Goal: Task Accomplishment & Management: Manage account settings

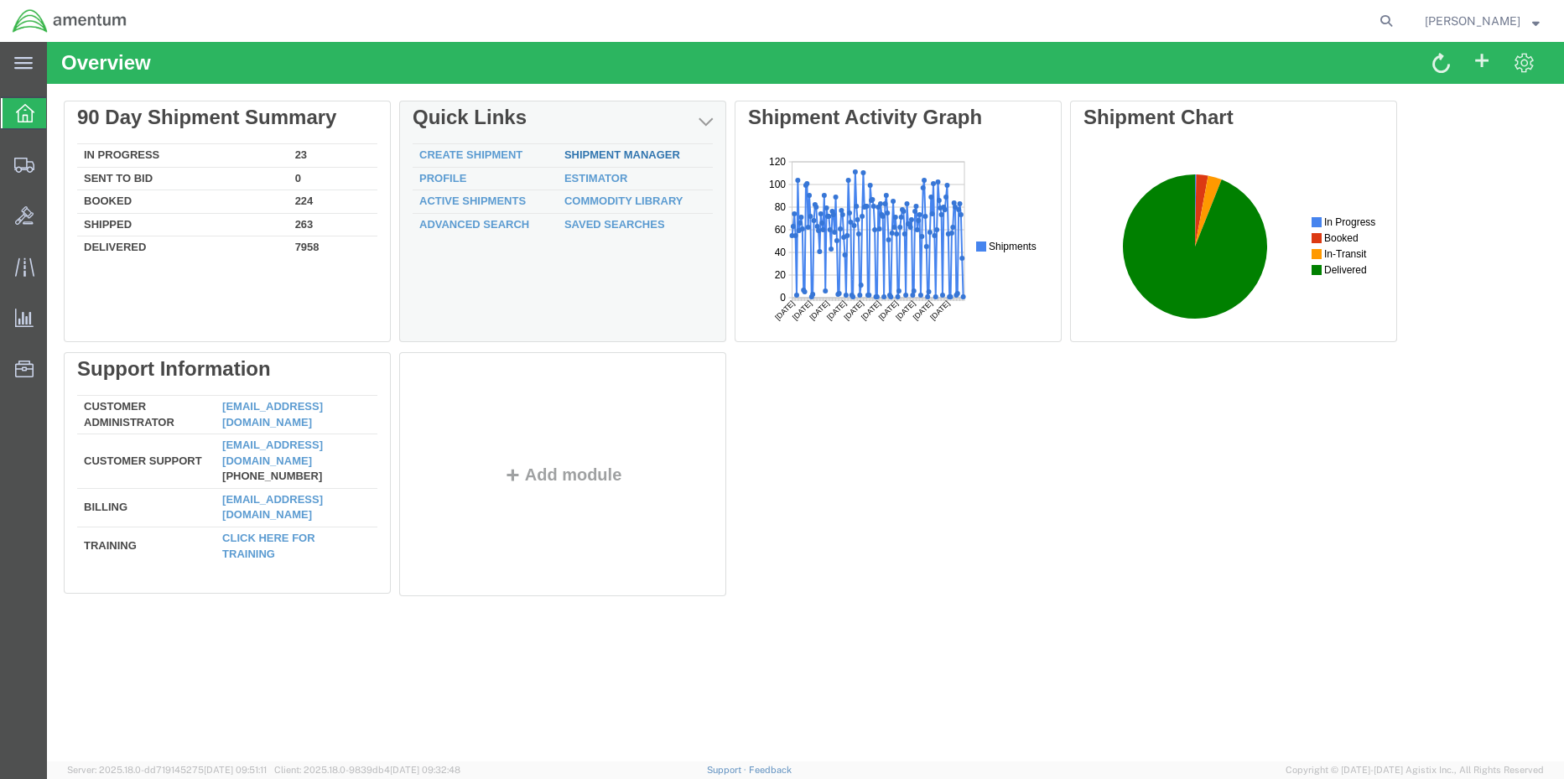
drag, startPoint x: 606, startPoint y: 153, endPoint x: 653, endPoint y: 196, distance: 64.7
click at [606, 153] on link "Shipment Manager" at bounding box center [622, 154] width 116 height 13
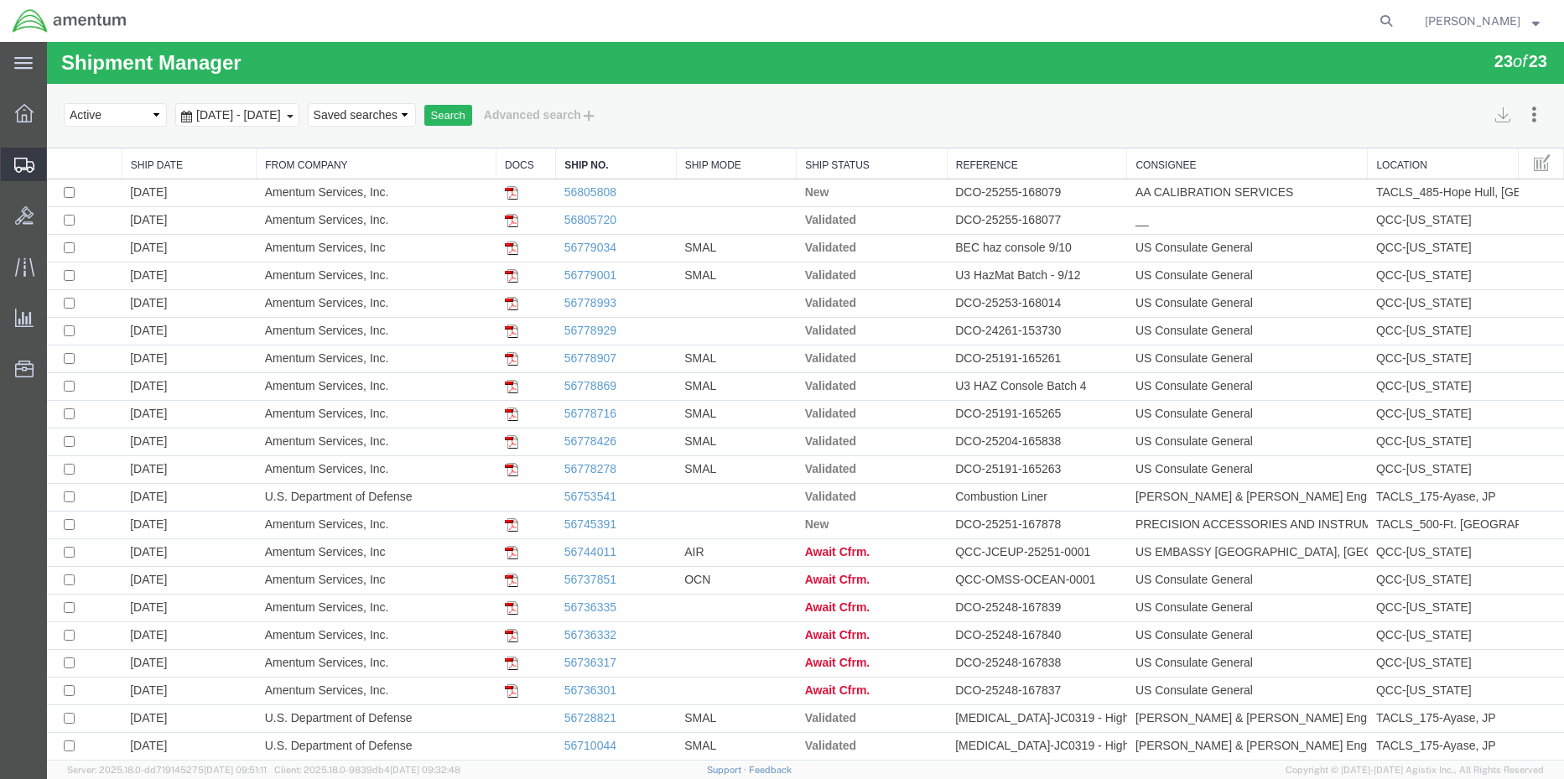
click at [0, 0] on span "Shipment Manager" at bounding box center [0, 0] width 0 height 0
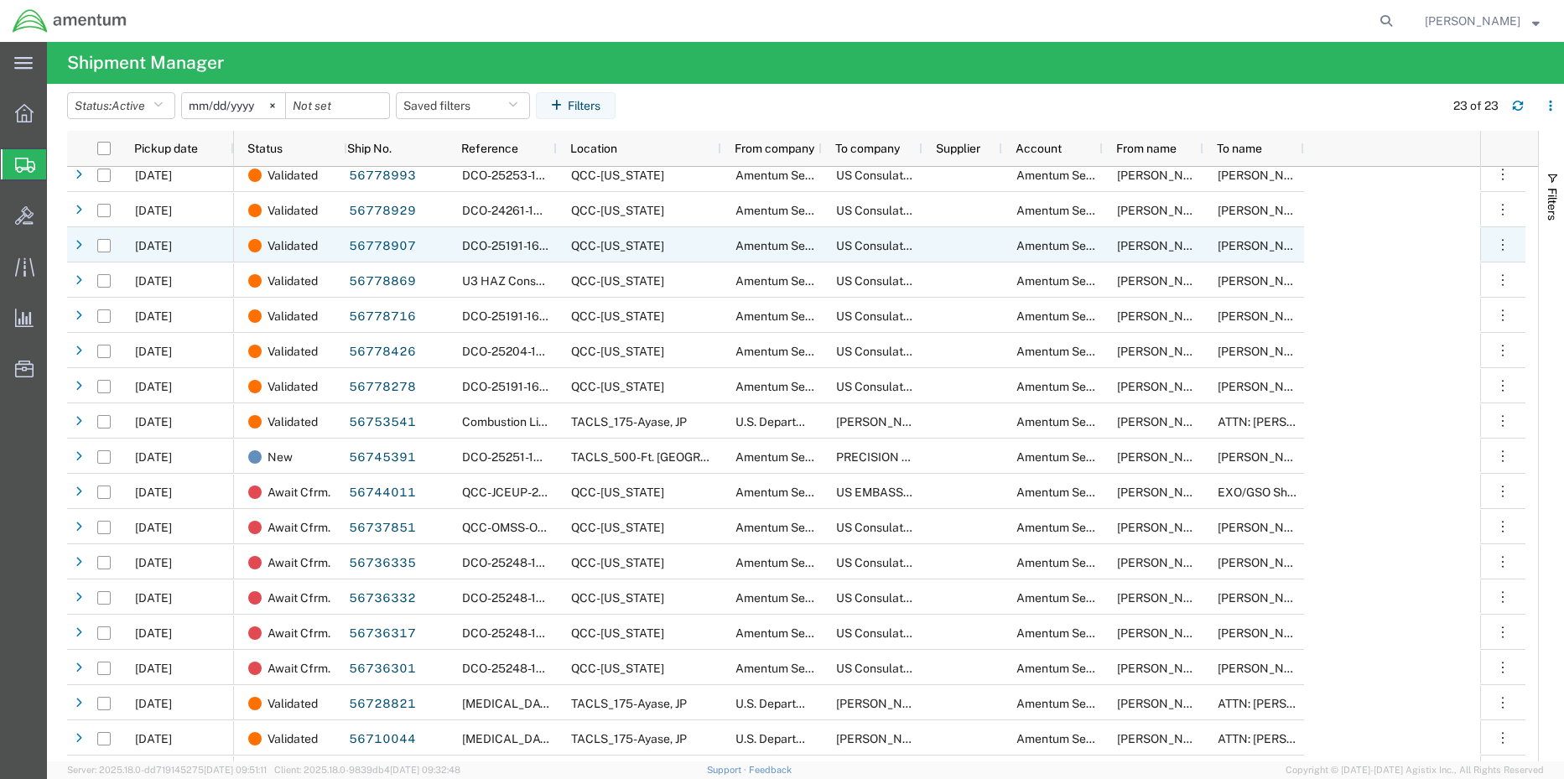
scroll to position [216, 0]
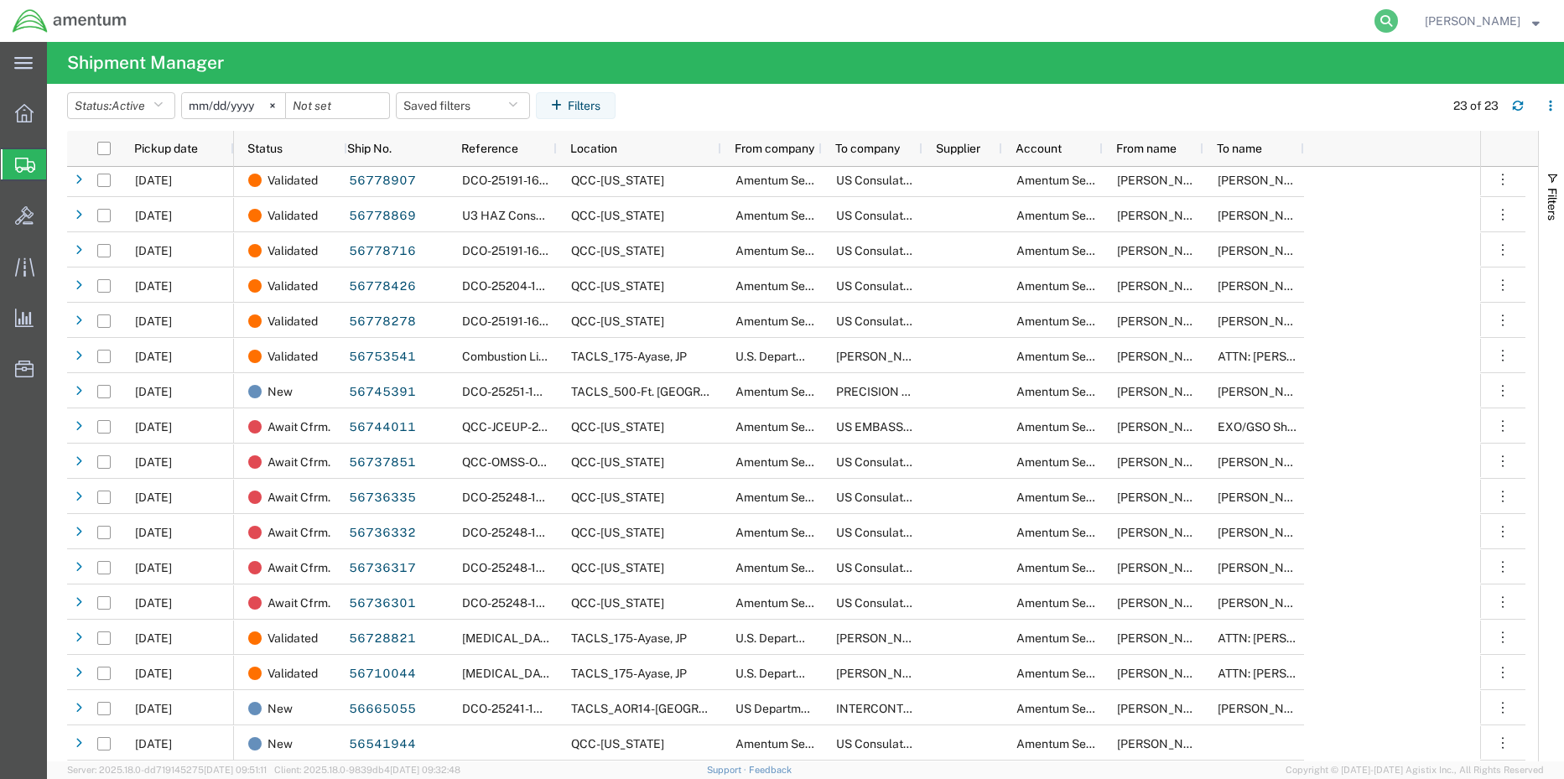
click at [1375, 19] on icon at bounding box center [1386, 20] width 23 height 23
click at [1250, 16] on input "search" at bounding box center [1120, 21] width 510 height 40
paste input "56778486"
type input "56778486"
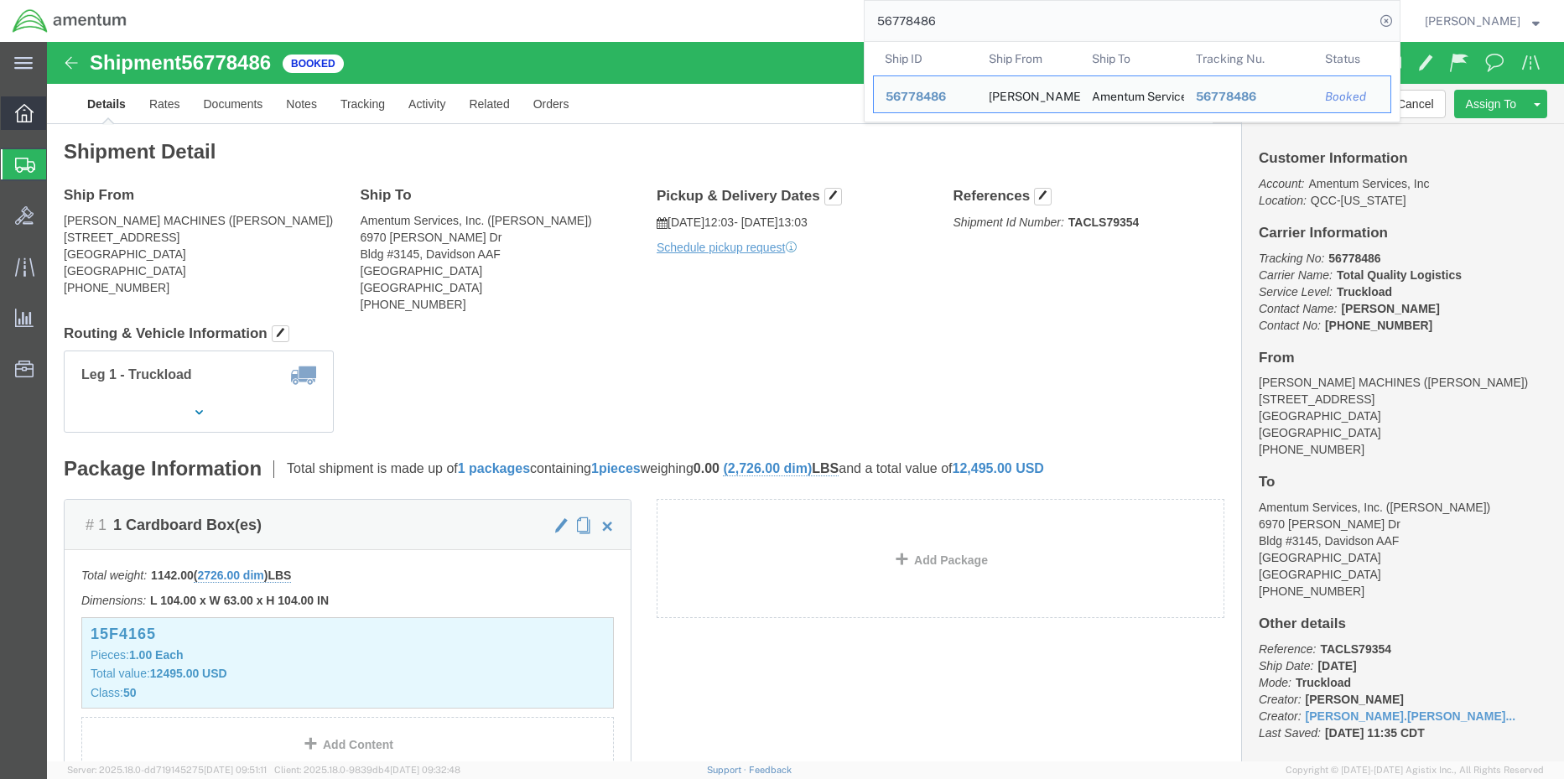
click at [33, 110] on icon at bounding box center [24, 113] width 18 height 18
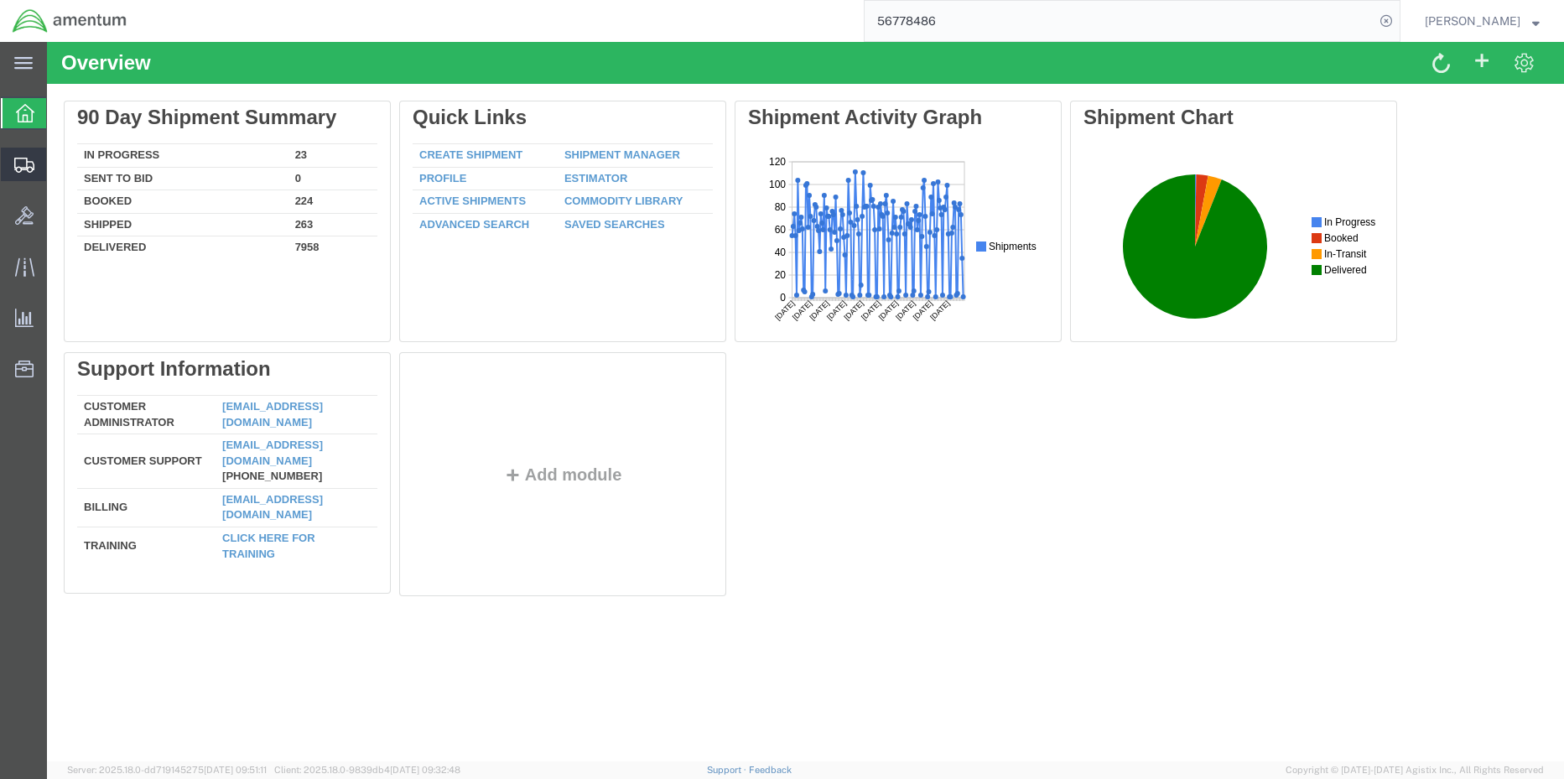
click at [0, 0] on span "Shipment Manager" at bounding box center [0, 0] width 0 height 0
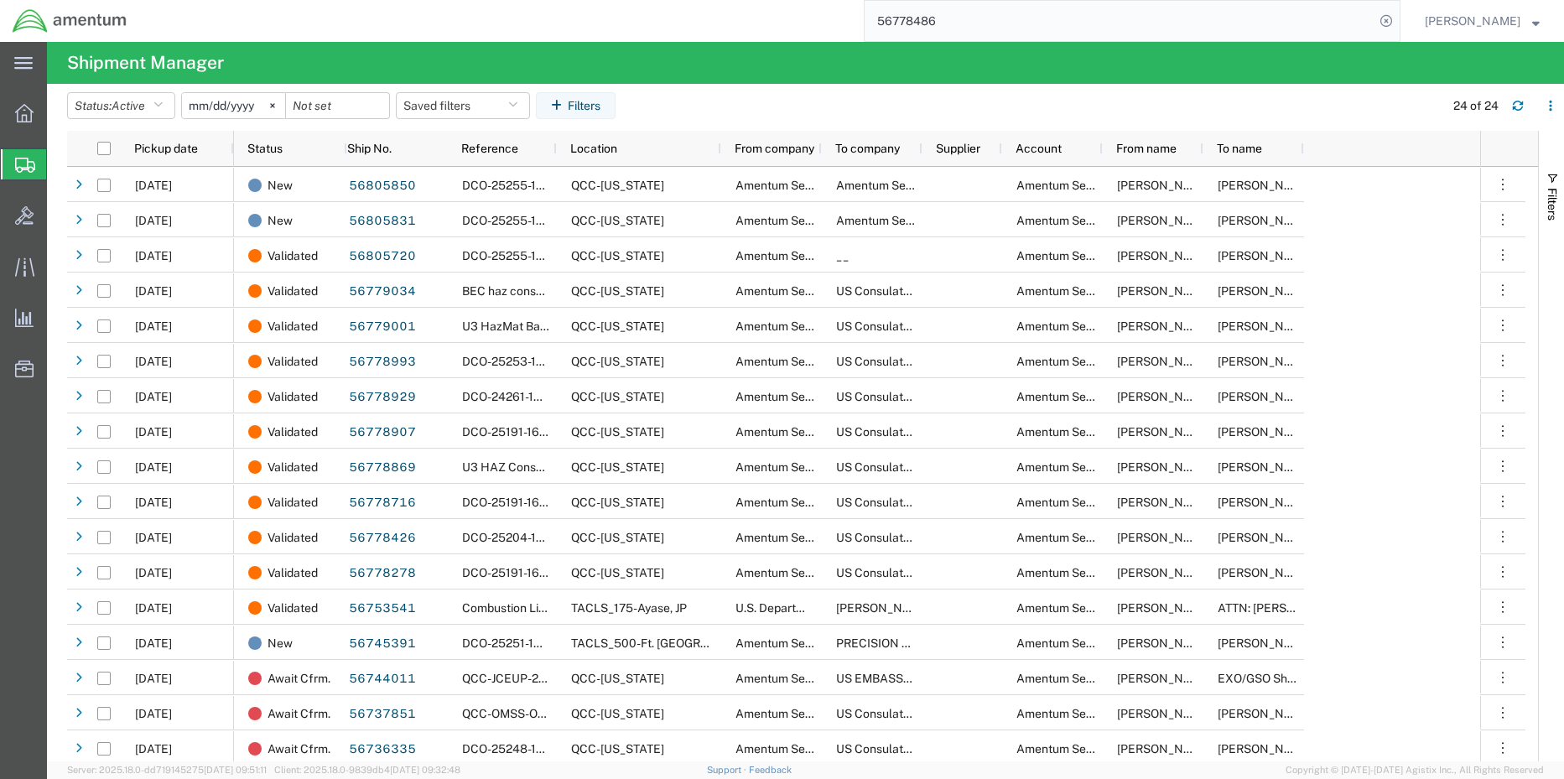
click at [0, 0] on span "Shipment Manager" at bounding box center [0, 0] width 0 height 0
click at [9, 116] on div at bounding box center [24, 113] width 47 height 34
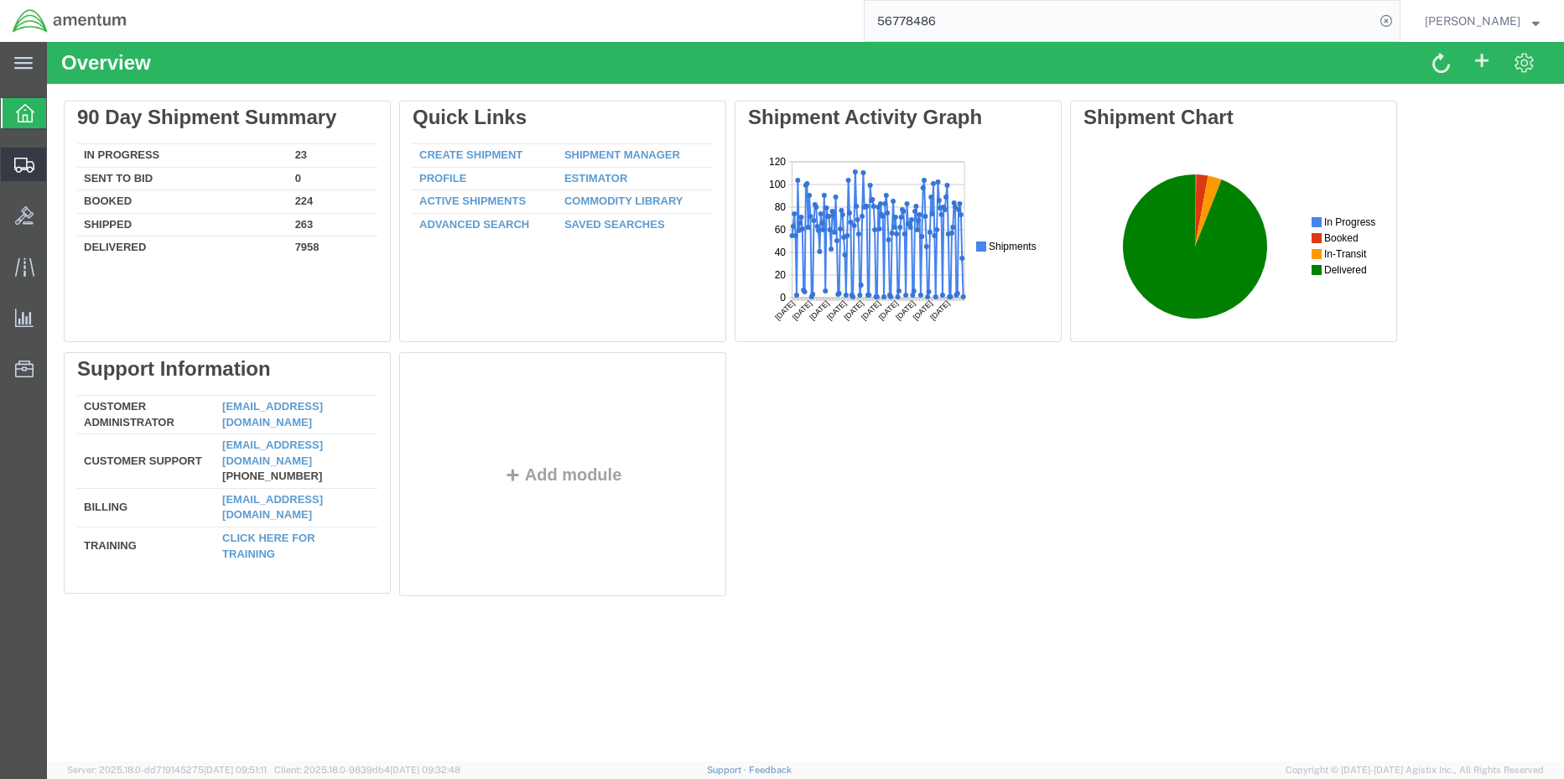
click at [0, 0] on span "Shipment Manager" at bounding box center [0, 0] width 0 height 0
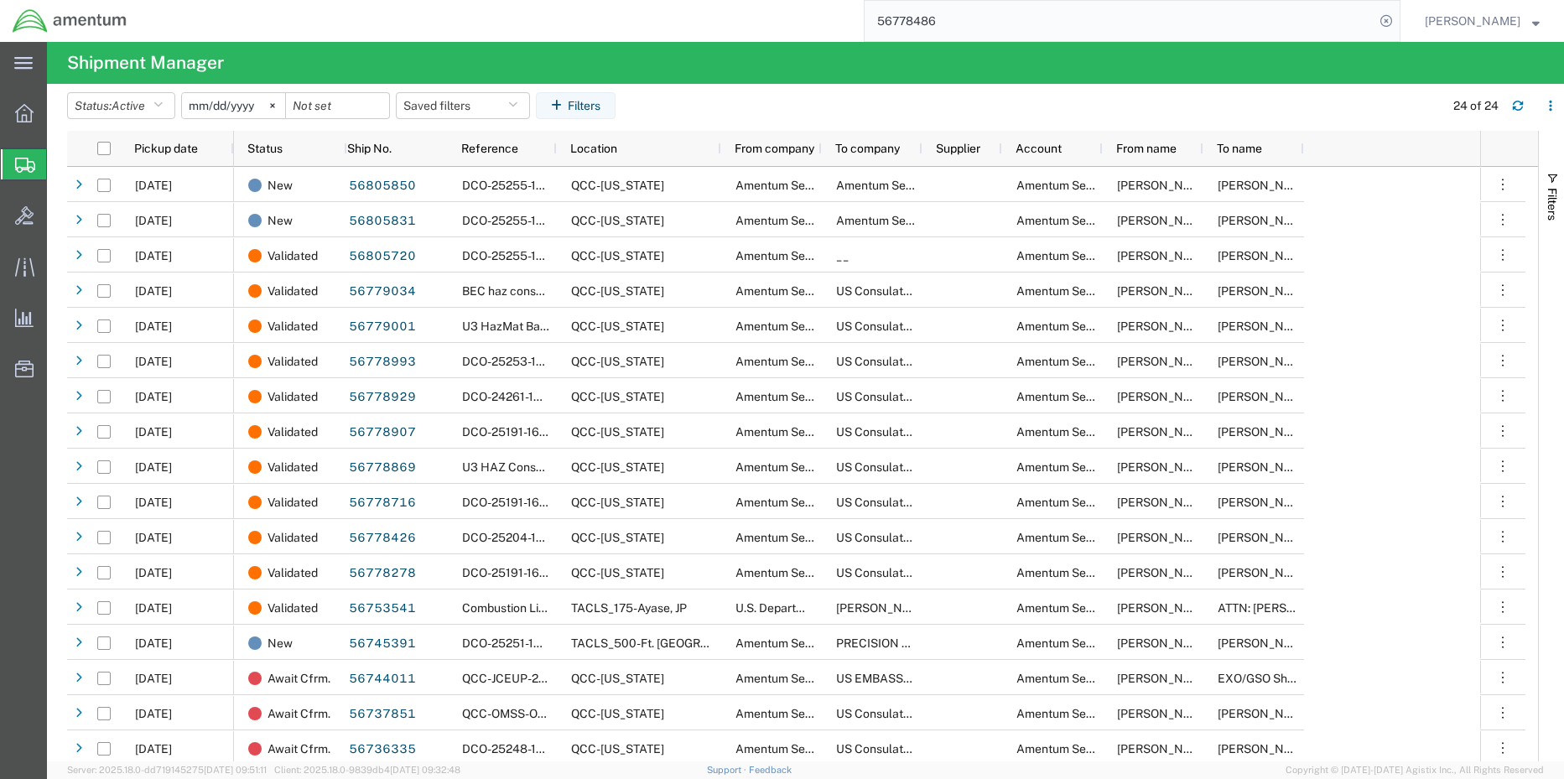
click at [0, 0] on span "Shipment Manager" at bounding box center [0, 0] width 0 height 0
click at [18, 126] on div at bounding box center [24, 113] width 47 height 34
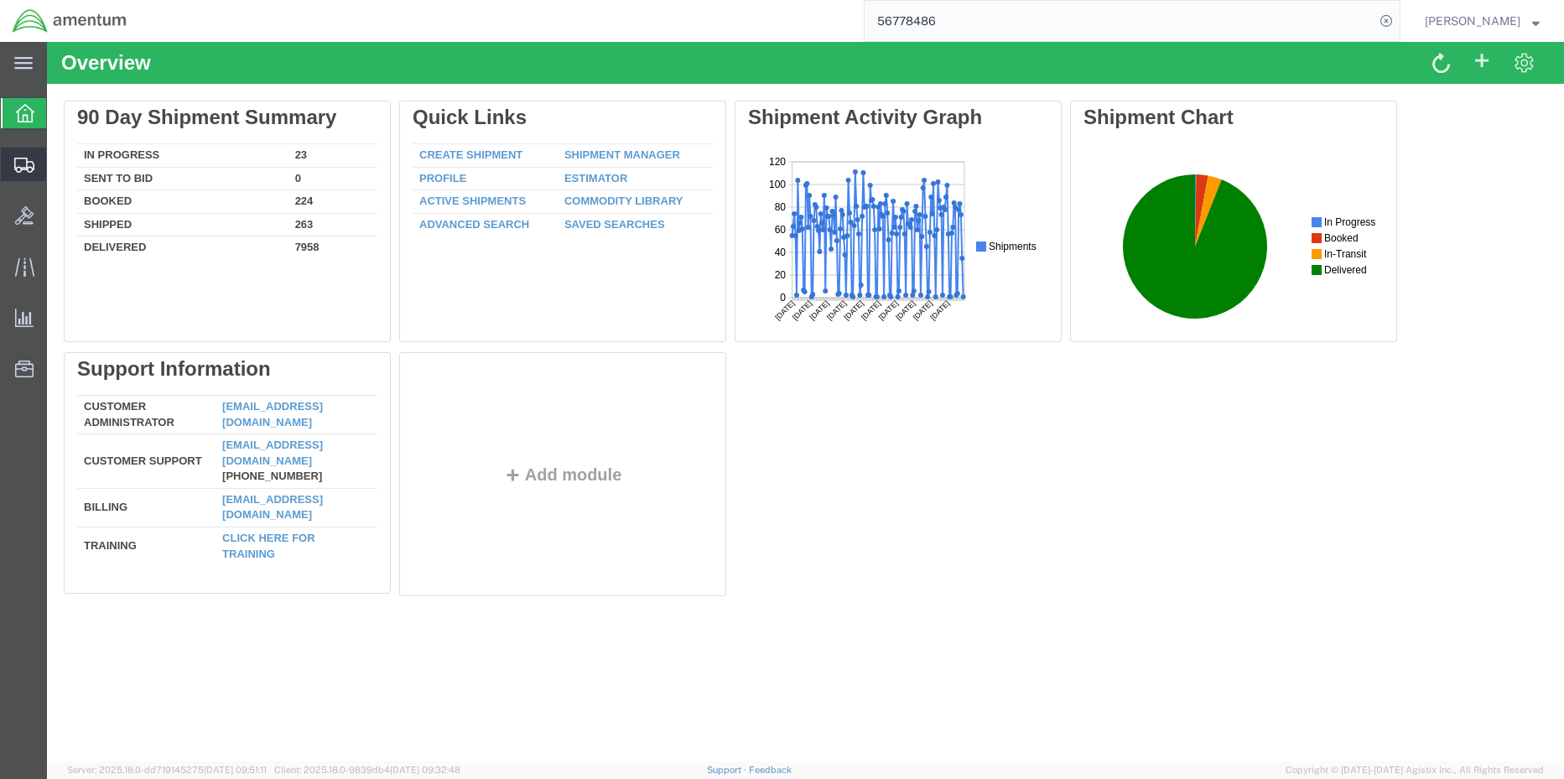
click at [0, 0] on span "Shipment Manager" at bounding box center [0, 0] width 0 height 0
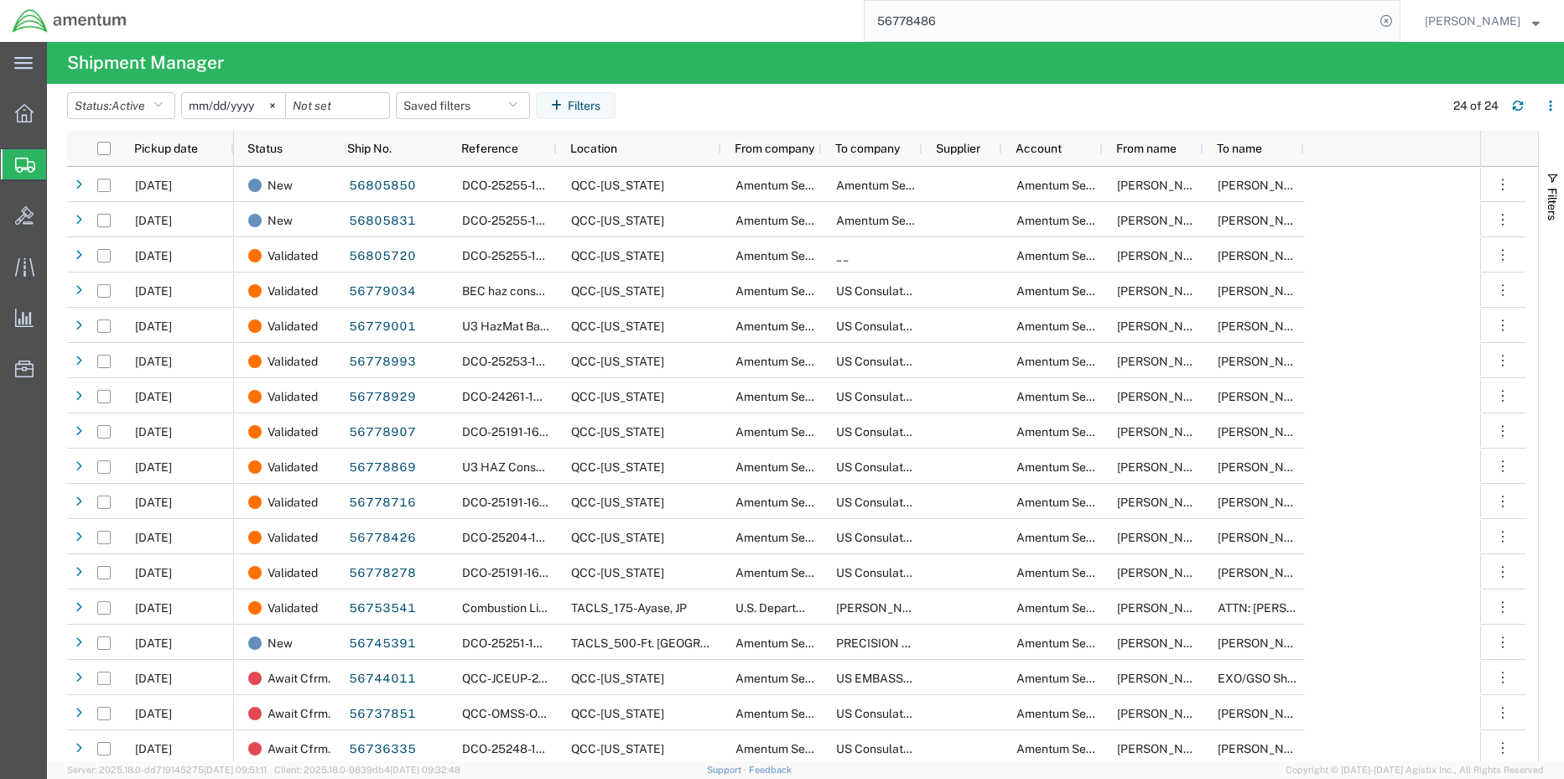
click at [0, 0] on span "Shipment Manager" at bounding box center [0, 0] width 0 height 0
click at [23, 121] on icon at bounding box center [24, 113] width 18 height 18
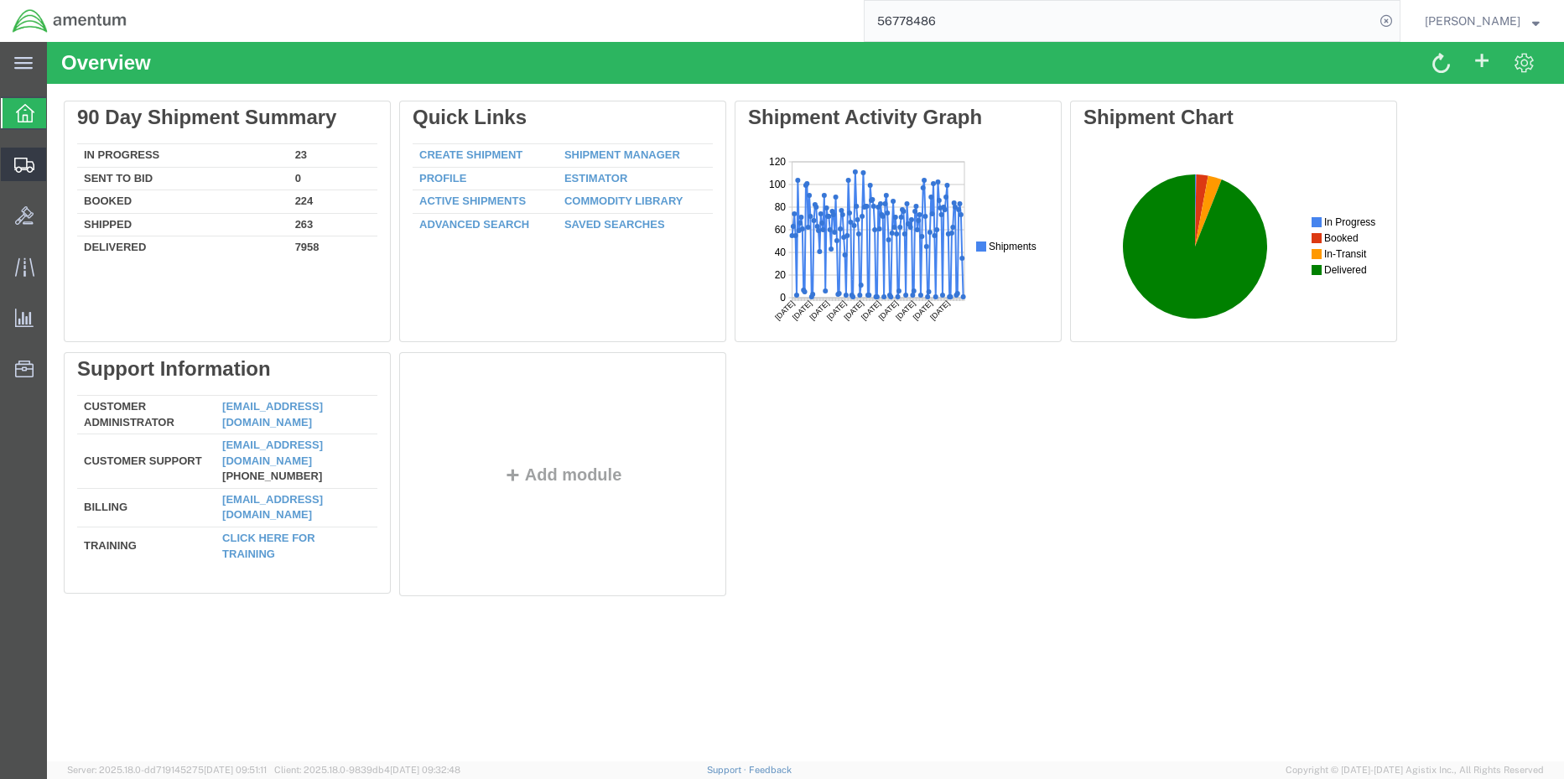
click at [0, 0] on span "Shipment Manager" at bounding box center [0, 0] width 0 height 0
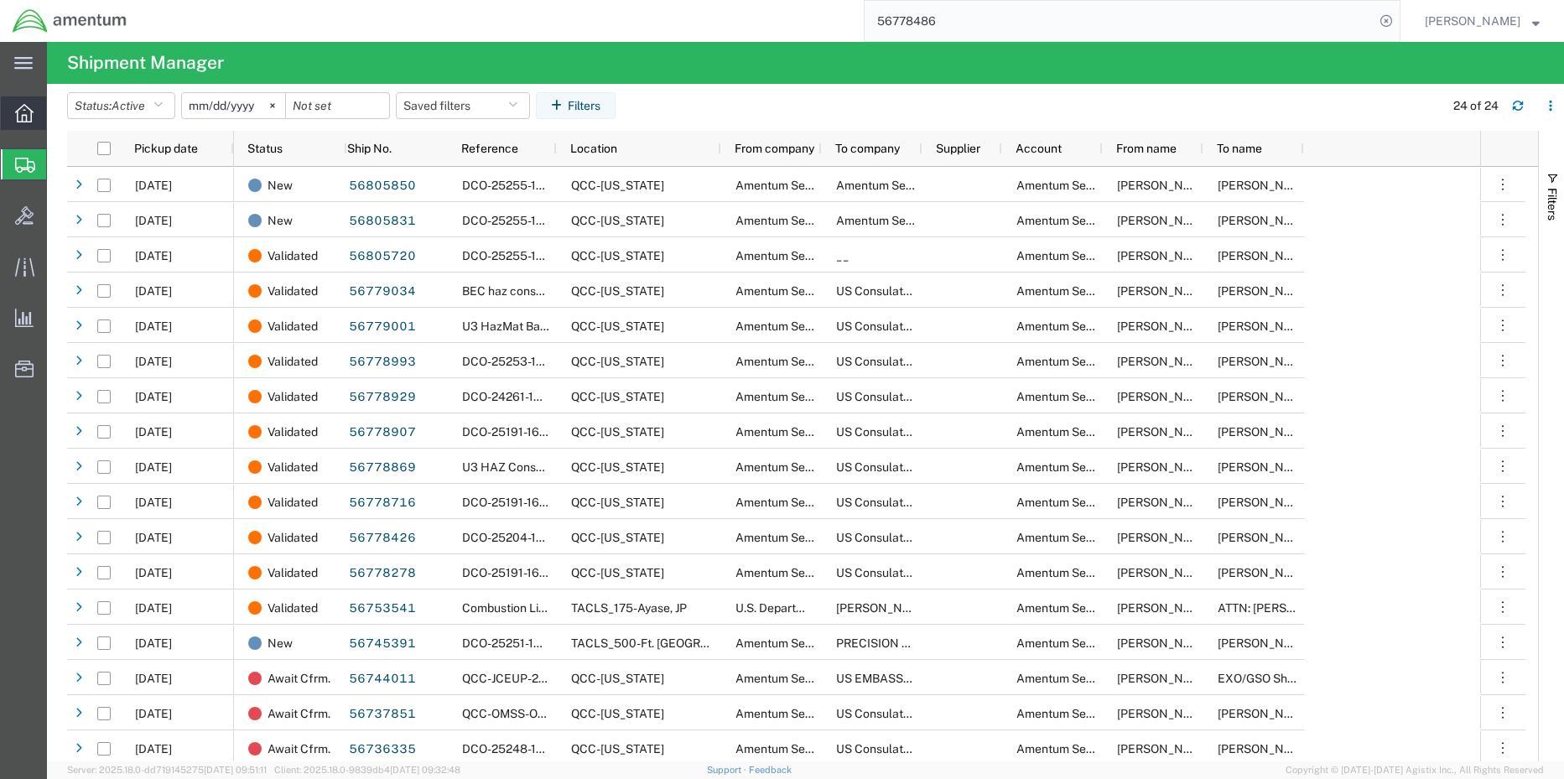
click at [22, 125] on div at bounding box center [24, 113] width 47 height 34
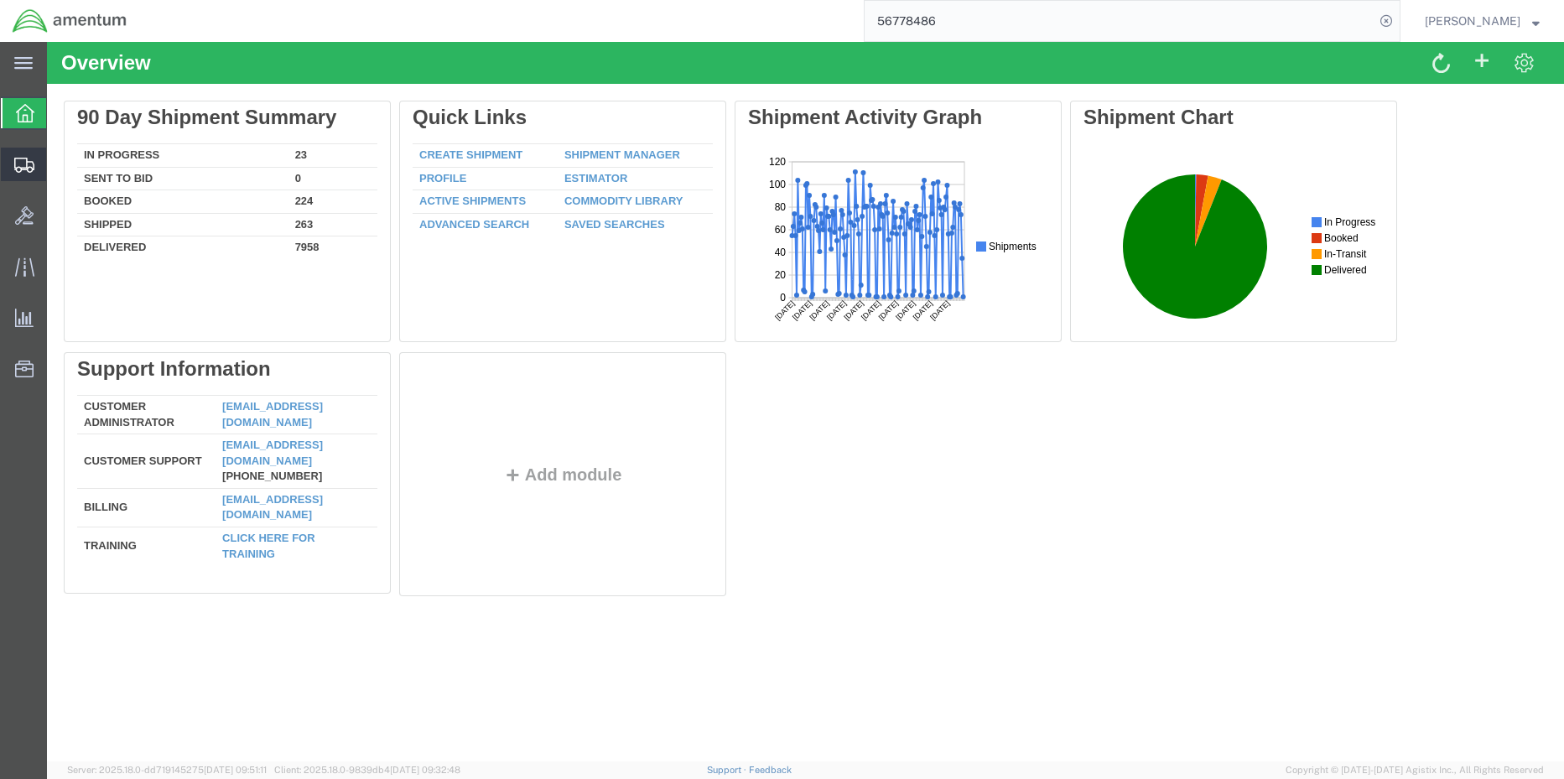
click at [0, 0] on span "Shipment Manager" at bounding box center [0, 0] width 0 height 0
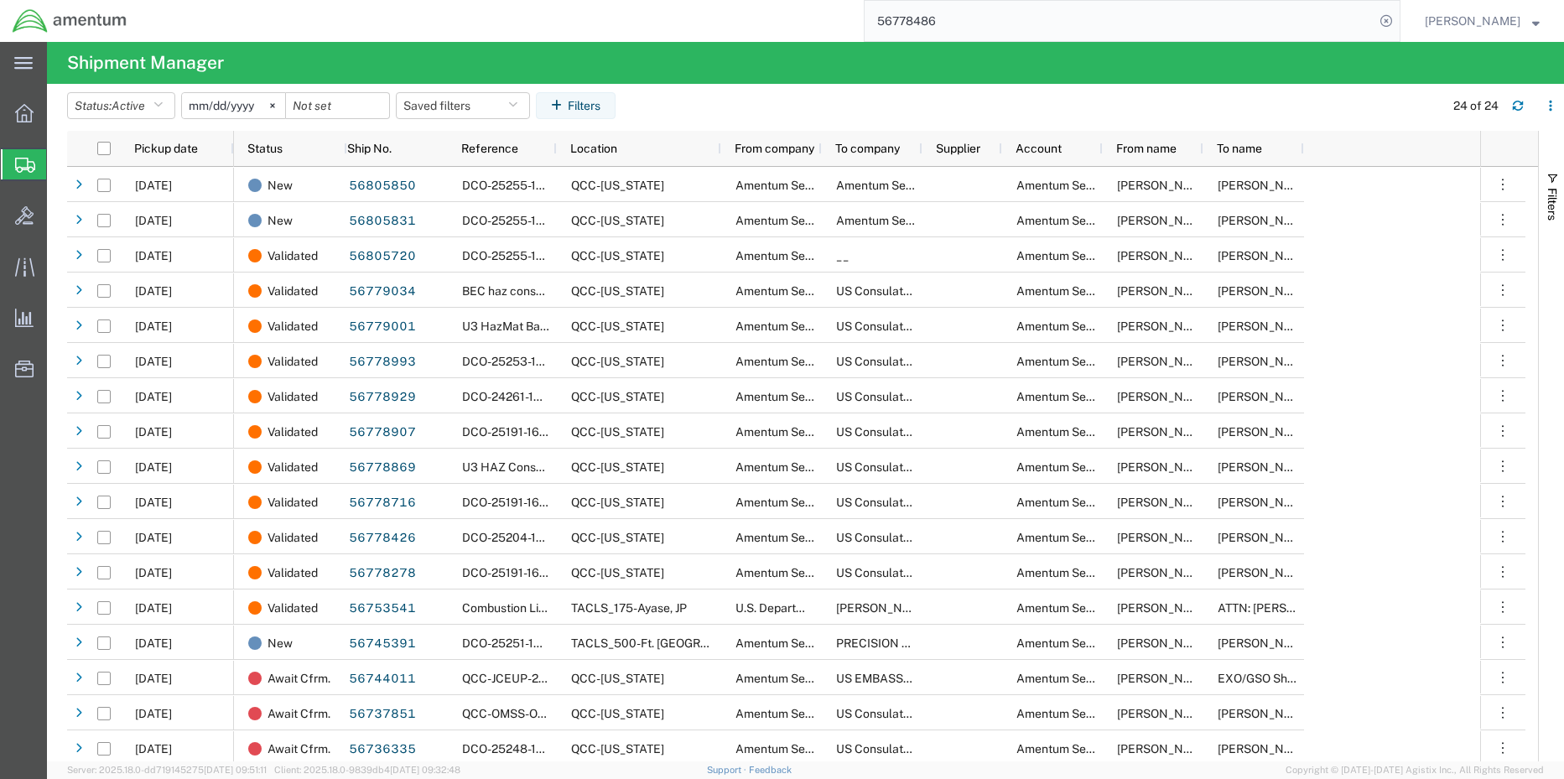
click at [0, 117] on ul "Overview Shipments Shipment Manager Create Shipment Create from Template Estima…" at bounding box center [23, 249] width 47 height 307
click at [8, 115] on div at bounding box center [24, 113] width 47 height 34
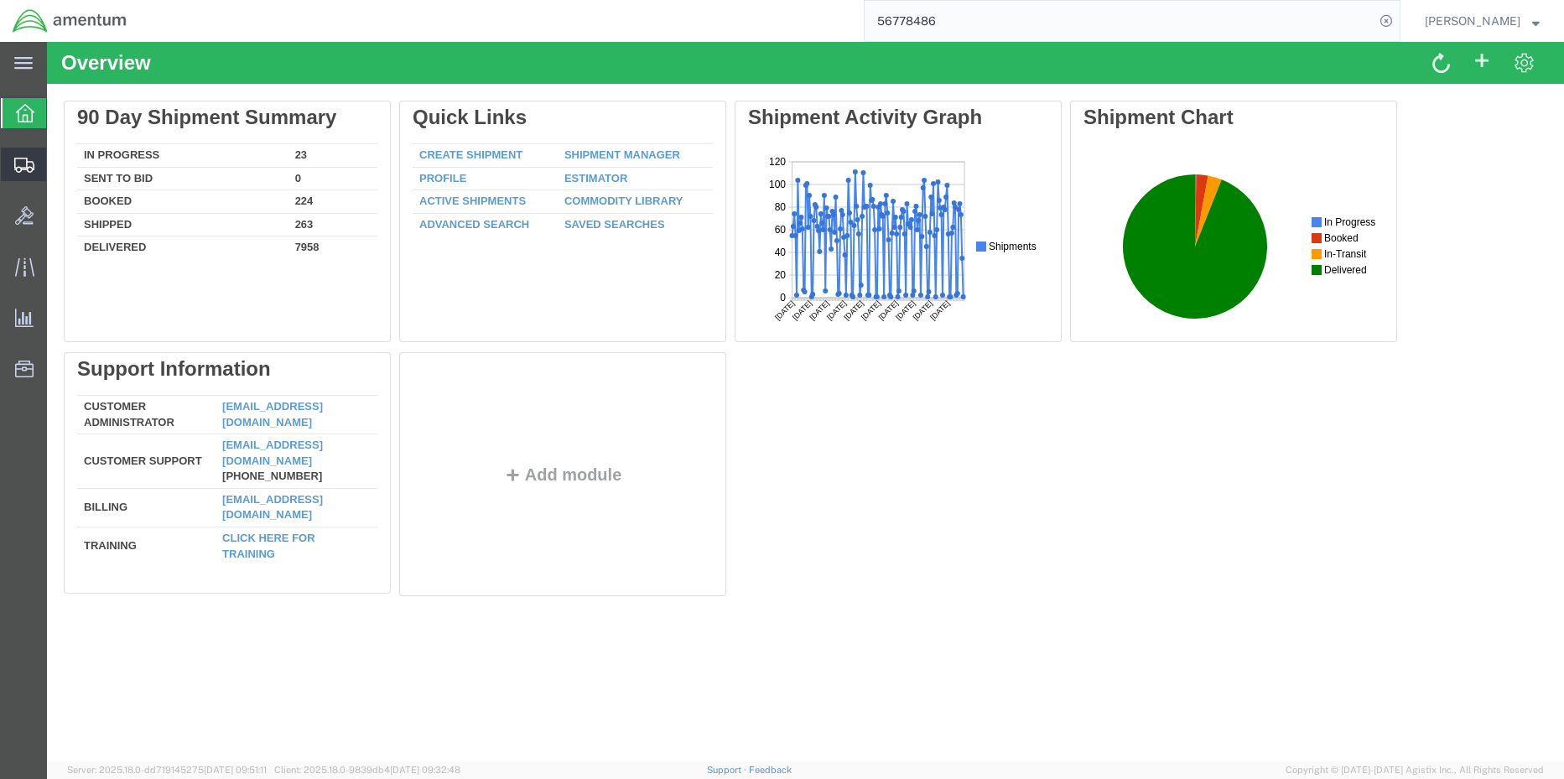
click at [0, 0] on span "Shipment Manager" at bounding box center [0, 0] width 0 height 0
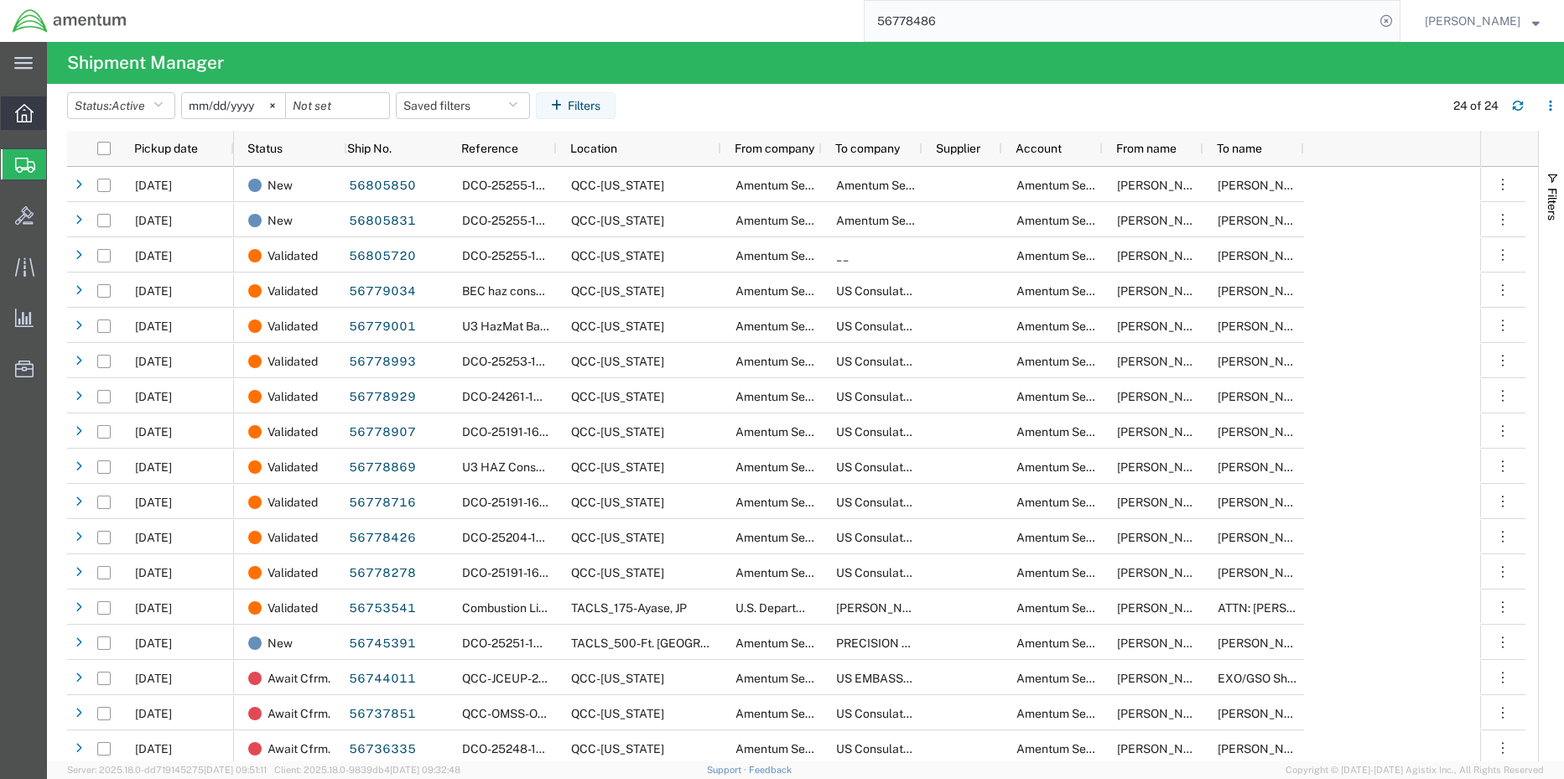
click at [18, 117] on icon at bounding box center [24, 113] width 18 height 18
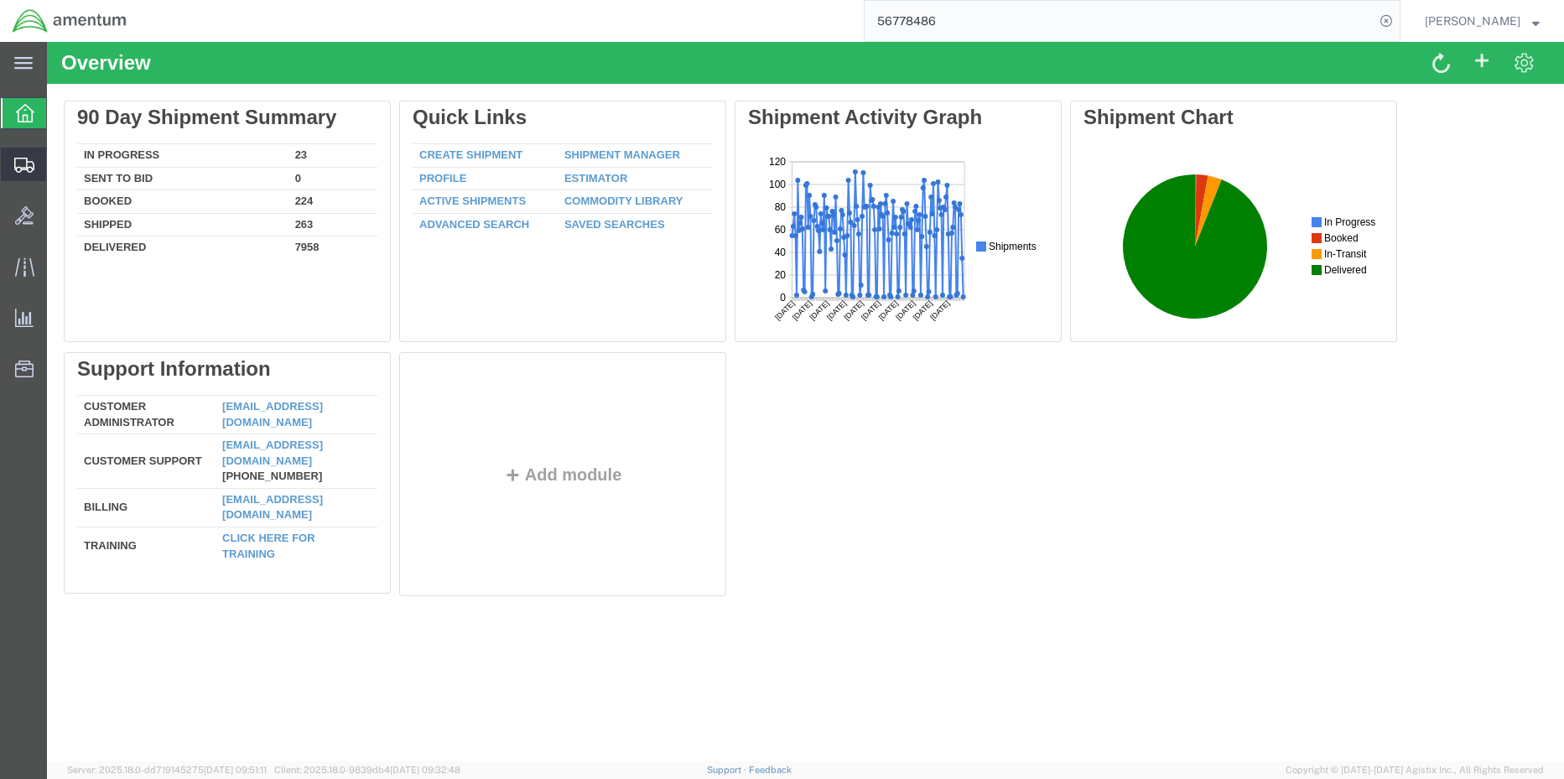
click at [27, 174] on div at bounding box center [24, 165] width 47 height 34
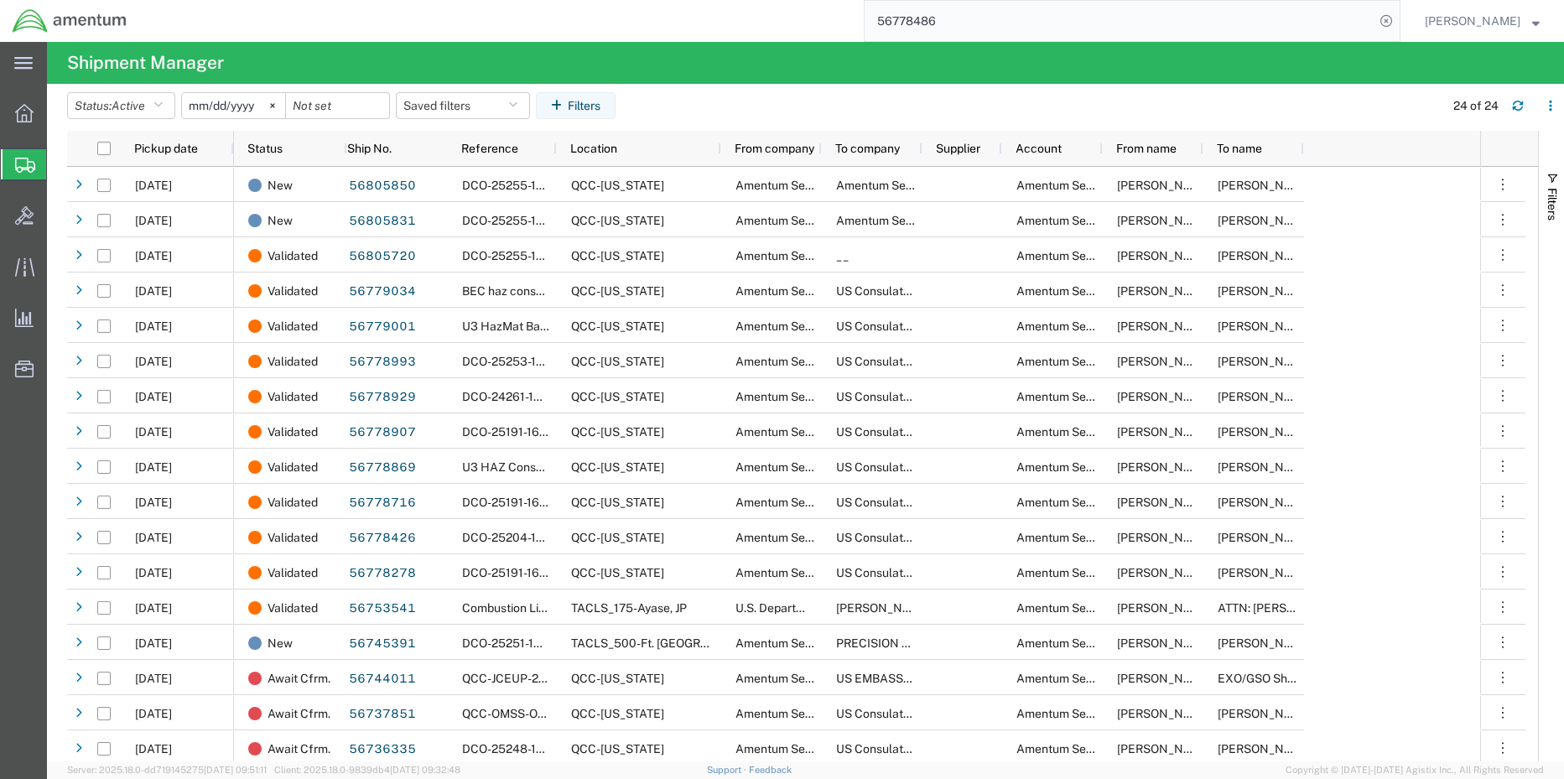
click at [0, 125] on ul "Overview Shipments Shipment Manager Create Shipment Create from Template Estima…" at bounding box center [23, 249] width 47 height 307
click at [11, 116] on div at bounding box center [24, 113] width 47 height 34
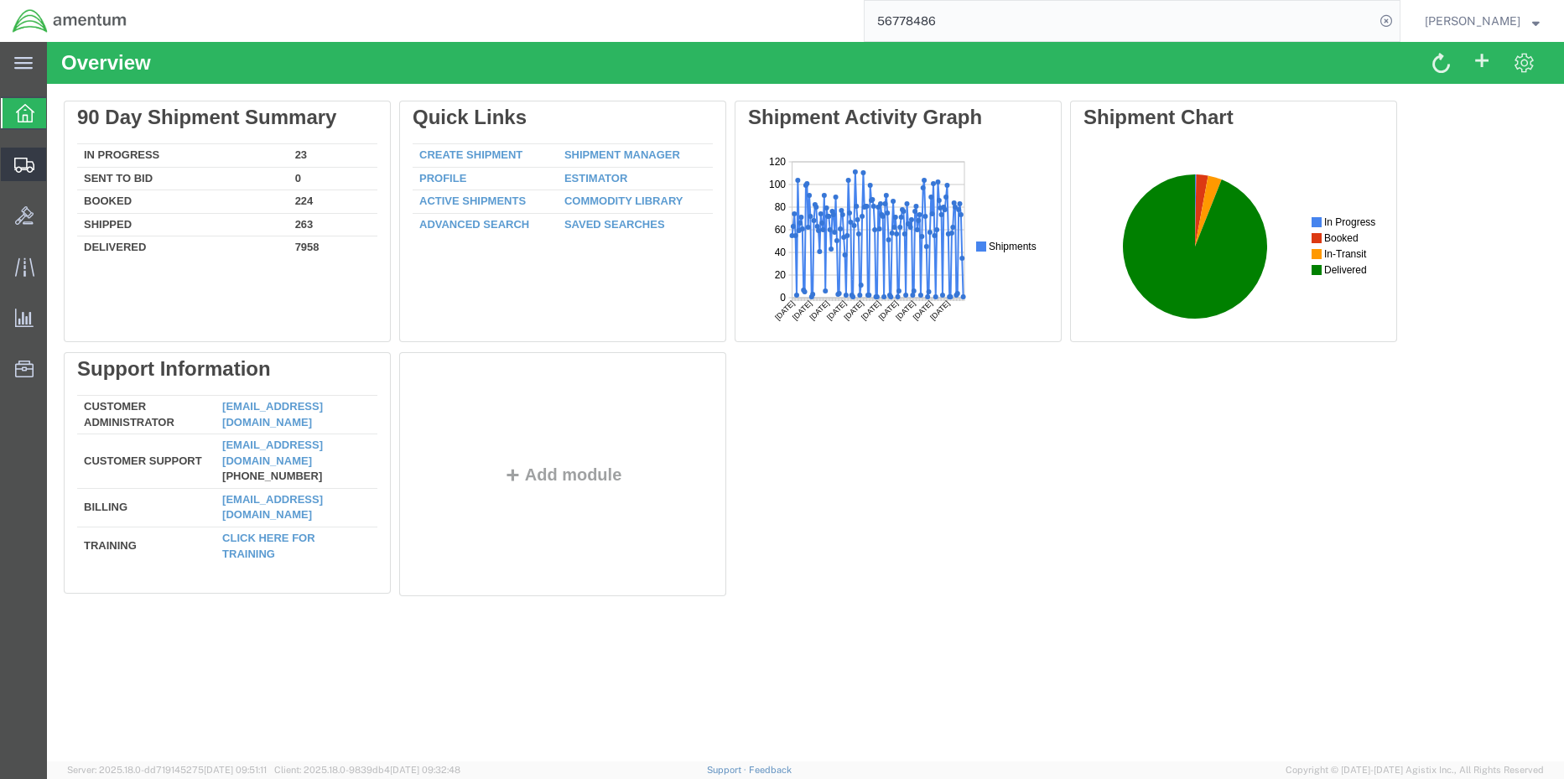
click at [23, 163] on icon at bounding box center [24, 165] width 20 height 15
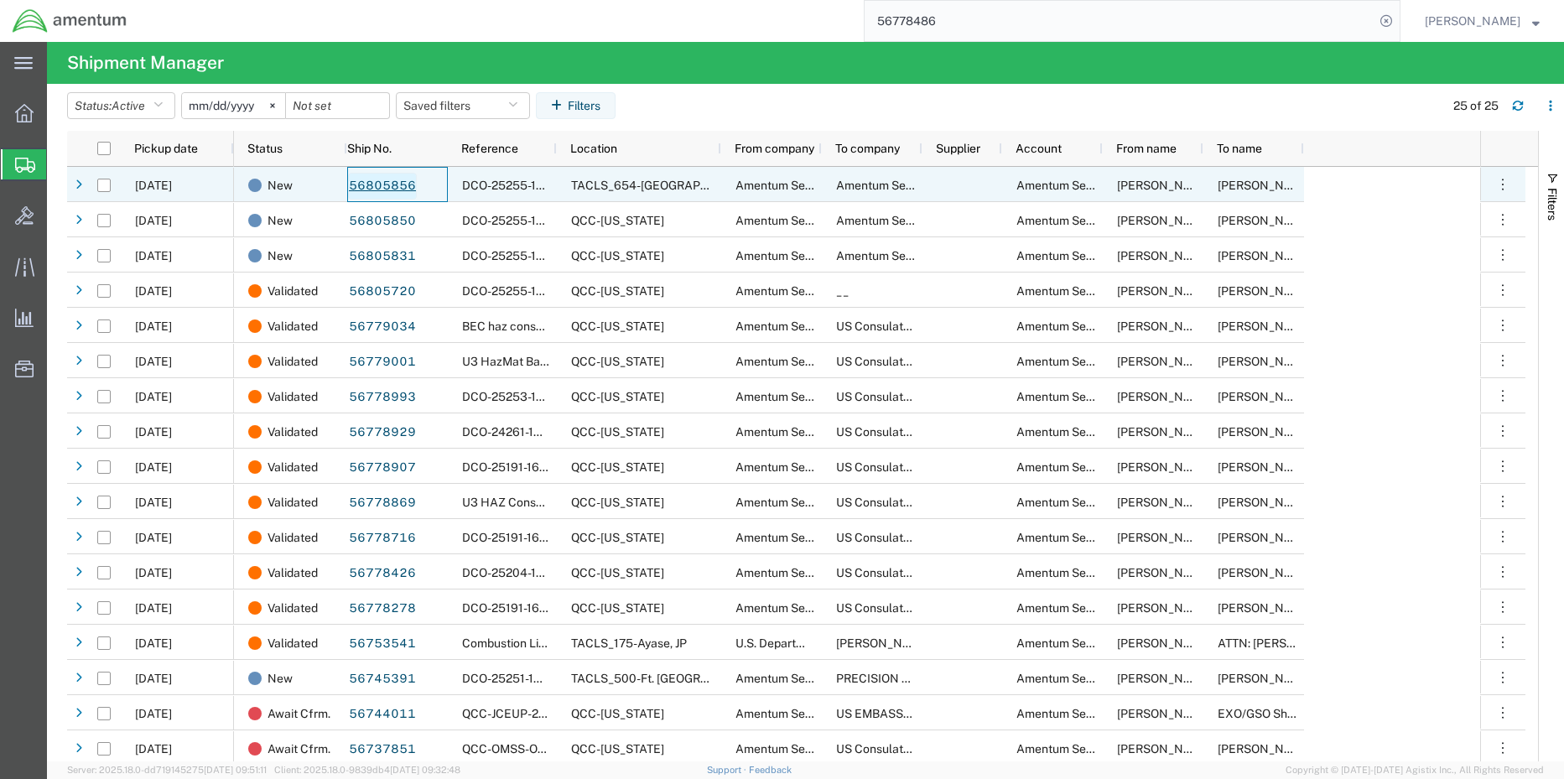
click at [384, 179] on link "56805856" at bounding box center [382, 186] width 69 height 27
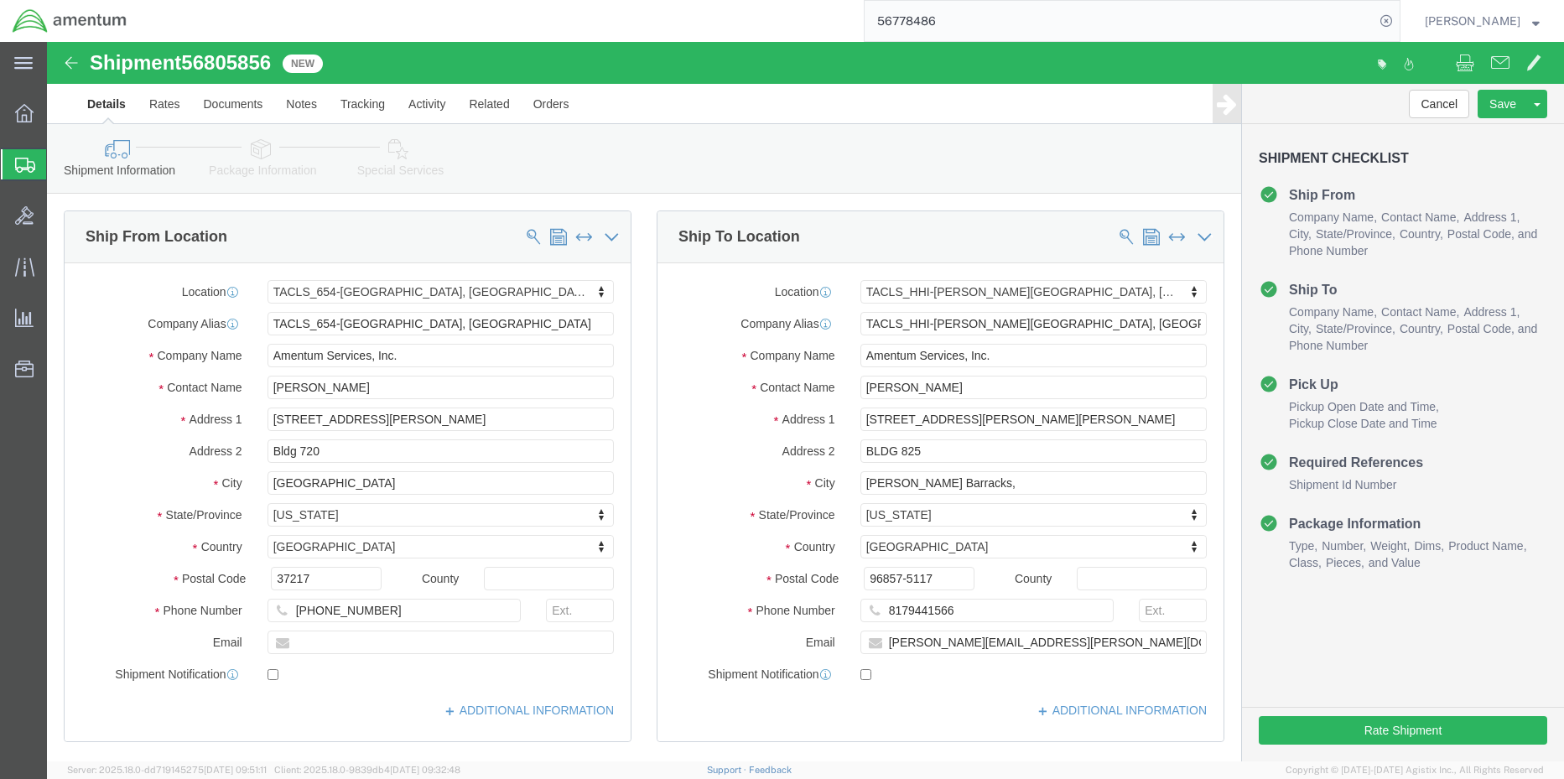
select select "42726"
select select "42746"
click link "Notes"
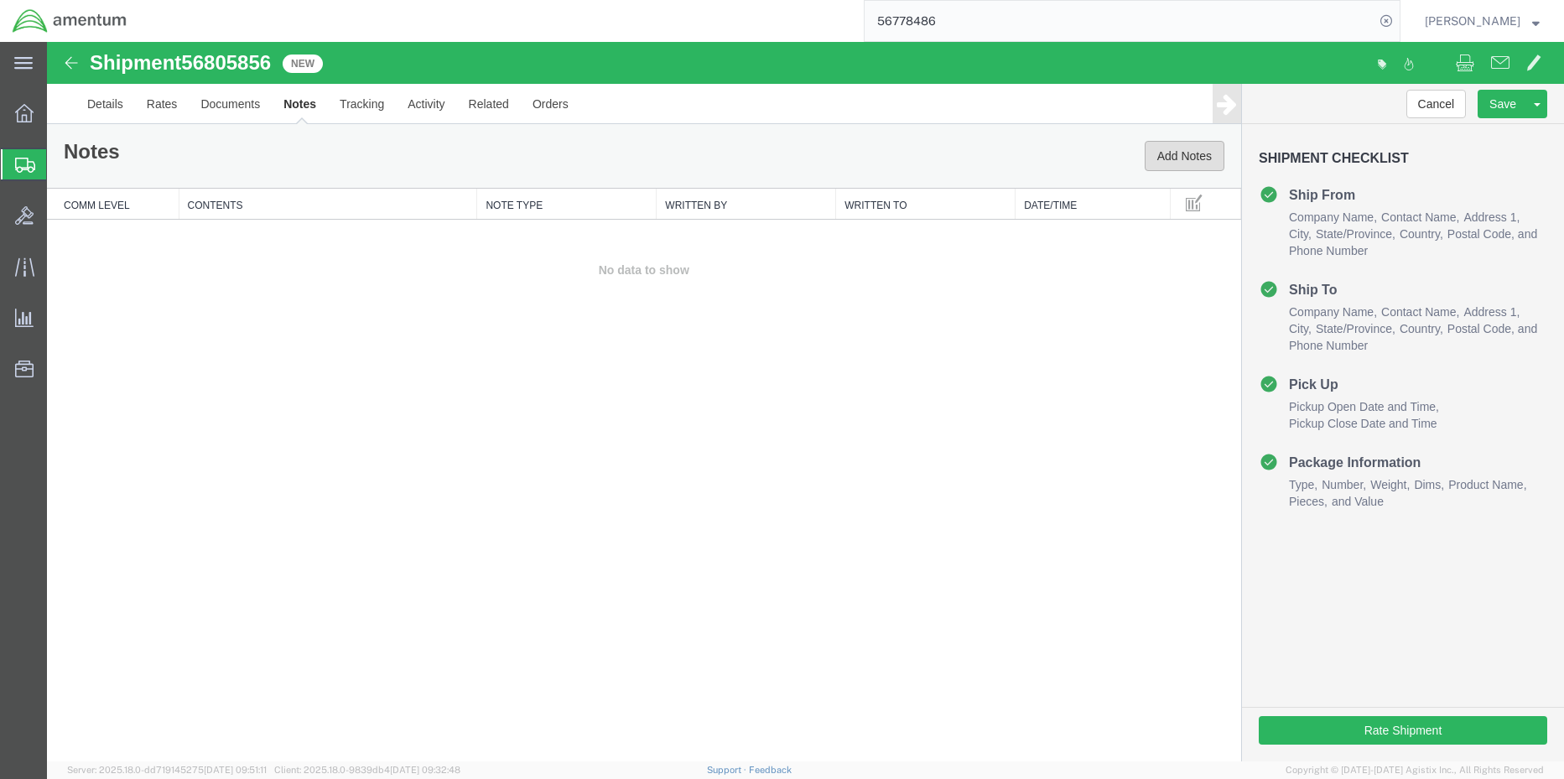
click at [1185, 156] on button "Add Notes" at bounding box center [1185, 156] width 80 height 30
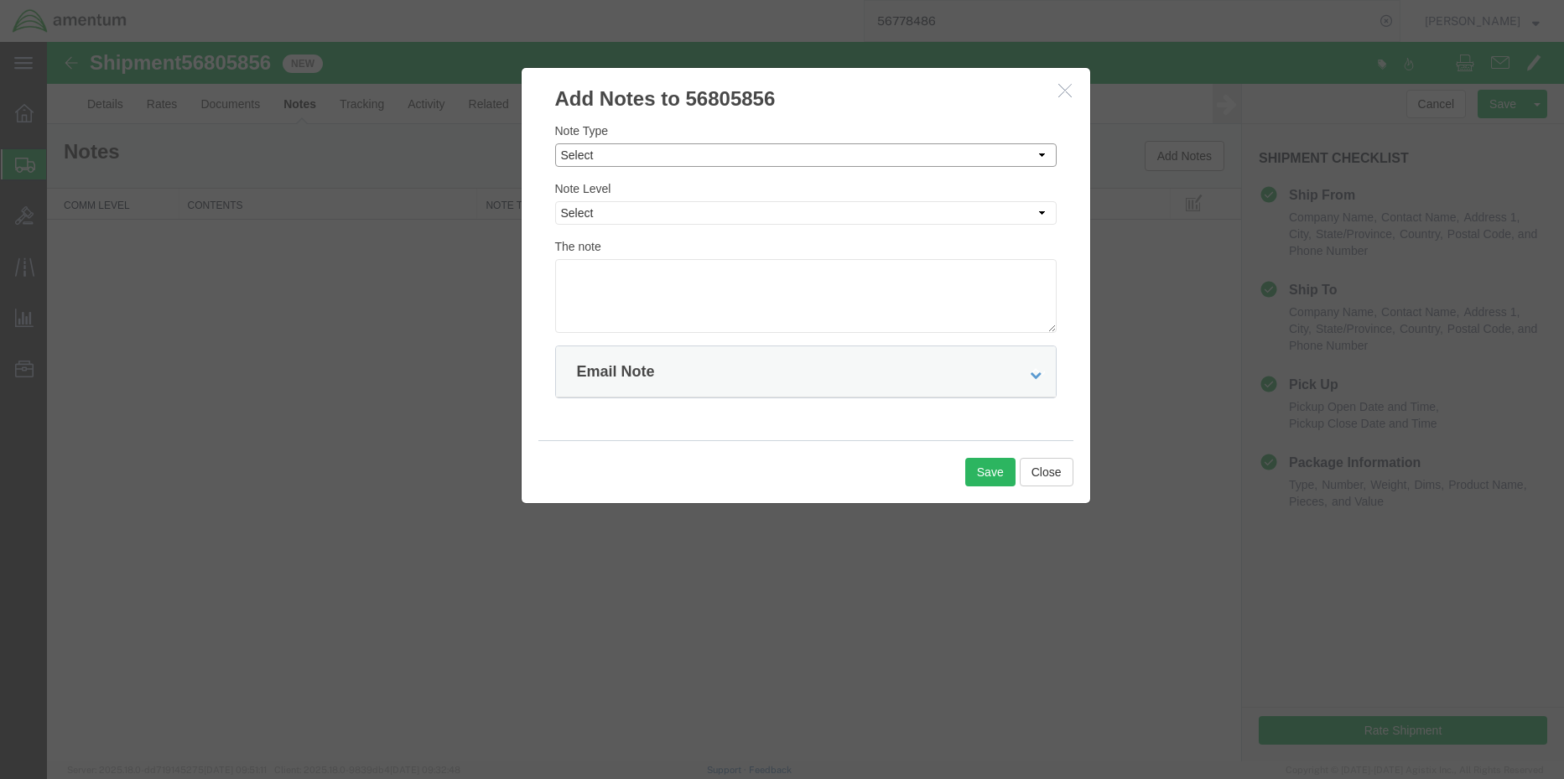
click at [648, 159] on select "Select Approval Bid Notes Carrier Change Notes Claim Notes Content Hazmat Notes…" at bounding box center [806, 154] width 502 height 23
select select "TRANSPORTATION_NOTES"
click at [555, 143] on select "Select Approval Bid Notes Carrier Change Notes Claim Notes Content Hazmat Notes…" at bounding box center [806, 154] width 502 height 23
click at [624, 215] on select "Select Private to Account Private to Vendor Public" at bounding box center [806, 212] width 502 height 23
select select "PUBLIC"
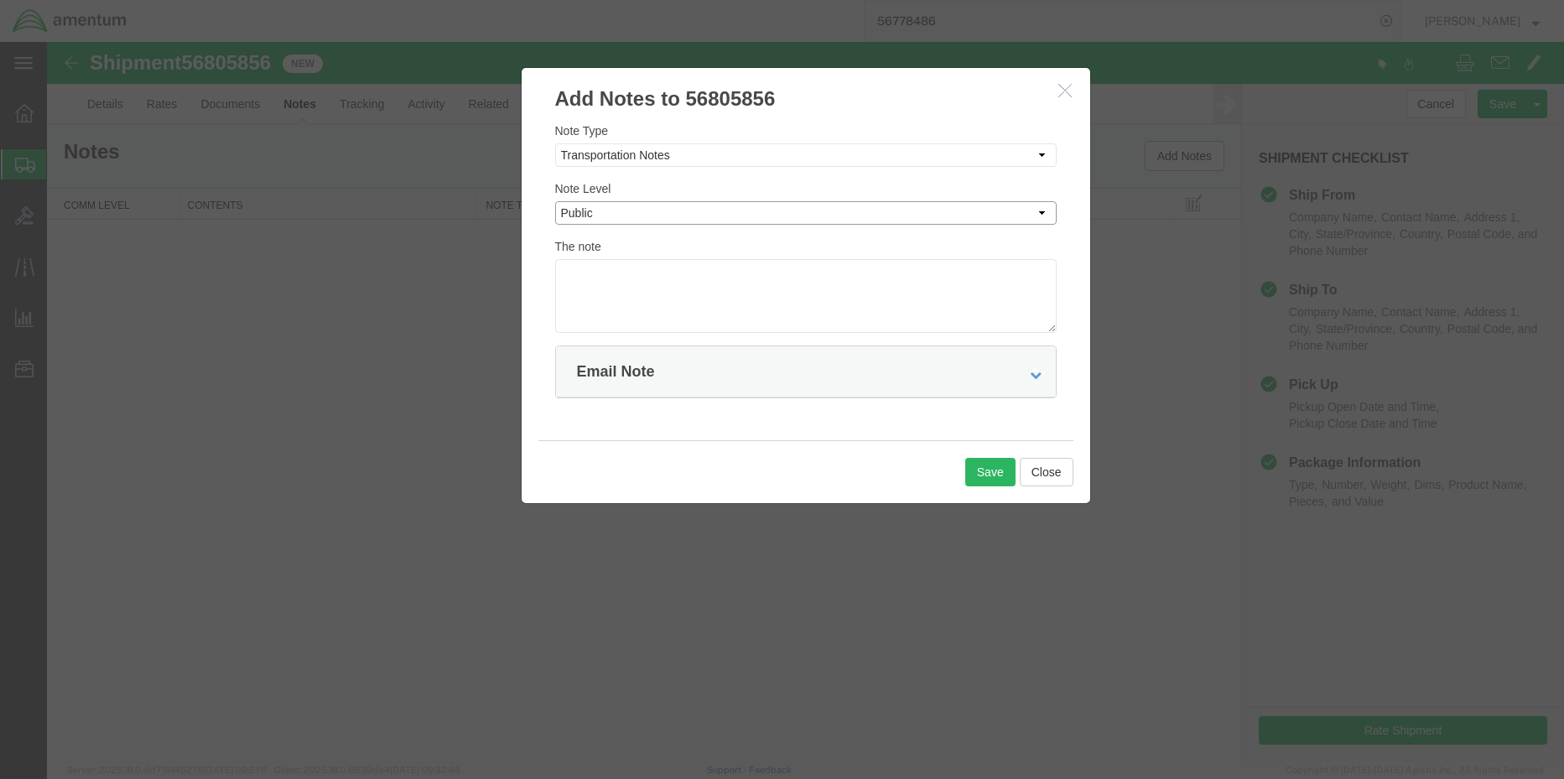
click at [555, 201] on select "Select Private to Account Private to Vendor Public" at bounding box center [806, 212] width 502 height 23
click at [619, 271] on textarea at bounding box center [806, 296] width 502 height 74
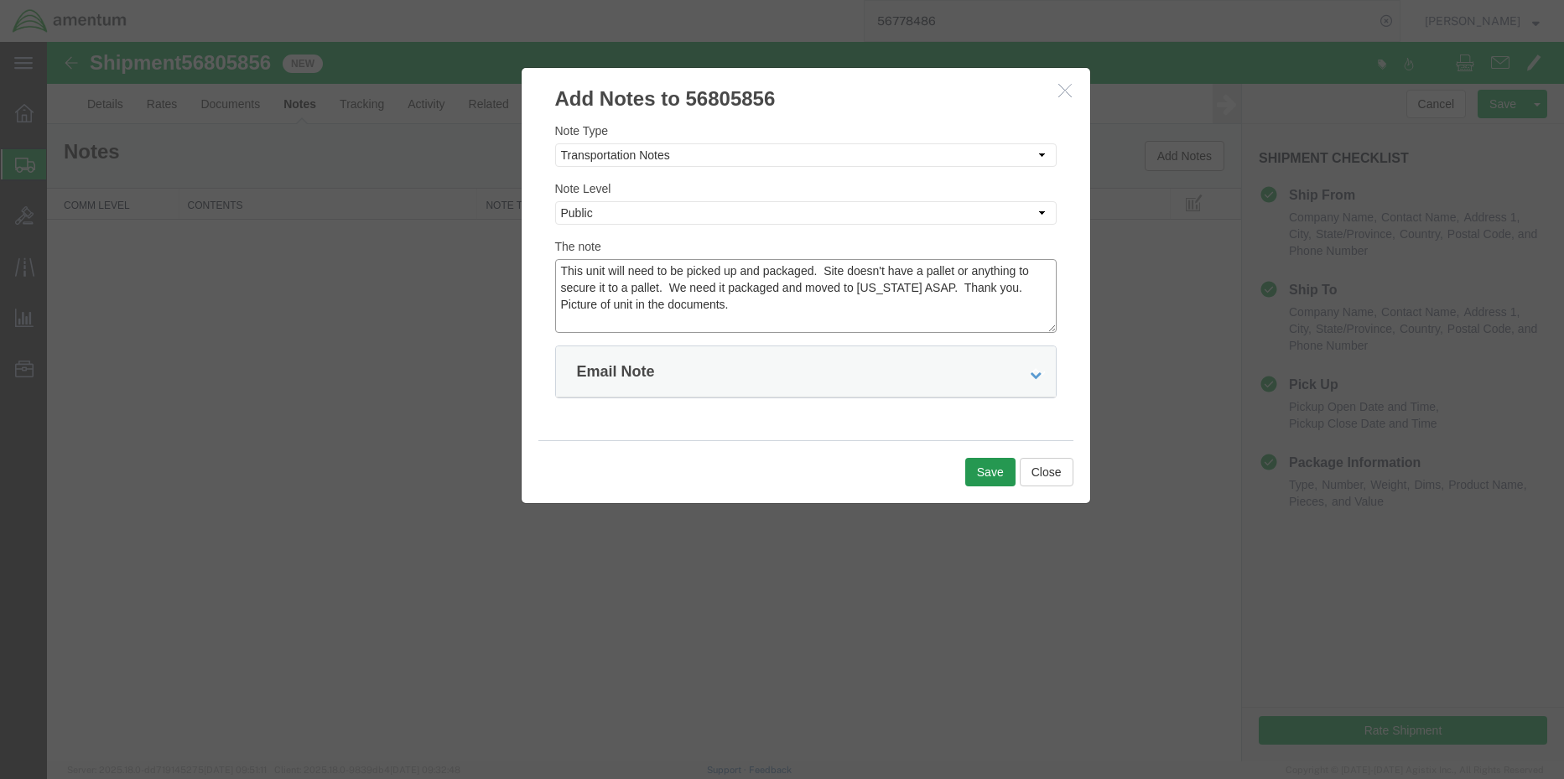
type textarea "This unit will need to be picked up and packaged. Site doesn't have a pallet or…"
click at [991, 472] on button "Save" at bounding box center [990, 472] width 50 height 29
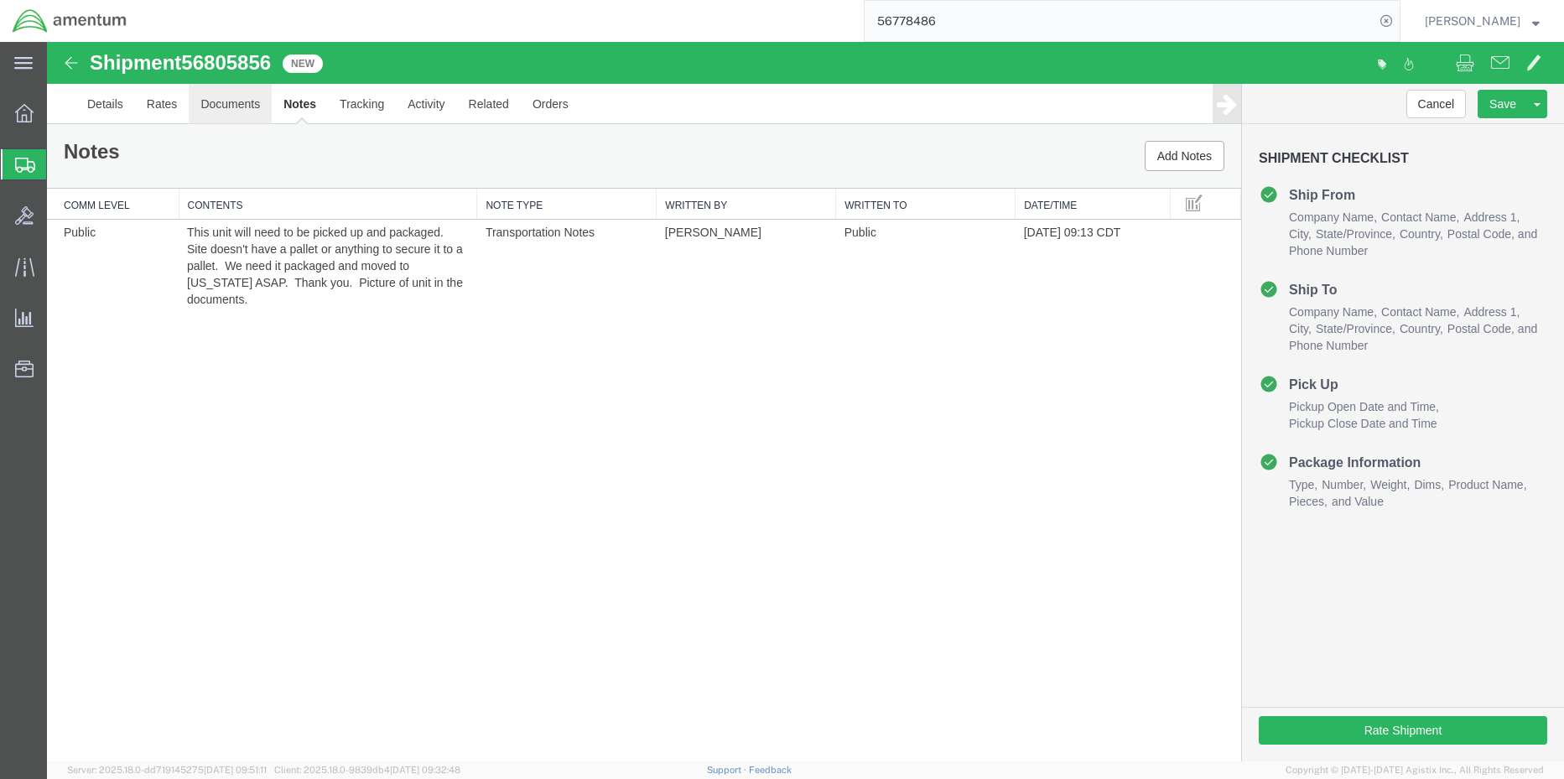
click at [228, 107] on link "Documents" at bounding box center [230, 104] width 83 height 40
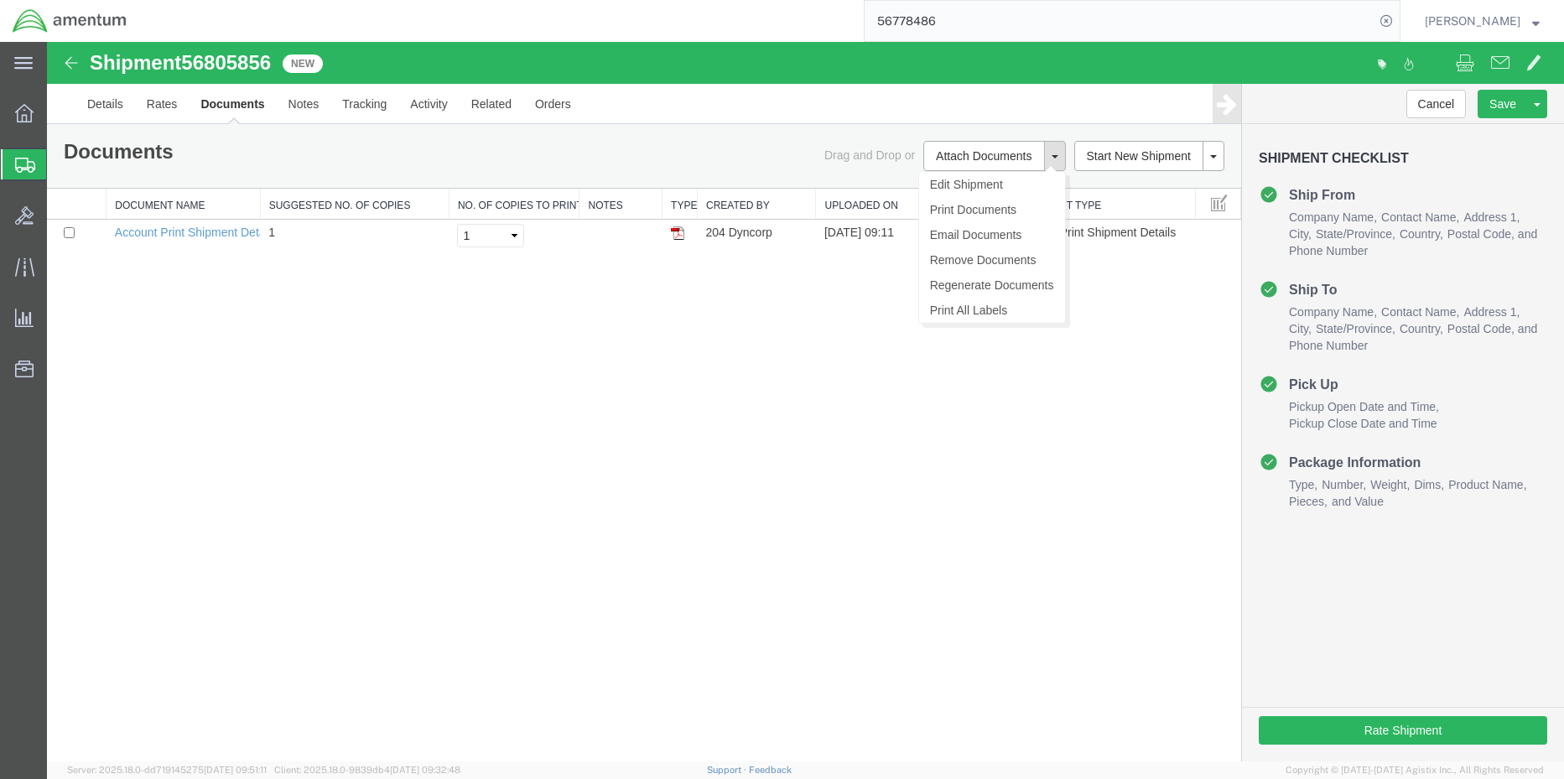
click at [1049, 150] on button at bounding box center [1055, 156] width 22 height 30
drag, startPoint x: 778, startPoint y: 413, endPoint x: 907, endPoint y: 196, distance: 252.0
click at [775, 405] on div "Shipment 56805856 1 of 1 New Details Rates Documents Notes Tracking Activity Re…" at bounding box center [805, 402] width 1517 height 720
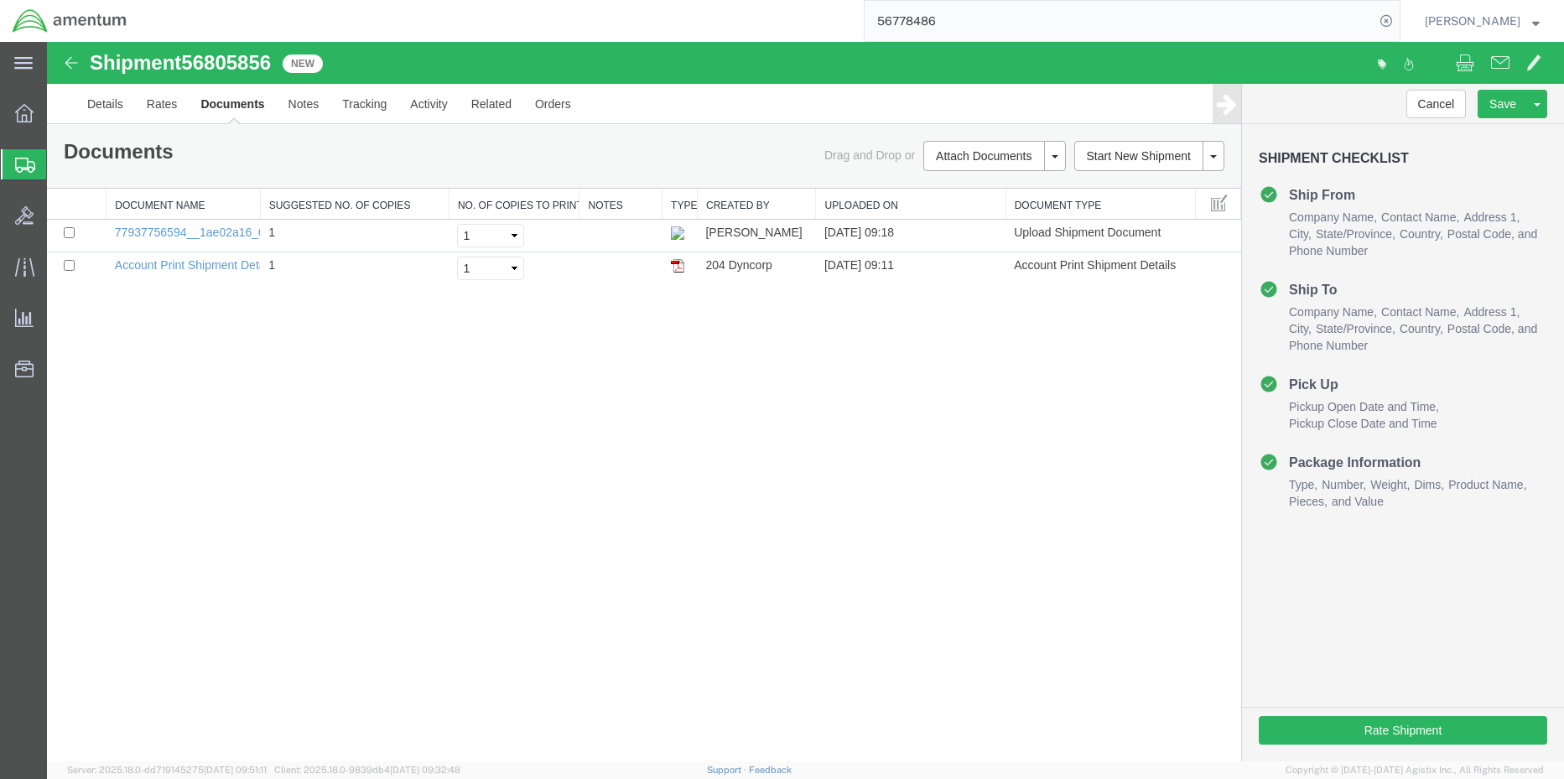
click at [217, 64] on span "56805856" at bounding box center [226, 62] width 90 height 23
click at [217, 63] on span "56805856" at bounding box center [226, 62] width 90 height 23
copy span "56805856"
click at [0, 0] on span "Create Shipment" at bounding box center [0, 0] width 0 height 0
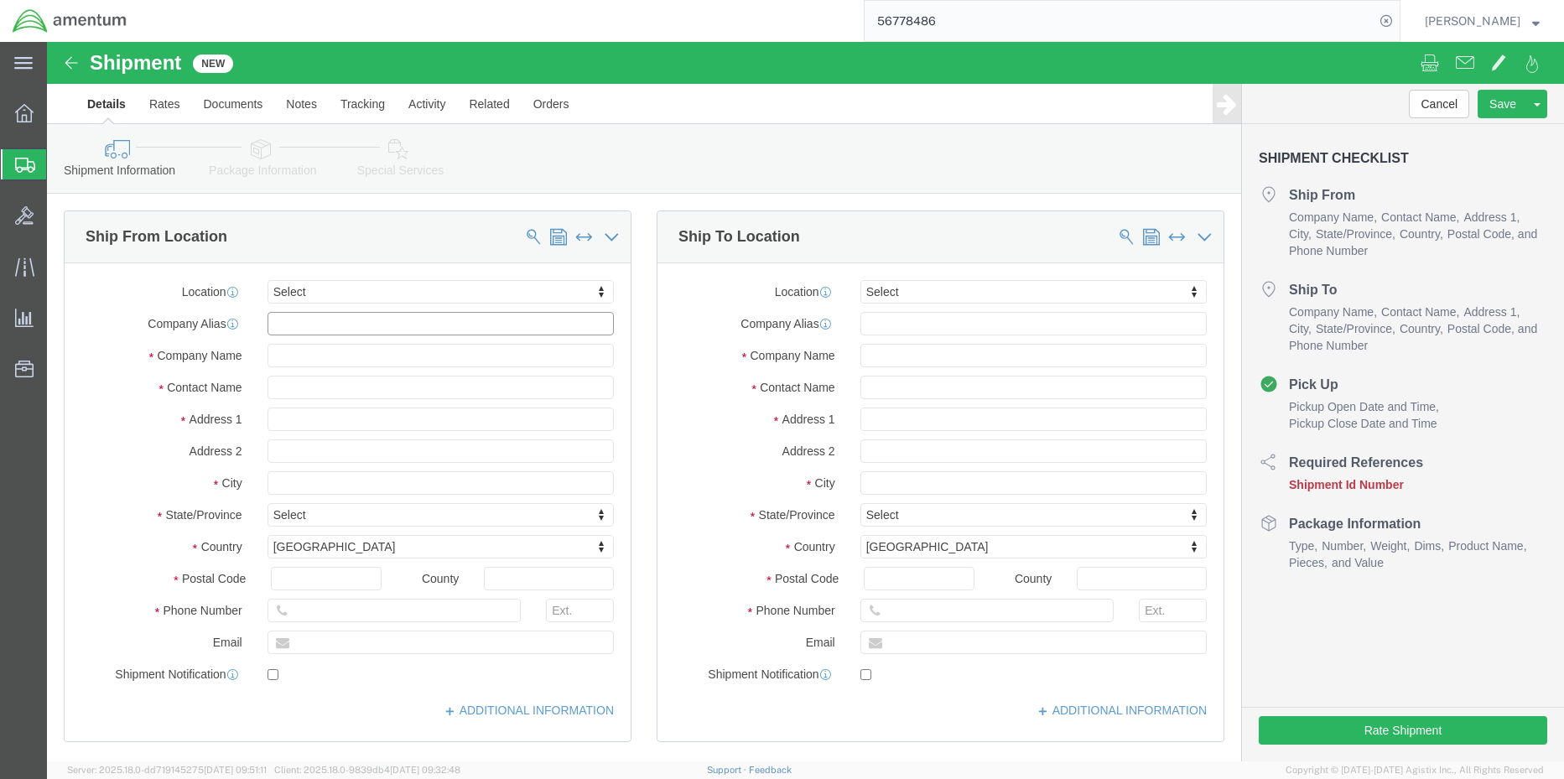
click input "text"
click div "Location Select Select My Profile Location [PHONE_NUMBER] [PHONE_NUMBER] [PHONE…"
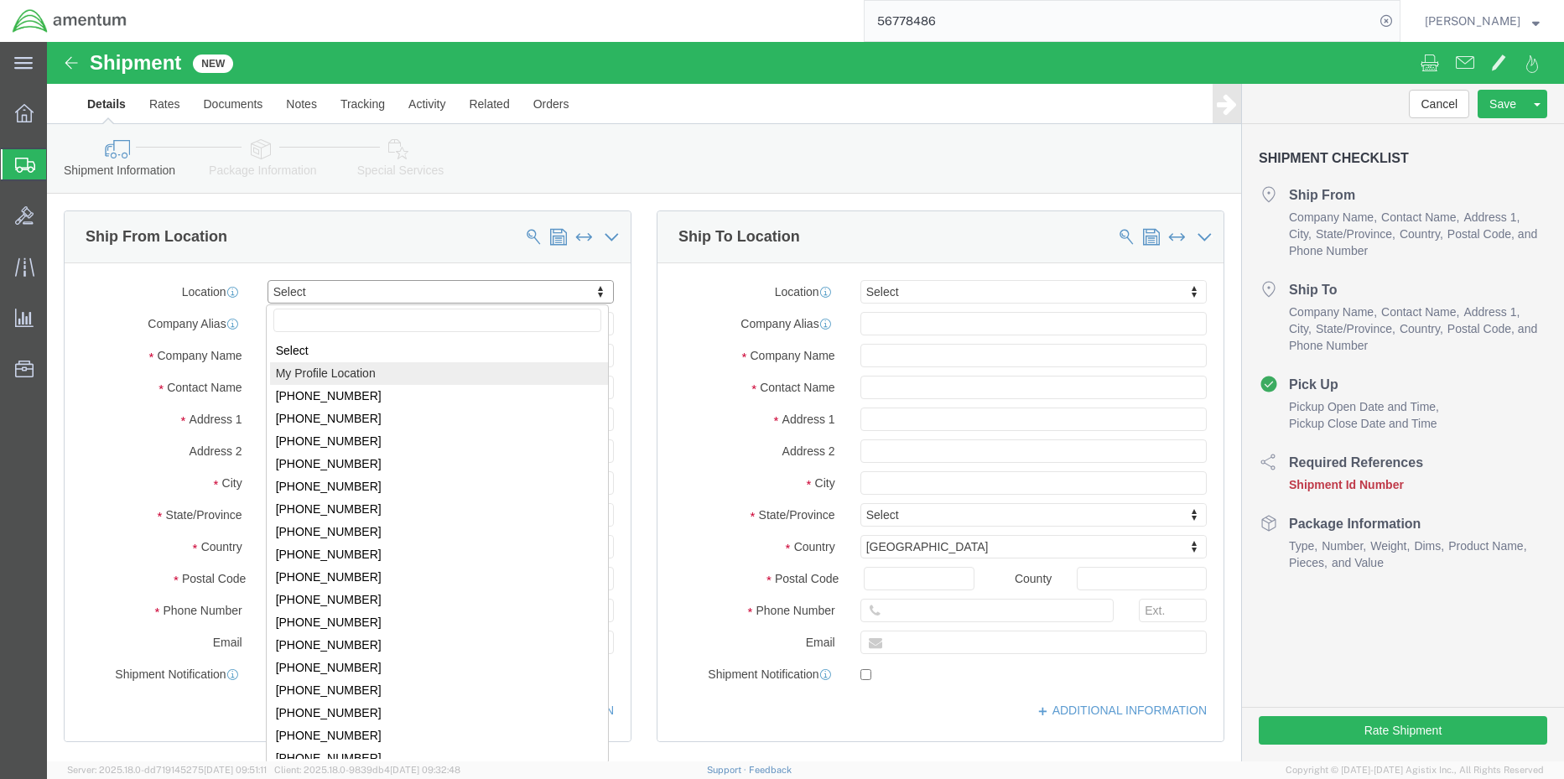
select select "MYPROFILE"
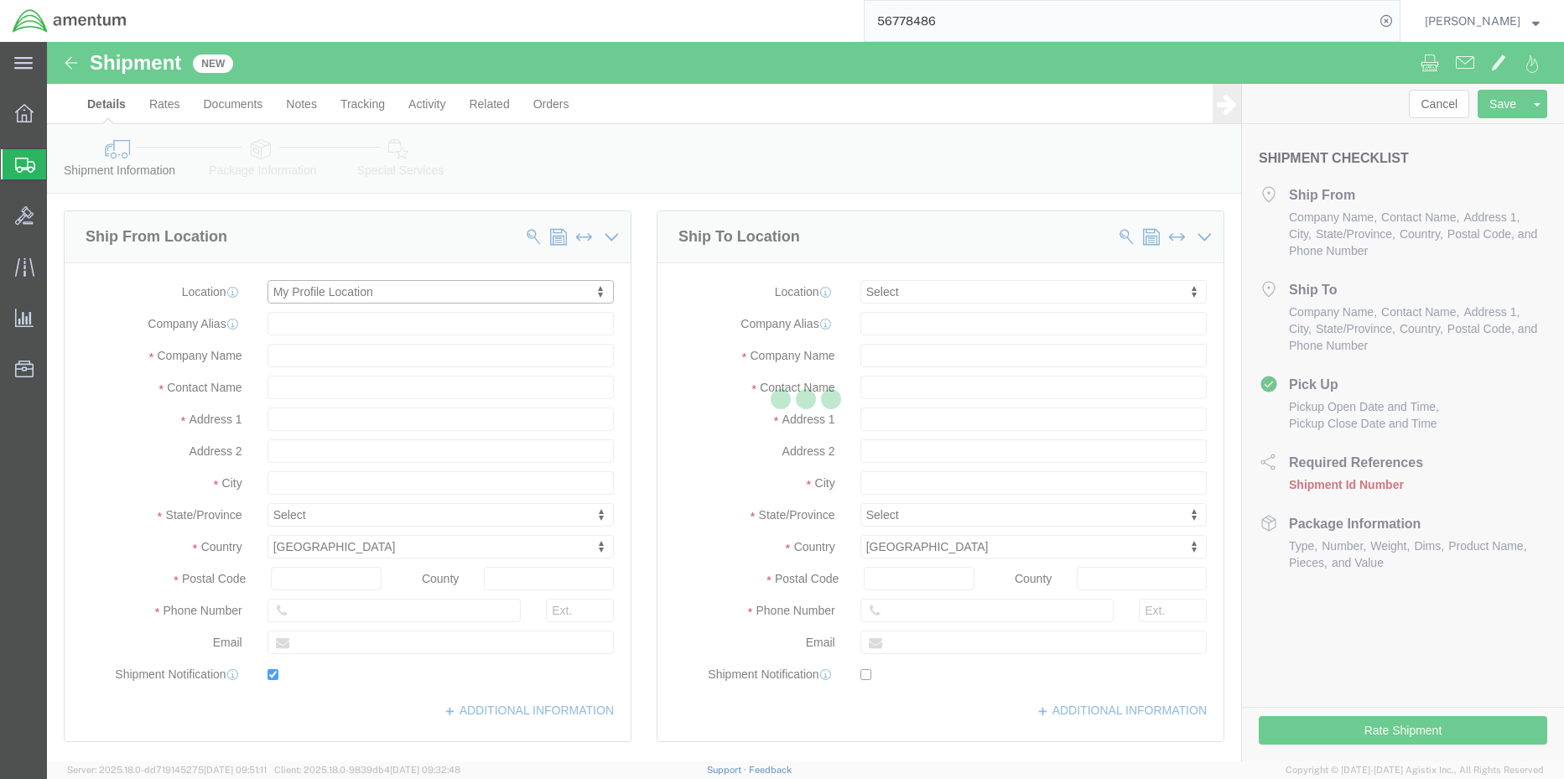
type input "[STREET_ADDRESS]"
type input "c/o Crane Worldwide Logistics"
type input "75038"
type input "[PHONE_NUMBER]"
type input "[PERSON_NAME][EMAIL_ADDRESS][PERSON_NAME][DOMAIN_NAME]"
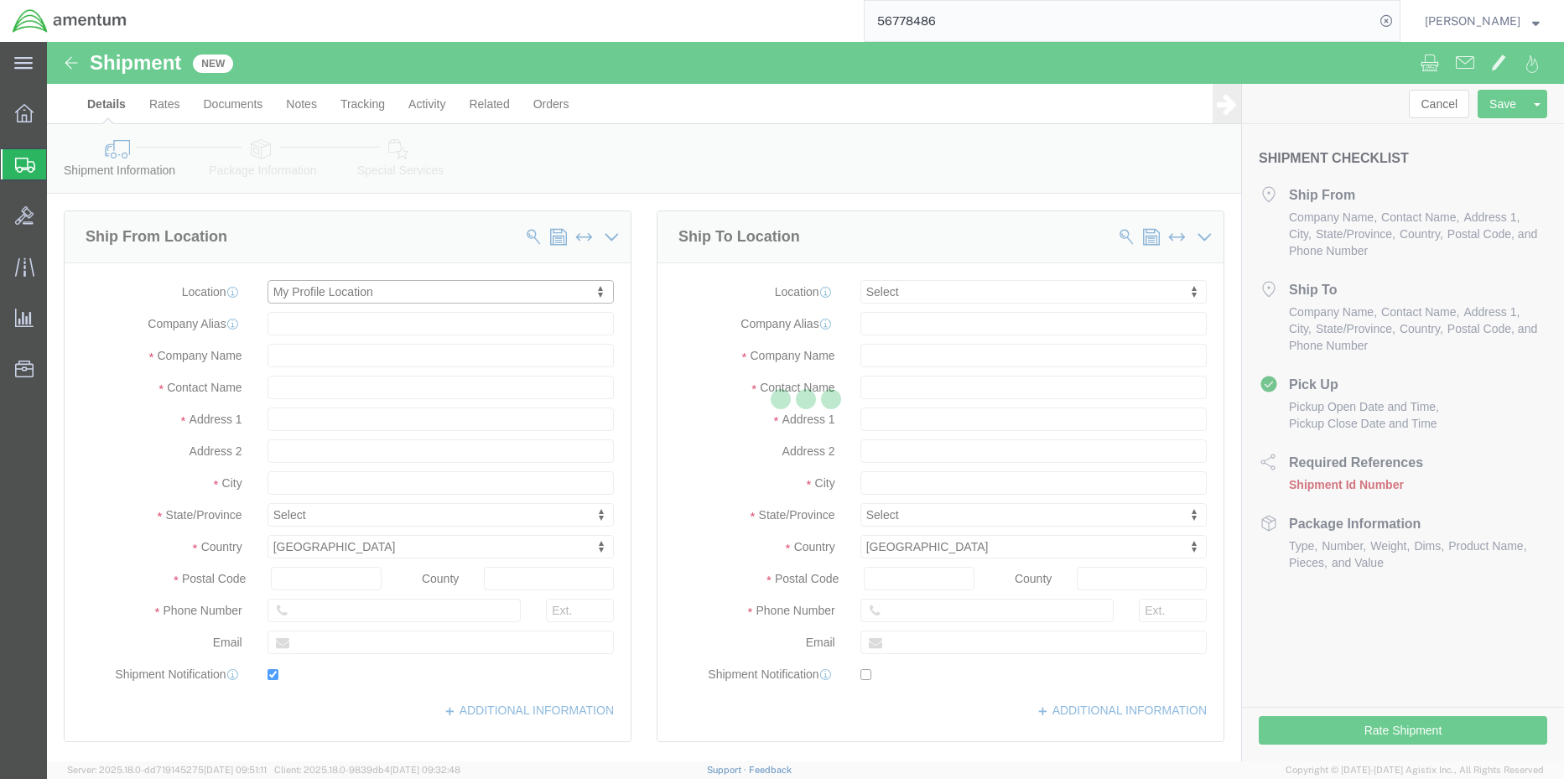
checkbox input "true"
type input "Amentum Services, Inc."
type input "[PERSON_NAME]"
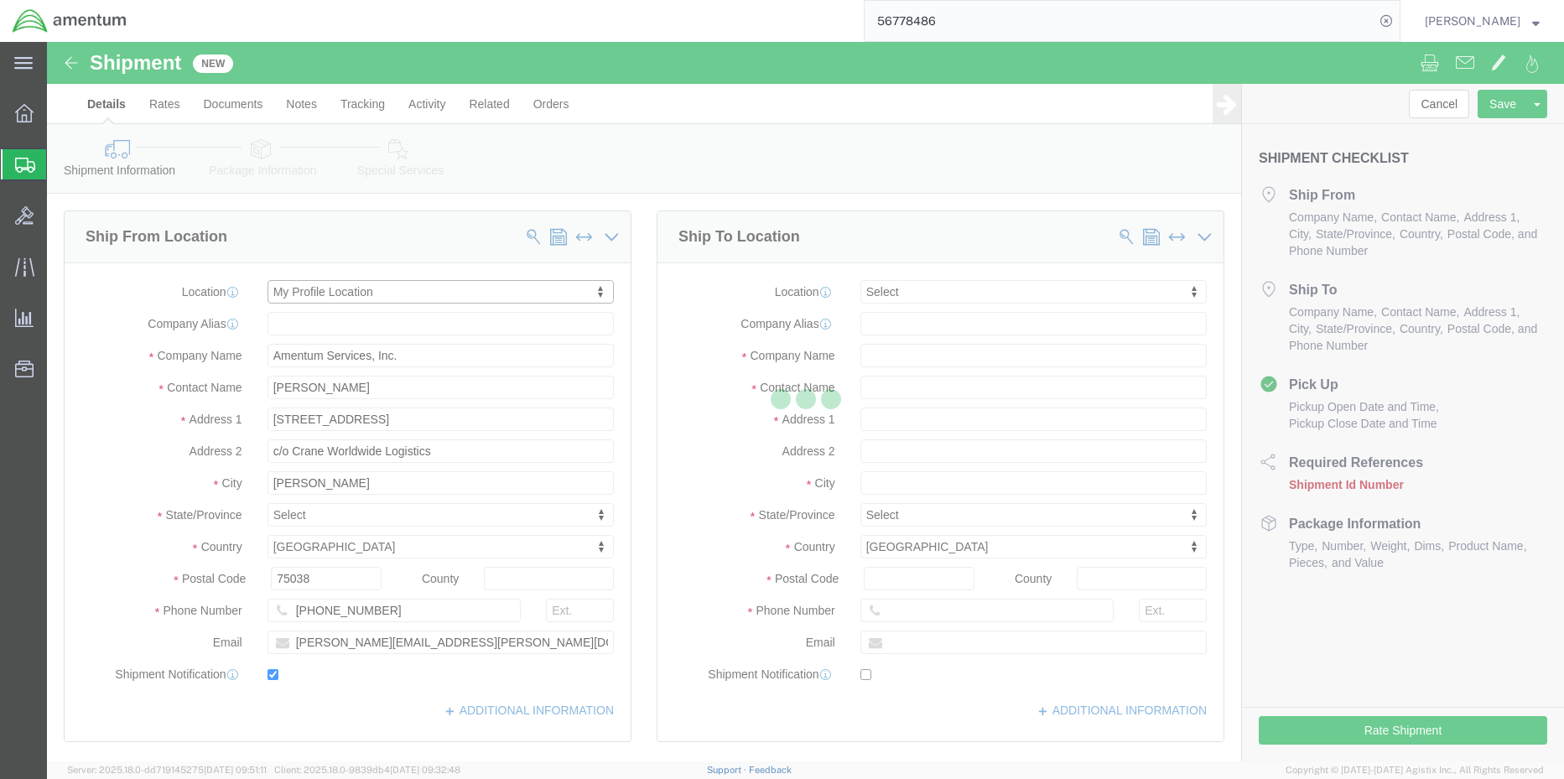
select select "[GEOGRAPHIC_DATA]"
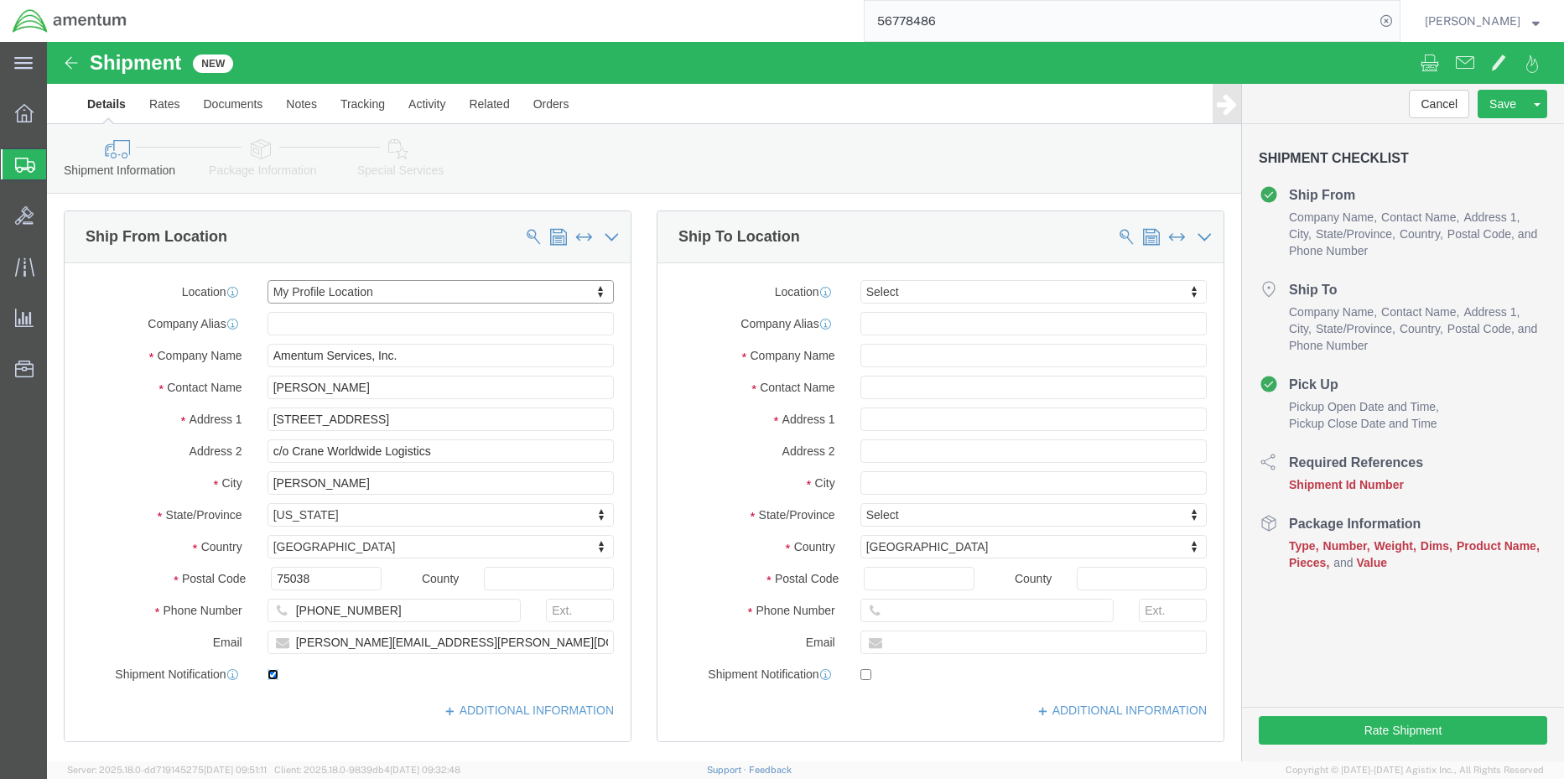
click input "checkbox"
checkbox input "true"
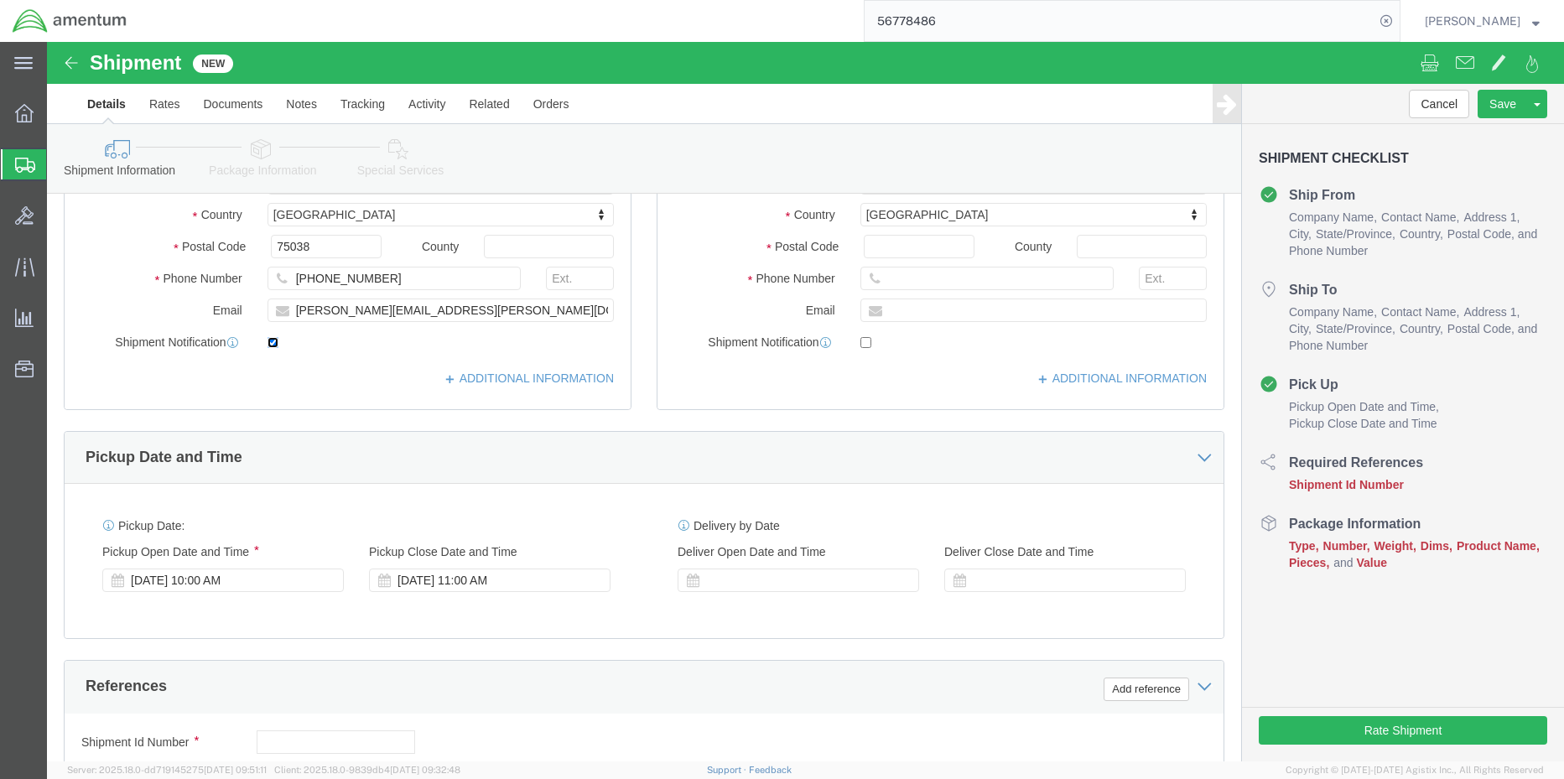
scroll to position [419, 0]
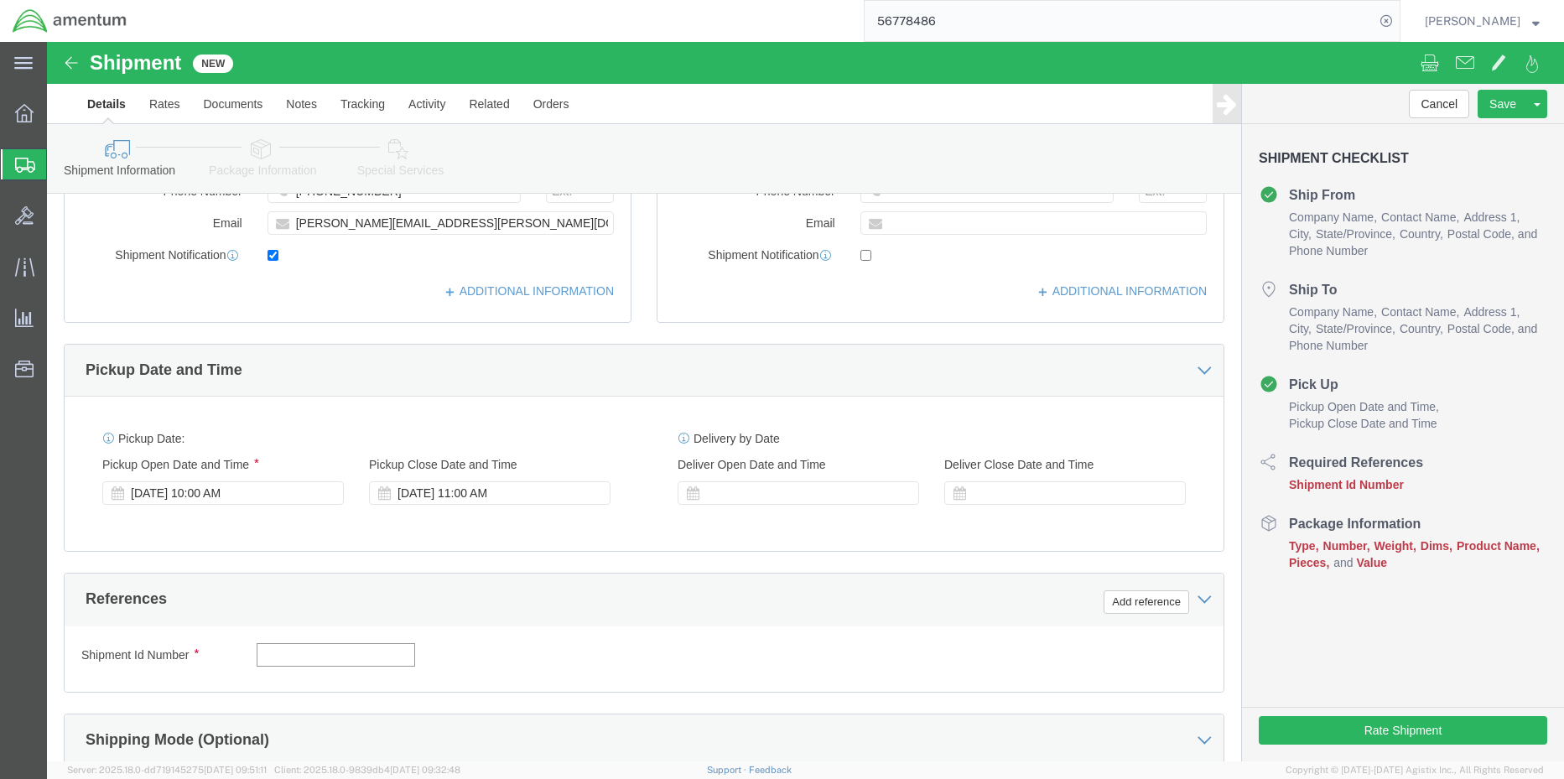
click input "text"
type input "4857.1.2103.00.00.00.000.FRE"
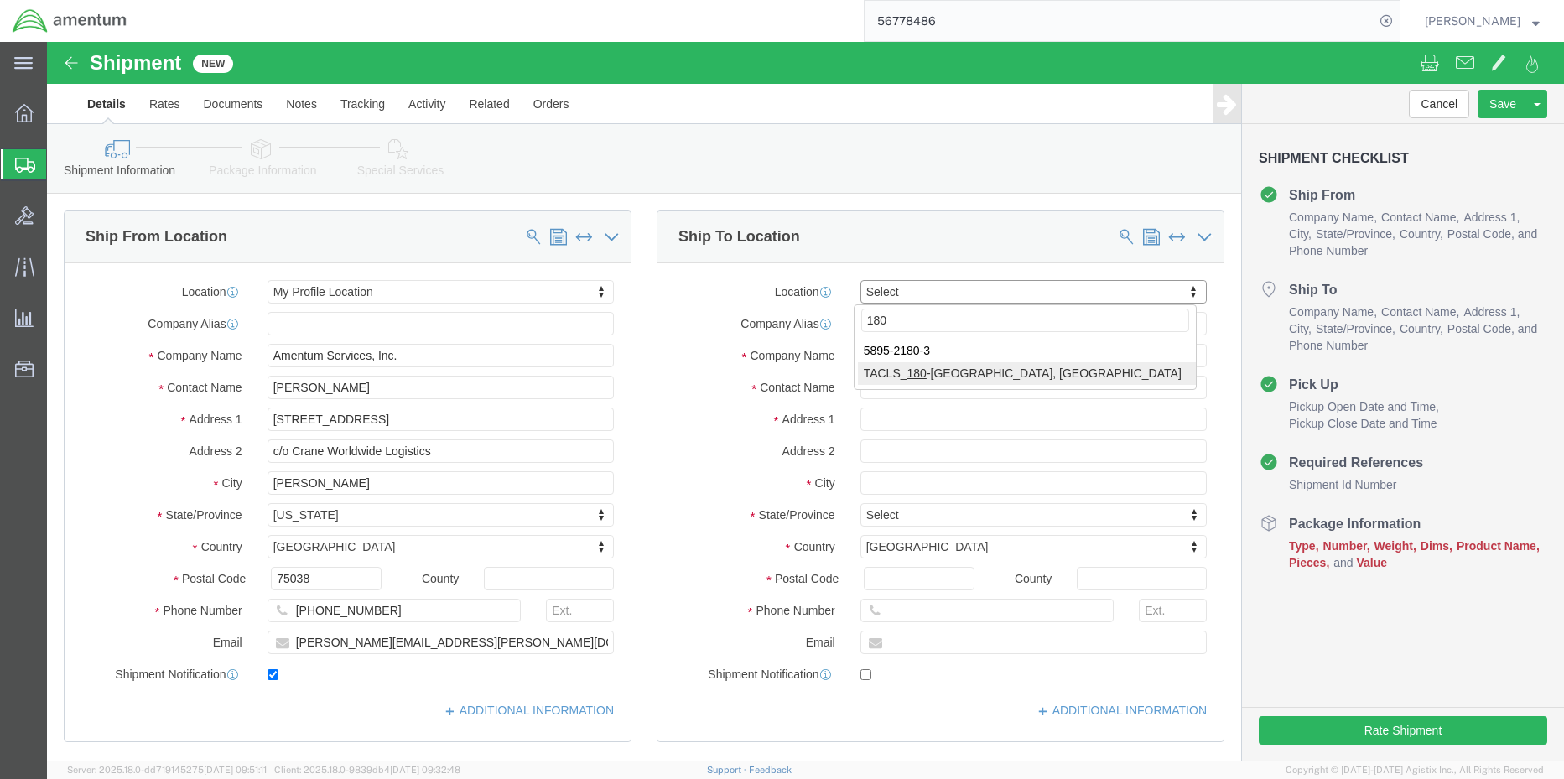
type input "180"
select select "42679"
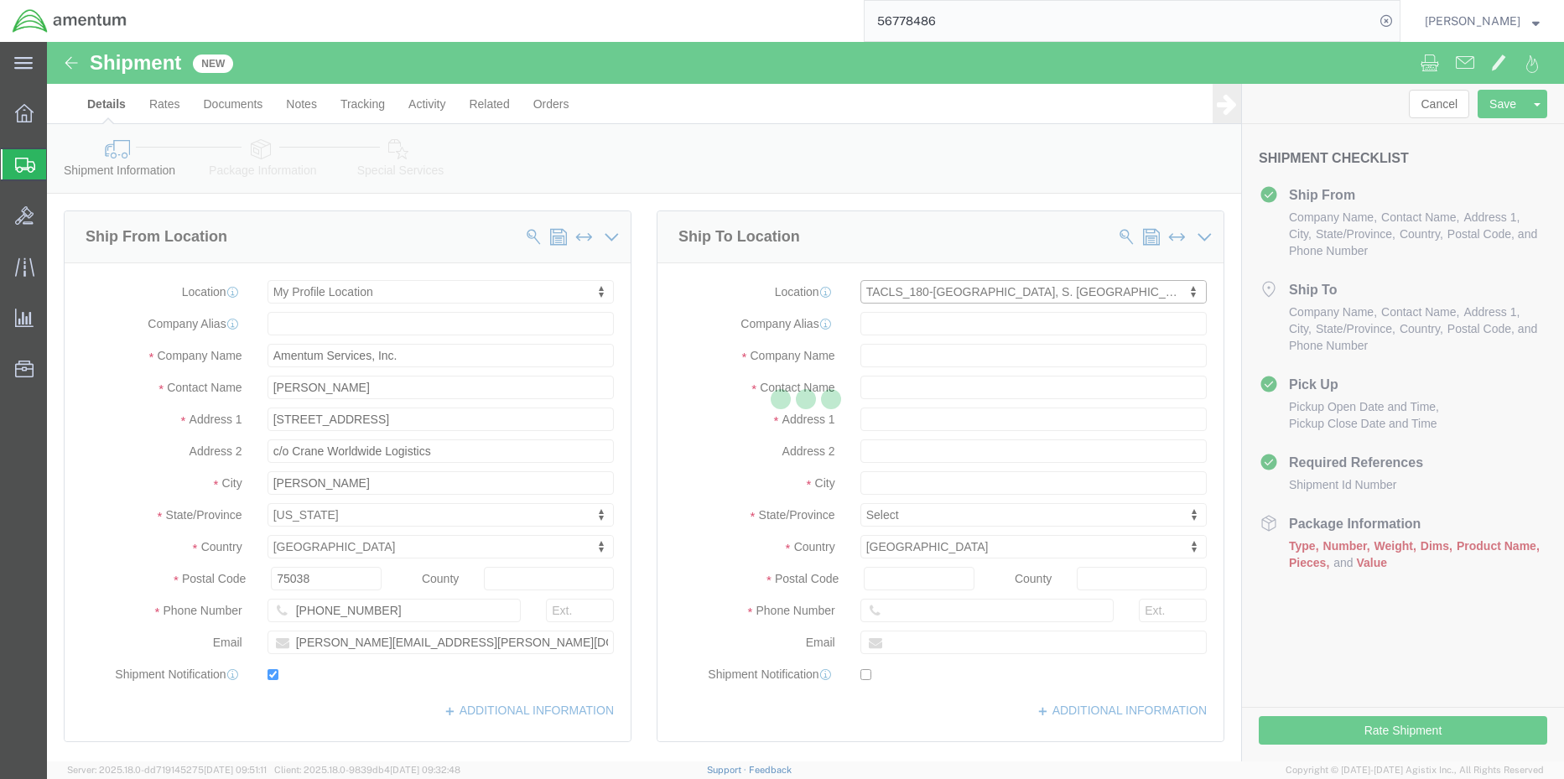
type input "[DEMOGRAPHIC_DATA] ARMY, E Co. 52nd Avn. Regt. M180"
type input "BLDG 1172 OSAN AIRBASE"
select select "KR"
type input "17759"
type input "[PHONE_NUMBER]"
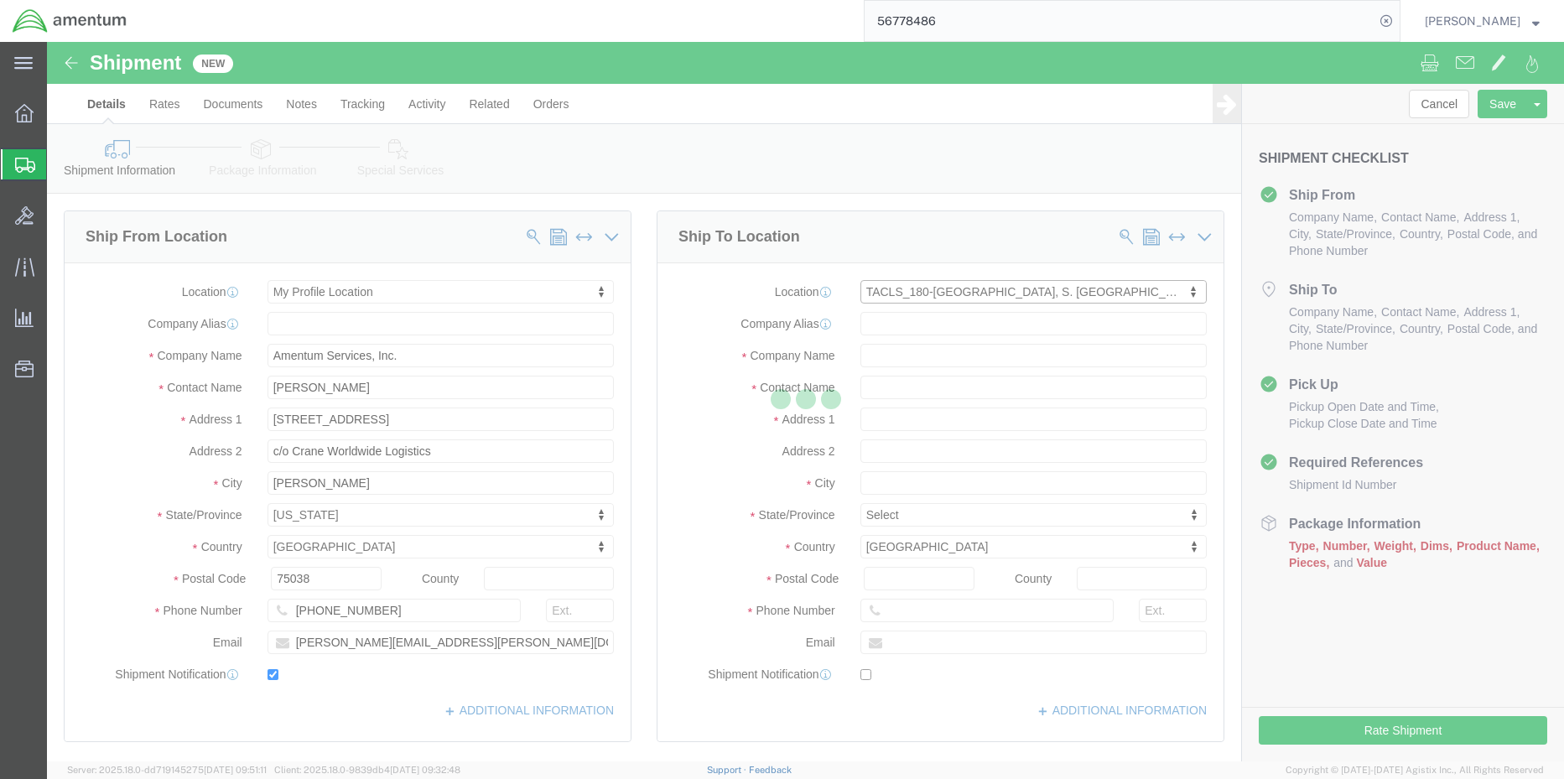
type input "[DEMOGRAPHIC_DATA] Army"
type input "PYEONGTAEK-SI"
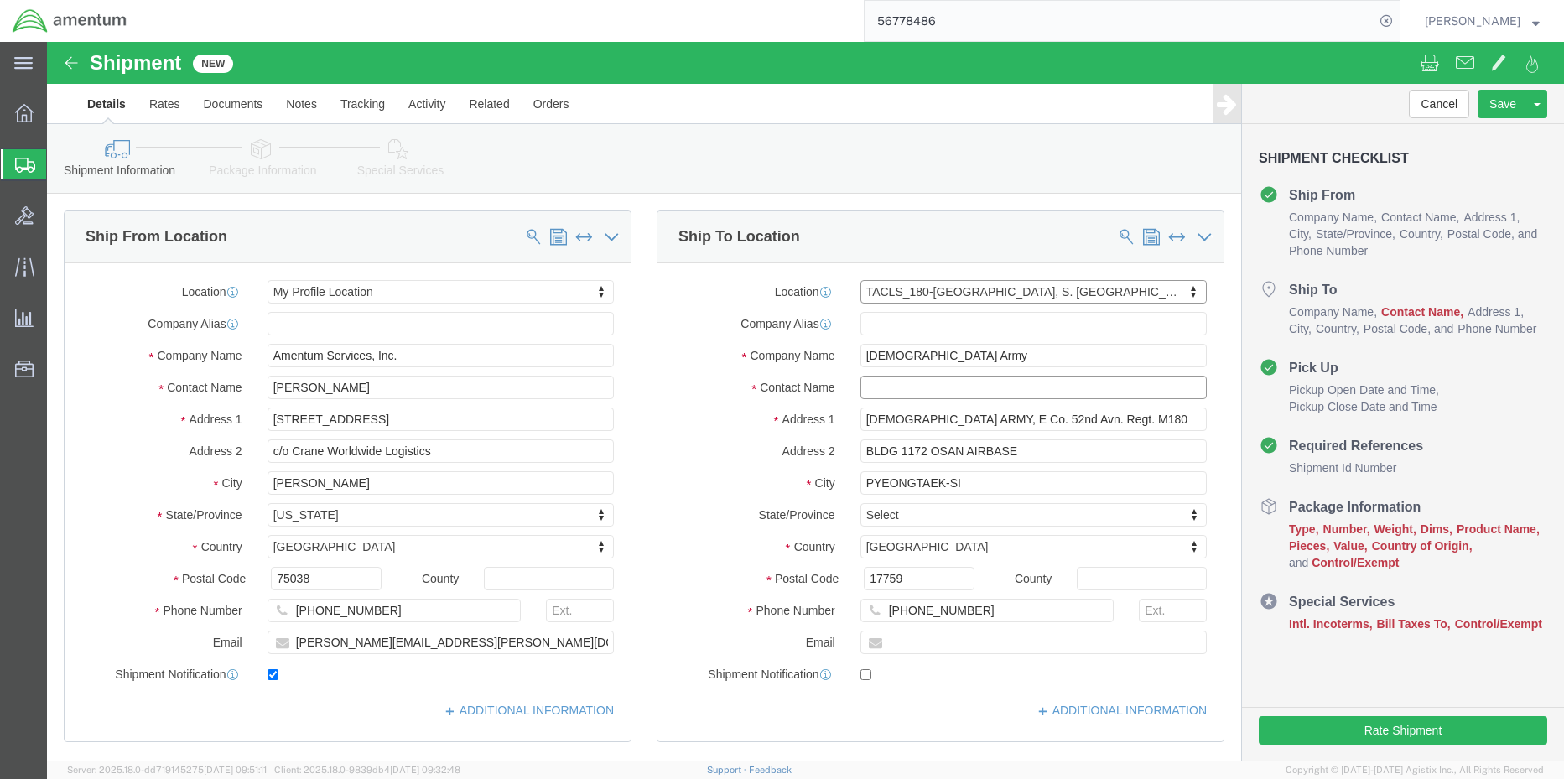
click input "text"
type input "t"
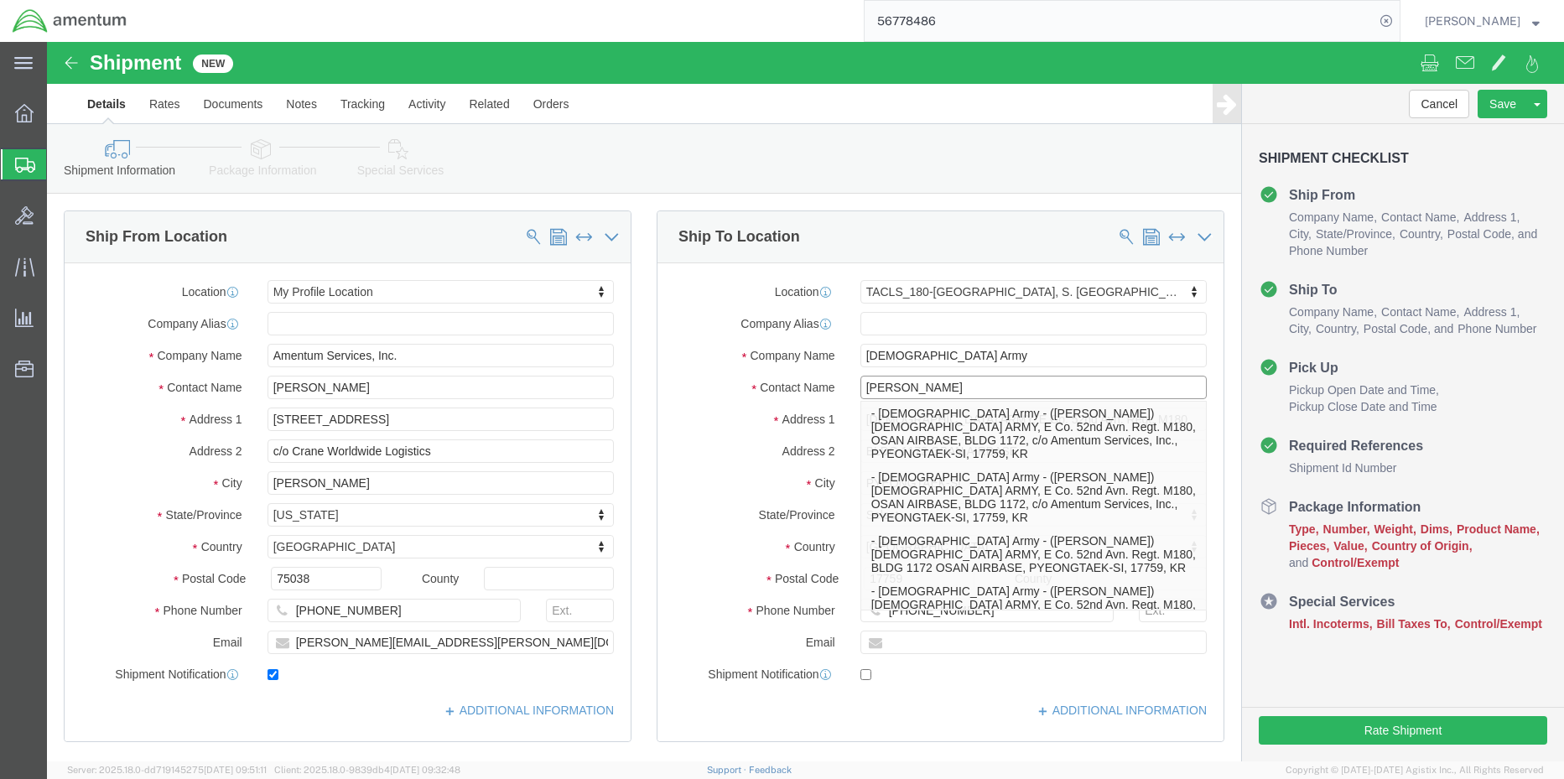
type input "[PERSON_NAME]"
click link "Package Information"
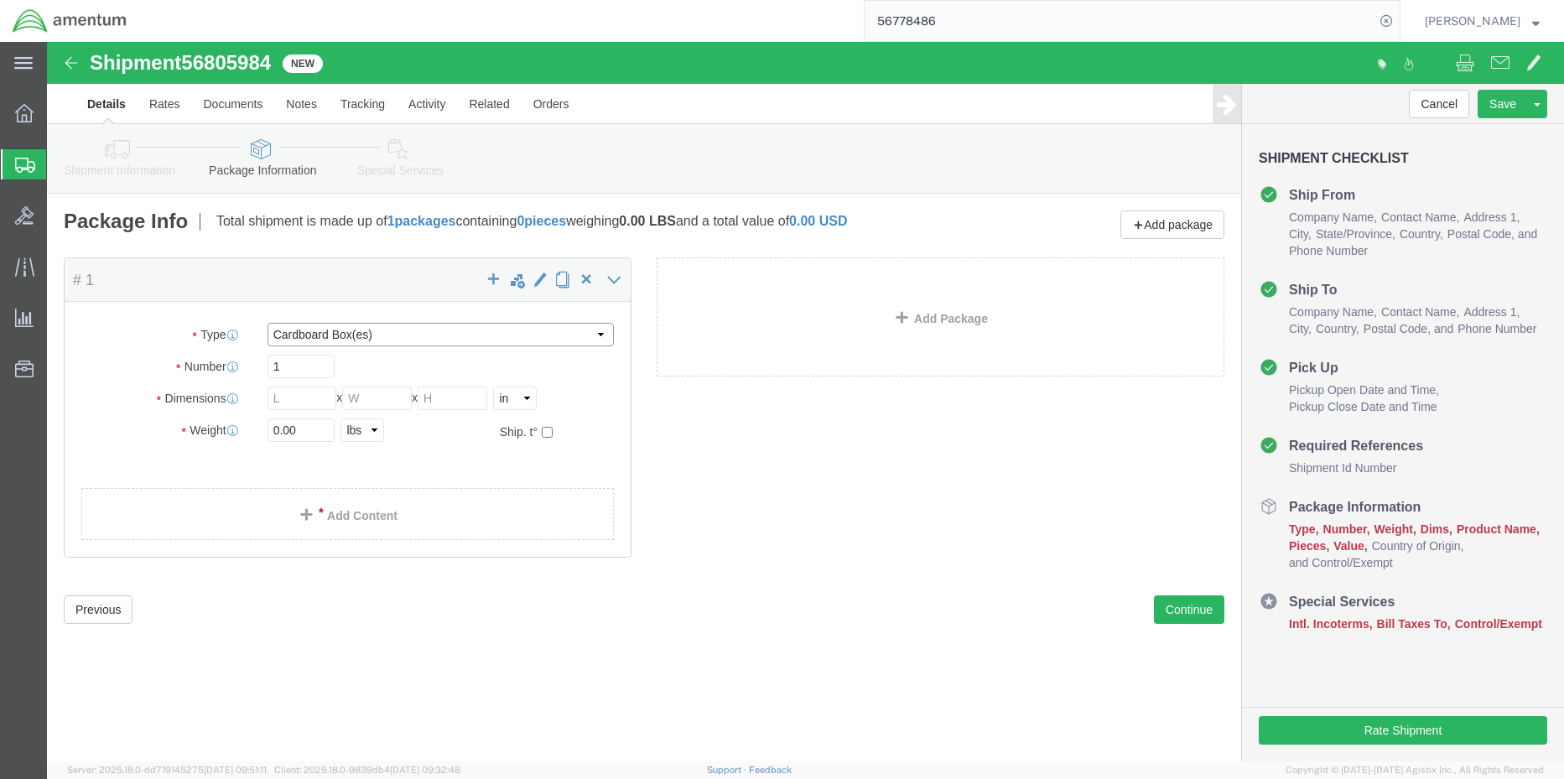
click select "Select BCK Boxes Bale(s) Basket(s) Bolt(s) Bottle(s) Buckets Bulk Bundle(s) Can…"
select select "ENV"
click select "Select BCK Boxes Bale(s) Basket(s) Bolt(s) Bottle(s) Buckets Bulk Bundle(s) Can…"
type input "9.50"
type input "12.50"
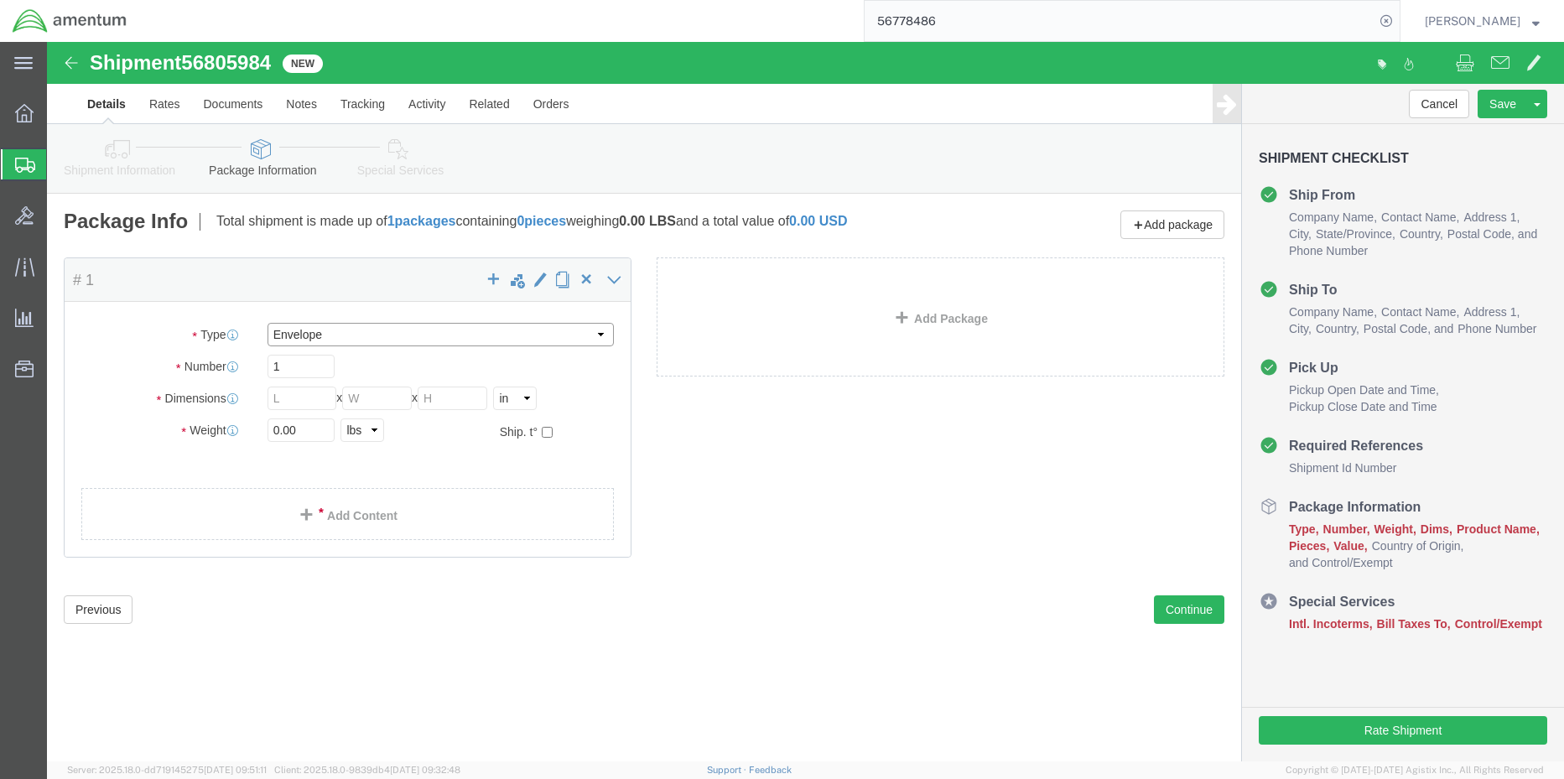
type input "0.25"
type input "1"
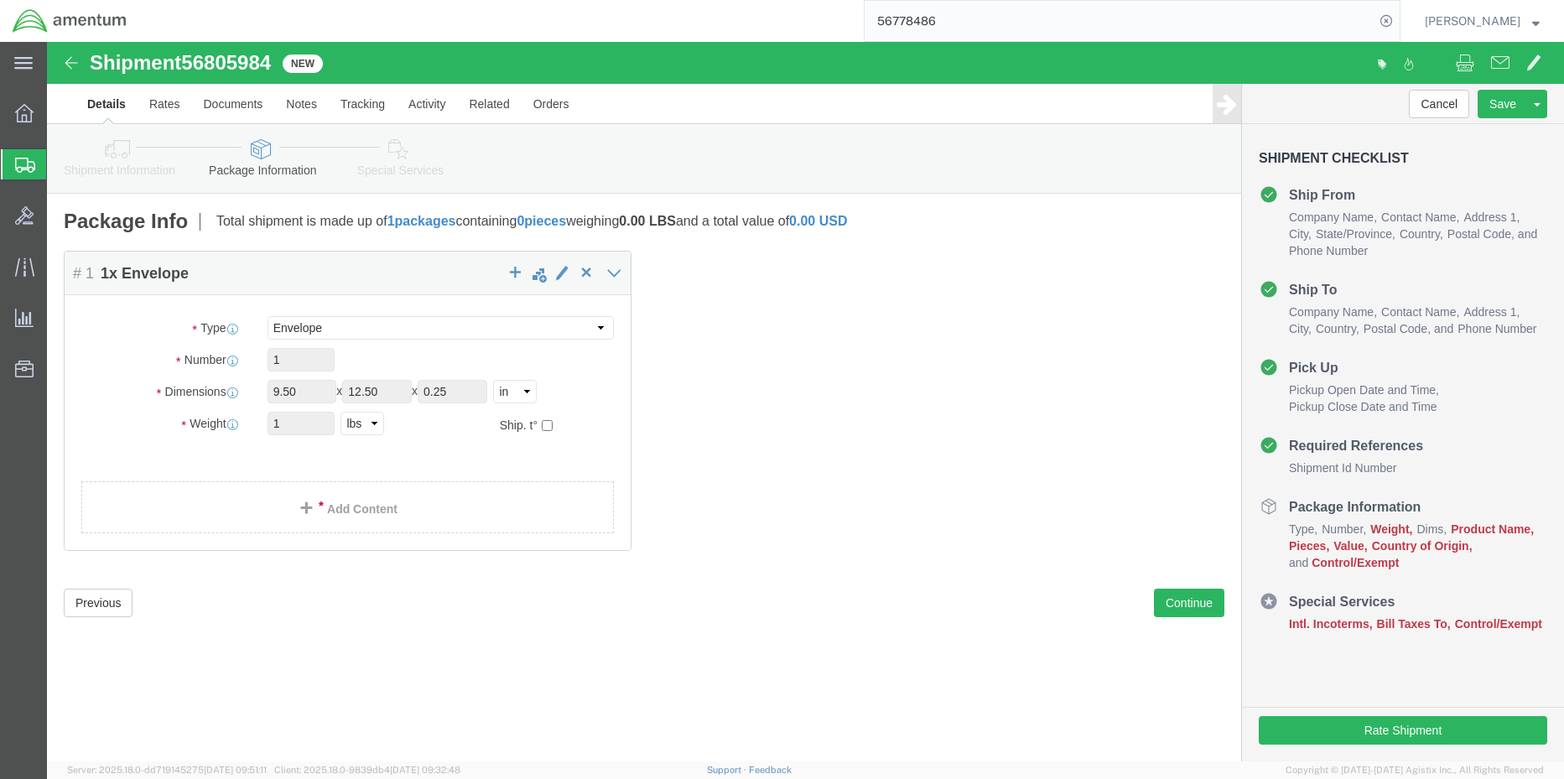
click link "Add Content"
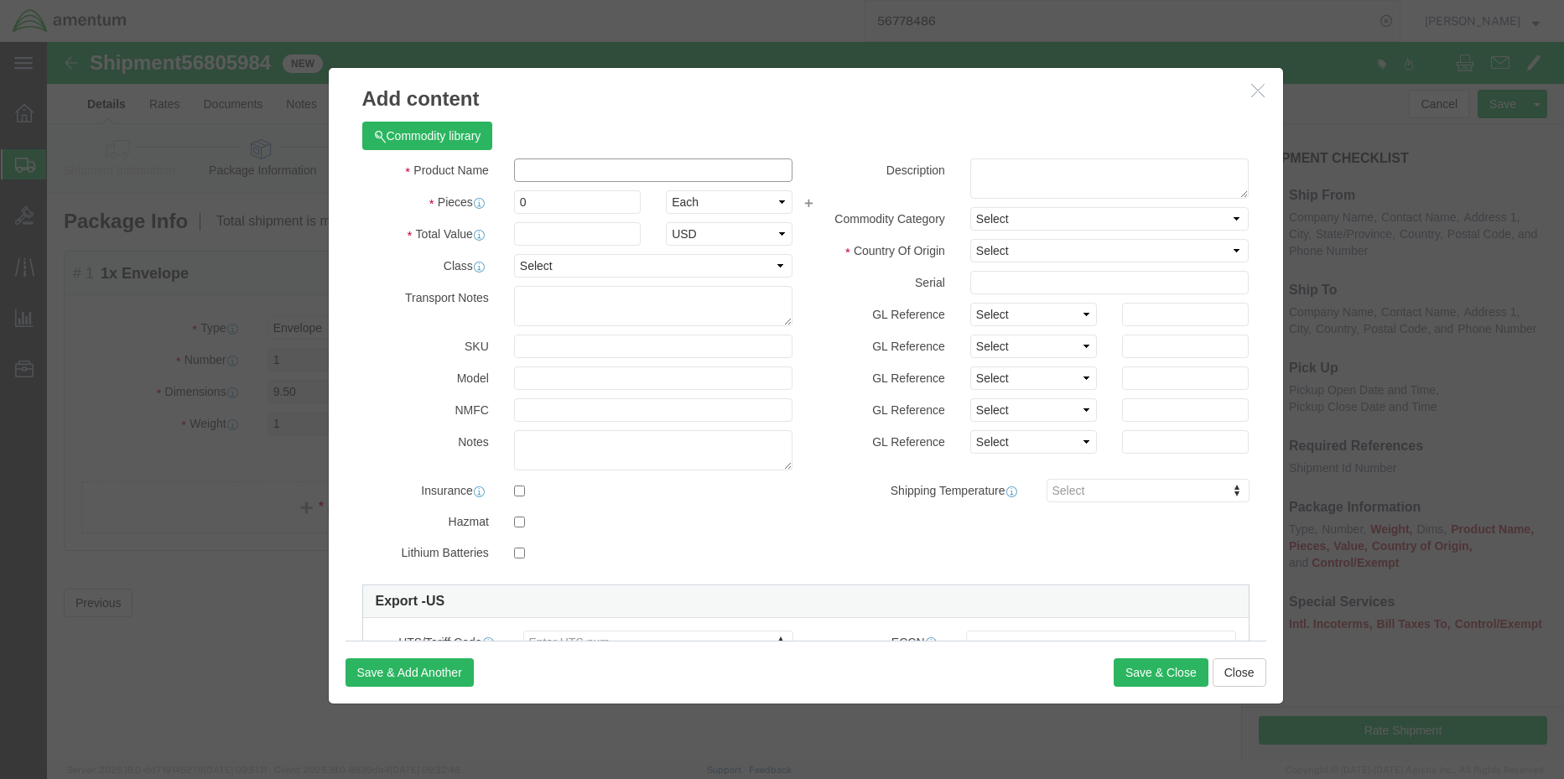
click input "text"
paste input "aircraft data plates"
type input "a"
type input "p"
type input "PLATE, AIRCRAFT, DATA"
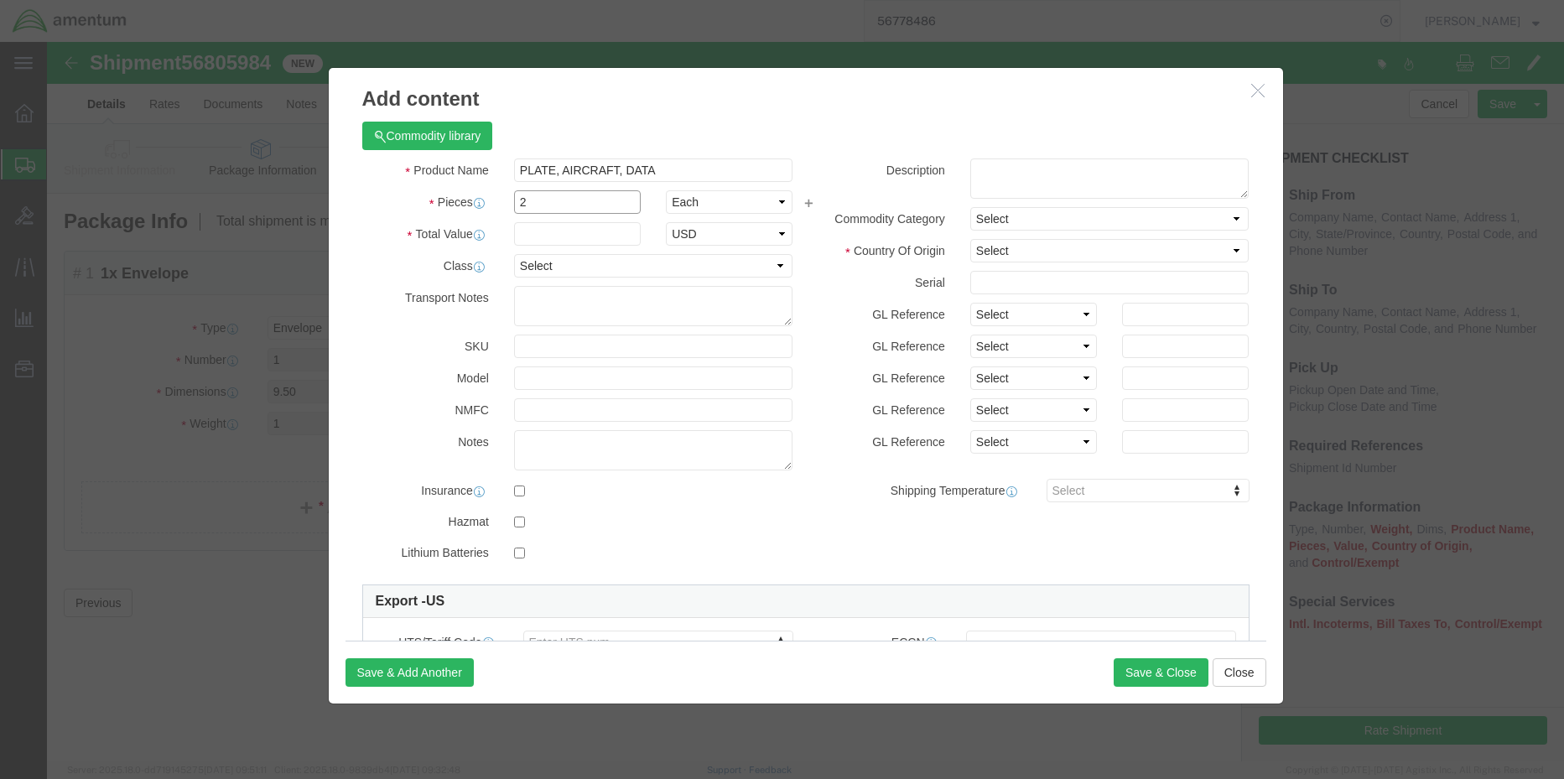
type input "2"
click select "Select [GEOGRAPHIC_DATA] [GEOGRAPHIC_DATA] [GEOGRAPHIC_DATA] [GEOGRAPHIC_DATA] …"
select select "US"
click select "Select [GEOGRAPHIC_DATA] [GEOGRAPHIC_DATA] [GEOGRAPHIC_DATA] [GEOGRAPHIC_DATA] …"
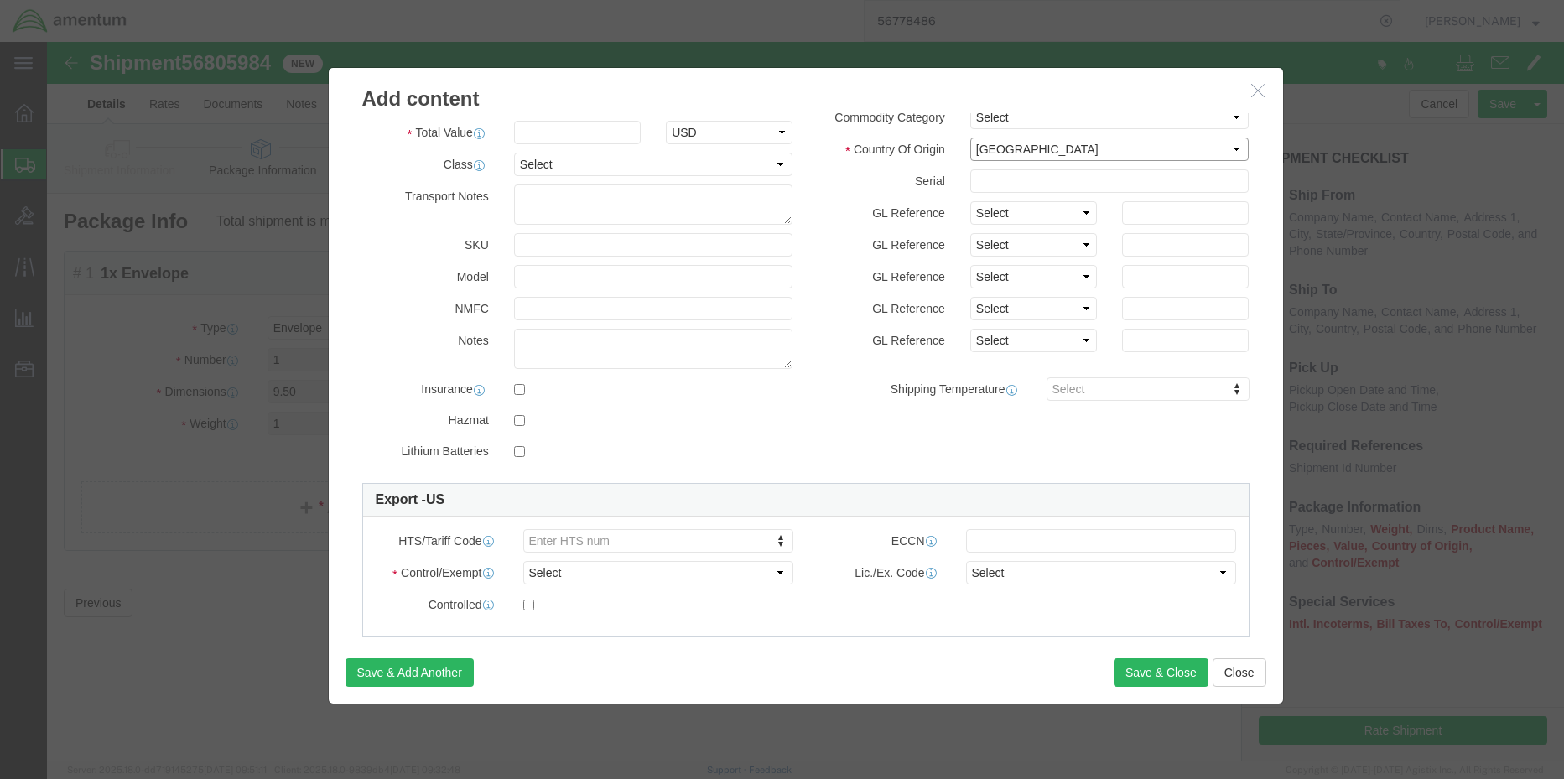
scroll to position [252, 0]
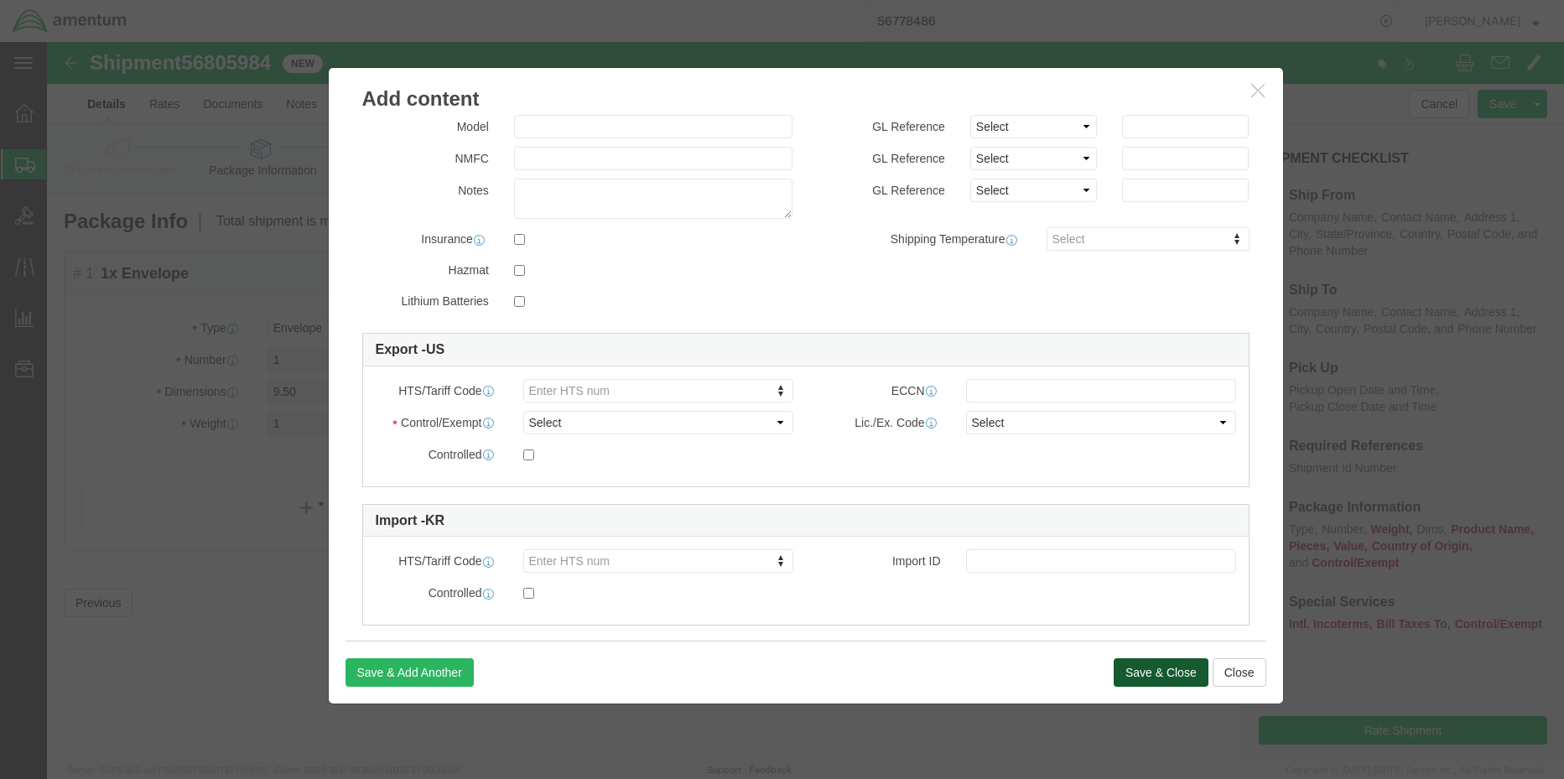
click button "Save & Close"
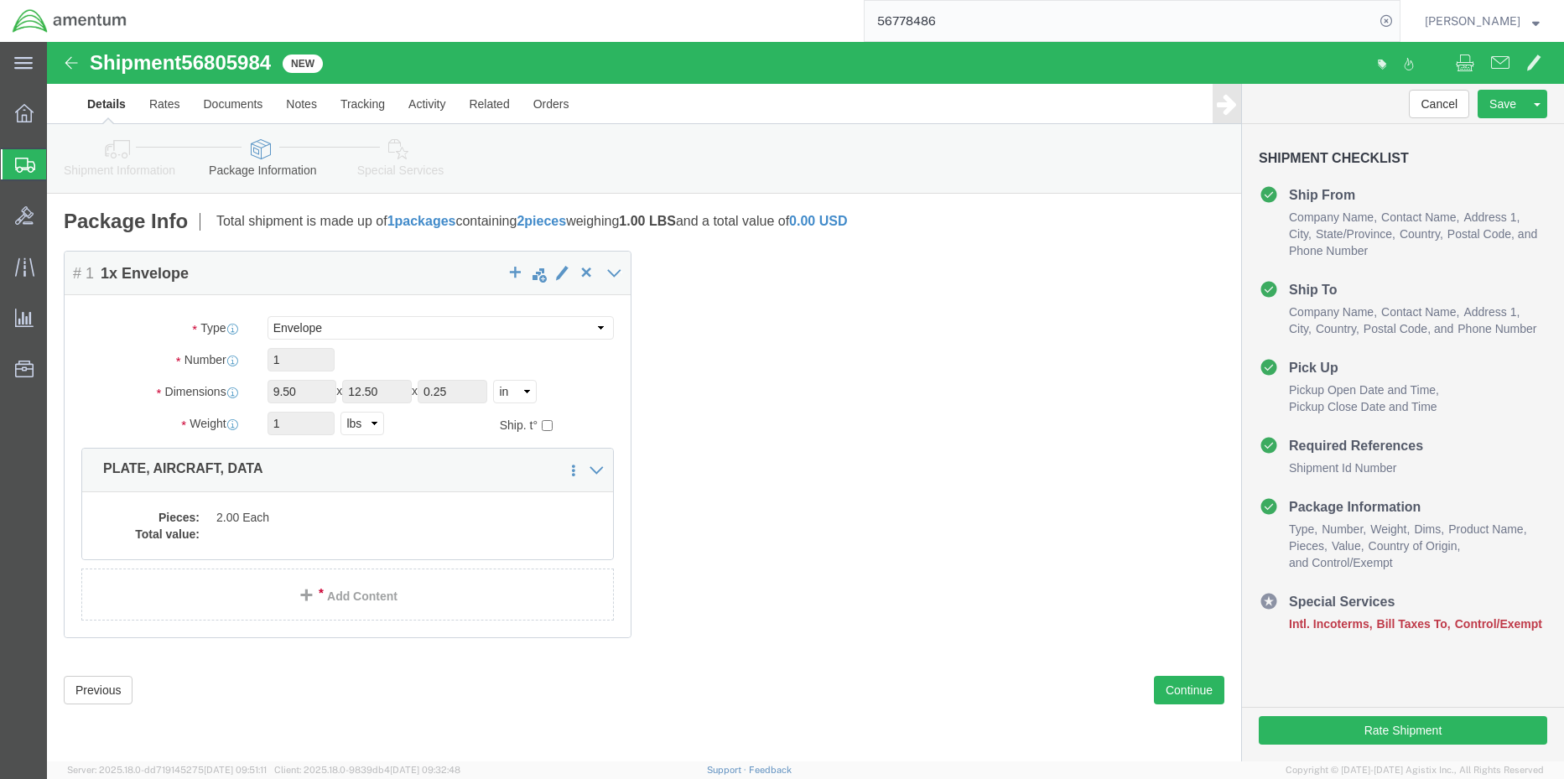
click span "56805984"
copy span "56805984"
click at [18, 110] on icon at bounding box center [24, 113] width 18 height 18
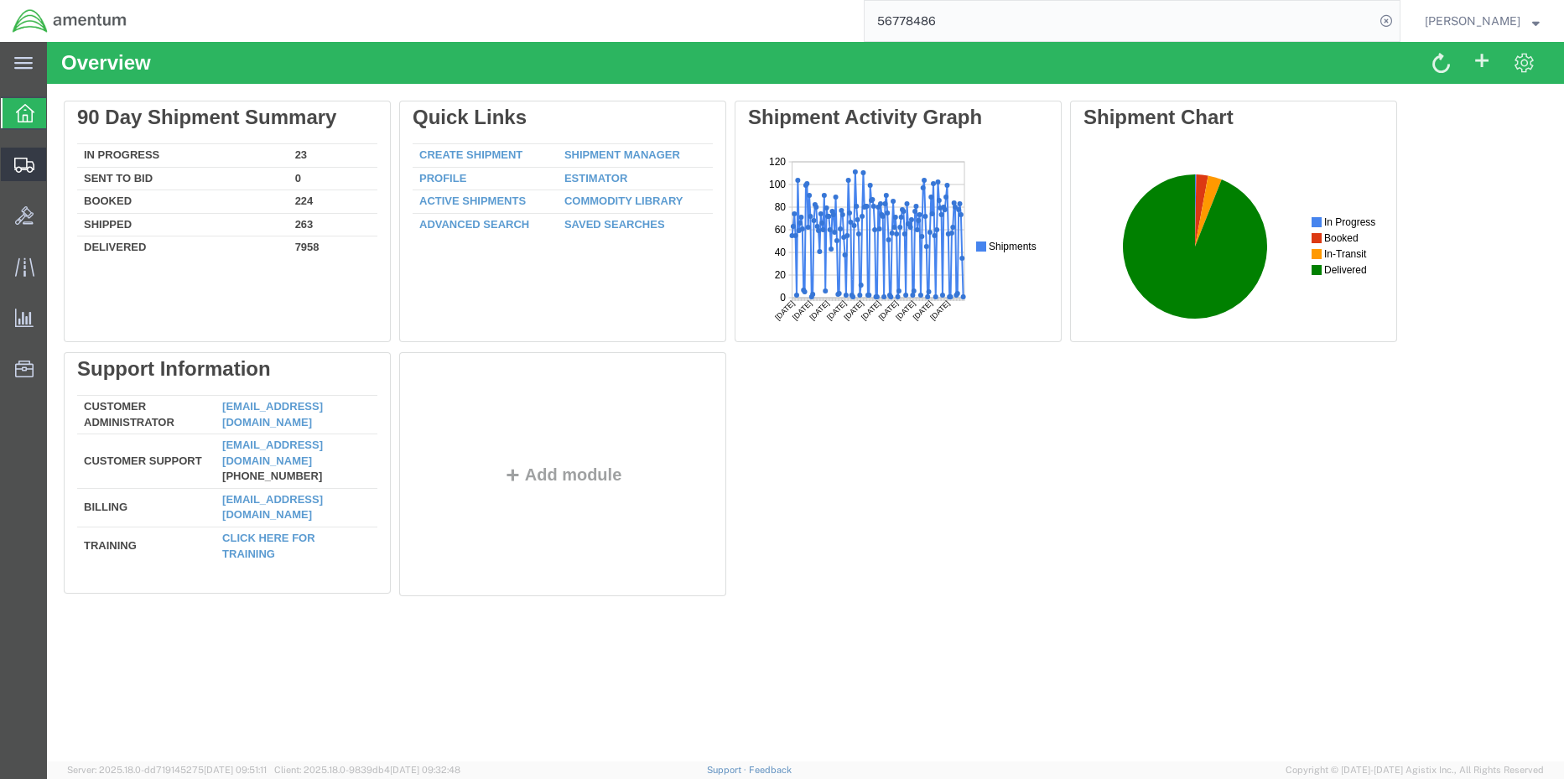
click at [0, 0] on span "Shipment Manager" at bounding box center [0, 0] width 0 height 0
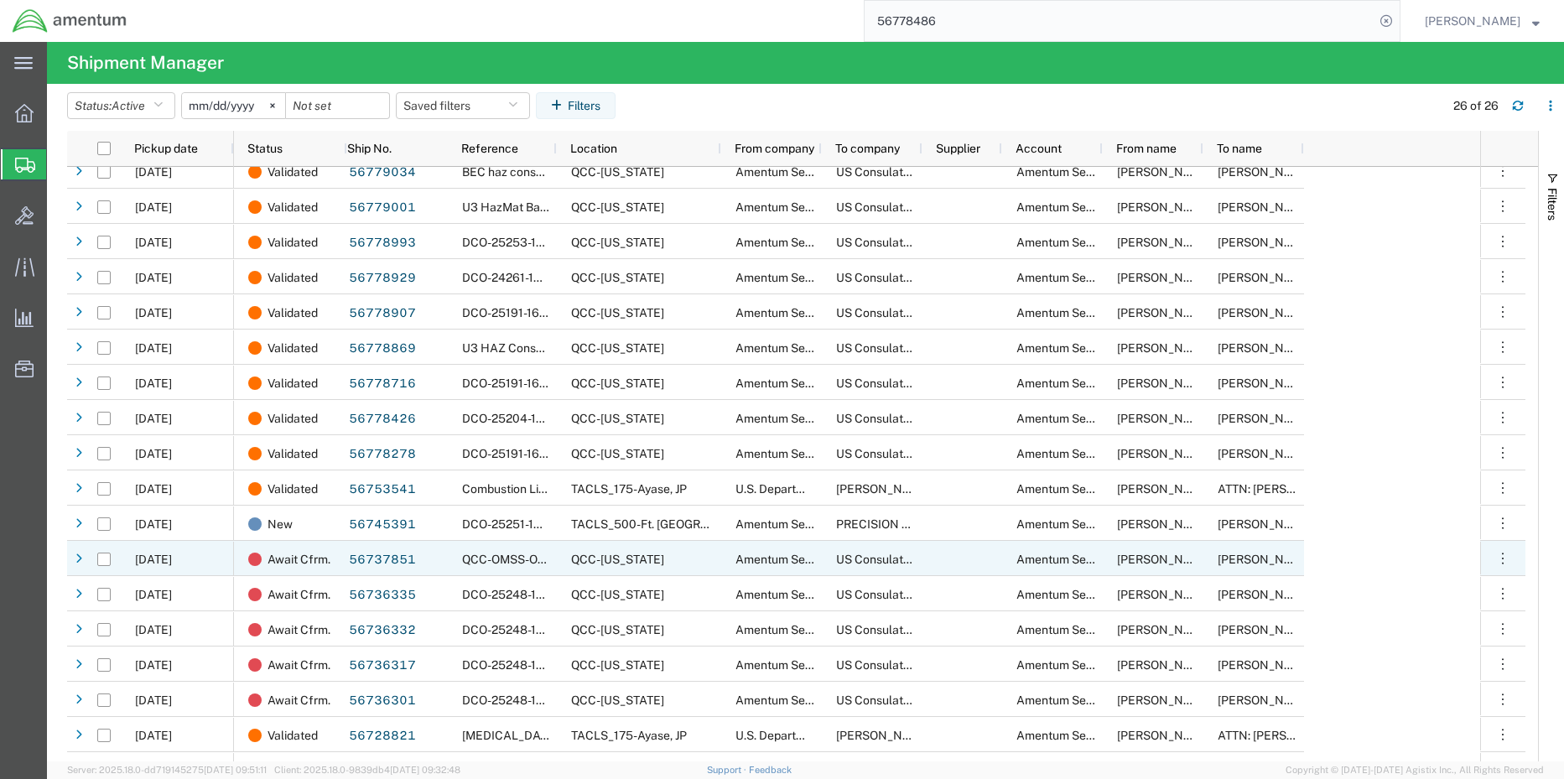
scroll to position [321, 0]
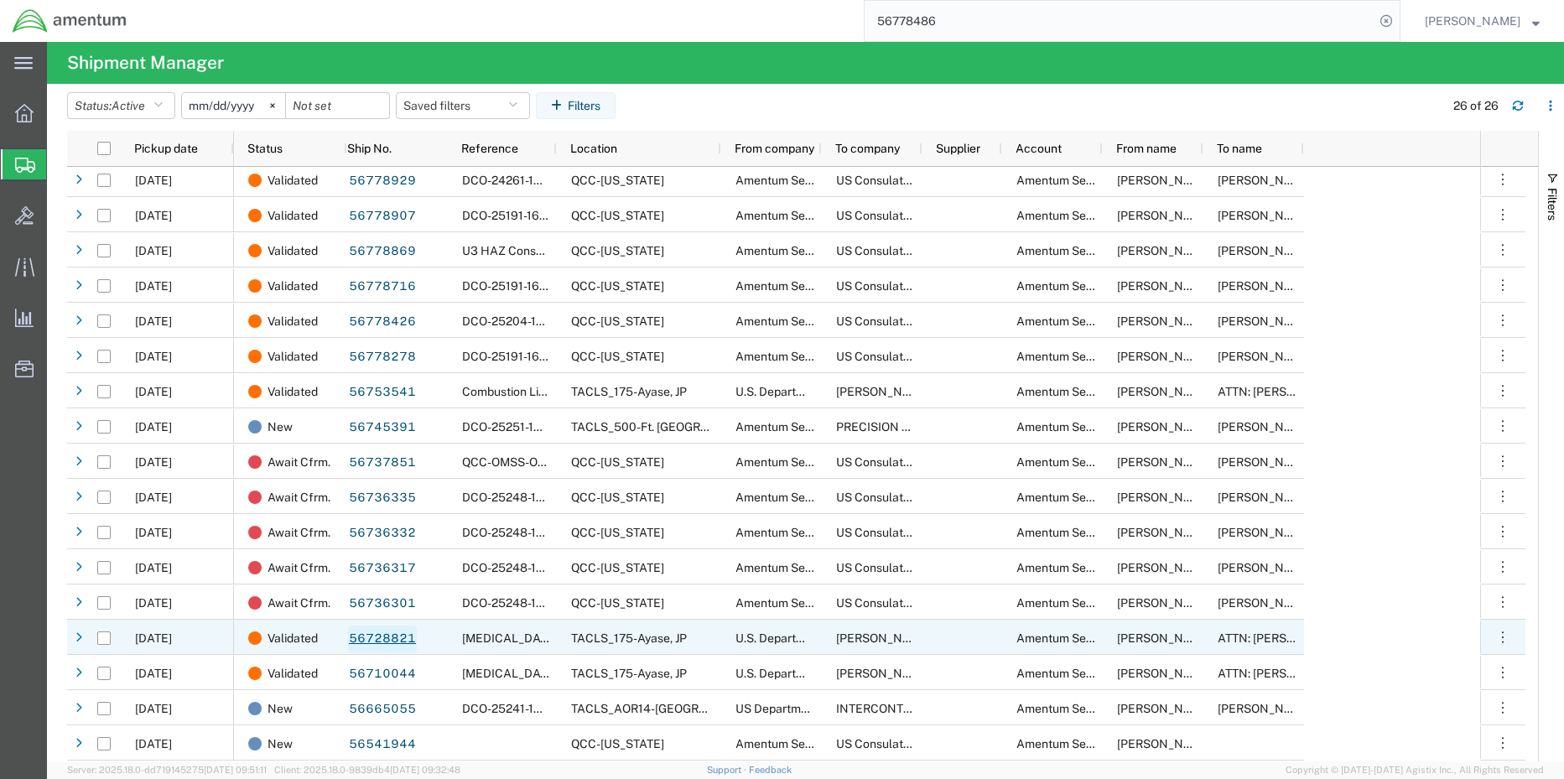
click at [380, 643] on link "56728821" at bounding box center [382, 639] width 69 height 27
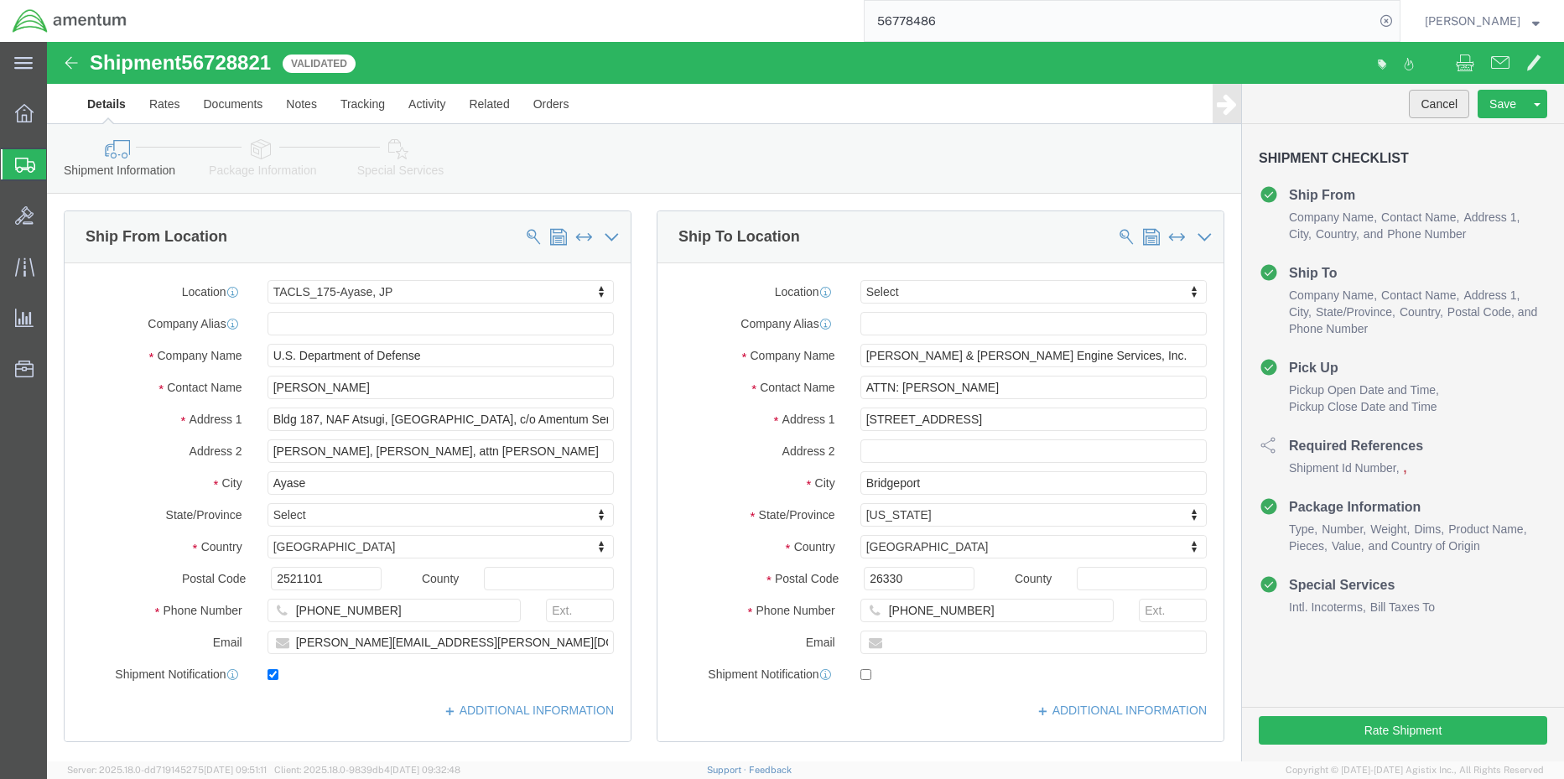
select select "60371"
select select
click button "Cancel"
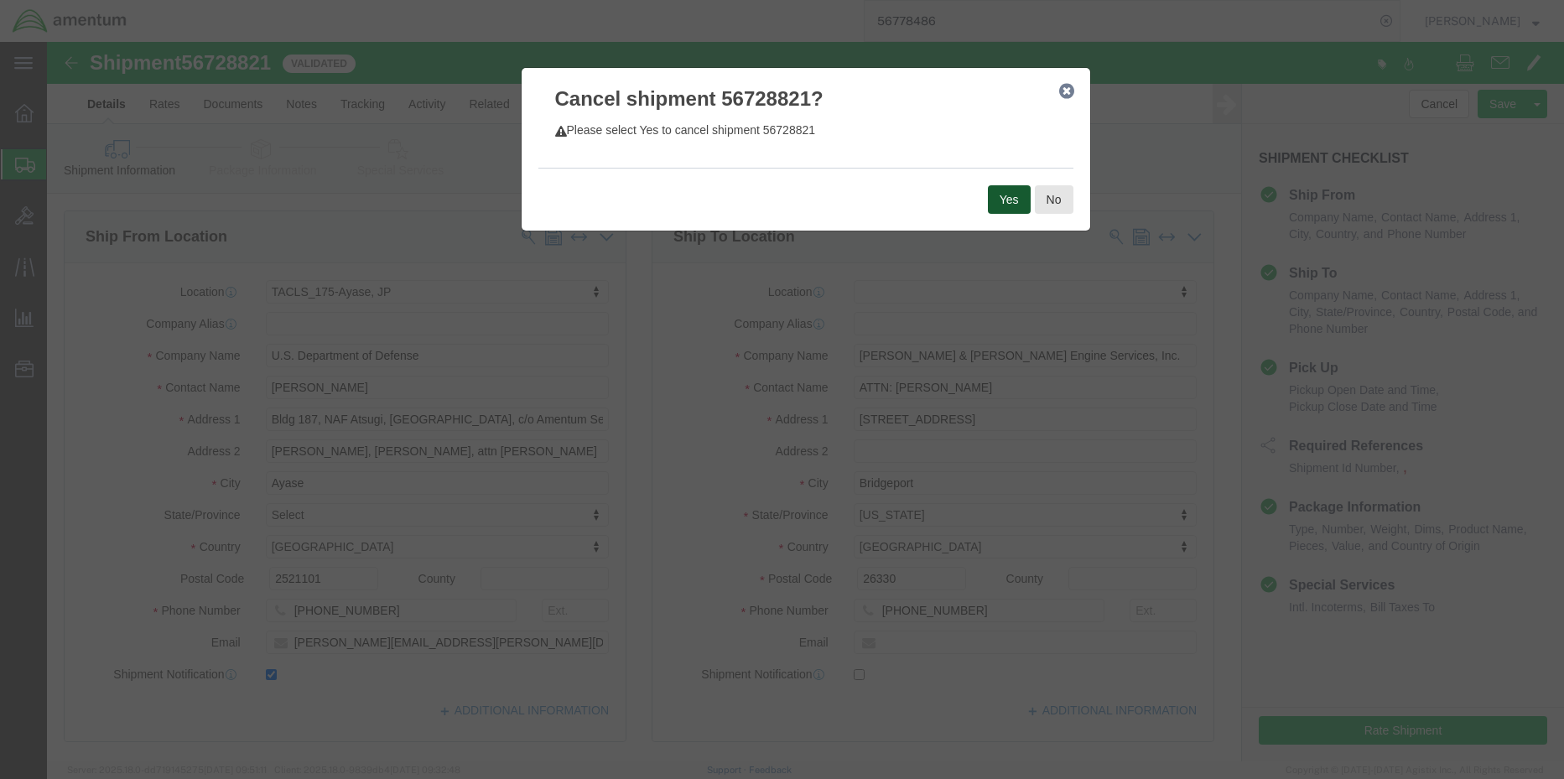
click button "Yes"
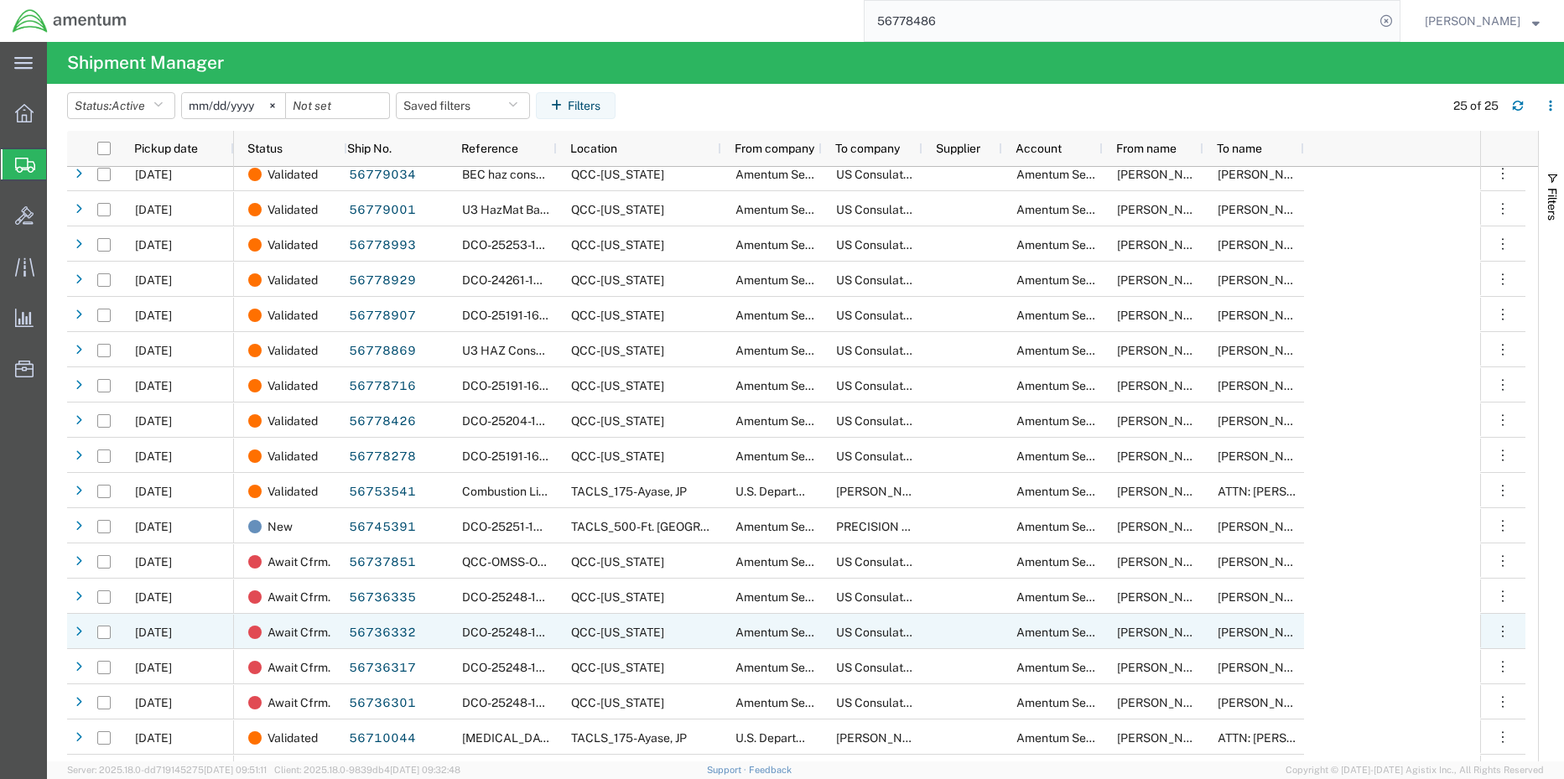
scroll to position [286, 0]
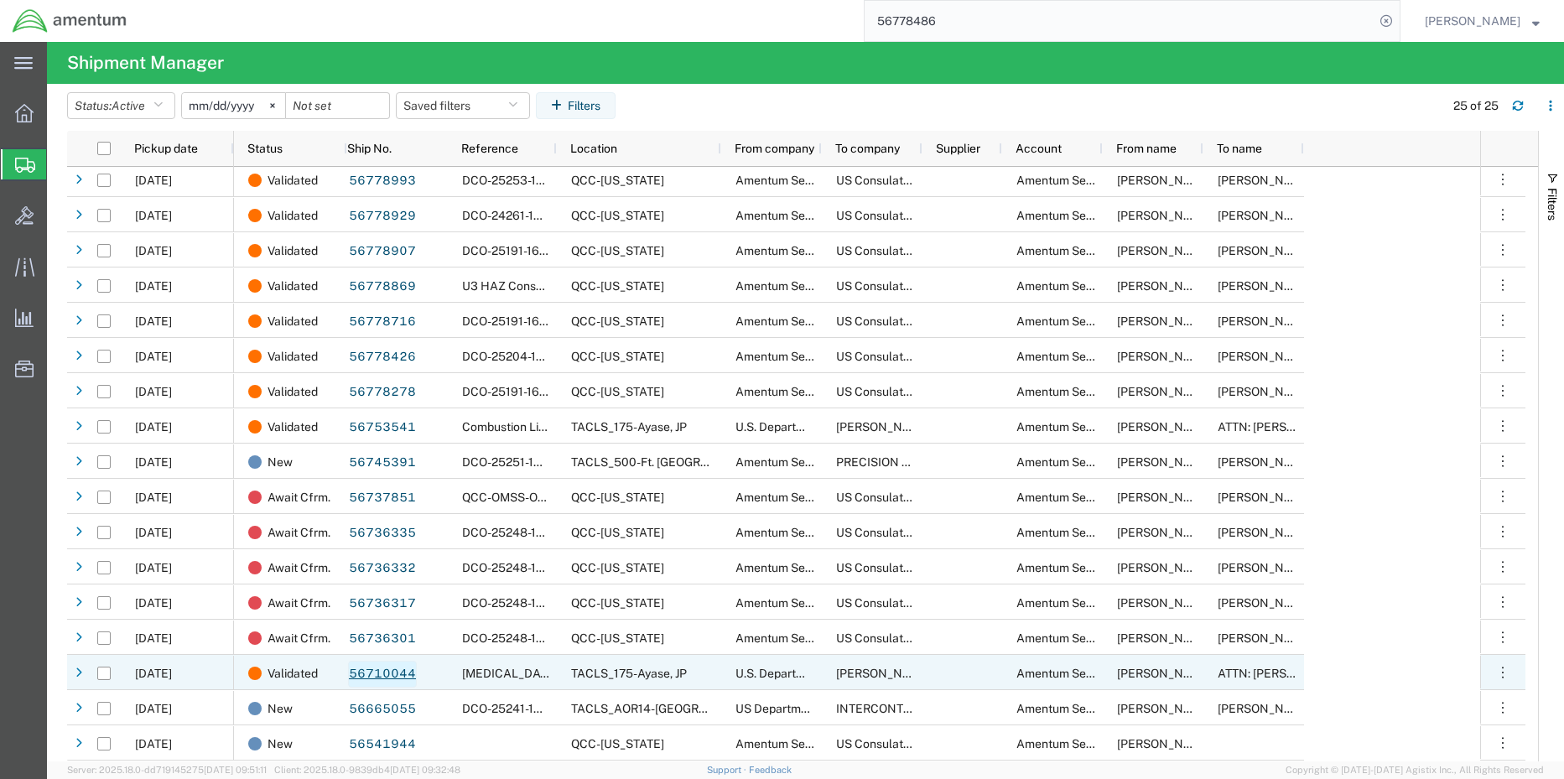
click at [386, 674] on link "56710044" at bounding box center [382, 674] width 69 height 27
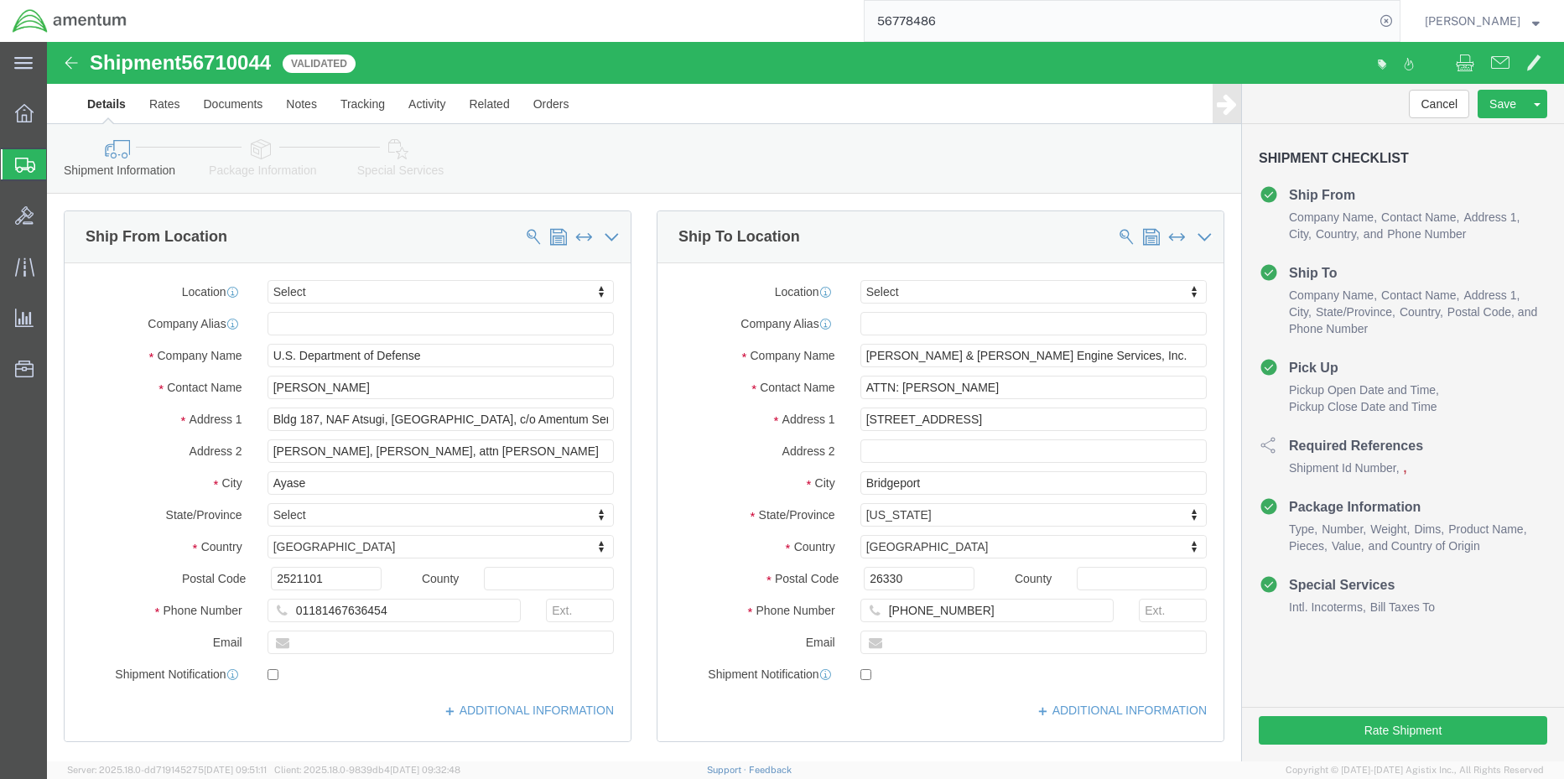
select select
click icon
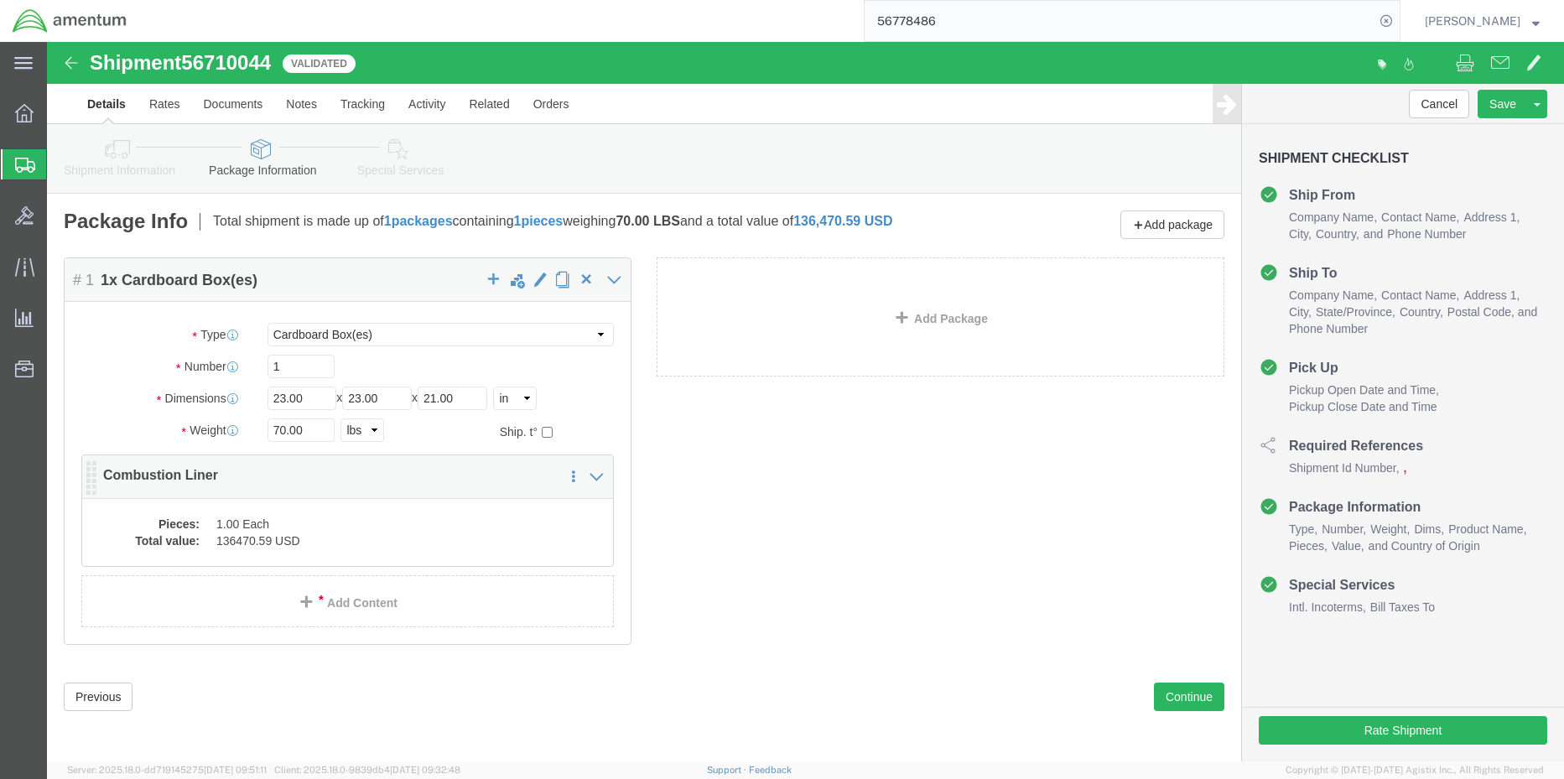
click dd "136470.59 USD"
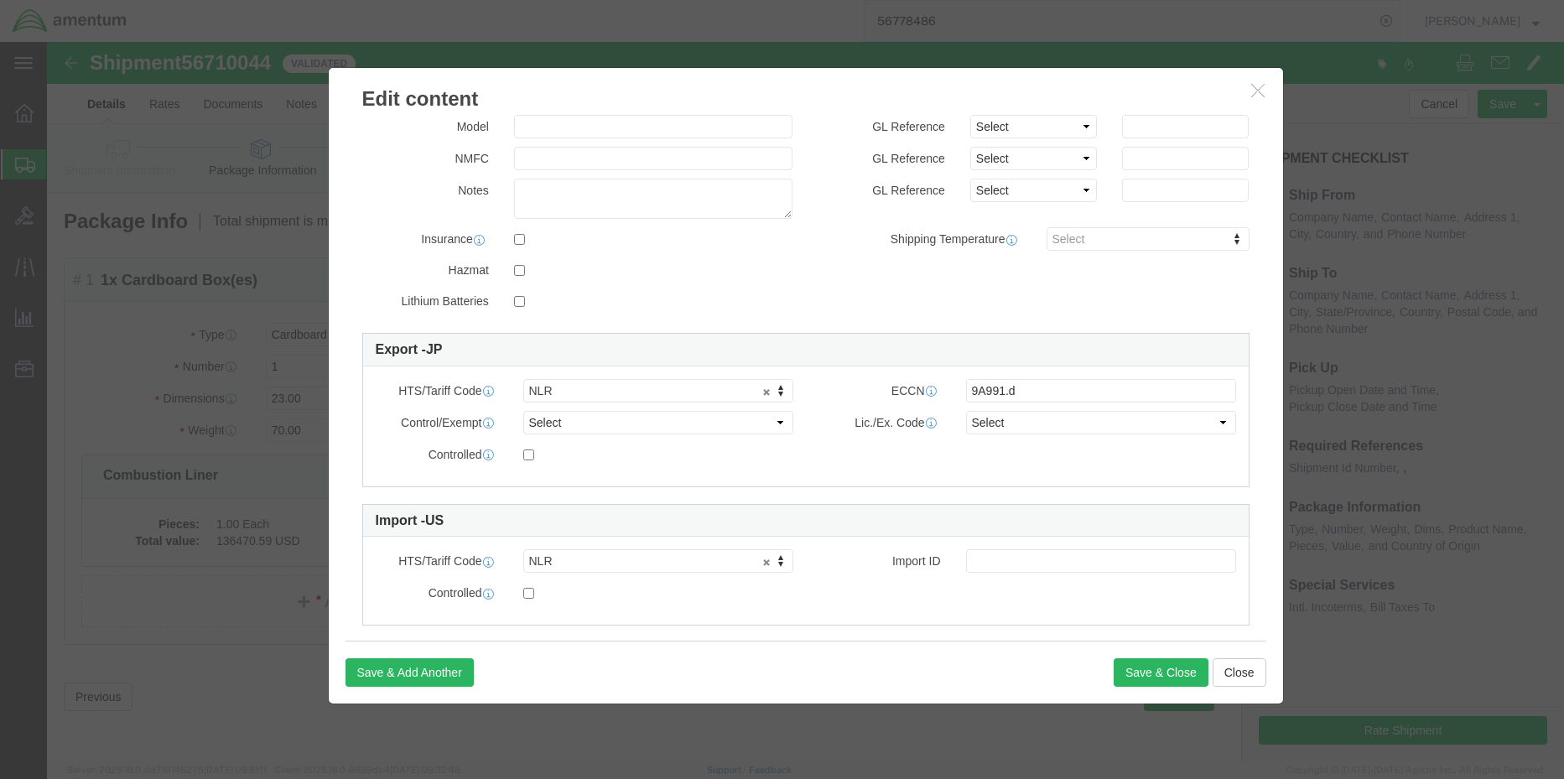
scroll to position [274, 0]
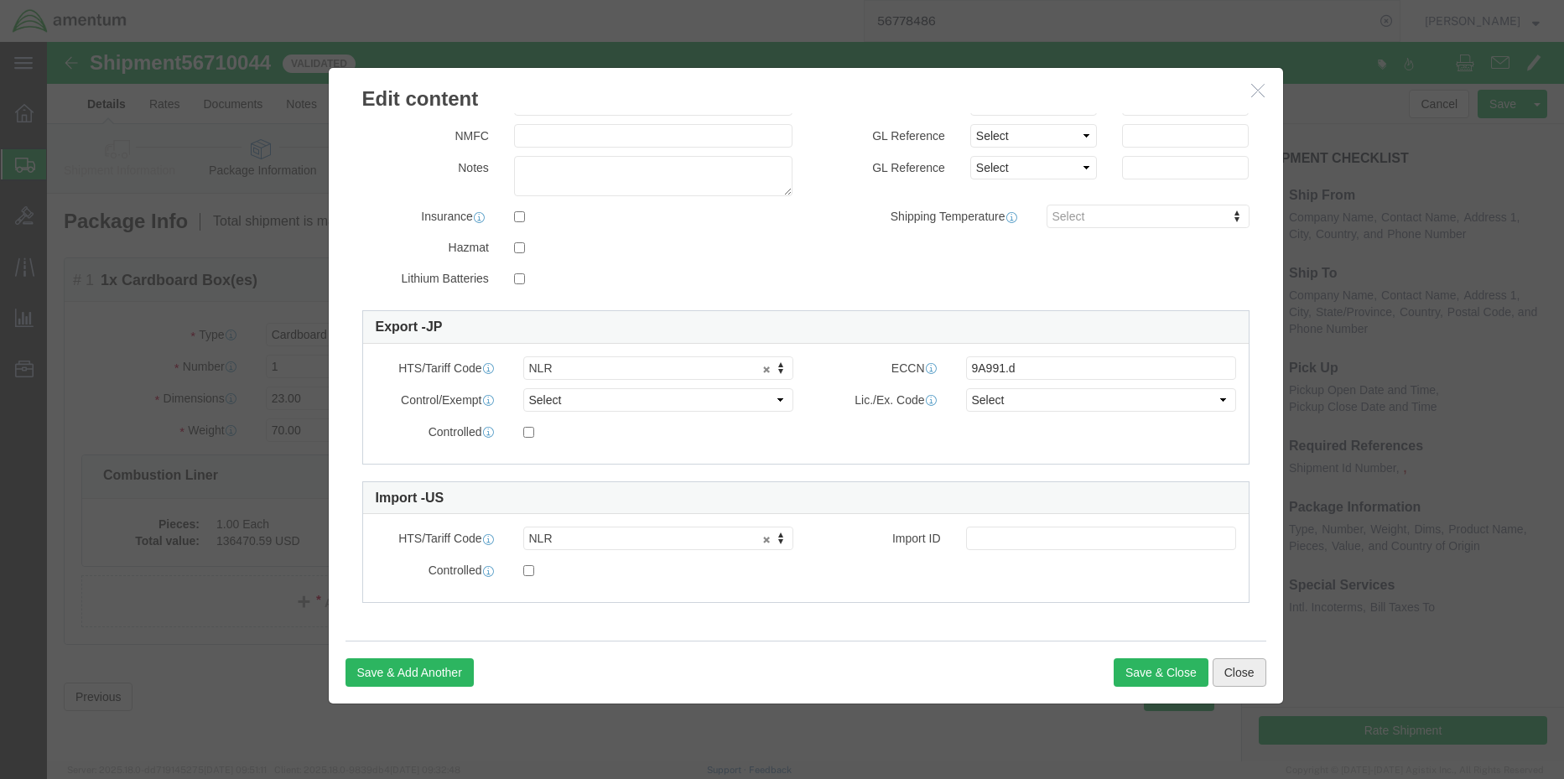
click button "Close"
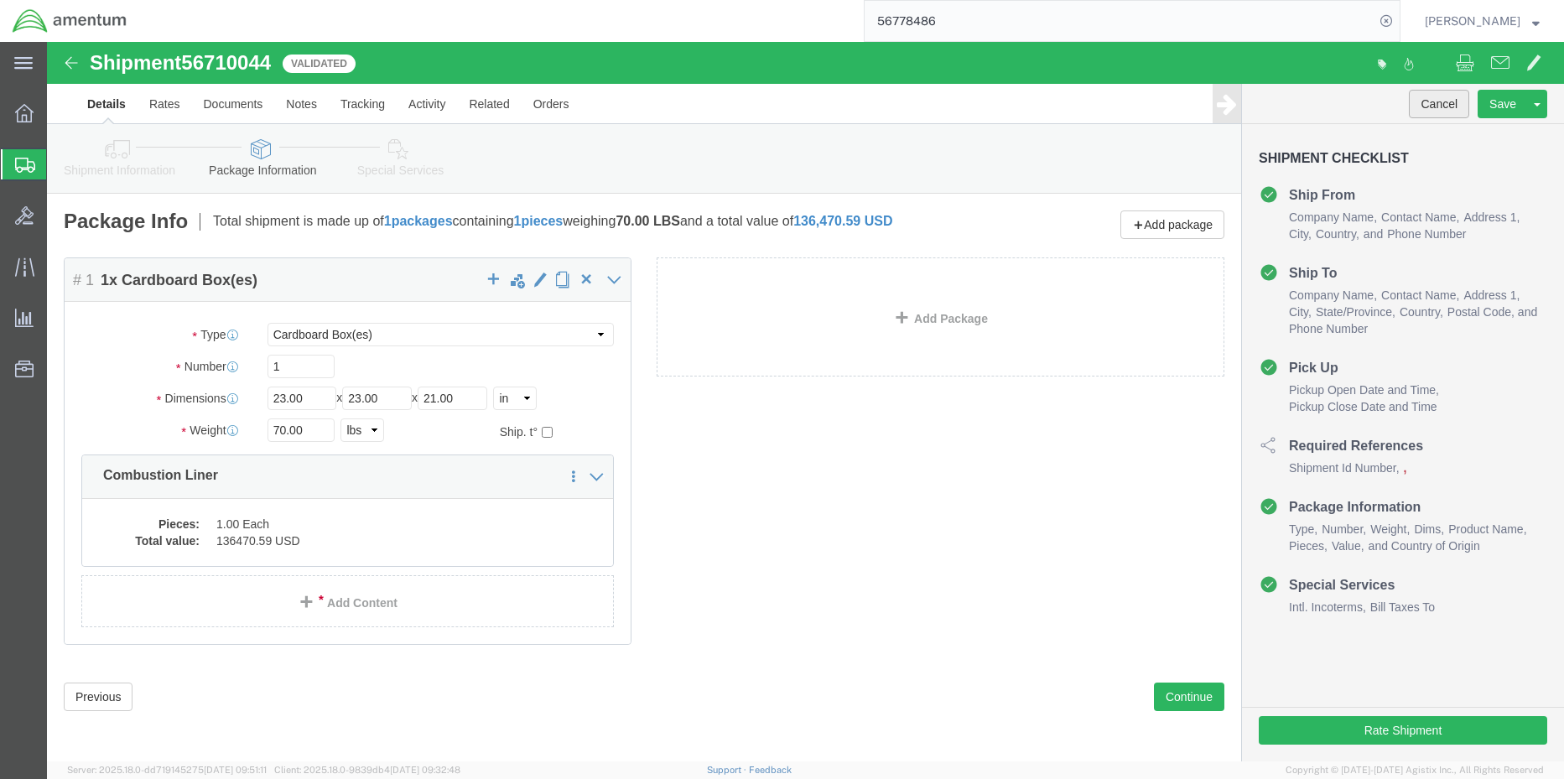
click button "Cancel"
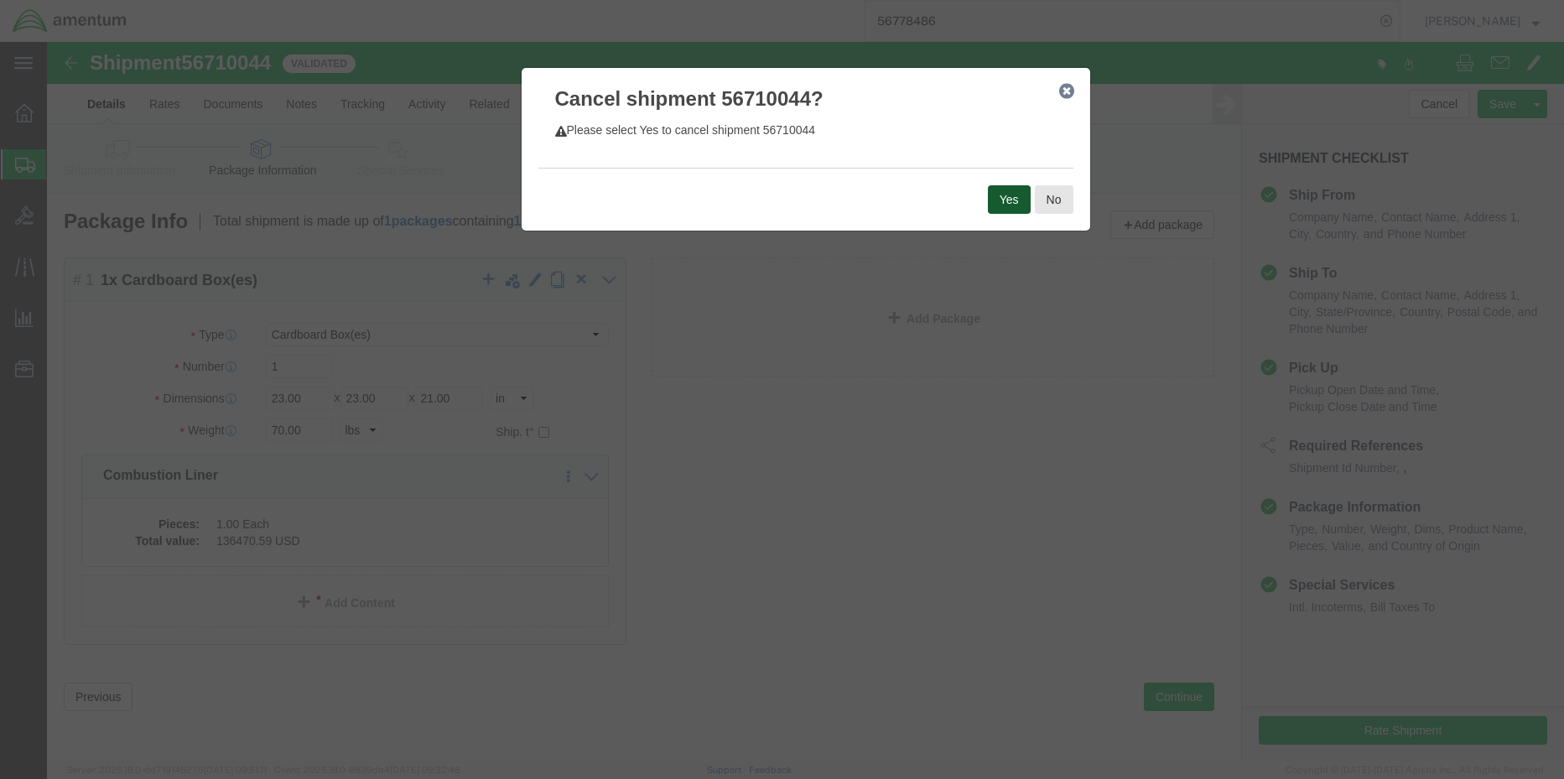
click button "Yes"
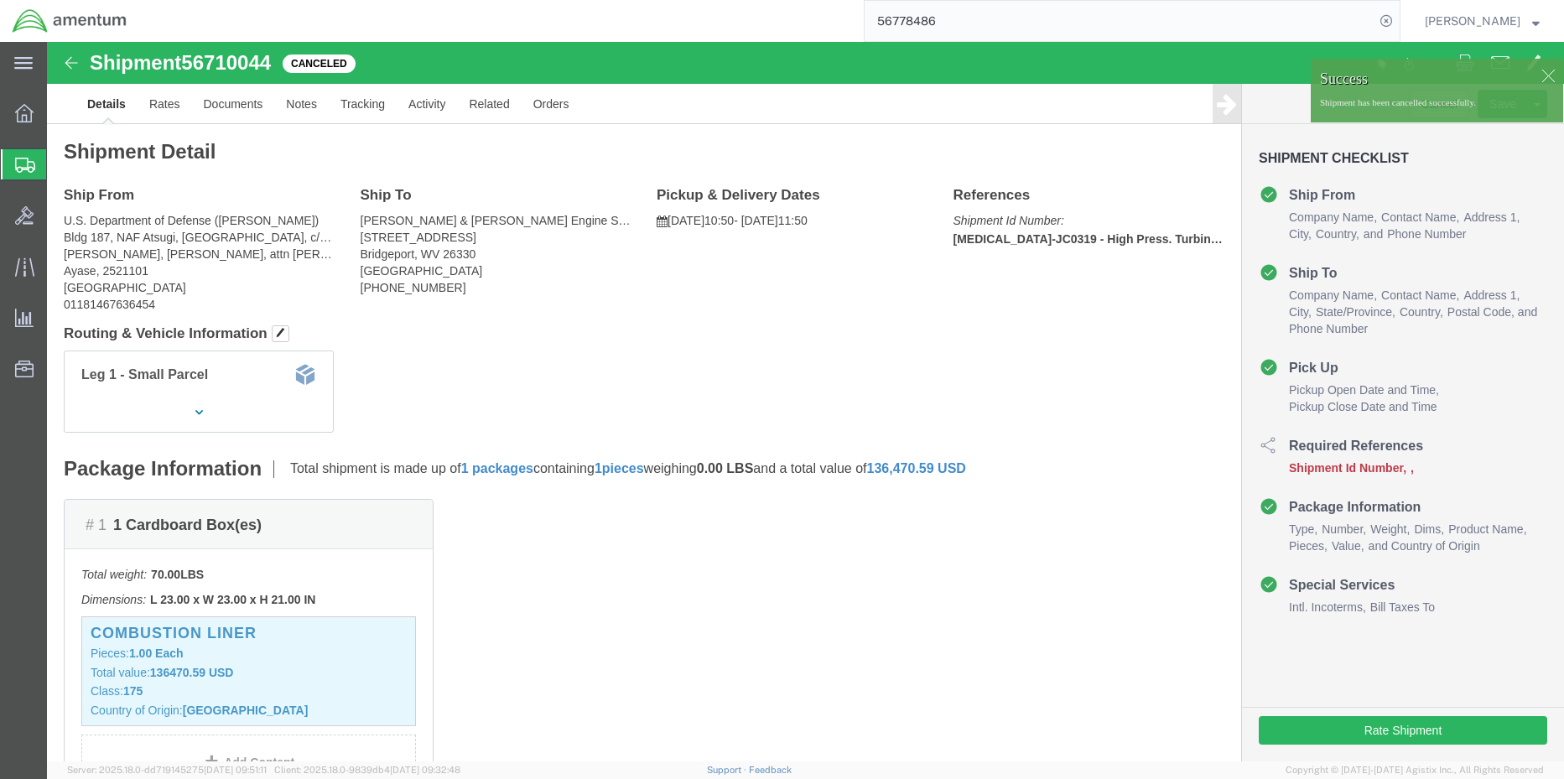
click at [13, 161] on div at bounding box center [24, 164] width 47 height 30
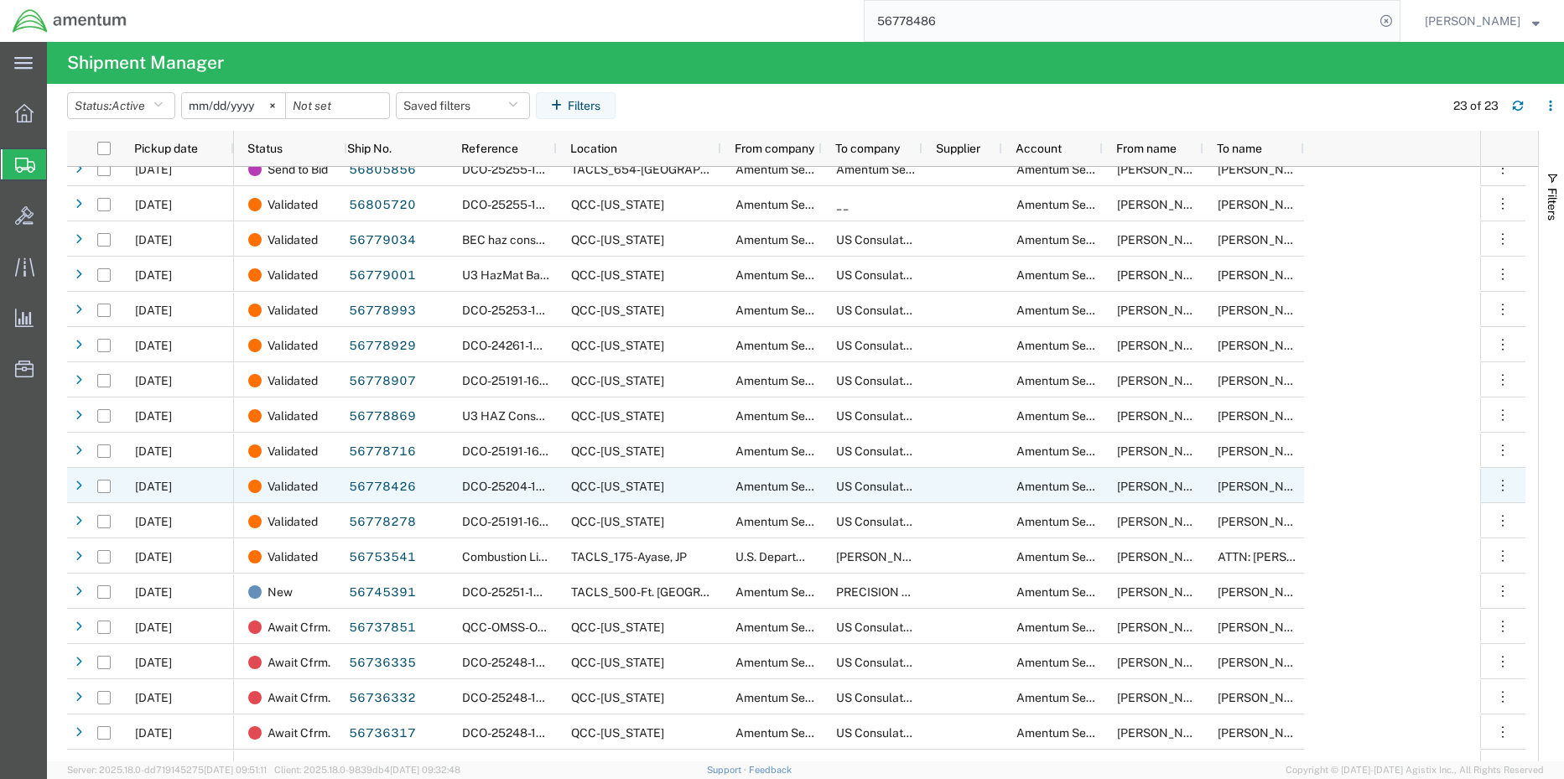
scroll to position [216, 0]
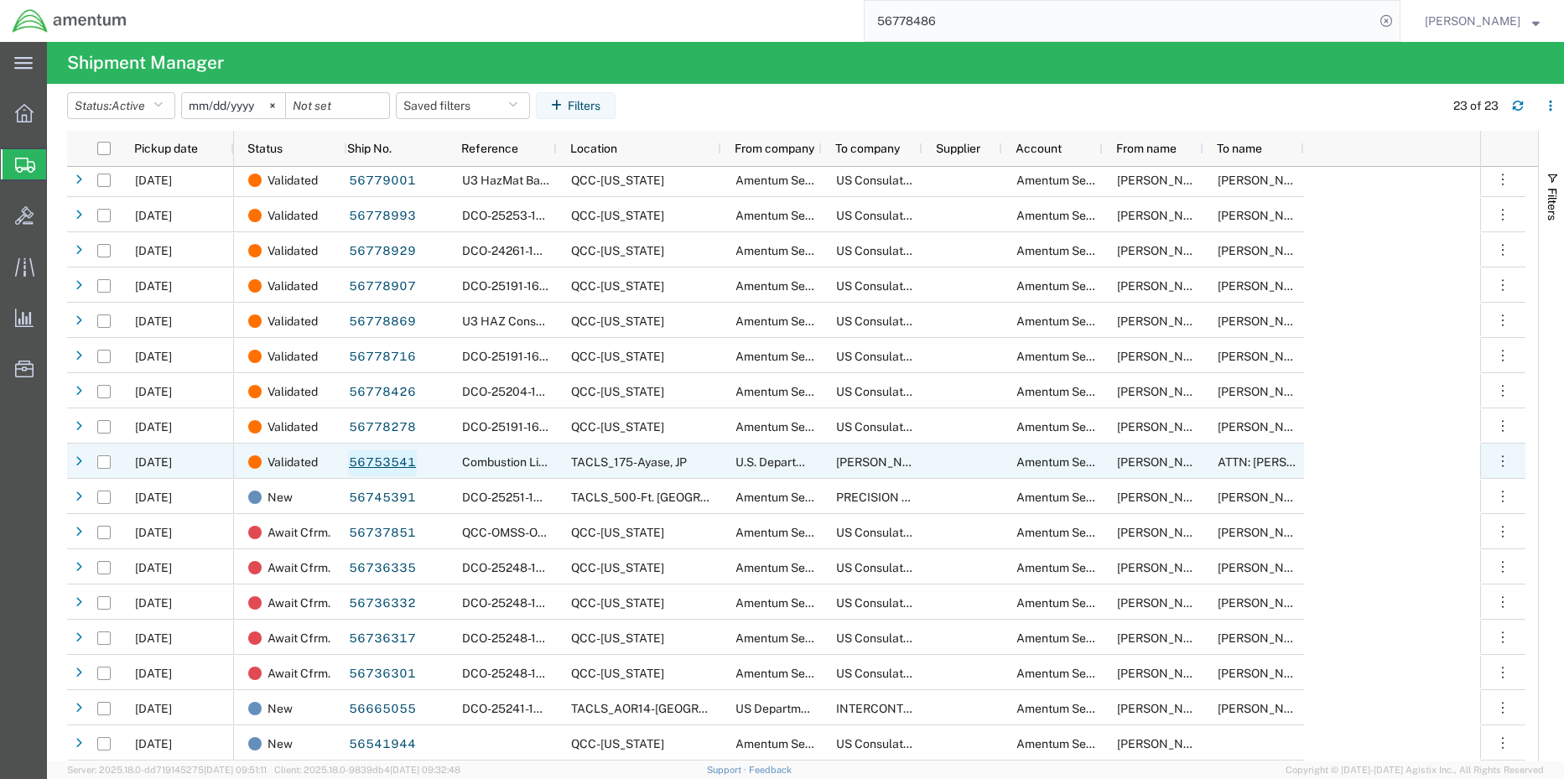
click at [400, 461] on link "56753541" at bounding box center [382, 463] width 69 height 27
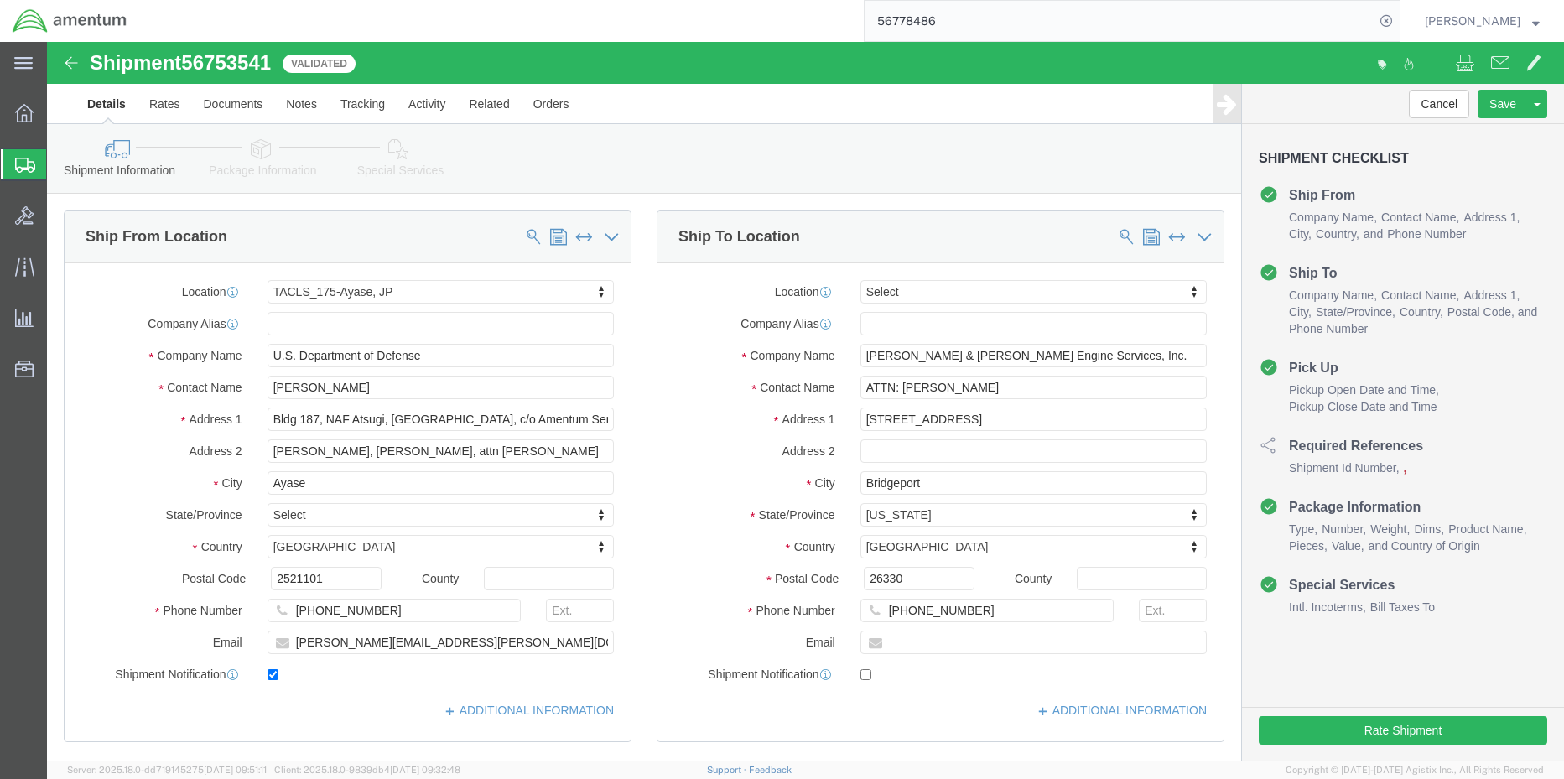
select select "60371"
select select
click icon
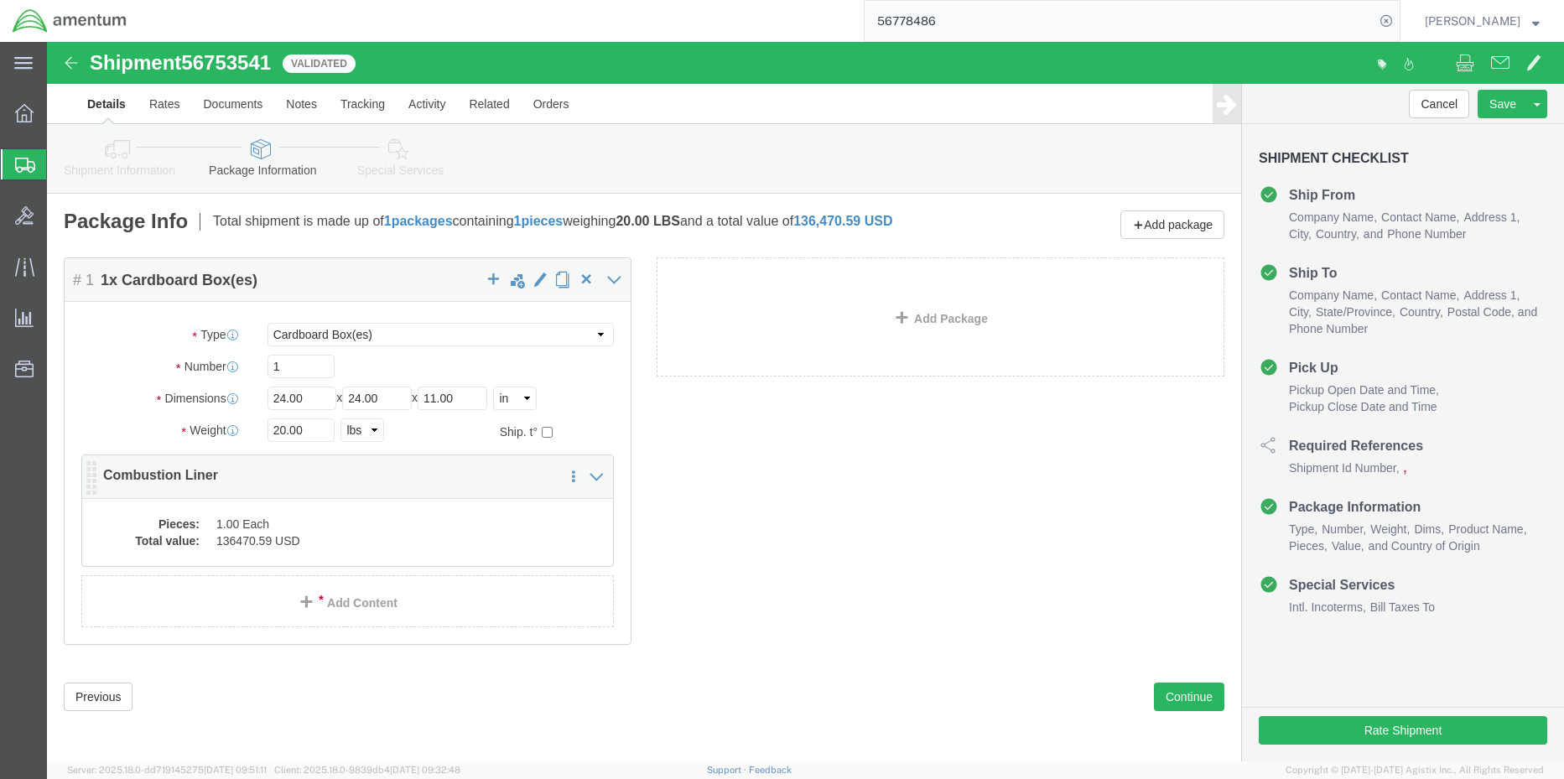
click dd "1.00 Each"
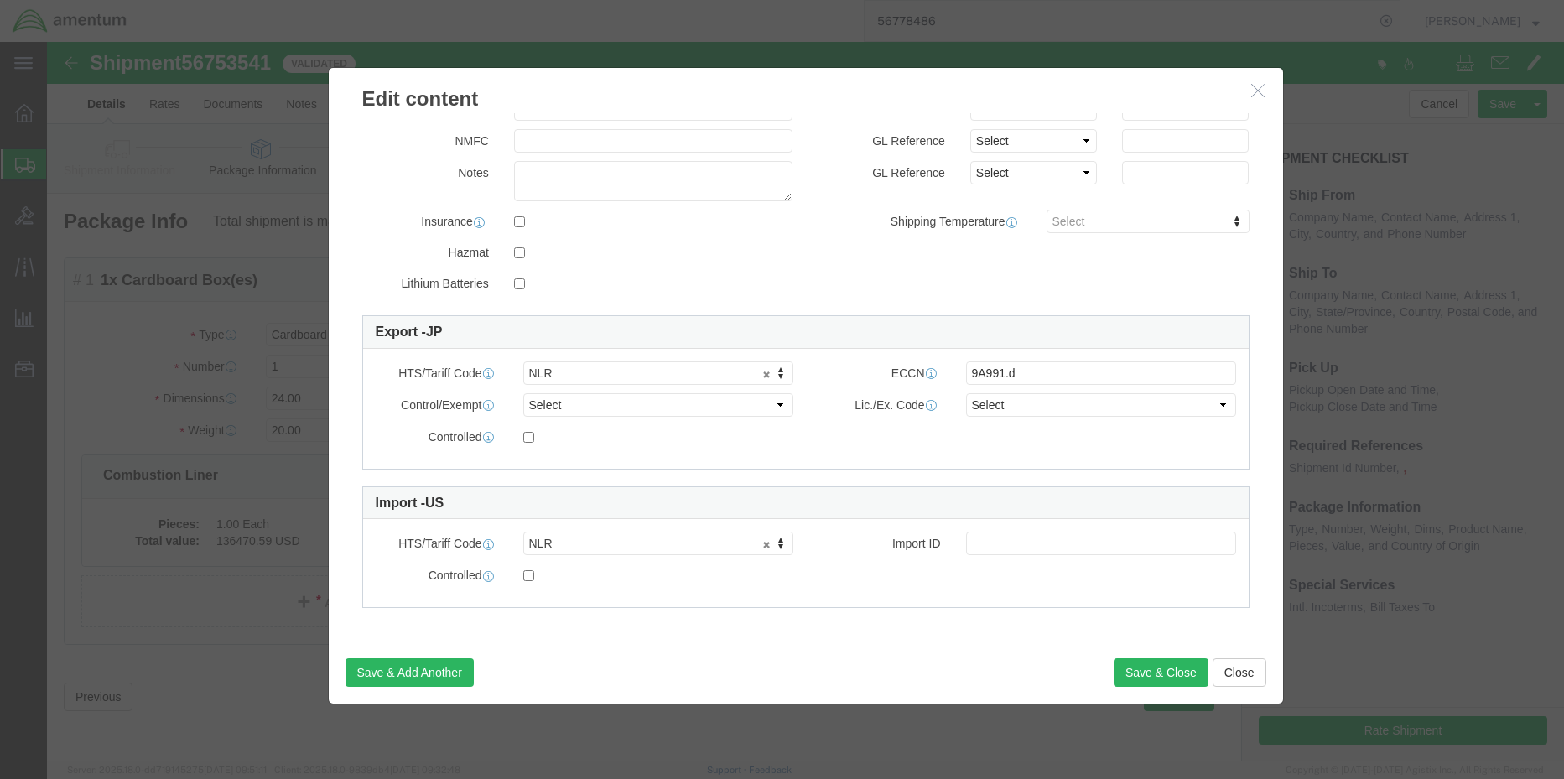
scroll to position [274, 0]
drag, startPoint x: 1199, startPoint y: 631, endPoint x: 1192, endPoint y: 635, distance: 8.6
click button "Close"
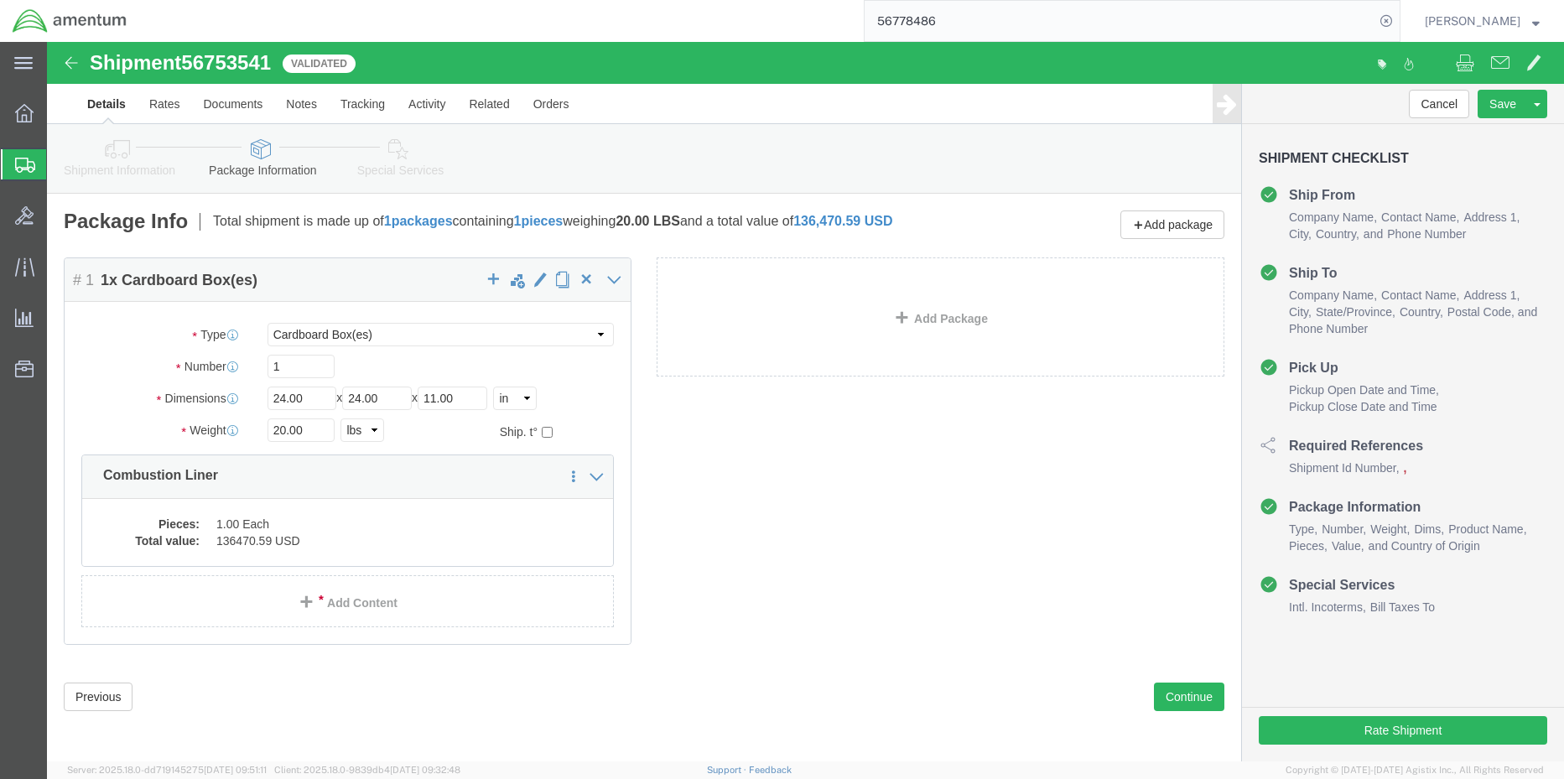
click span "56753541"
copy span "56753541"
click at [0, 0] on span "Shipment Manager" at bounding box center [0, 0] width 0 height 0
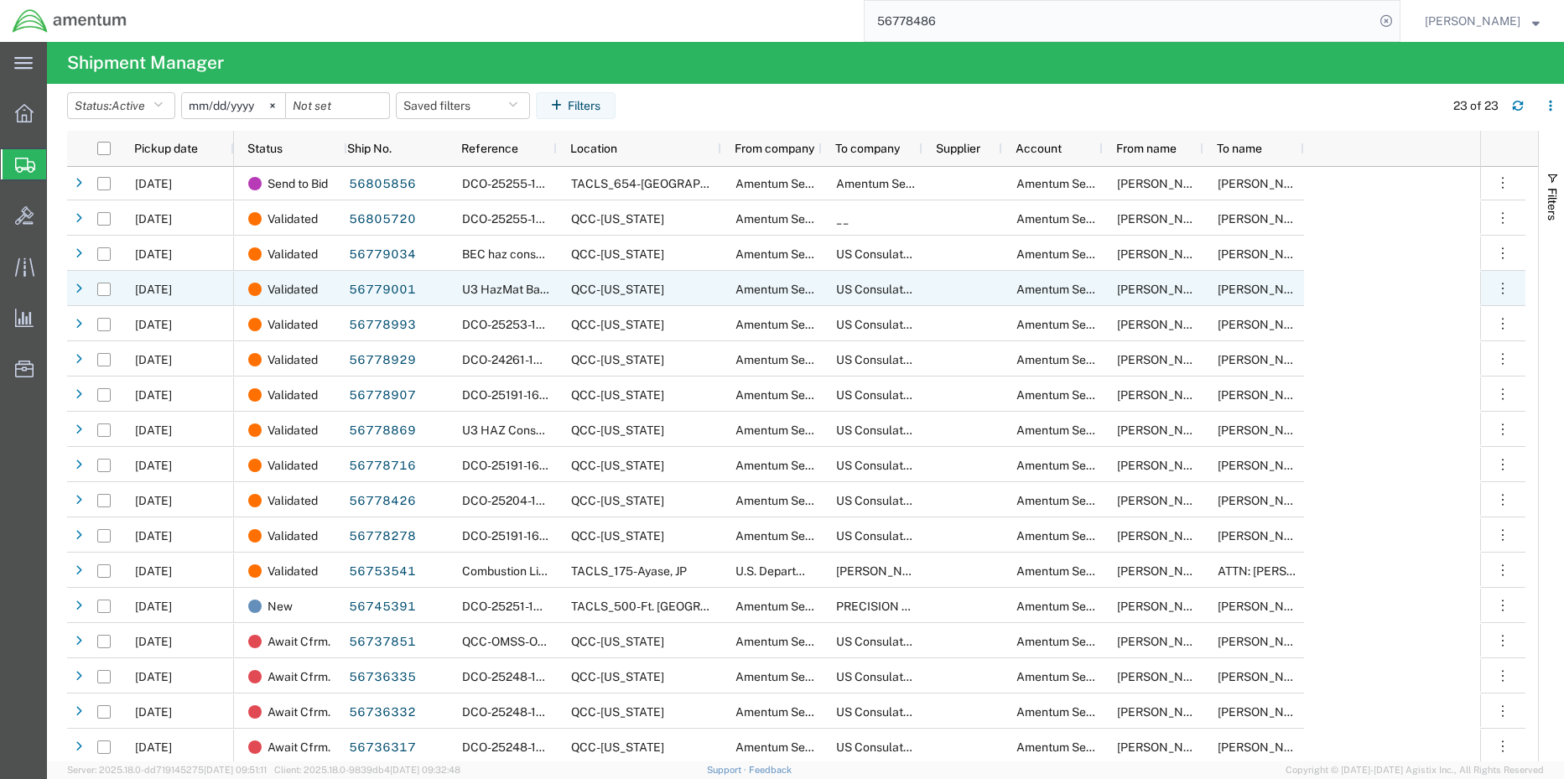
scroll to position [216, 0]
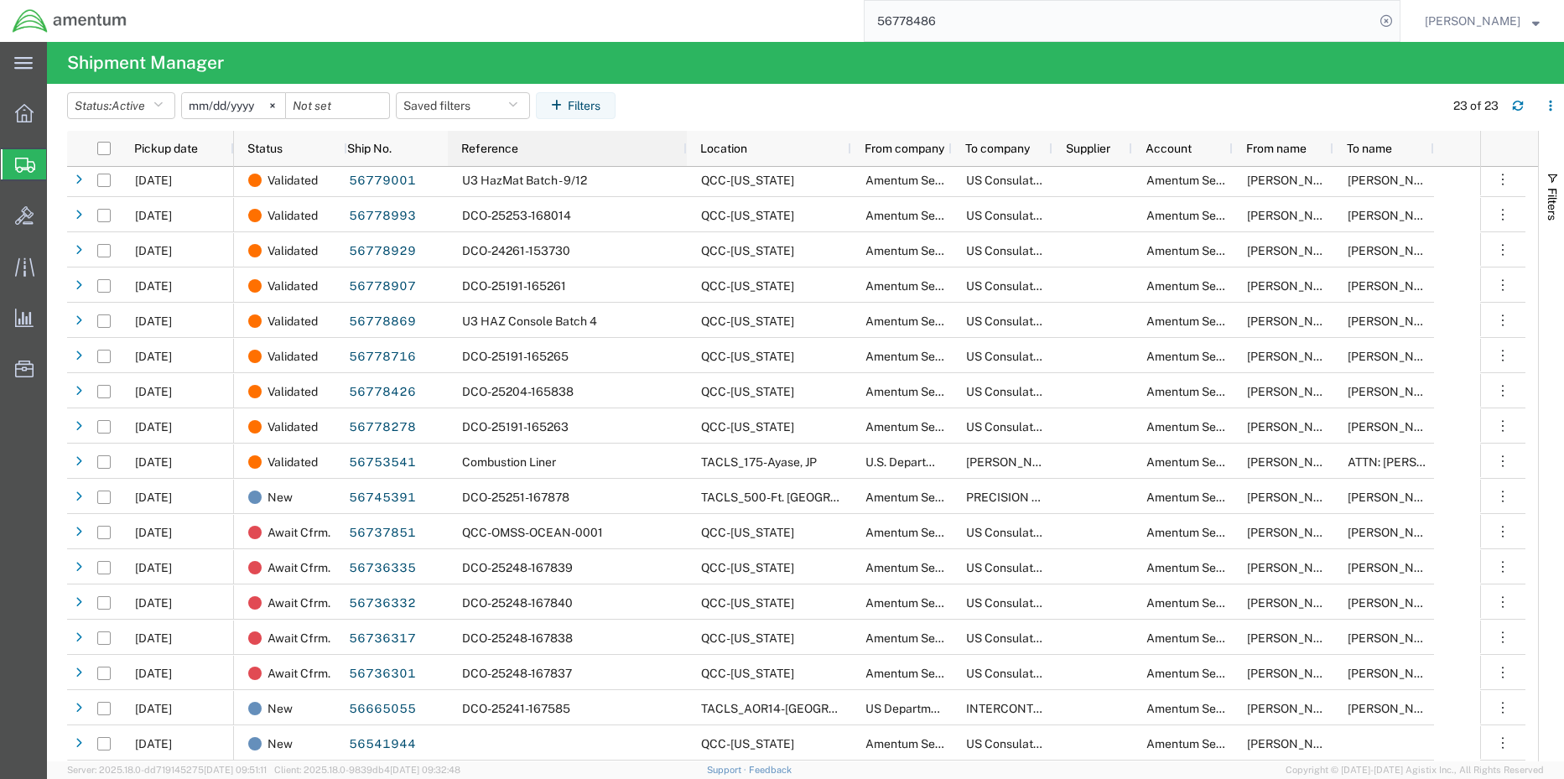
drag, startPoint x: 556, startPoint y: 148, endPoint x: 687, endPoint y: 163, distance: 131.7
click at [687, 162] on div at bounding box center [686, 148] width 7 height 35
click at [25, 116] on icon at bounding box center [24, 113] width 18 height 18
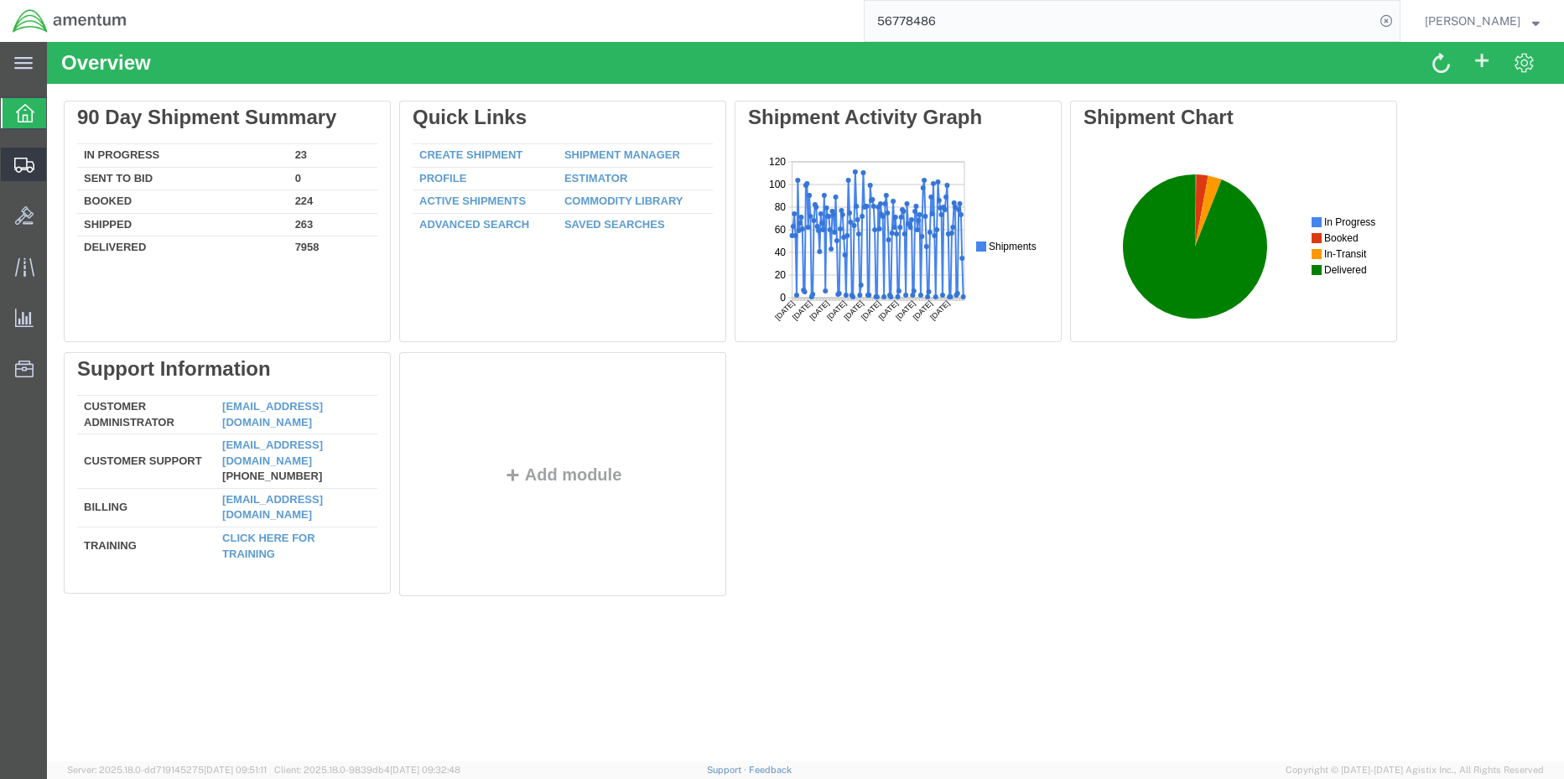
click at [0, 0] on span "Shipment Manager" at bounding box center [0, 0] width 0 height 0
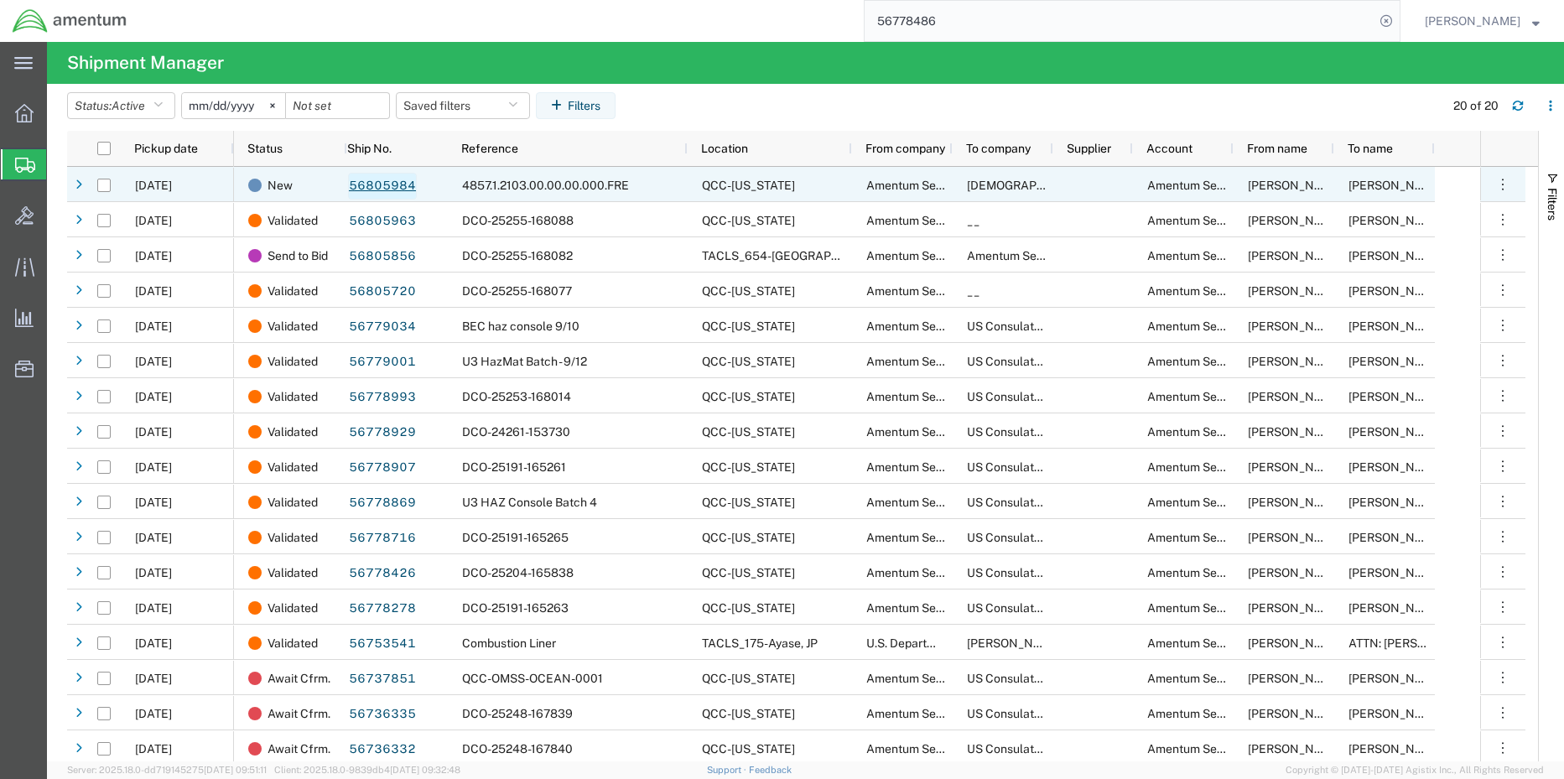
click at [365, 179] on link "56805984" at bounding box center [382, 186] width 69 height 27
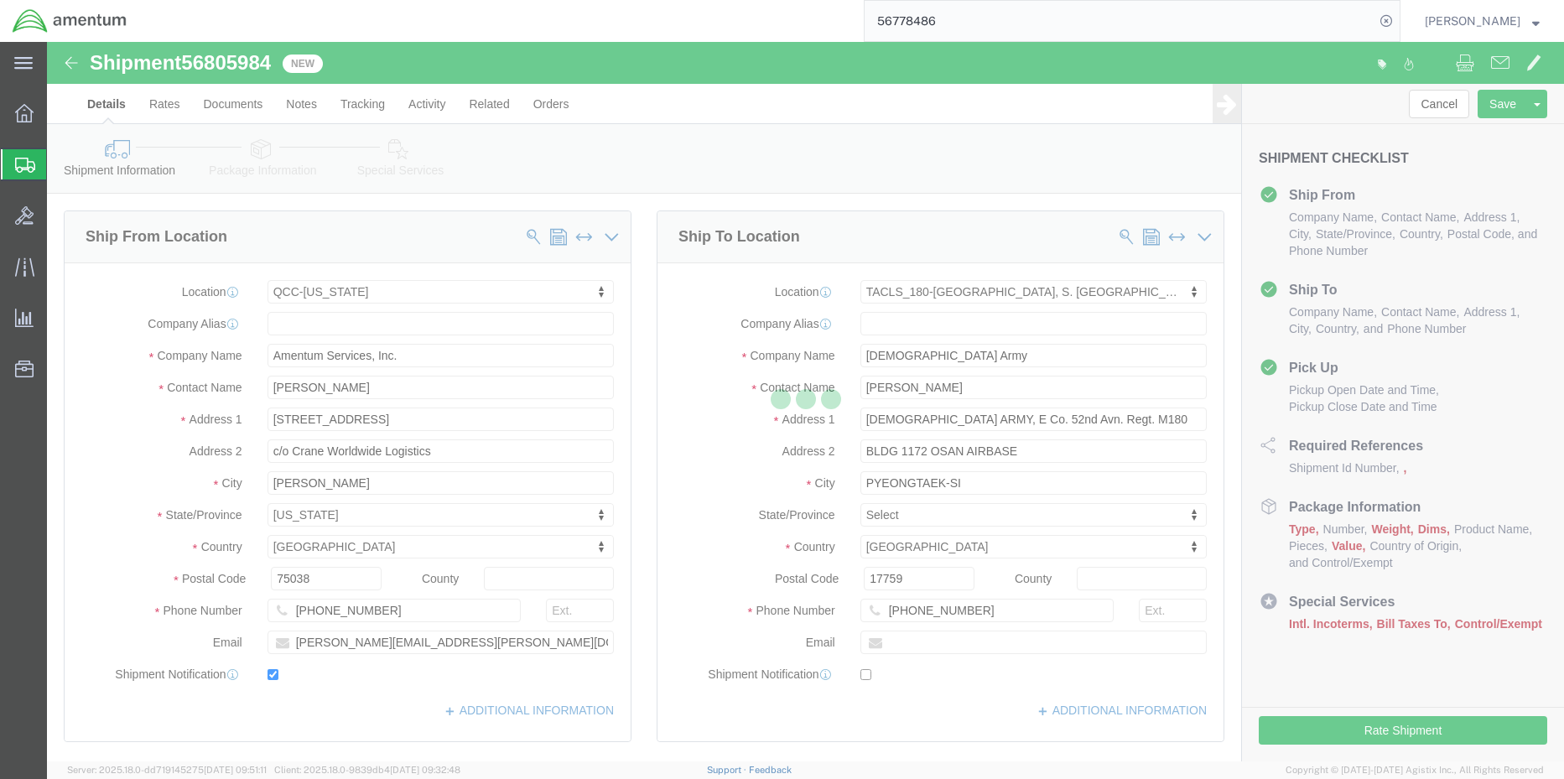
select select "42668"
select select "42679"
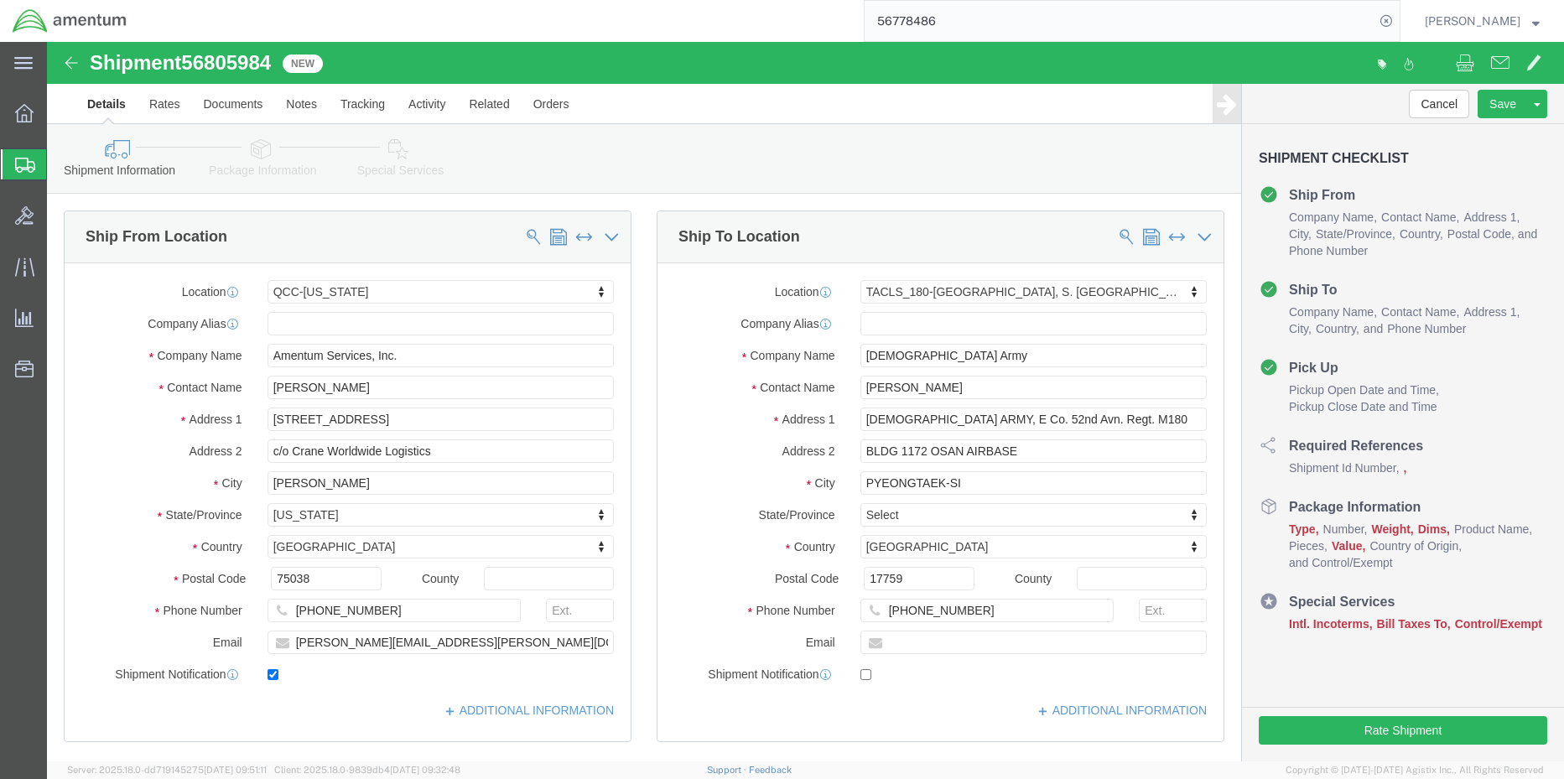
click link "Package Information"
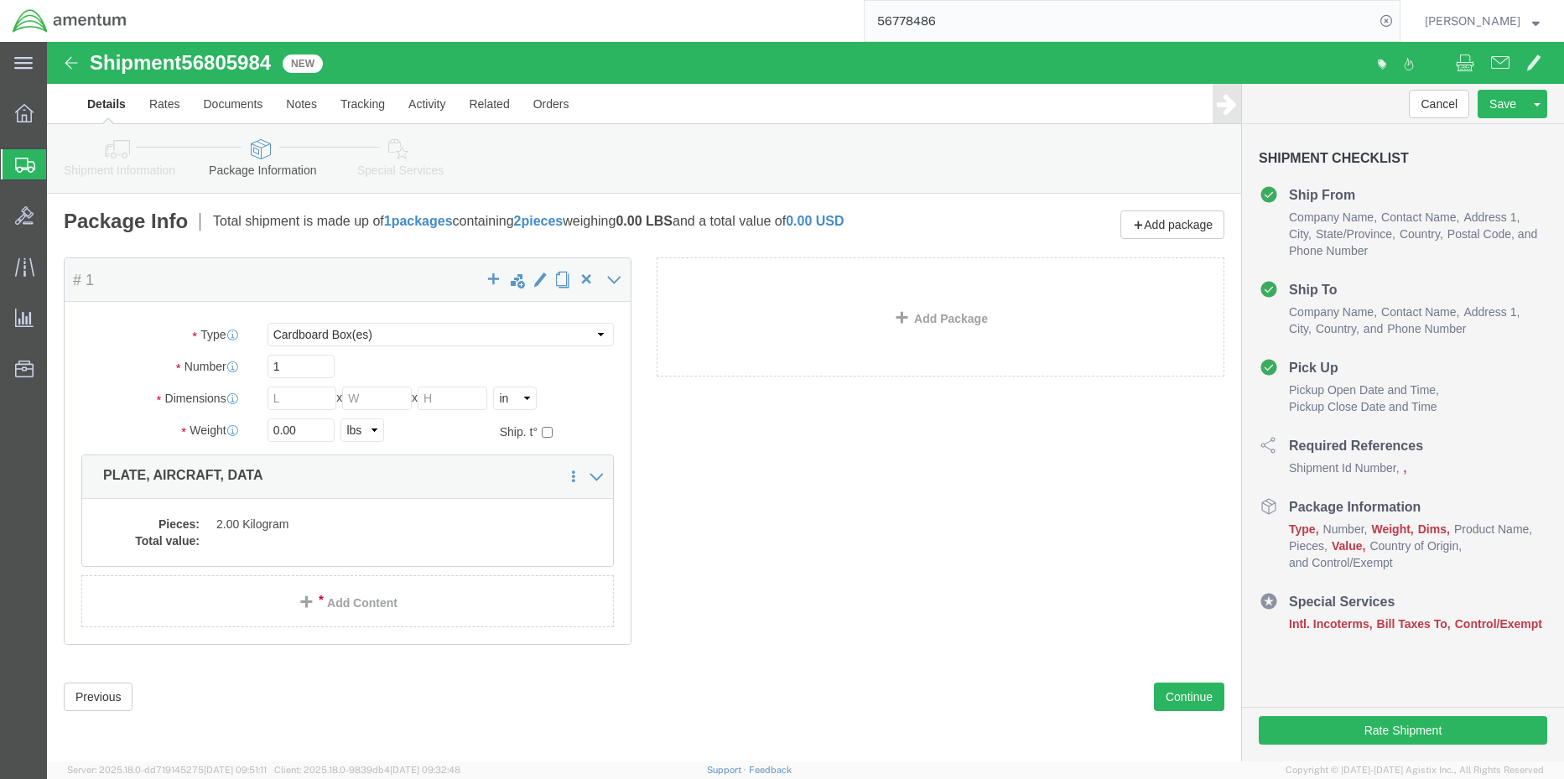
click dd
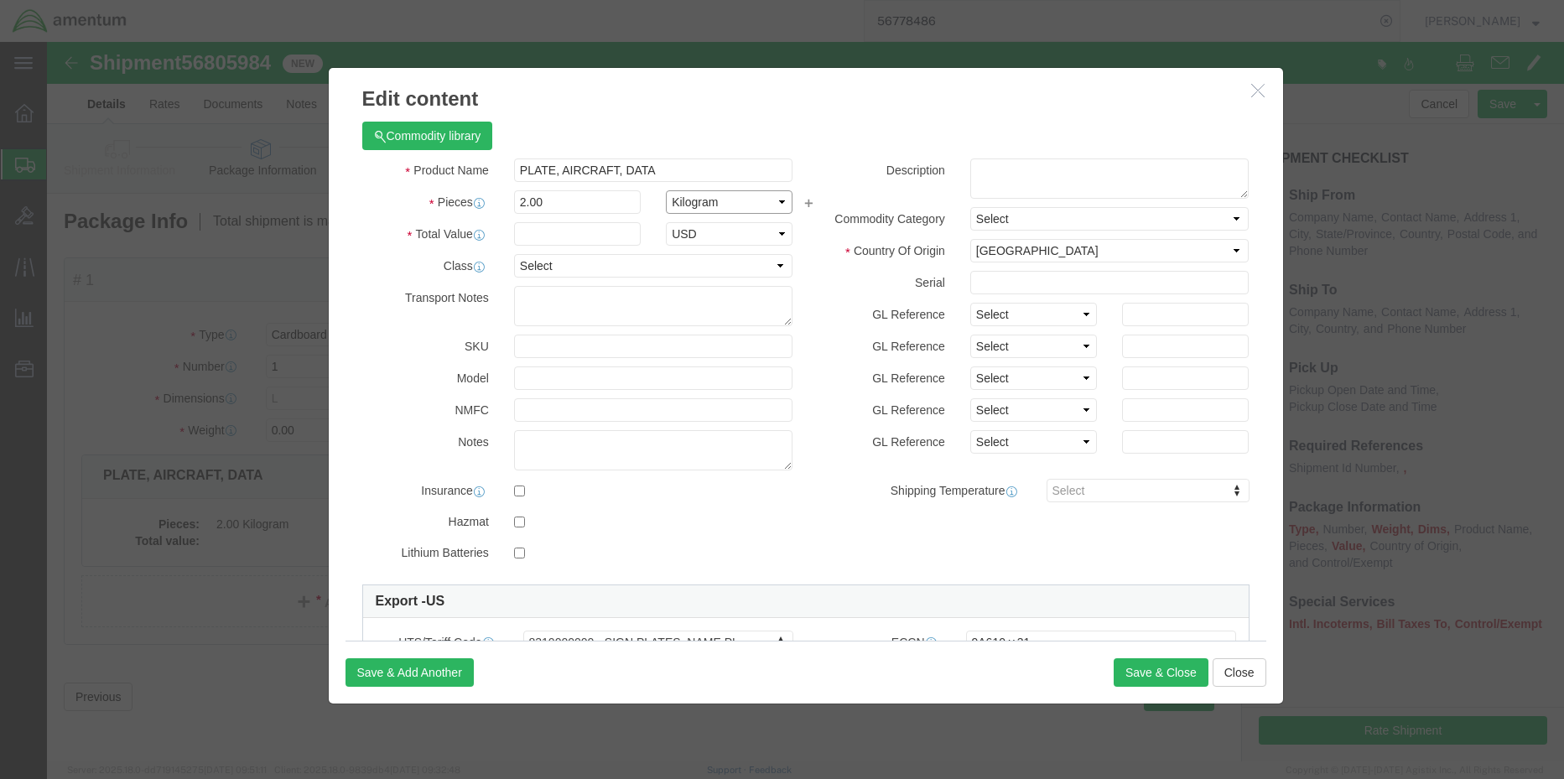
click select "Select Bag Barrels 100Board Feet Bottle Box Blister Pack Carats Can Capsule Car…"
select select "EA"
click select "Select Bag Barrels 100Board Feet Bottle Box Blister Pack Carats Can Capsule Car…"
click input "text"
type input "3"
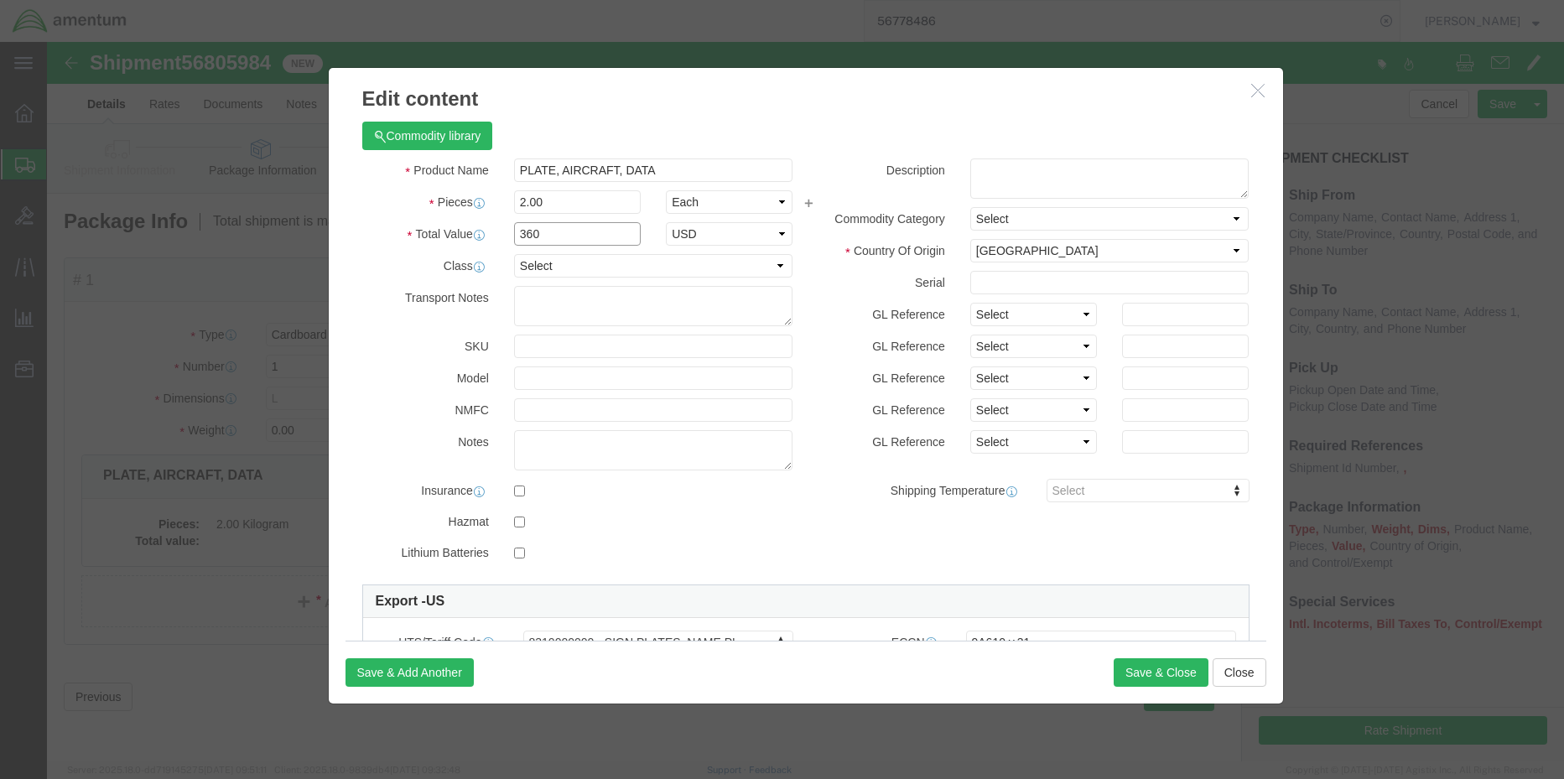
type input "360"
click select "Select 50 55 60 65 70 85 92.5 100 125 175 250 300 400"
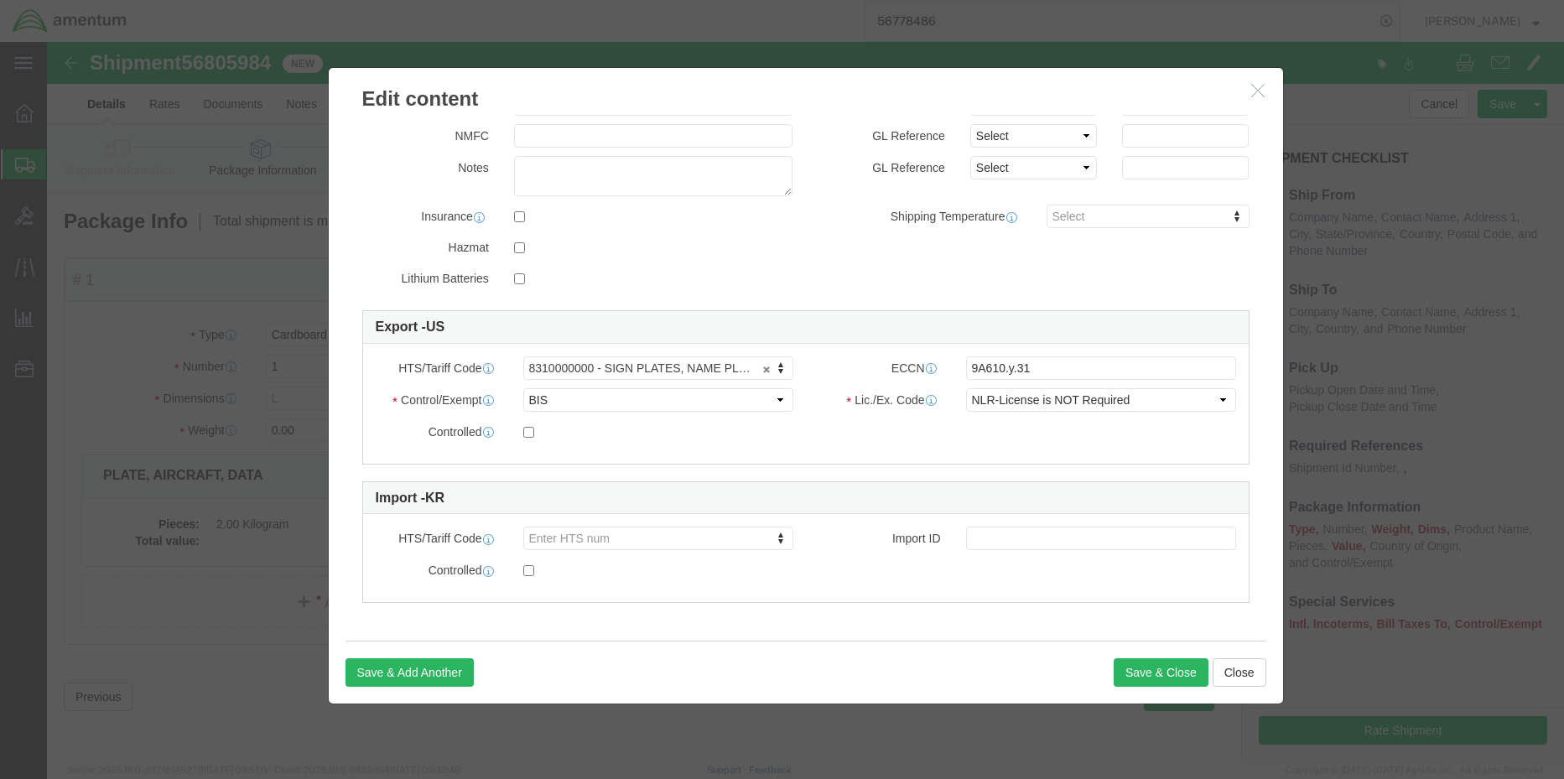
scroll to position [1, 0]
click button "Save & Close"
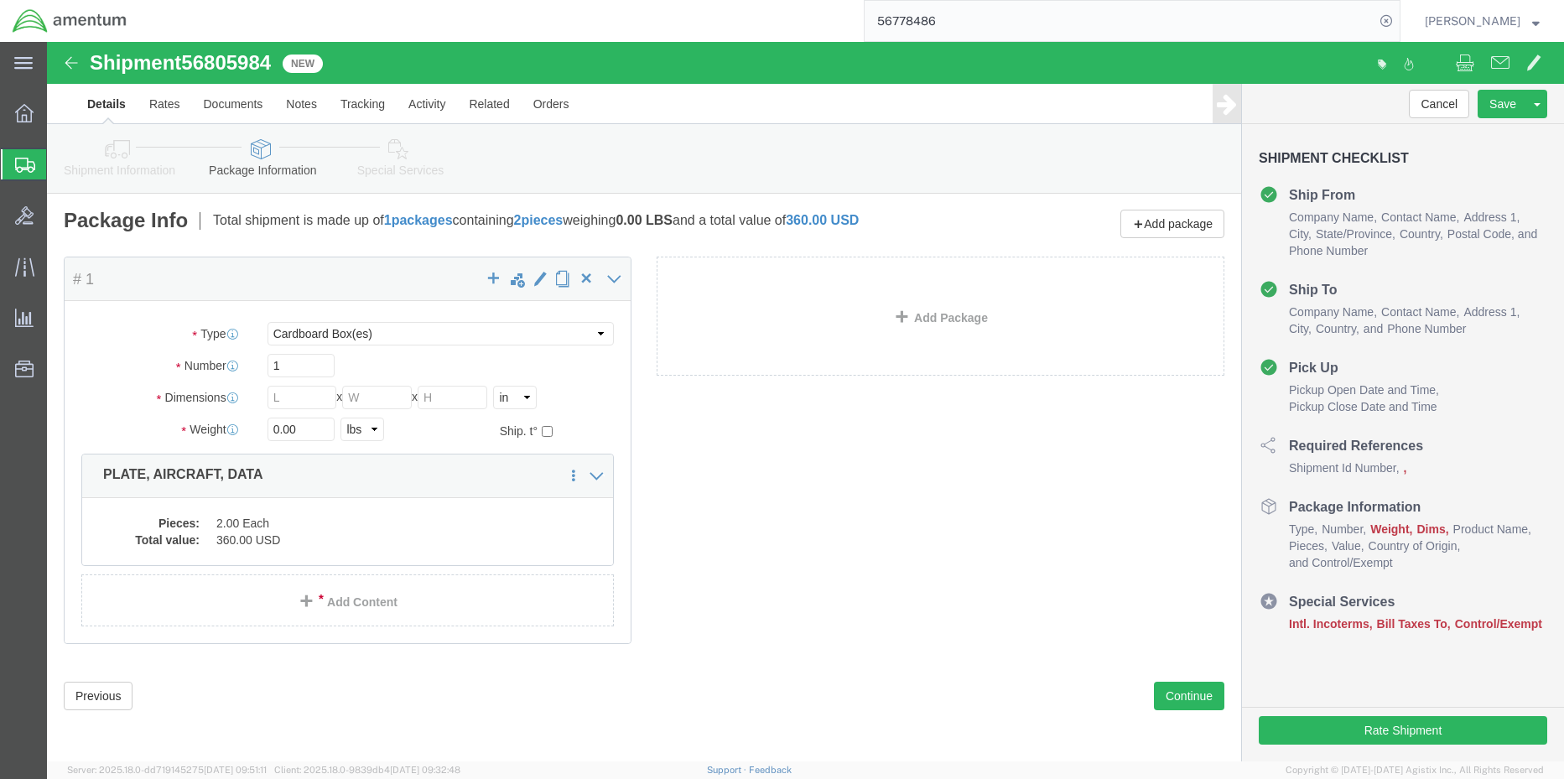
scroll to position [0, 0]
click select "Select BCK Boxes Bale(s) Basket(s) Bolt(s) Bottle(s) Buckets Bulk Bundle(s) Can…"
select select "ENV"
click select "Select BCK Boxes Bale(s) Basket(s) Bolt(s) Bottle(s) Buckets Bulk Bundle(s) Can…"
type input "9.50"
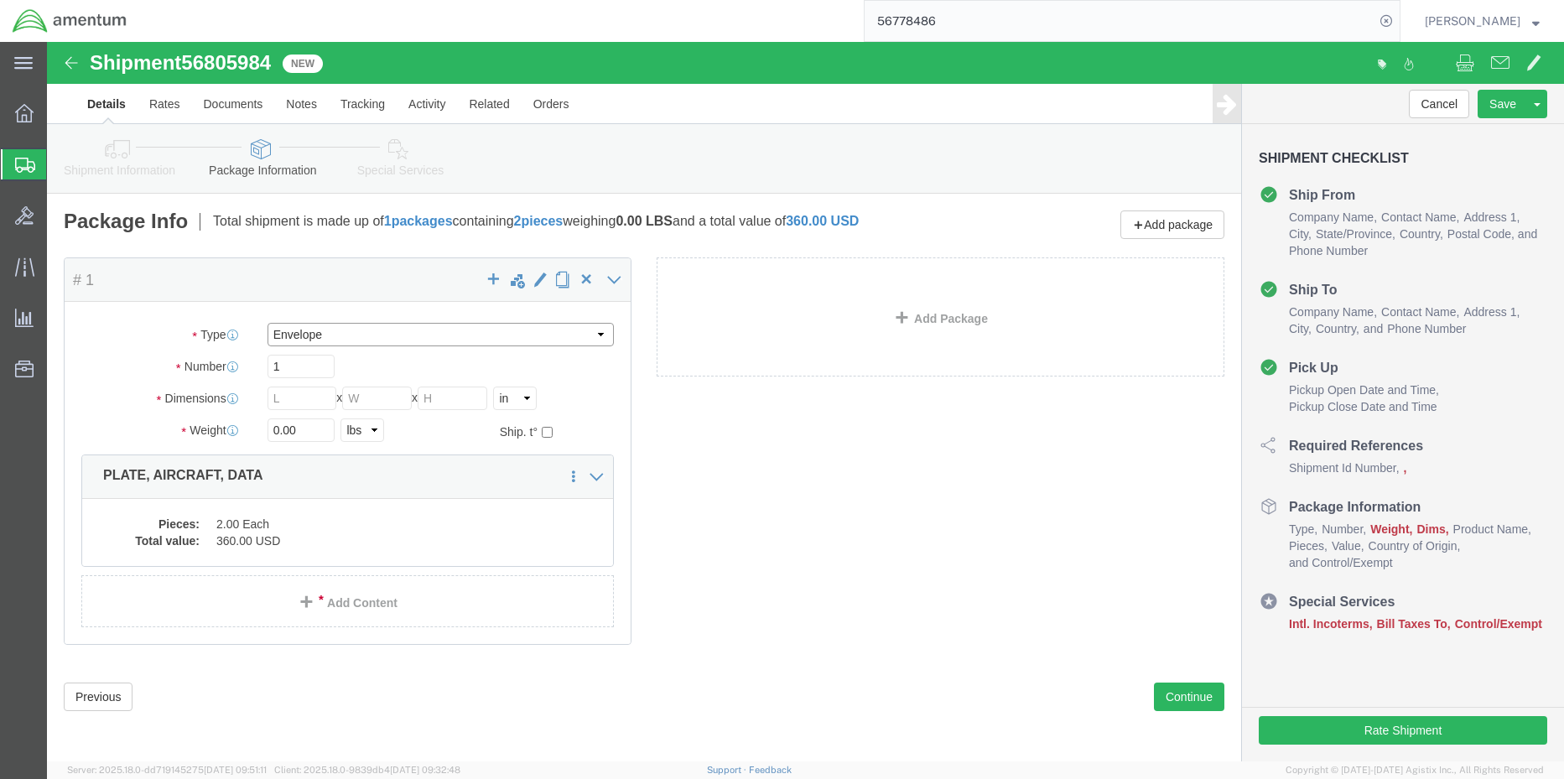
type input "12.50"
type input "0.25"
type input "1"
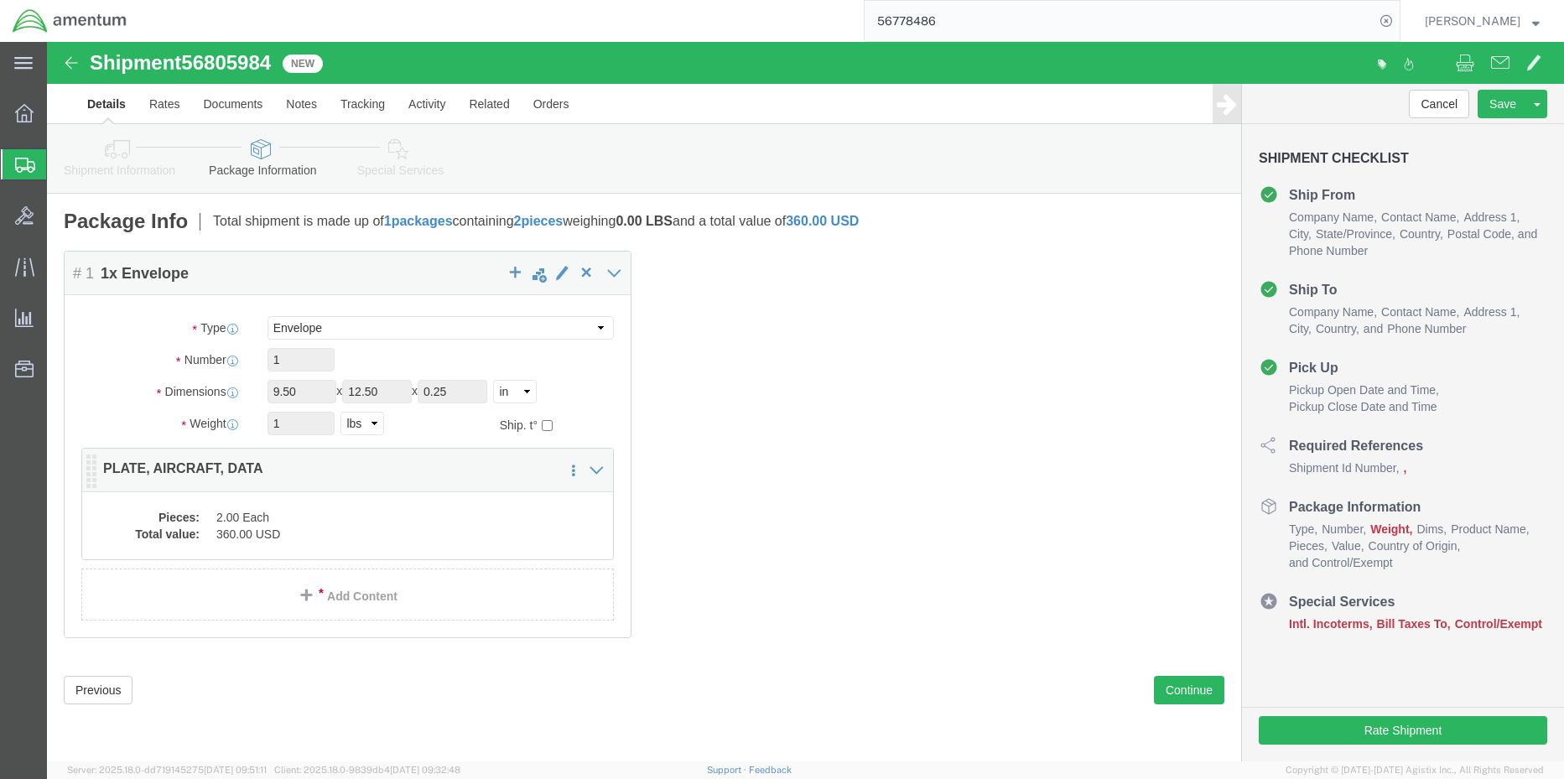
click div "Package Content # 1 1 x Envelope Package Type Select BCK Boxes Bale(s) Basket(s…"
click dd "360.00 USD"
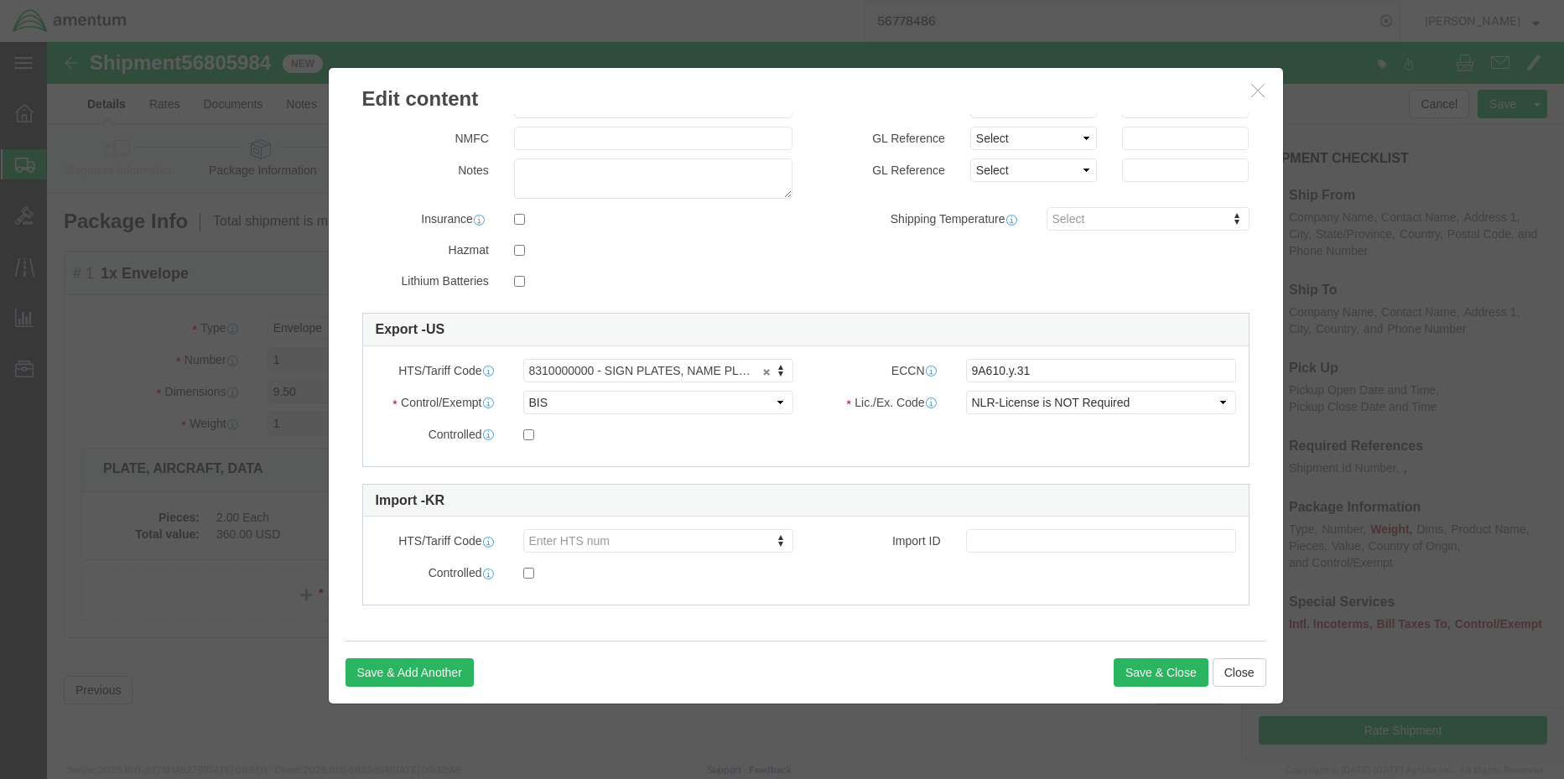
scroll to position [274, 0]
click button "Save & Close"
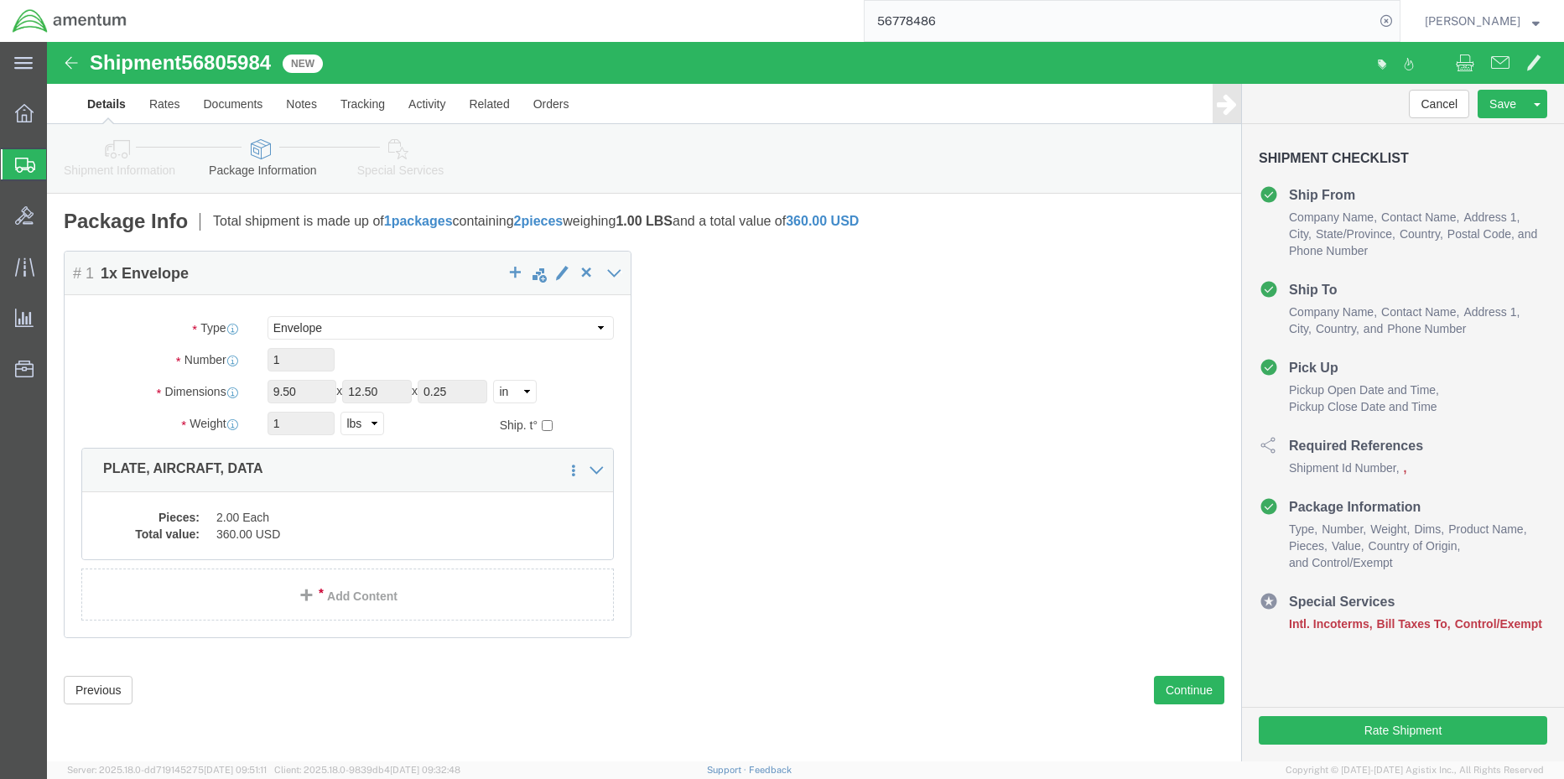
click link "Special Services"
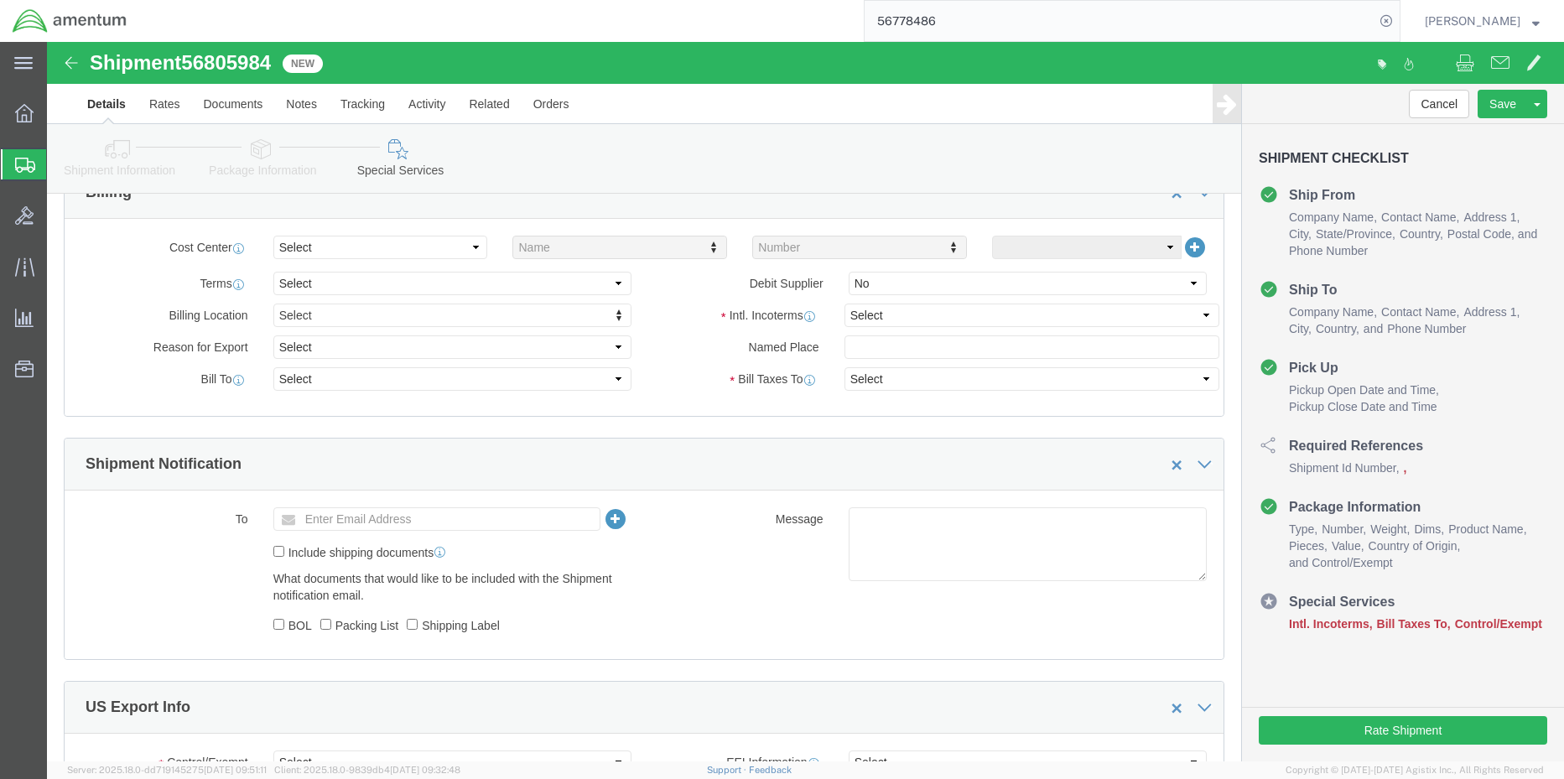
scroll to position [671, 0]
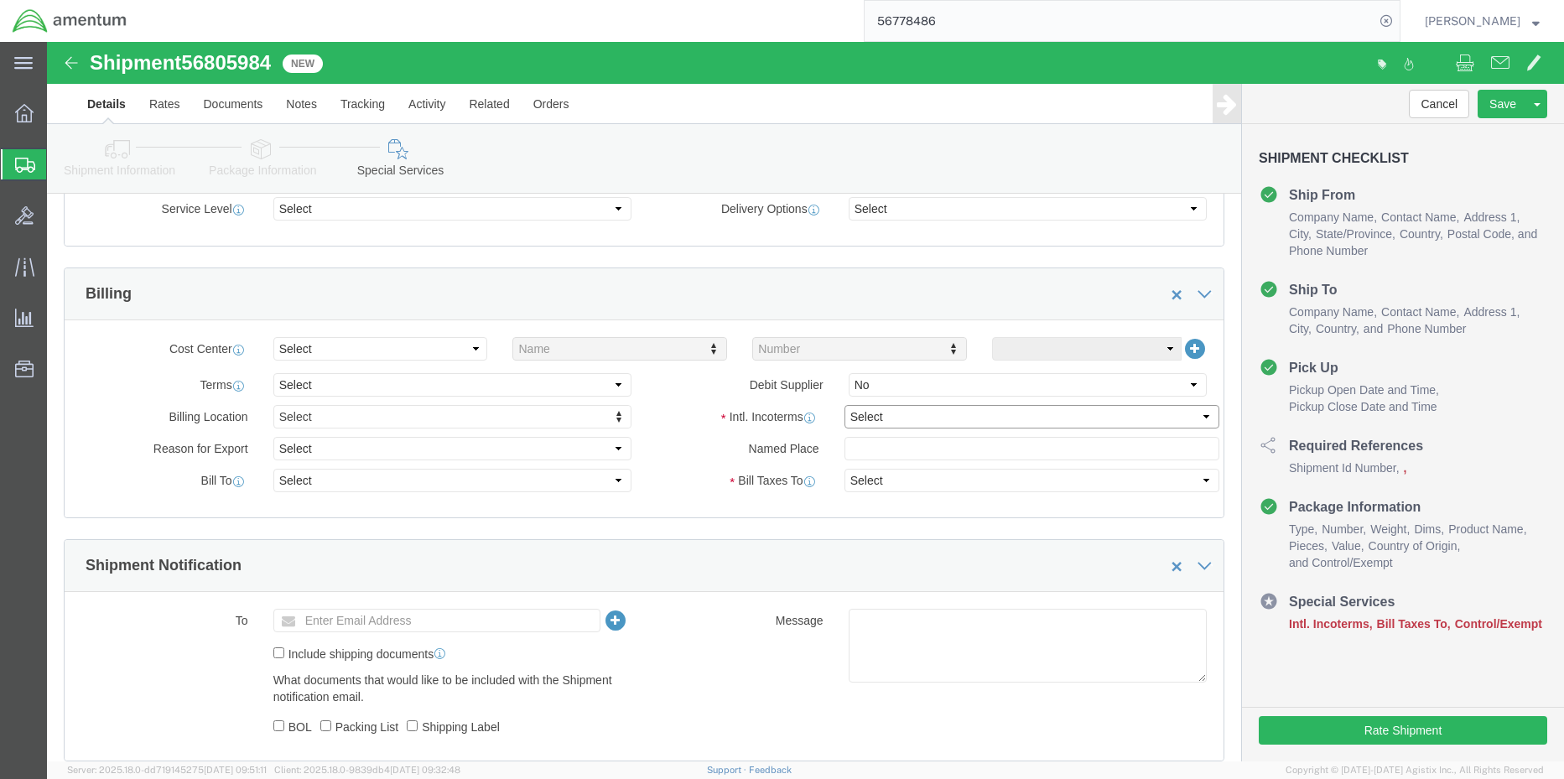
click select "Select Carriage Insurance Paid Carriage Paid To Cost and Freight Cost Insurance…"
select select "DDP"
click select "Select Carriage Insurance Paid Carriage Paid To Cost and Freight Cost Insurance…"
select select "SHIP"
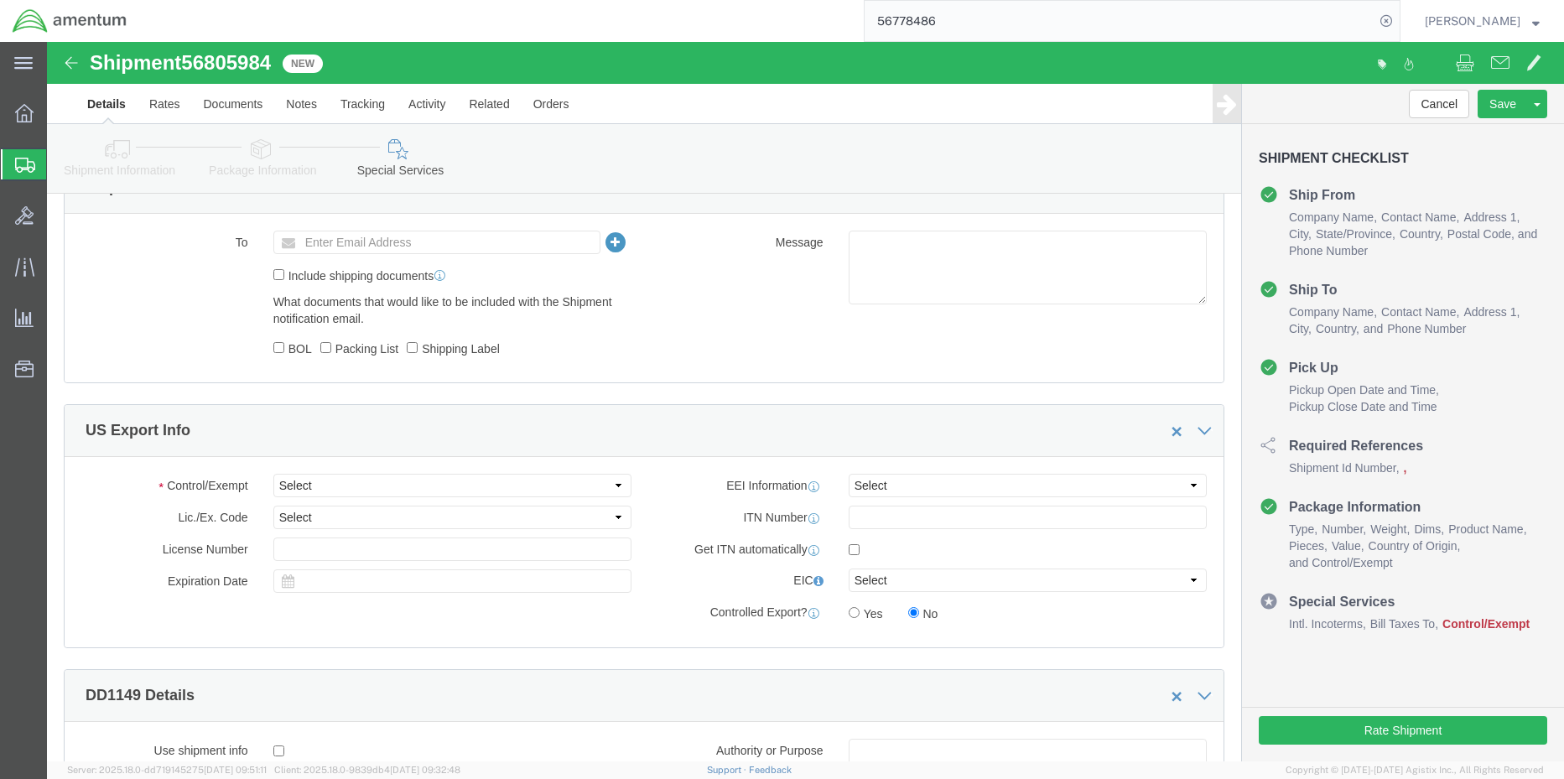
scroll to position [1090, 0]
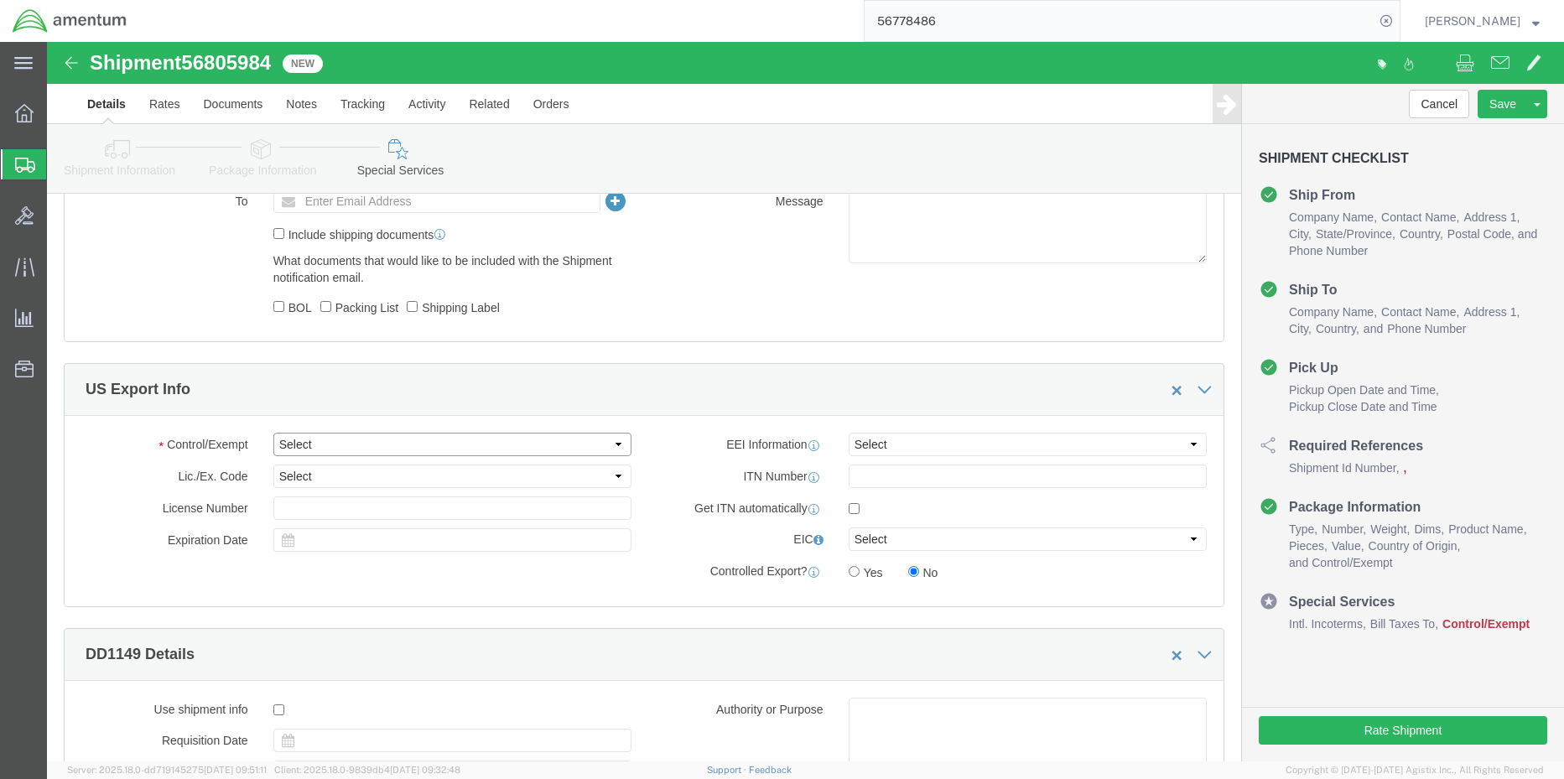
click select "Select ATF BIS DEA EPA FDA FTR ITAR OFAC Other (OPA)"
select select "FTR"
click select "Select ATF BIS DEA EPA FDA FTR ITAR OFAC Other (OPA)"
click select "Select 30.2(d)(2) 30.36 30.37(a) 30.37(f) 30.37(g) 30.37(h) 30.37(i) 30.37(j) 3…"
select select "30.37(a)"
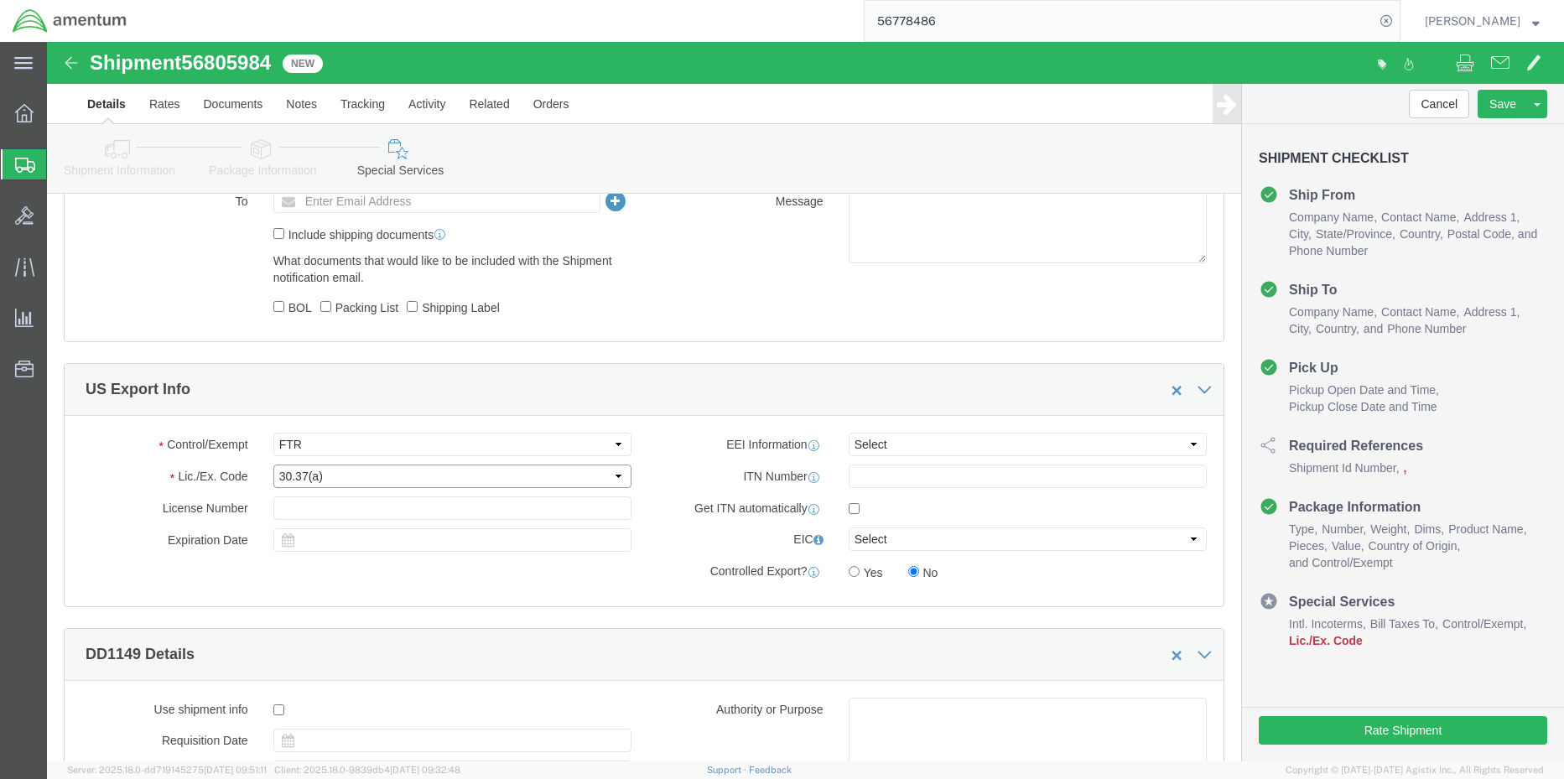
click select "Select 30.2(d)(2) 30.36 30.37(a) 30.37(f) 30.37(g) 30.37(h) 30.37(i) 30.37(j) 3…"
click select "Select AES-Direct EEI Carrier File EEI EEI Exempt"
select select "EXEM"
click select "Select AES-Direct EEI Carrier File EEI EEI Exempt"
click button "Rate Shipment"
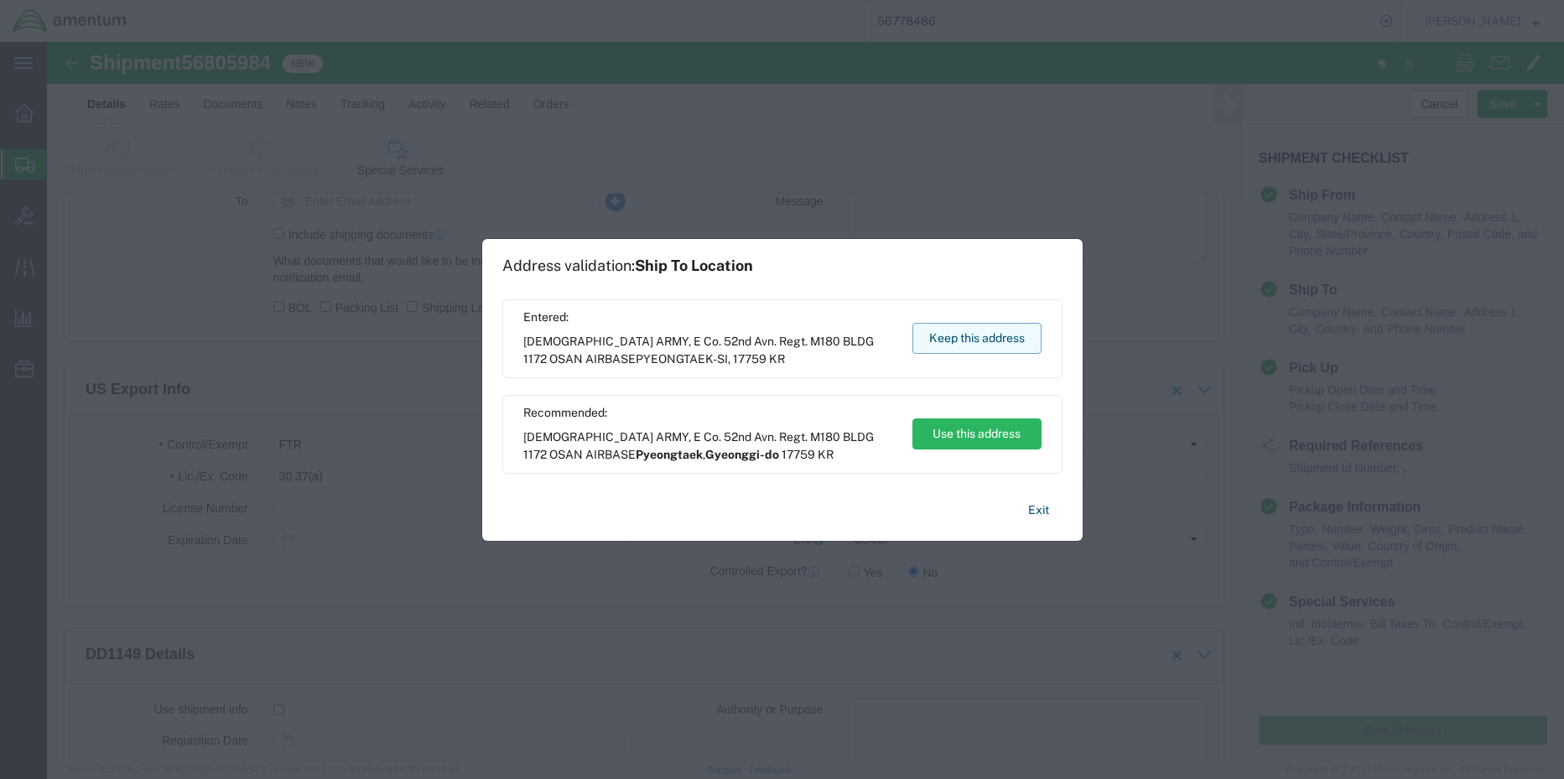
click at [991, 338] on button "Keep this address" at bounding box center [976, 338] width 129 height 31
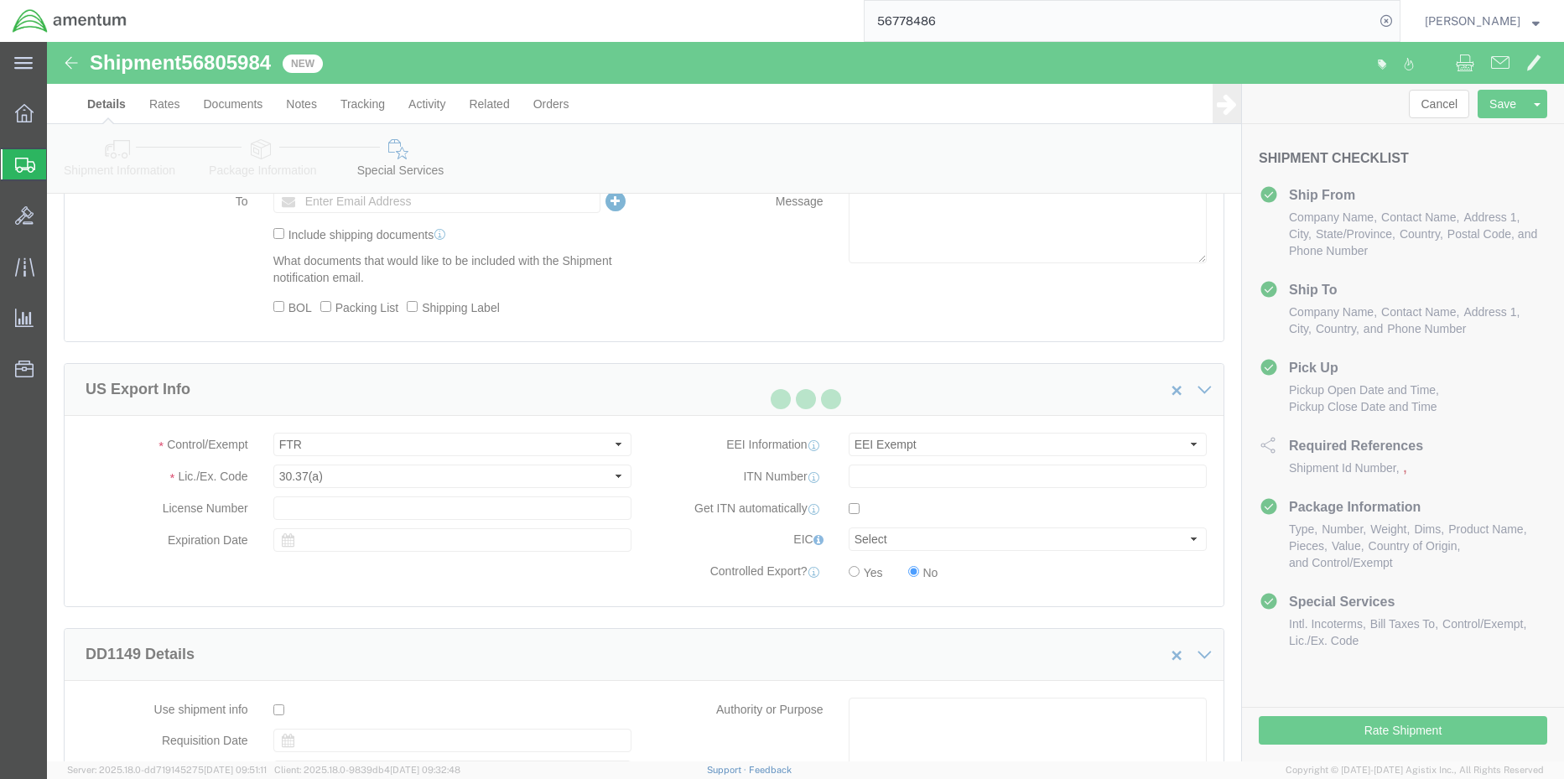
scroll to position [0, 0]
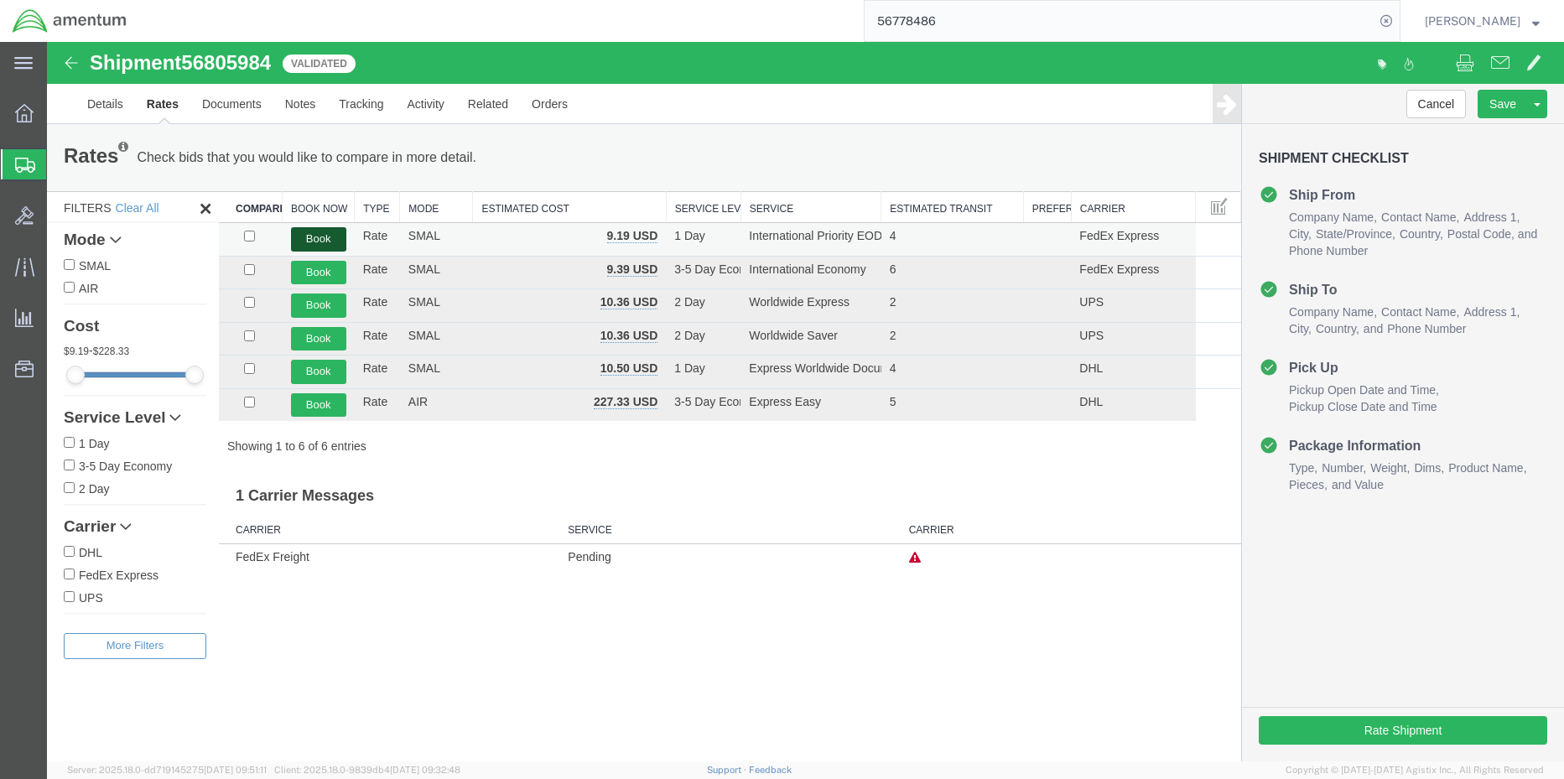
click at [299, 238] on button "Book" at bounding box center [318, 239] width 55 height 24
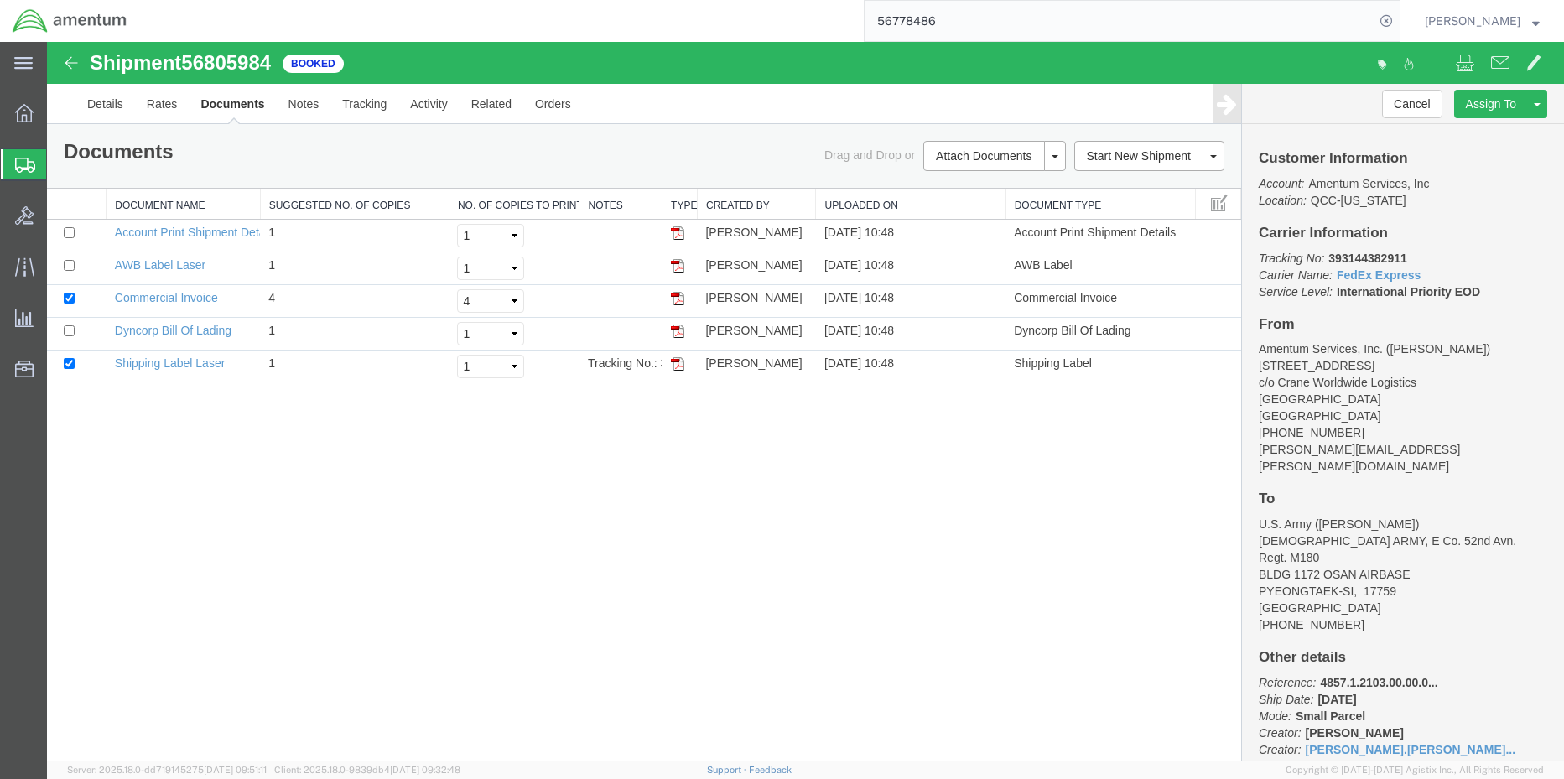
drag, startPoint x: 678, startPoint y: 367, endPoint x: 1164, endPoint y: 431, distance: 490.7
click at [678, 367] on img at bounding box center [677, 363] width 13 height 13
click at [678, 269] on img at bounding box center [677, 265] width 13 height 13
click at [675, 299] on img at bounding box center [677, 298] width 13 height 13
click at [1364, 254] on b "393144382911" at bounding box center [1367, 258] width 78 height 13
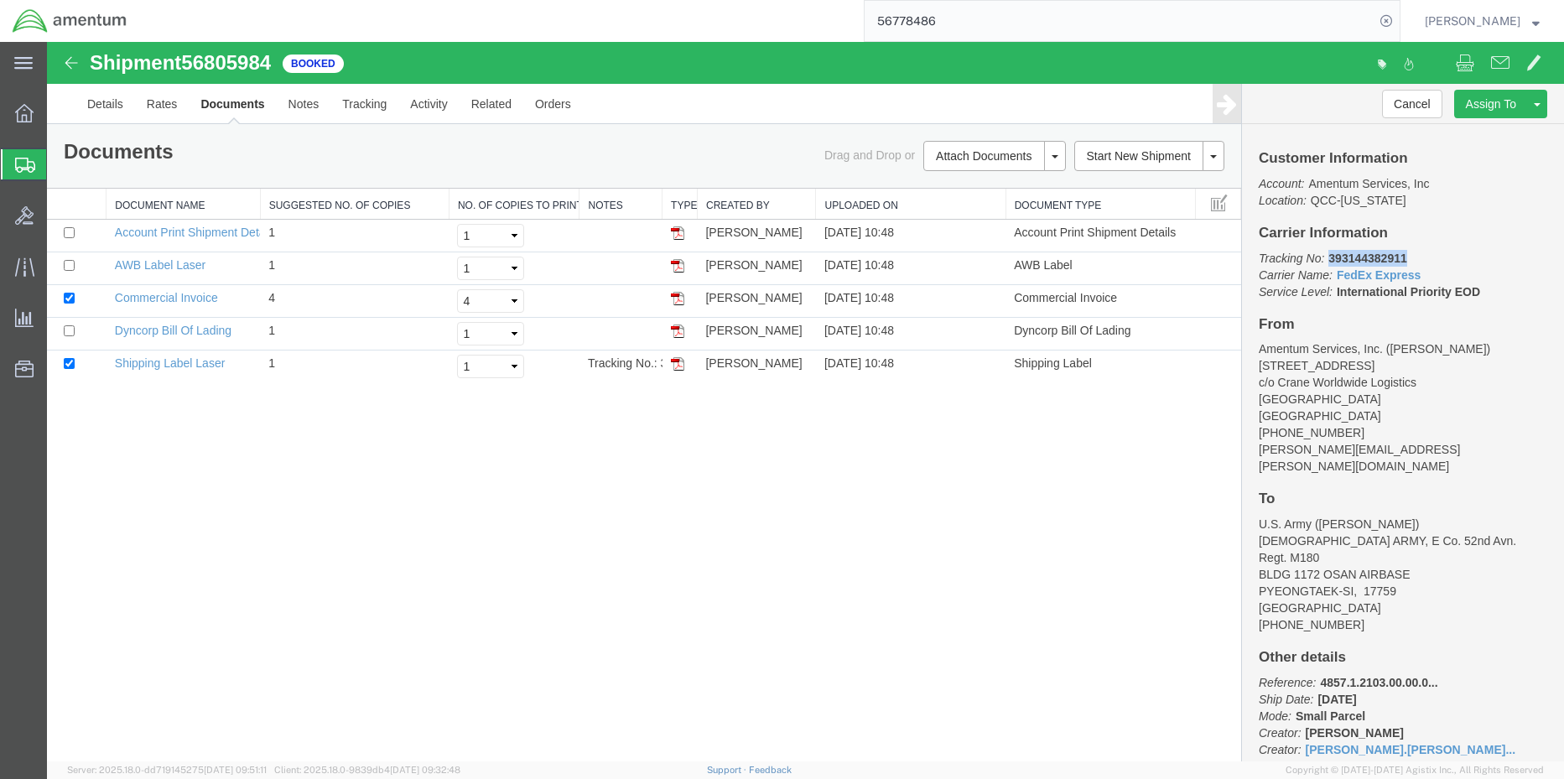
click at [1365, 254] on b "393144382911" at bounding box center [1367, 258] width 78 height 13
copy b "393144382911"
click at [27, 115] on icon at bounding box center [24, 113] width 18 height 18
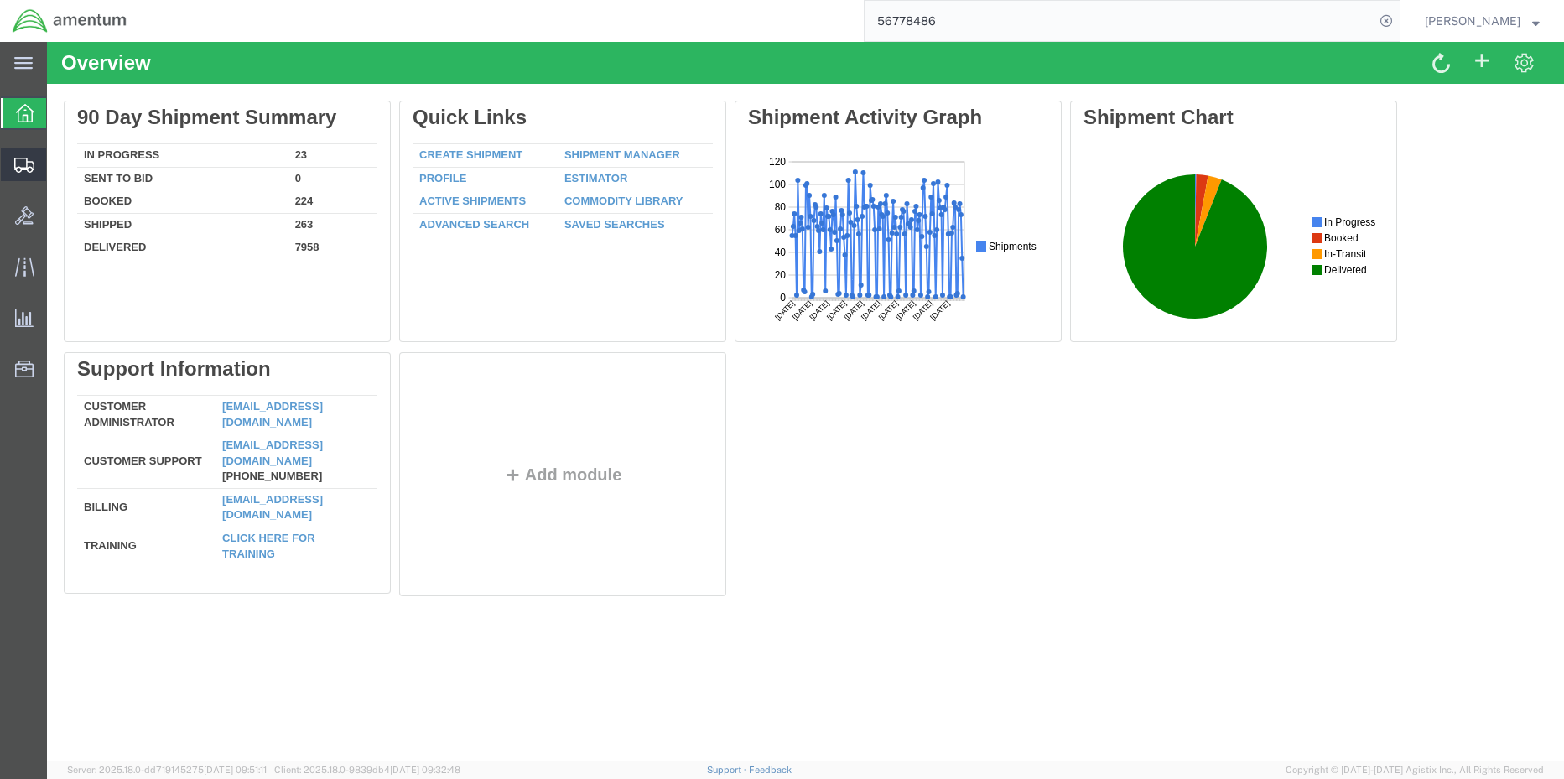
click at [0, 0] on span "Shipment Manager" at bounding box center [0, 0] width 0 height 0
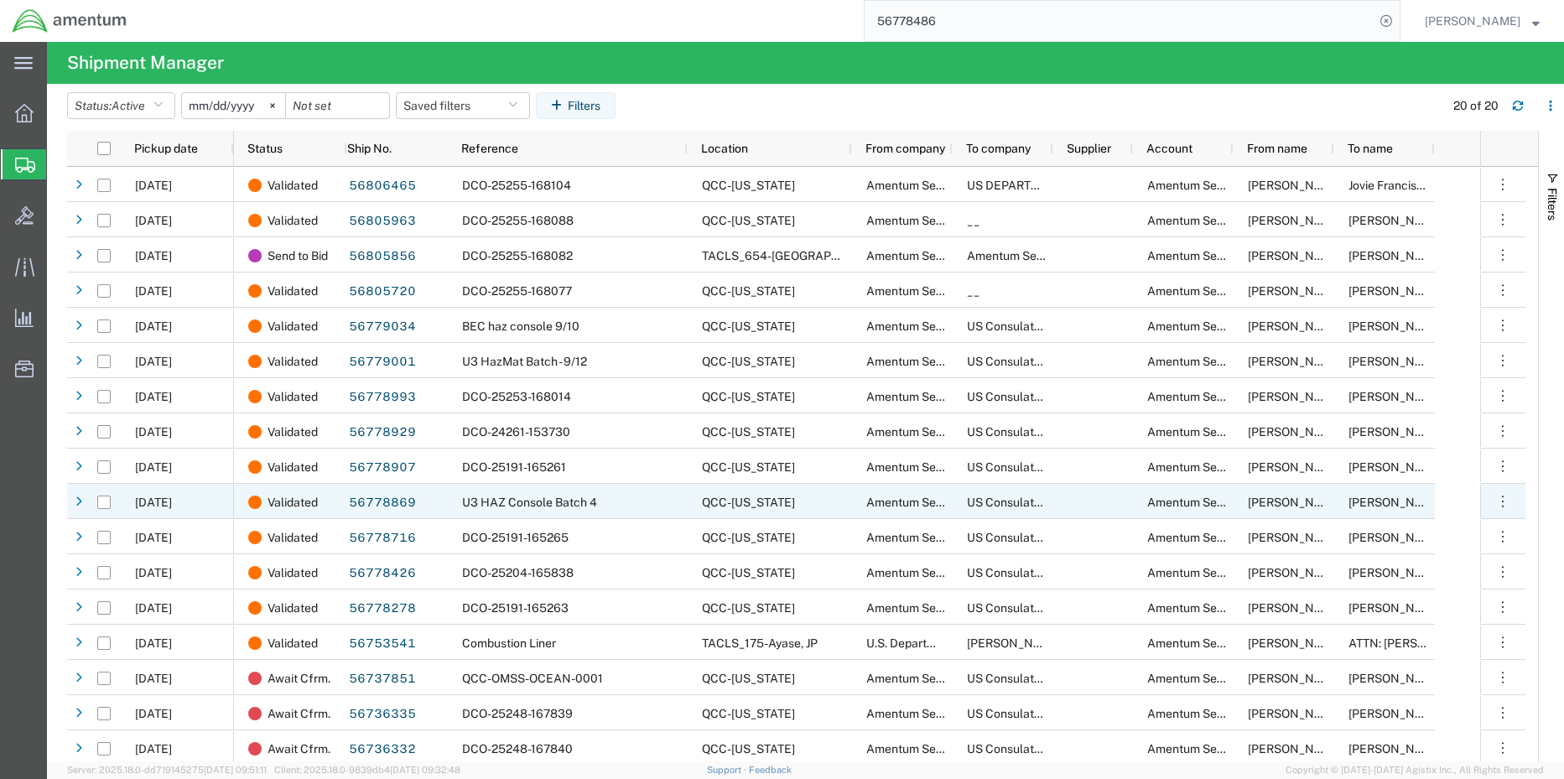
scroll to position [84, 0]
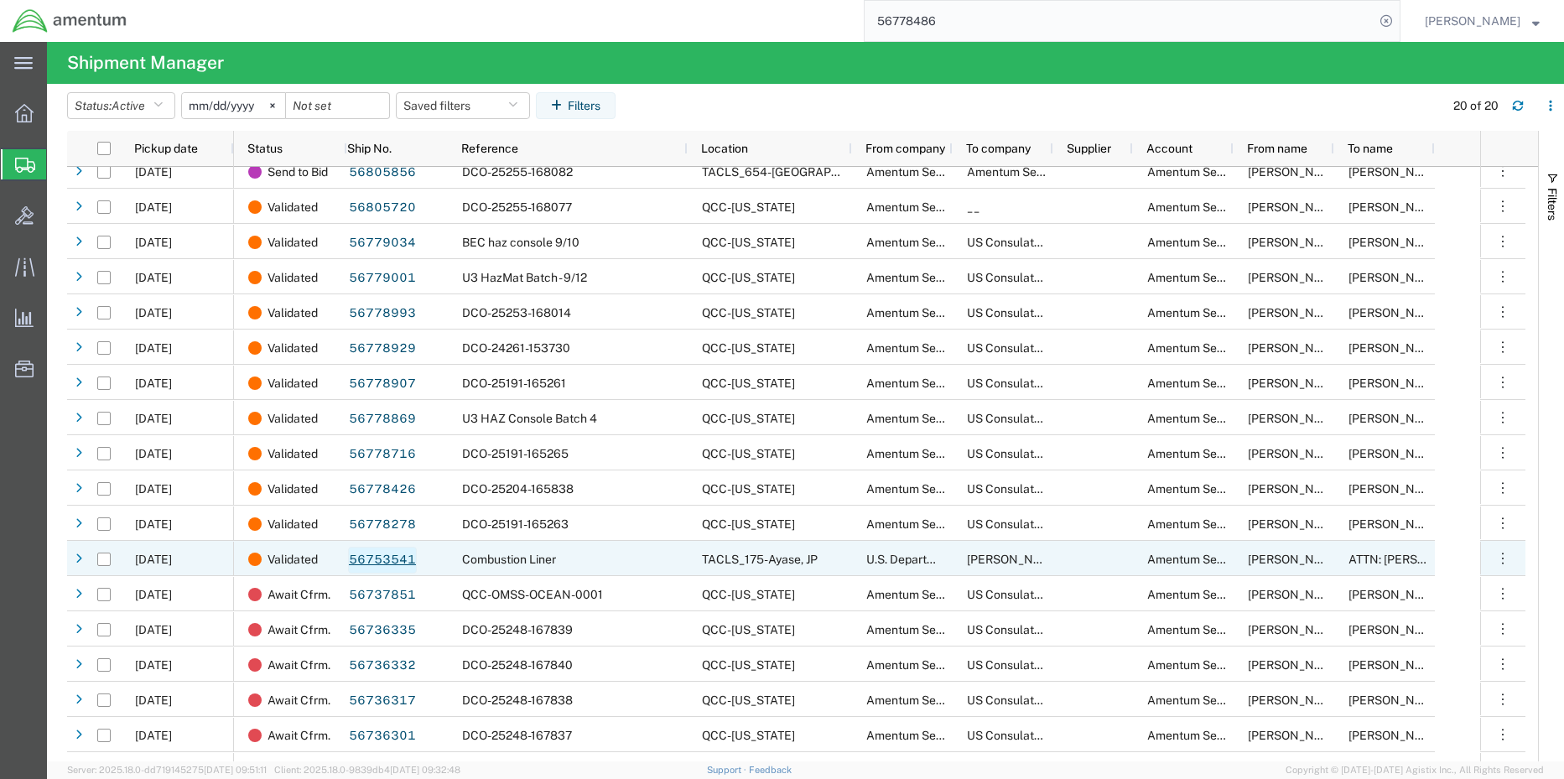
click at [398, 559] on link "56753541" at bounding box center [382, 560] width 69 height 27
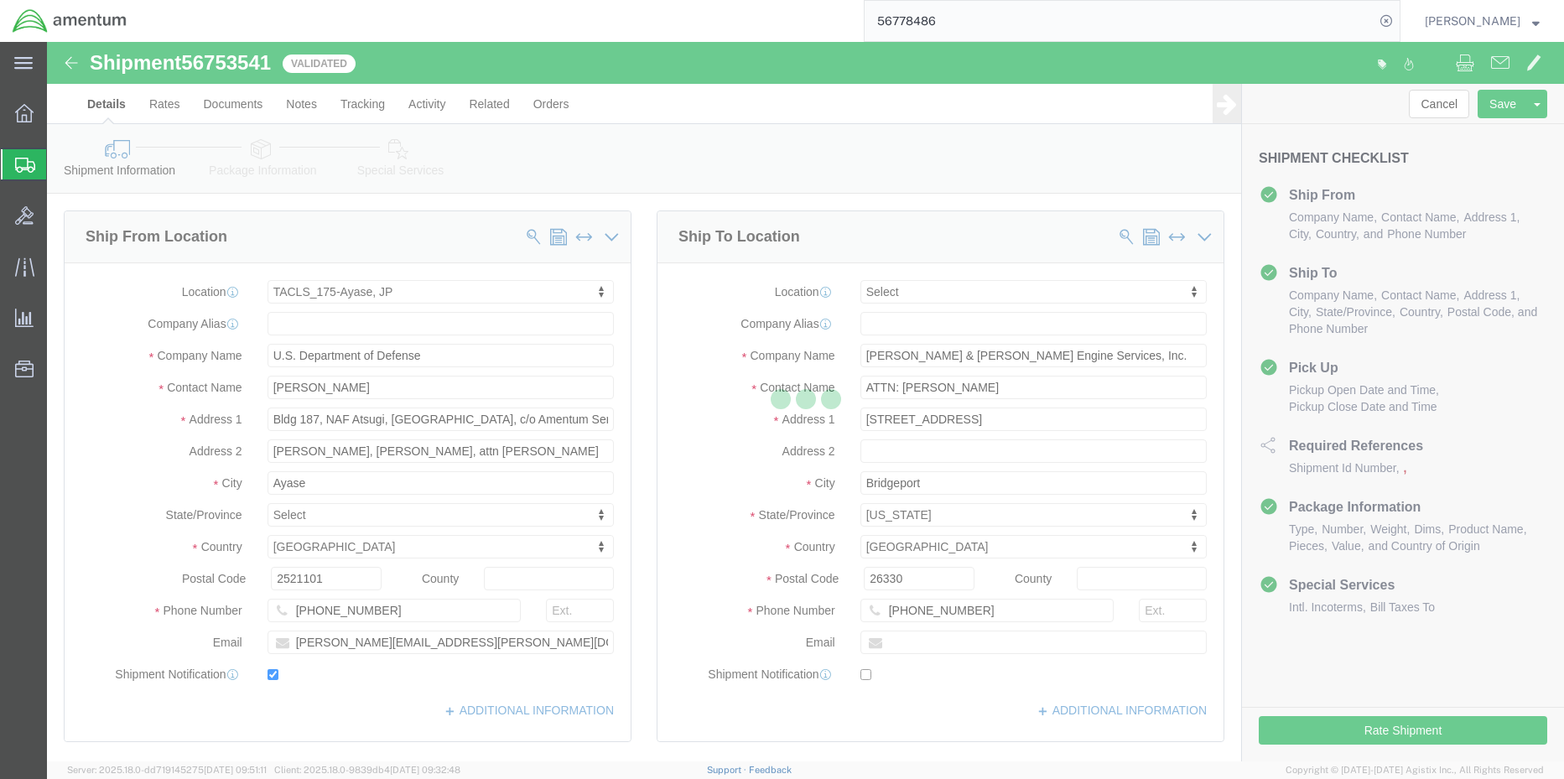
select select "60371"
select select
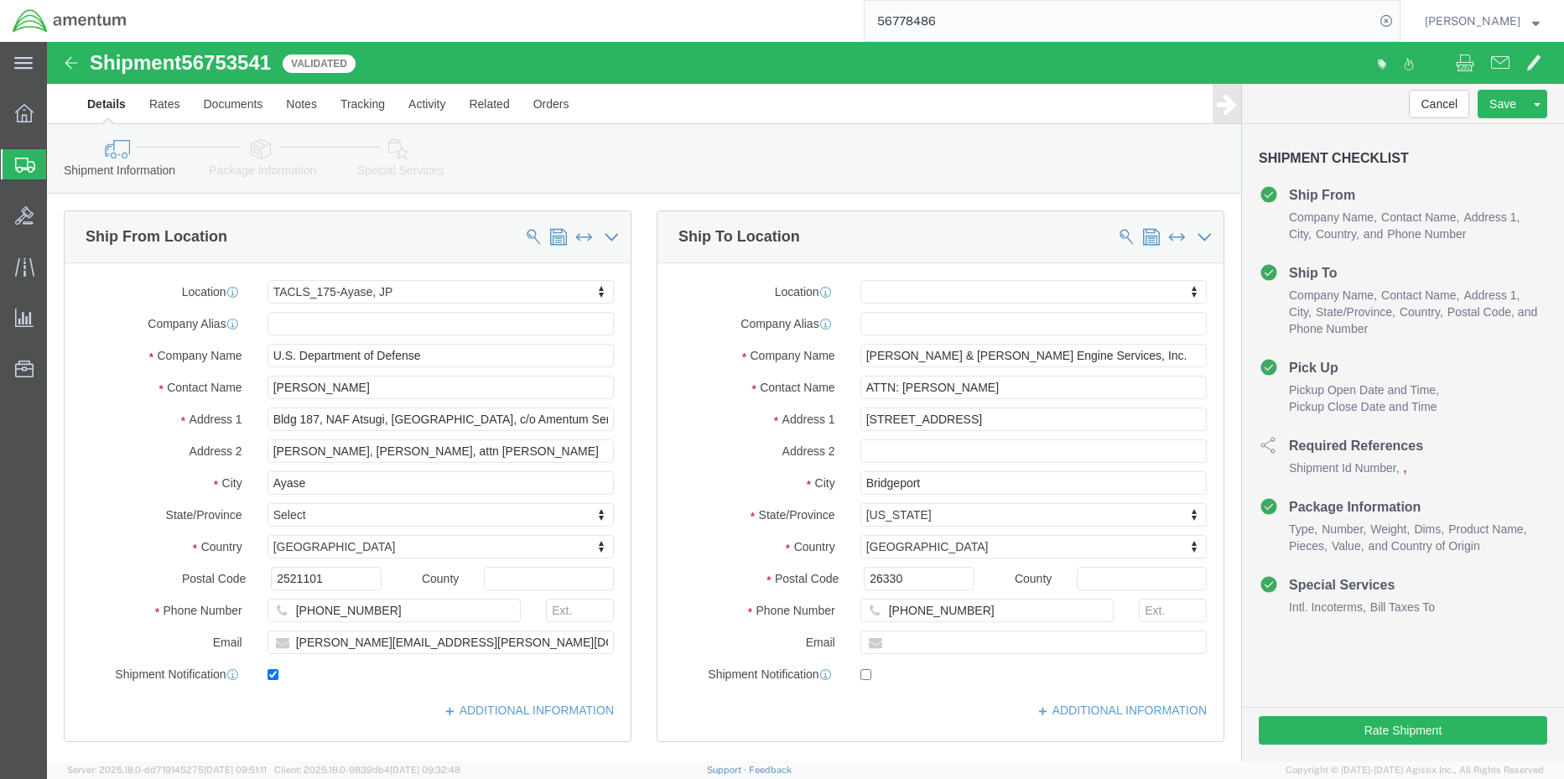
click icon
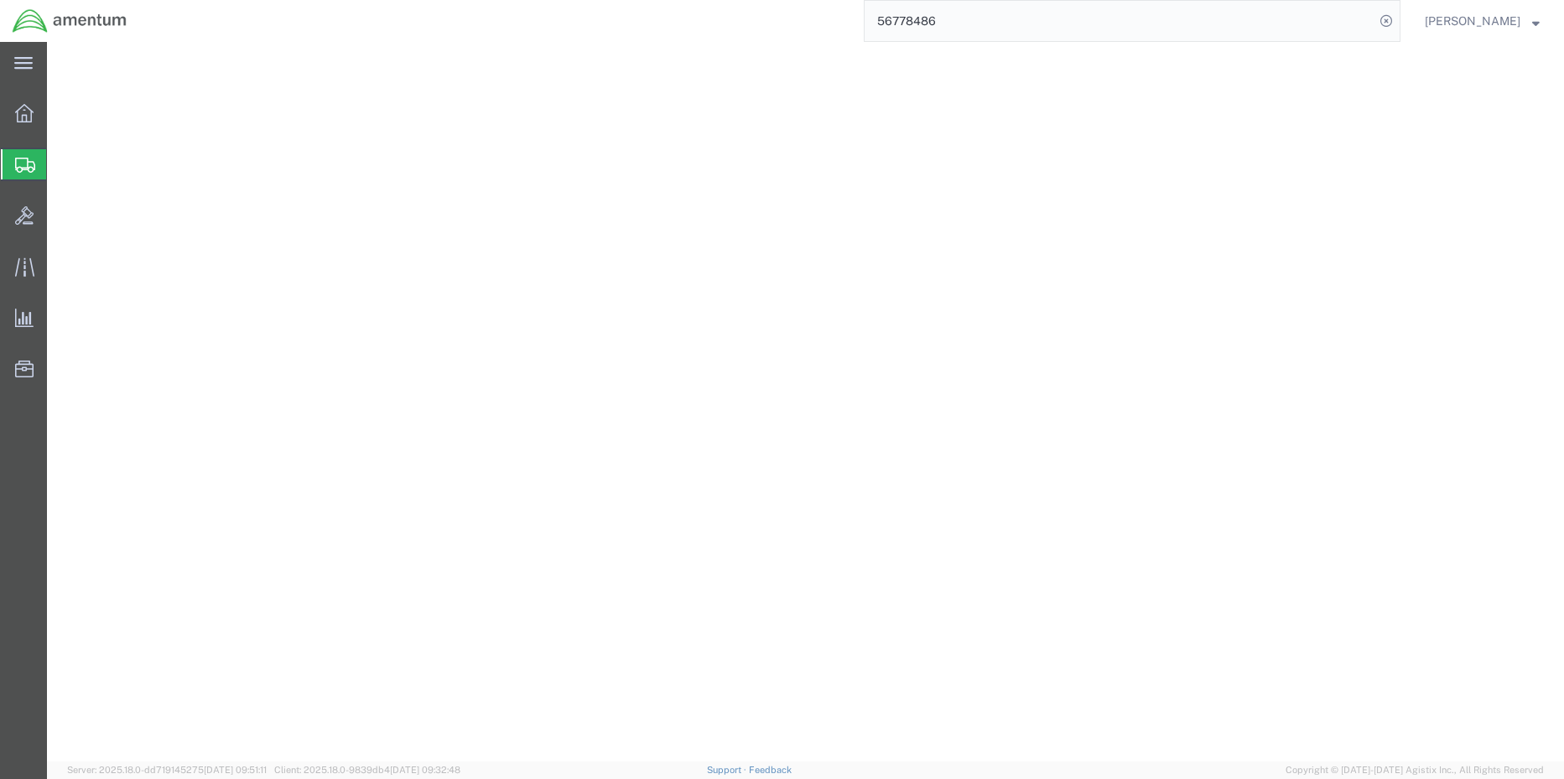
select select "CBOX"
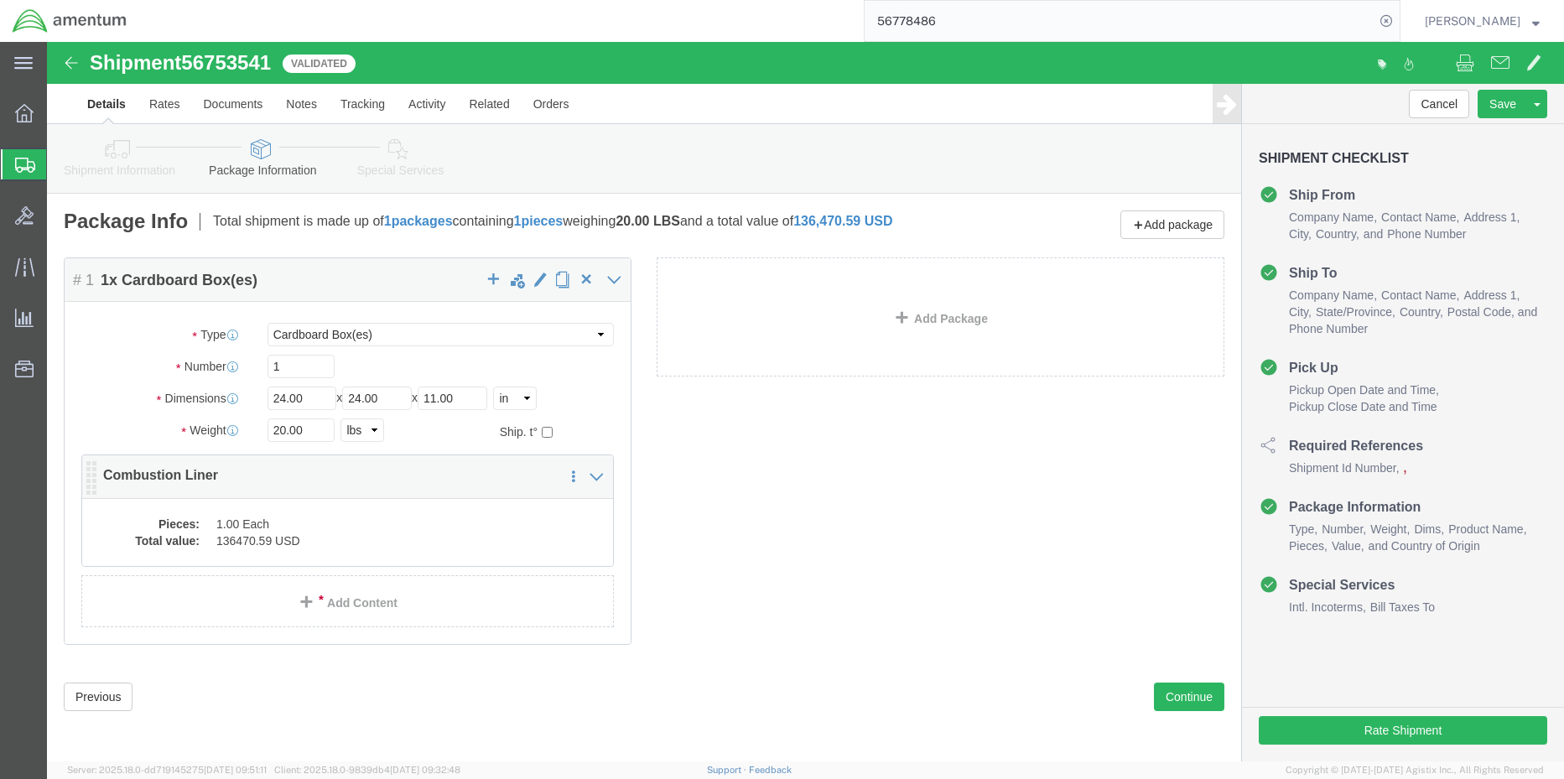
click dd "136470.59 USD"
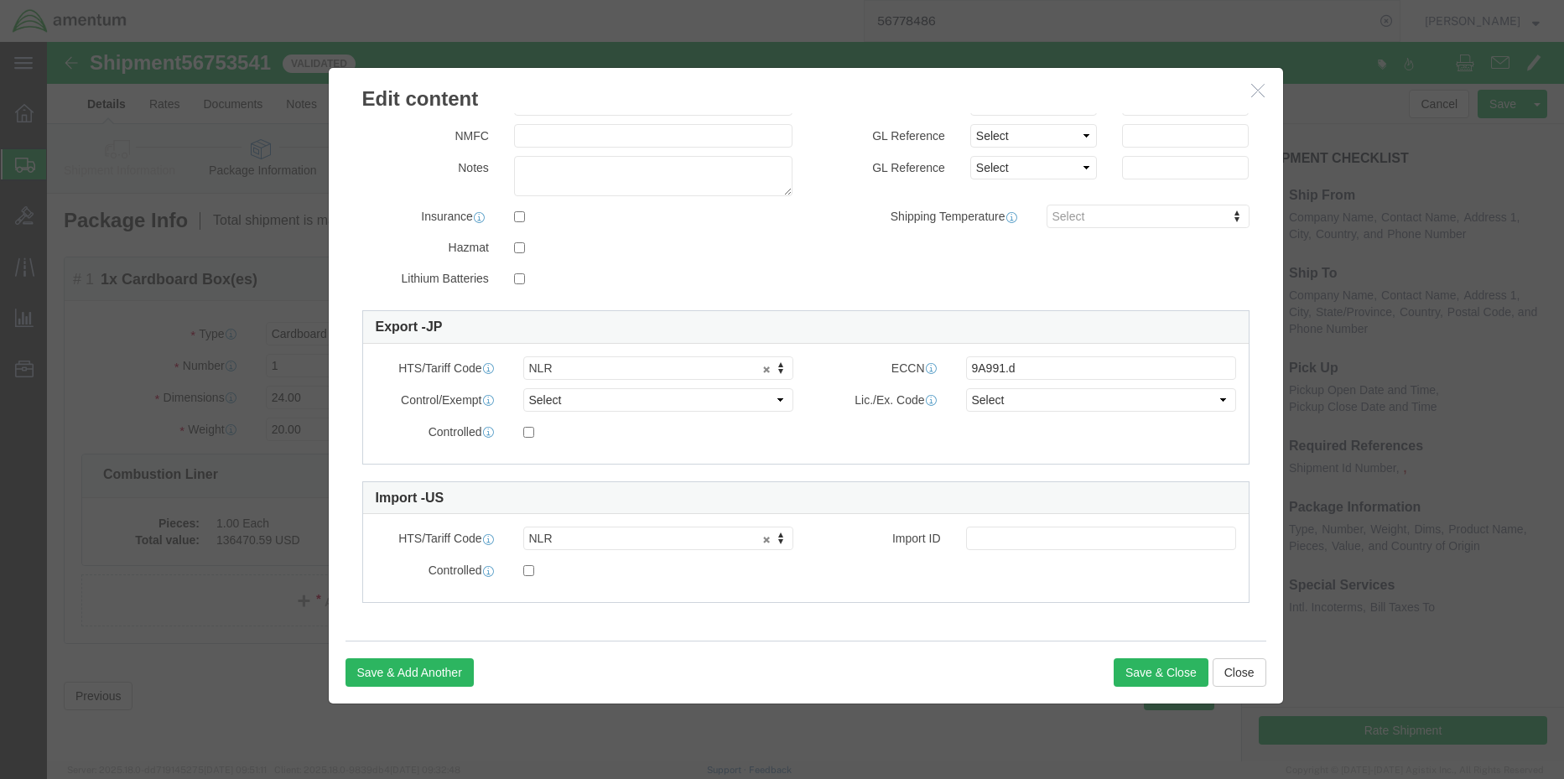
scroll to position [13, 0]
drag, startPoint x: 1200, startPoint y: 53, endPoint x: 1202, endPoint y: 84, distance: 31.1
click icon "button"
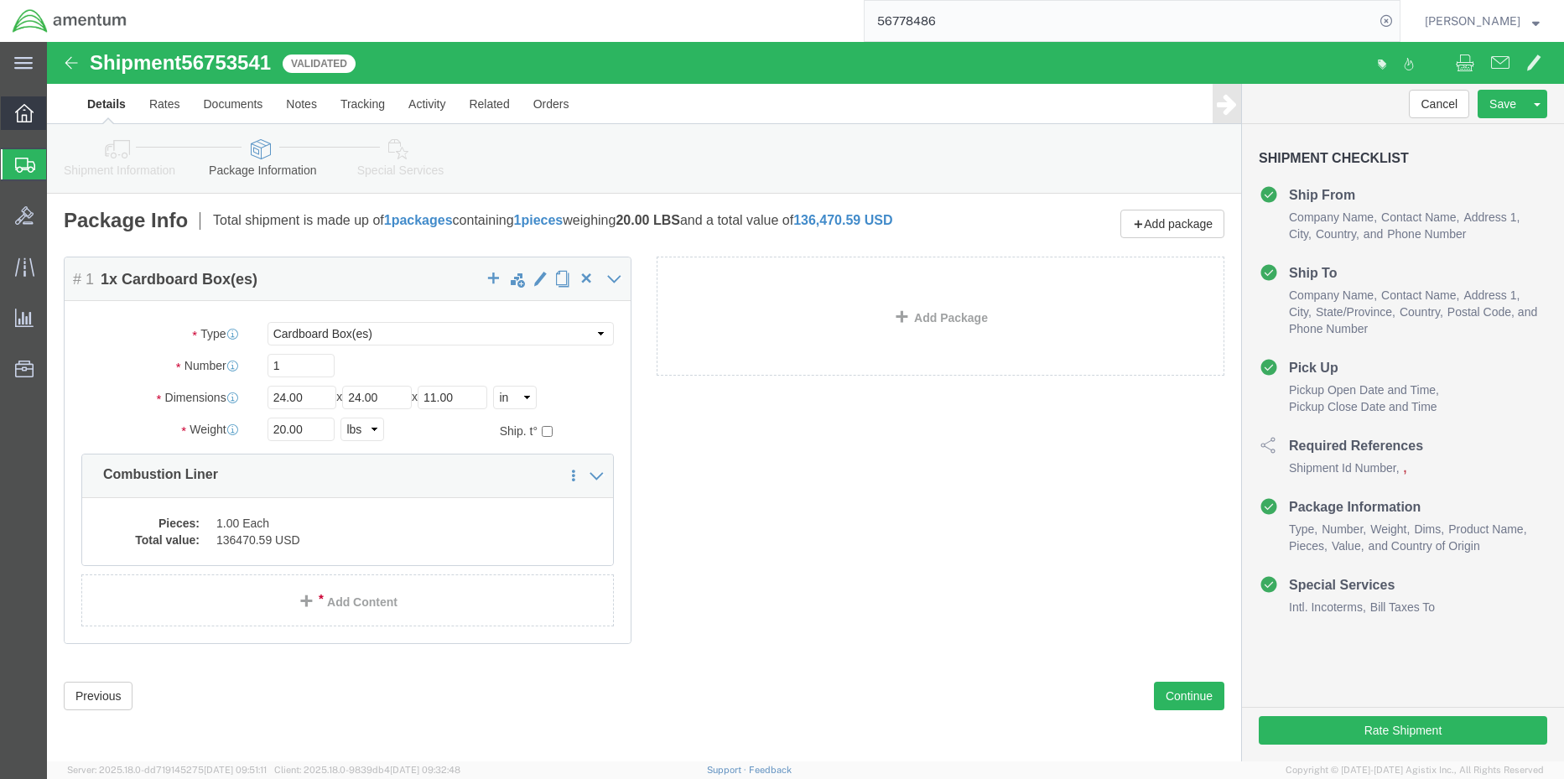
drag, startPoint x: 16, startPoint y: 111, endPoint x: 9, endPoint y: 117, distance: 8.9
click at [16, 110] on icon at bounding box center [24, 113] width 18 height 18
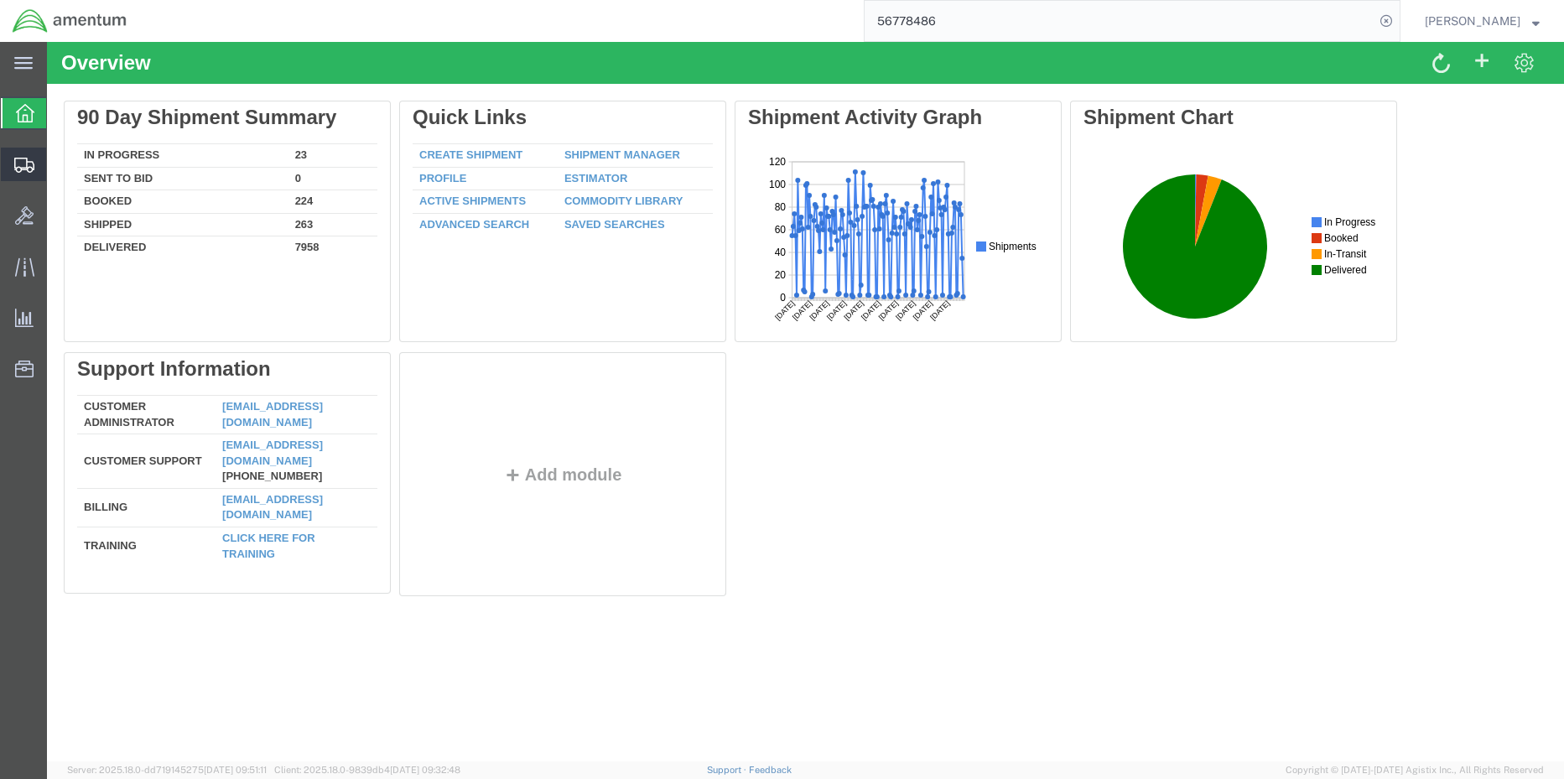
click at [0, 0] on span "Shipment Manager" at bounding box center [0, 0] width 0 height 0
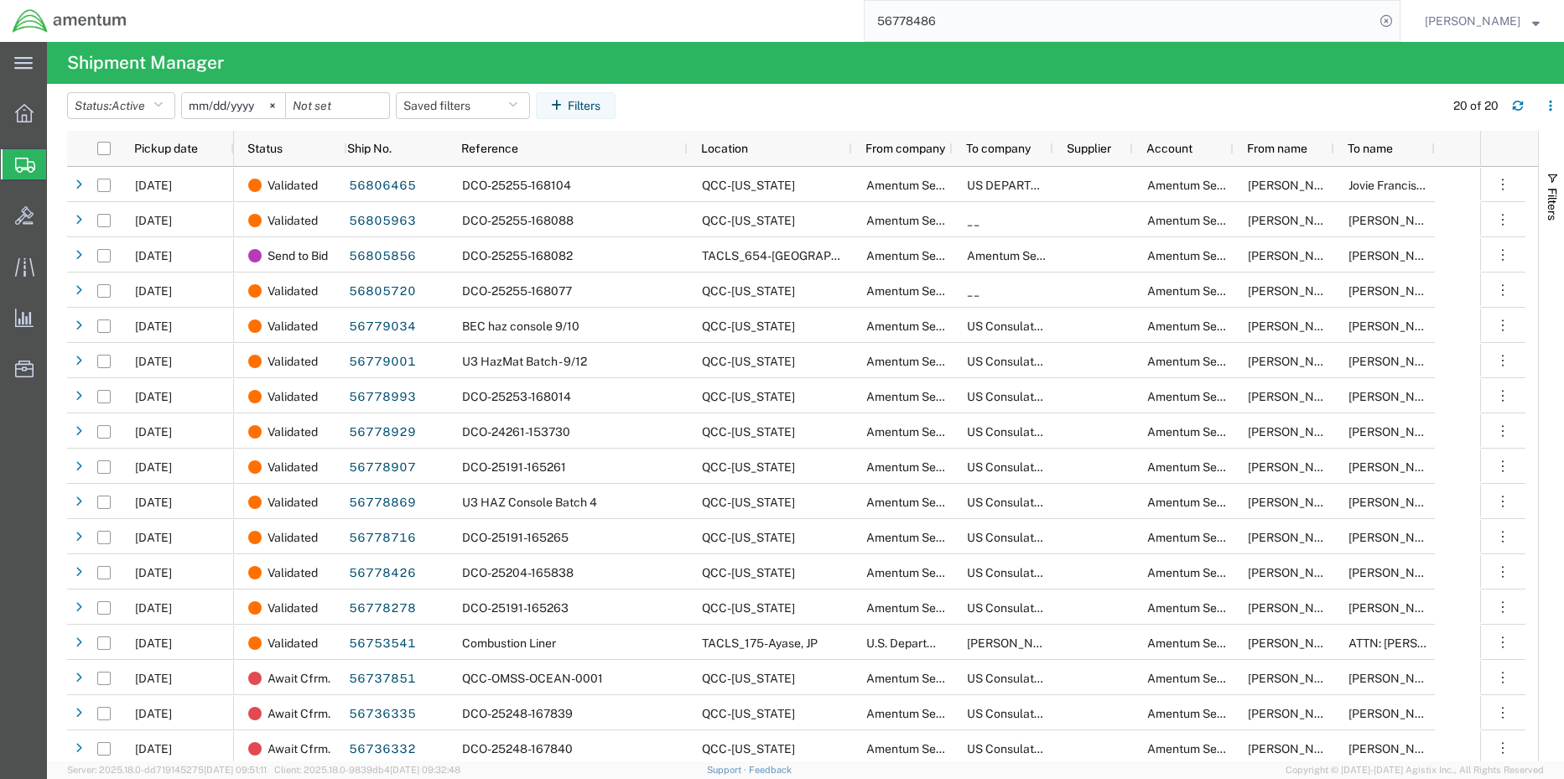
click at [0, 0] on span "Shipment Manager" at bounding box center [0, 0] width 0 height 0
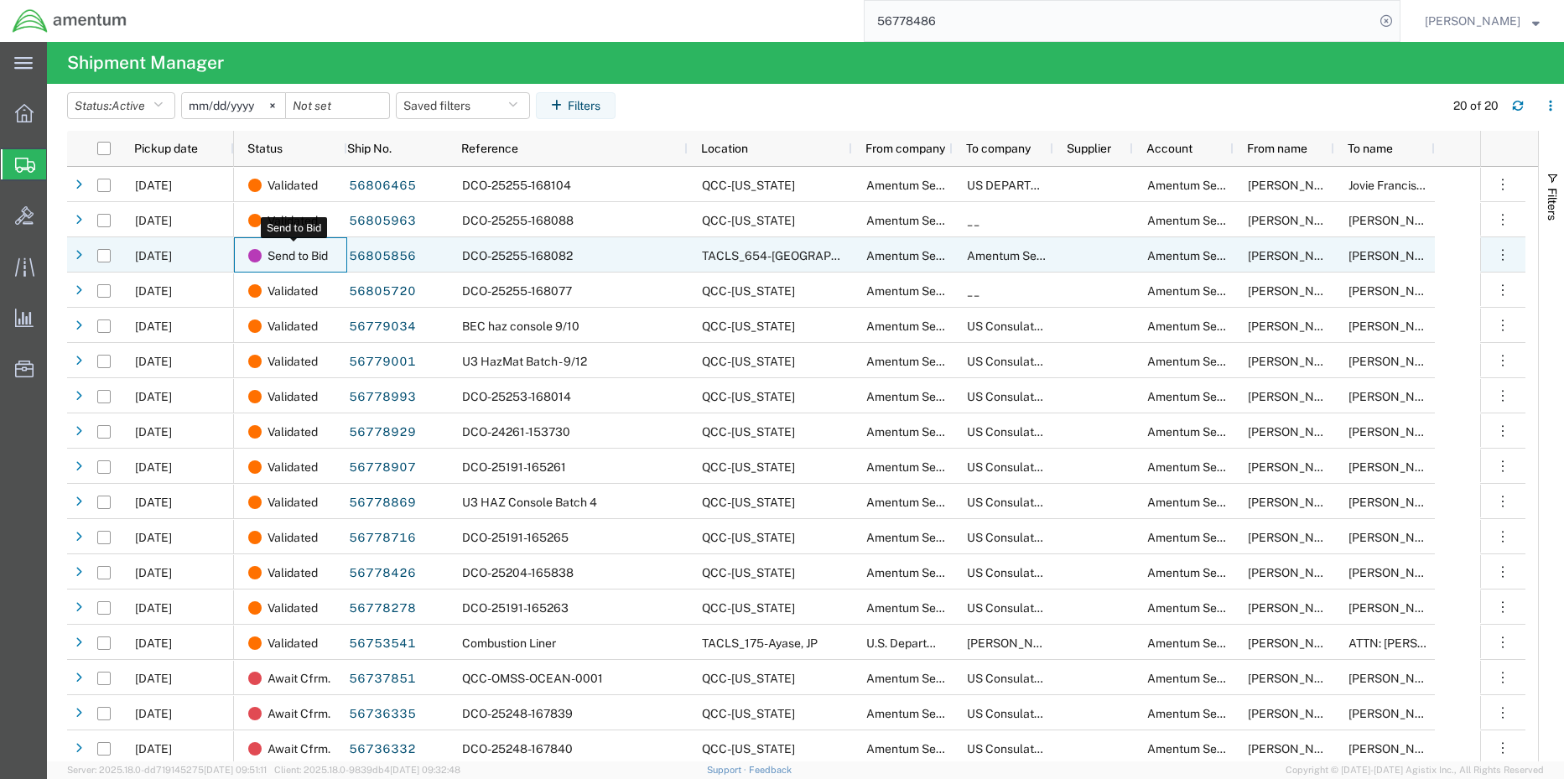
click at [306, 257] on span "Send to Bid" at bounding box center [298, 255] width 60 height 35
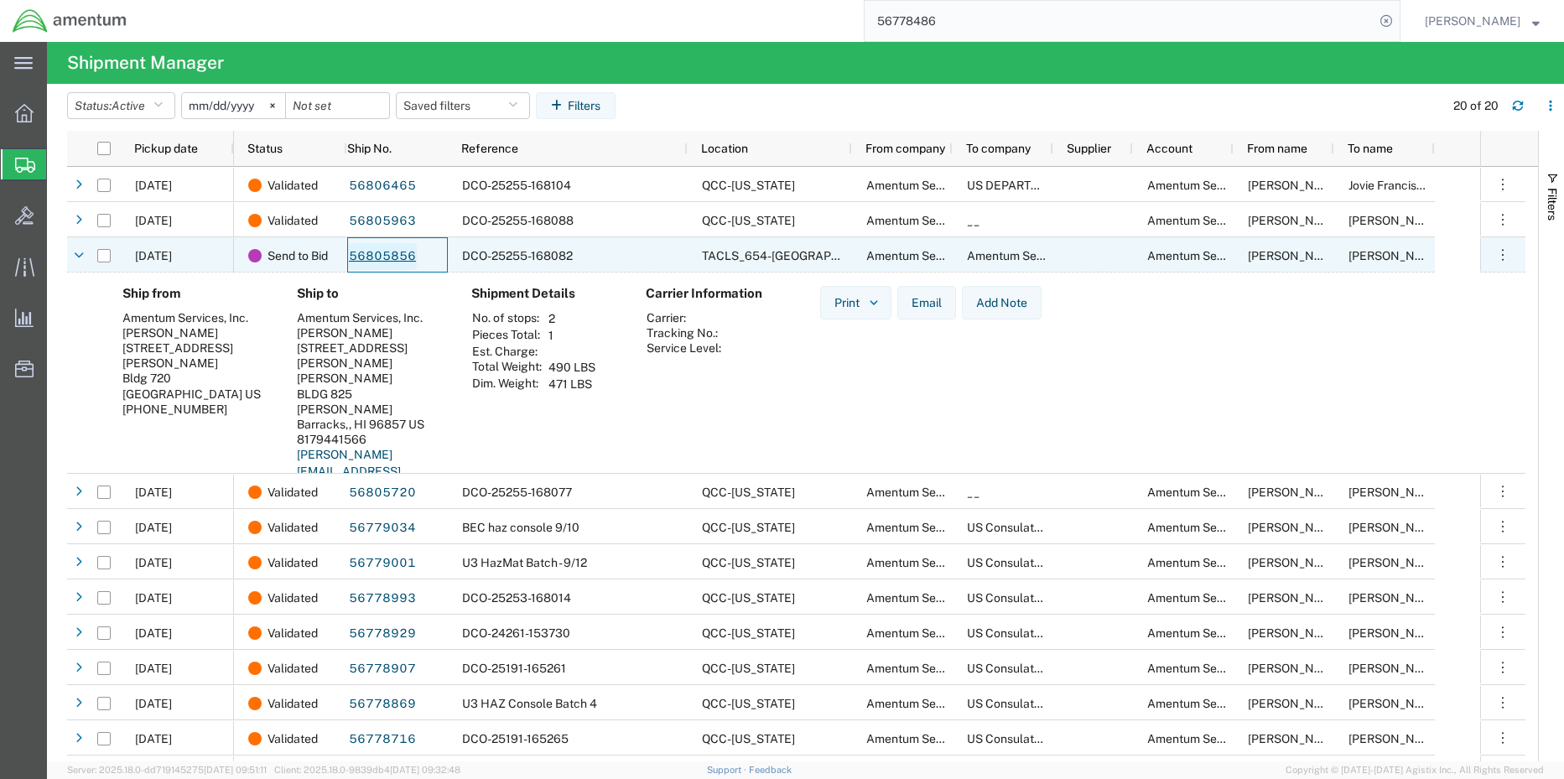
click at [369, 255] on link "56805856" at bounding box center [382, 256] width 69 height 27
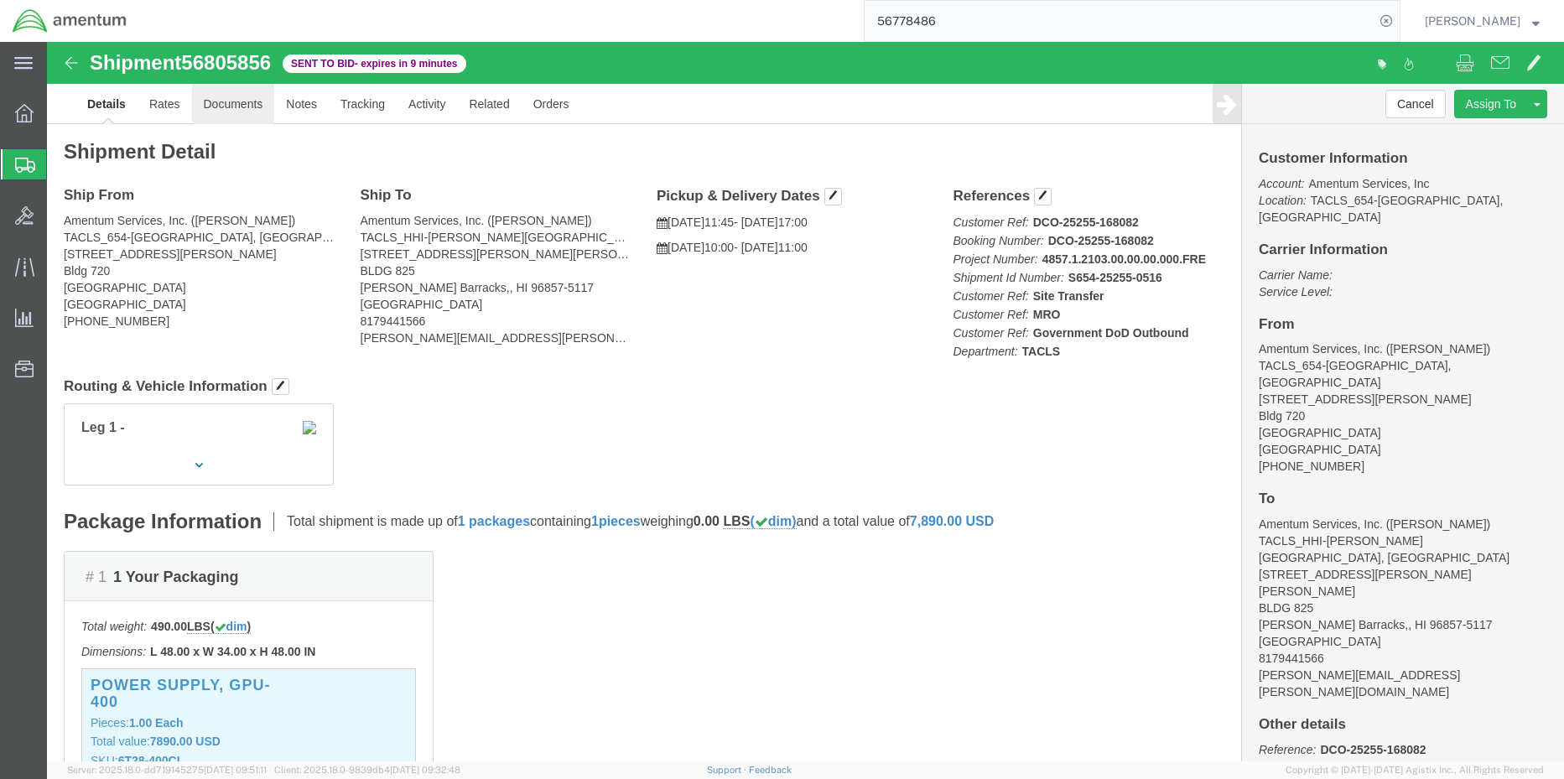
click link "Documents"
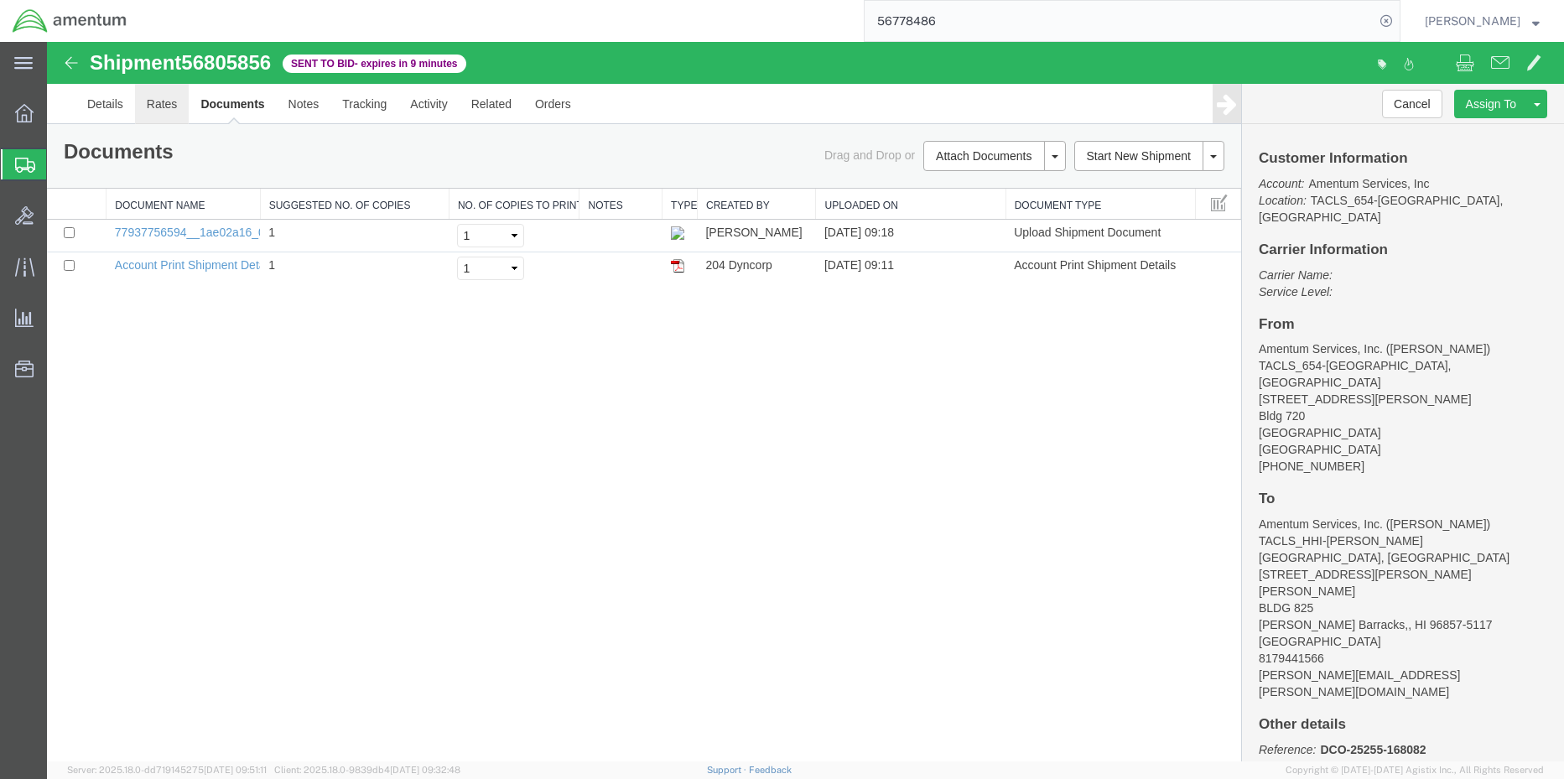
click at [163, 99] on link "Rates" at bounding box center [162, 104] width 55 height 40
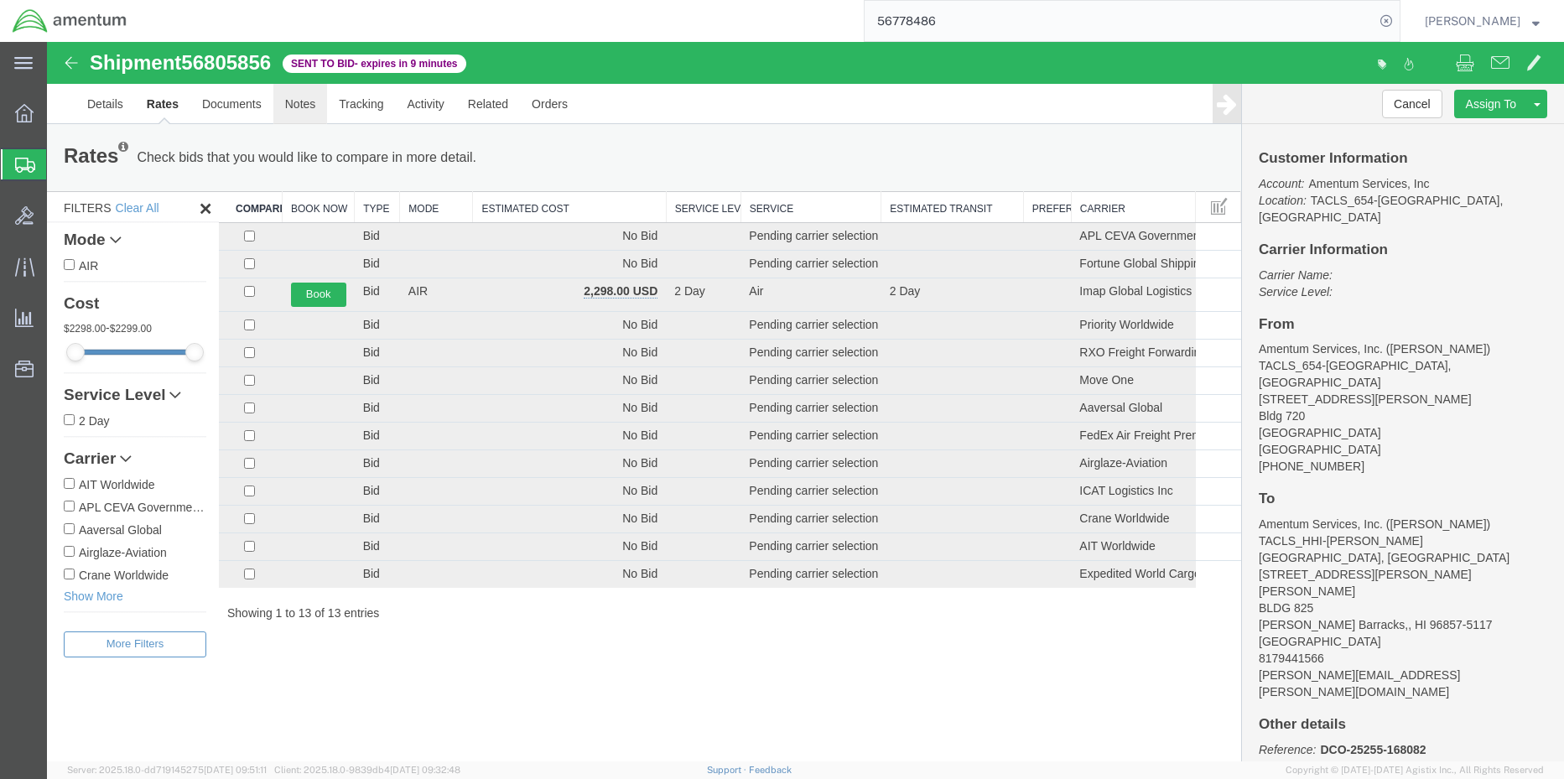
click at [289, 108] on link "Notes" at bounding box center [300, 104] width 55 height 40
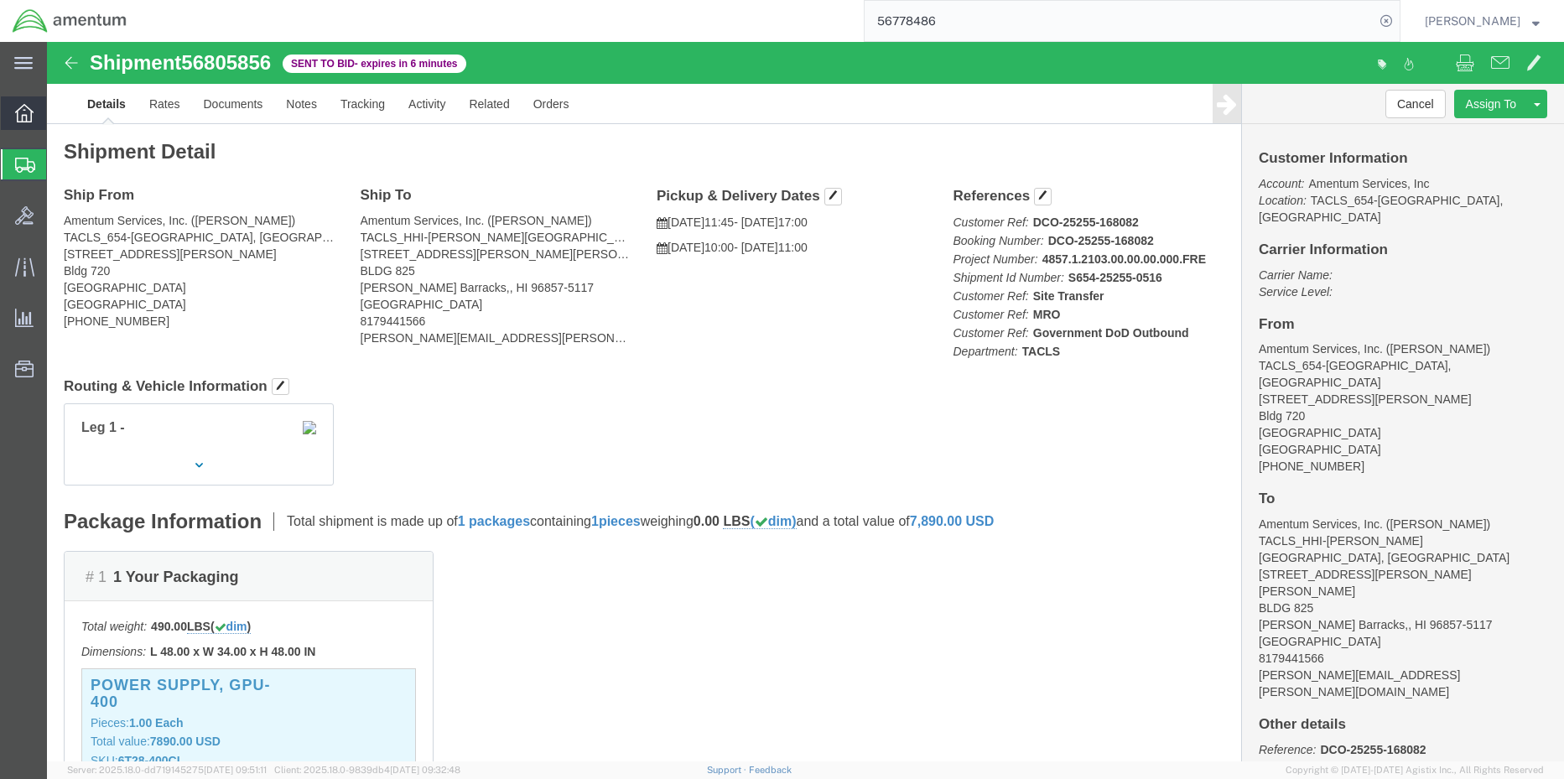
click at [8, 117] on div at bounding box center [24, 113] width 47 height 34
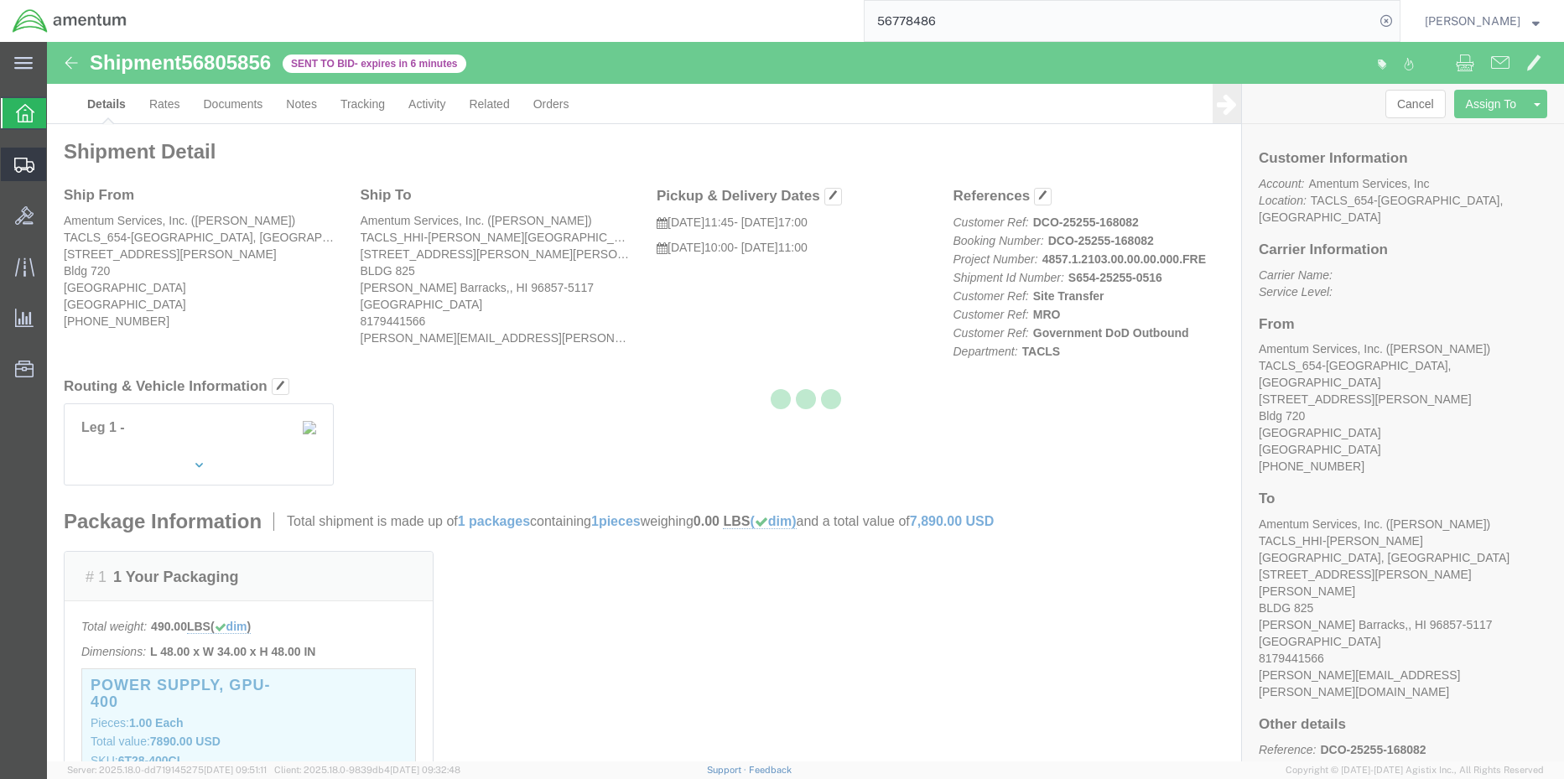
click at [23, 164] on icon at bounding box center [24, 165] width 20 height 15
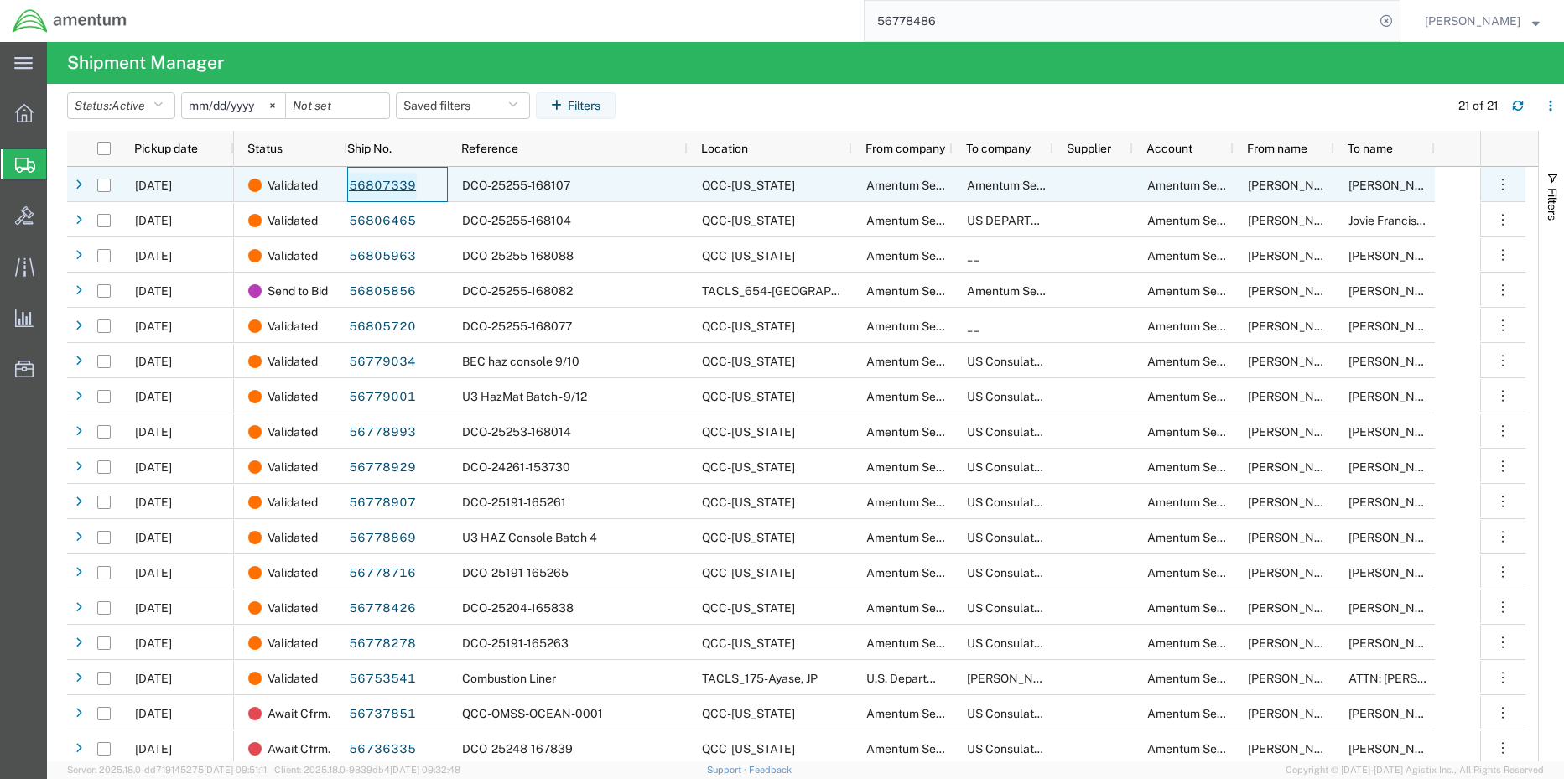
click at [390, 182] on link "56807339" at bounding box center [382, 186] width 69 height 27
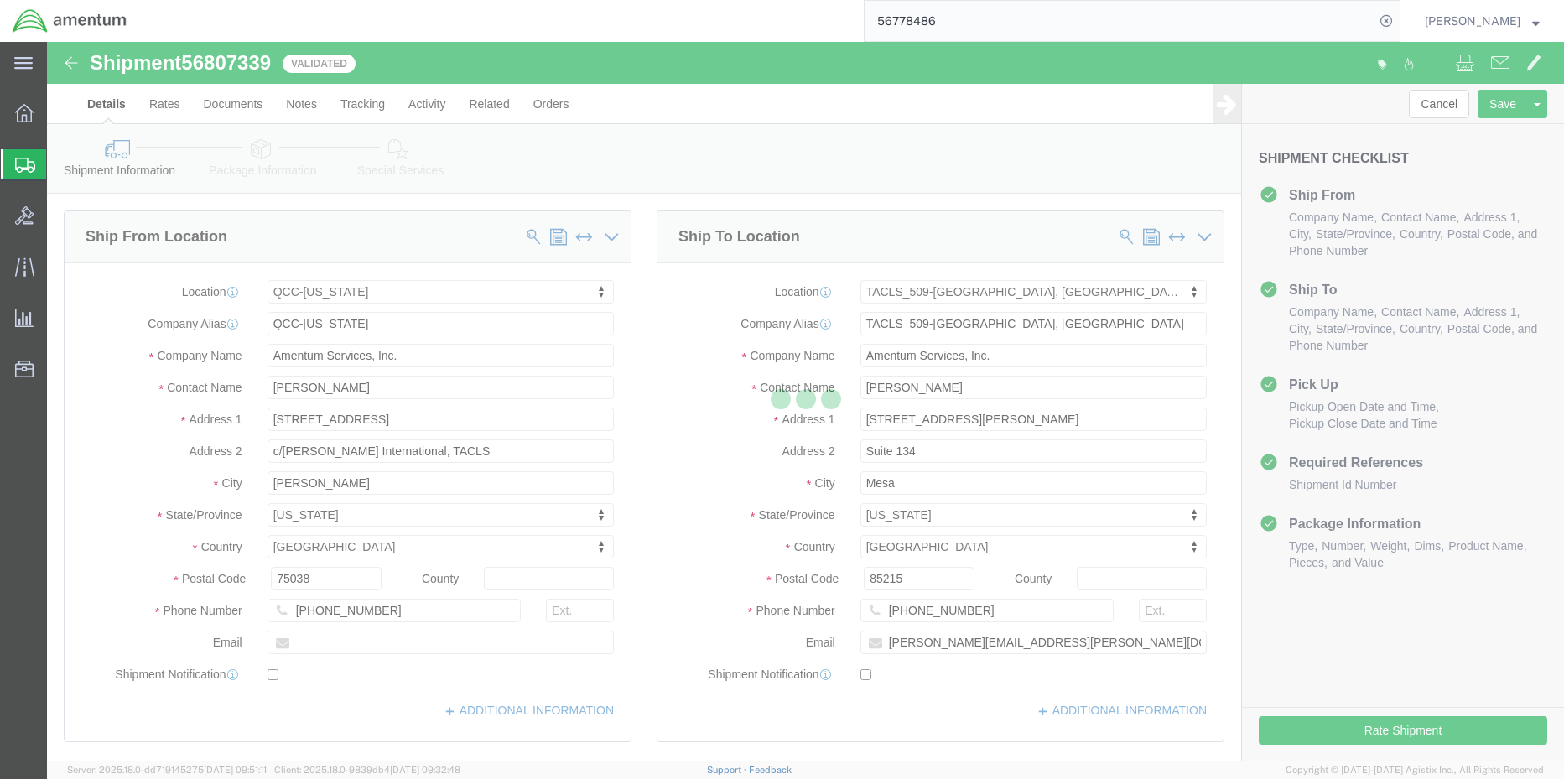
select select "42668"
select select "42689"
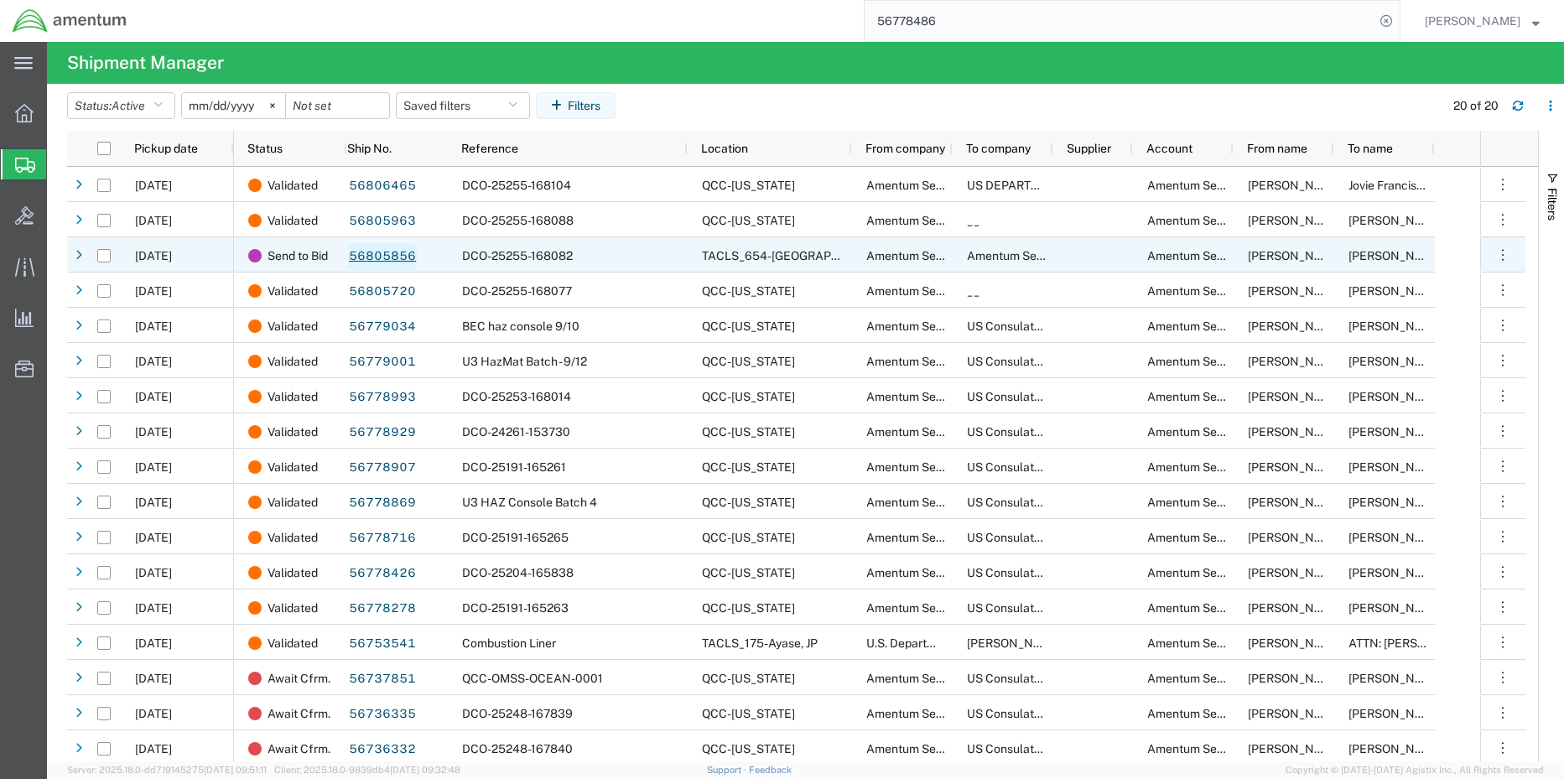
click at [361, 256] on link "56805856" at bounding box center [382, 256] width 69 height 27
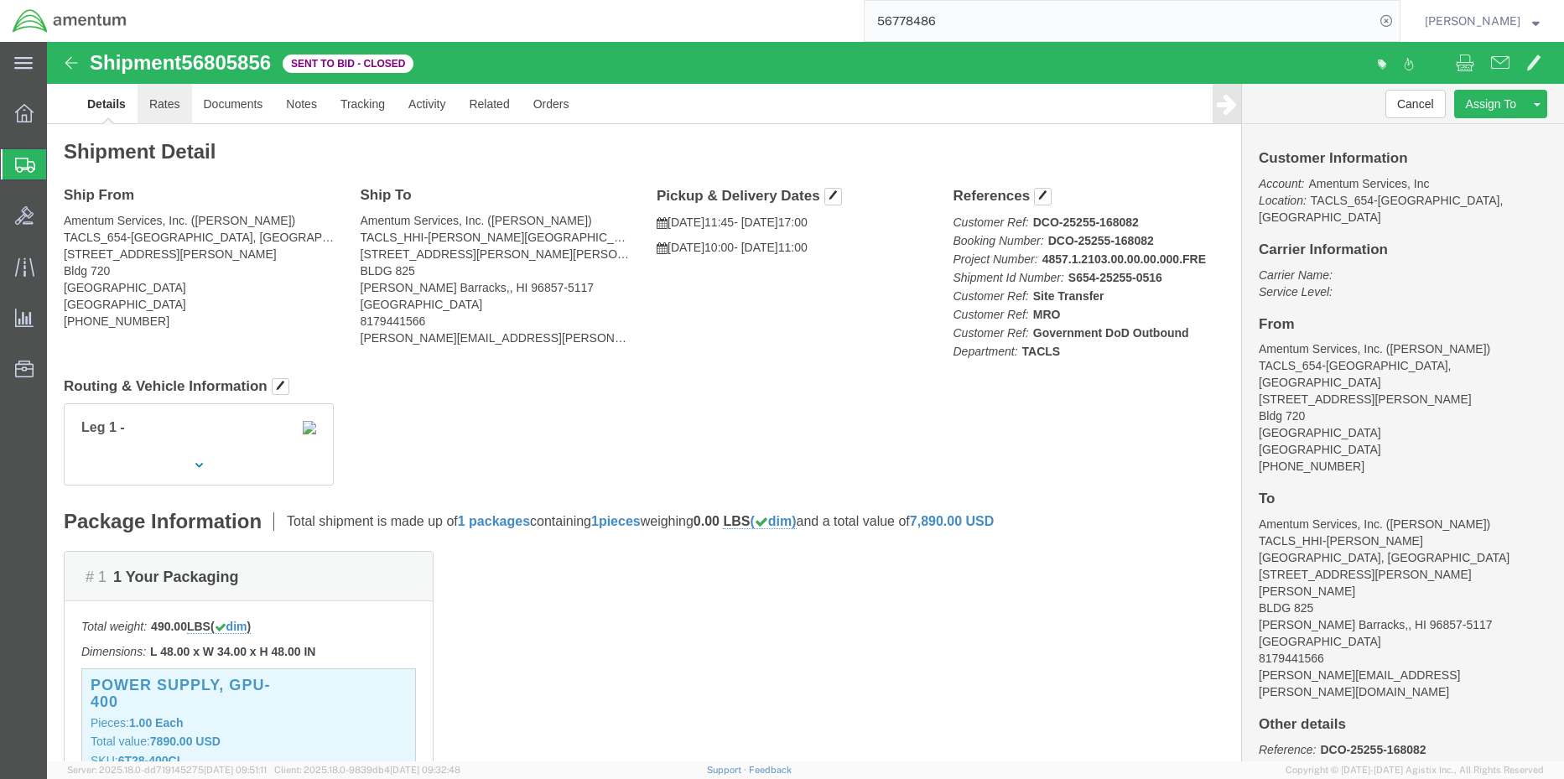
click link "Rates"
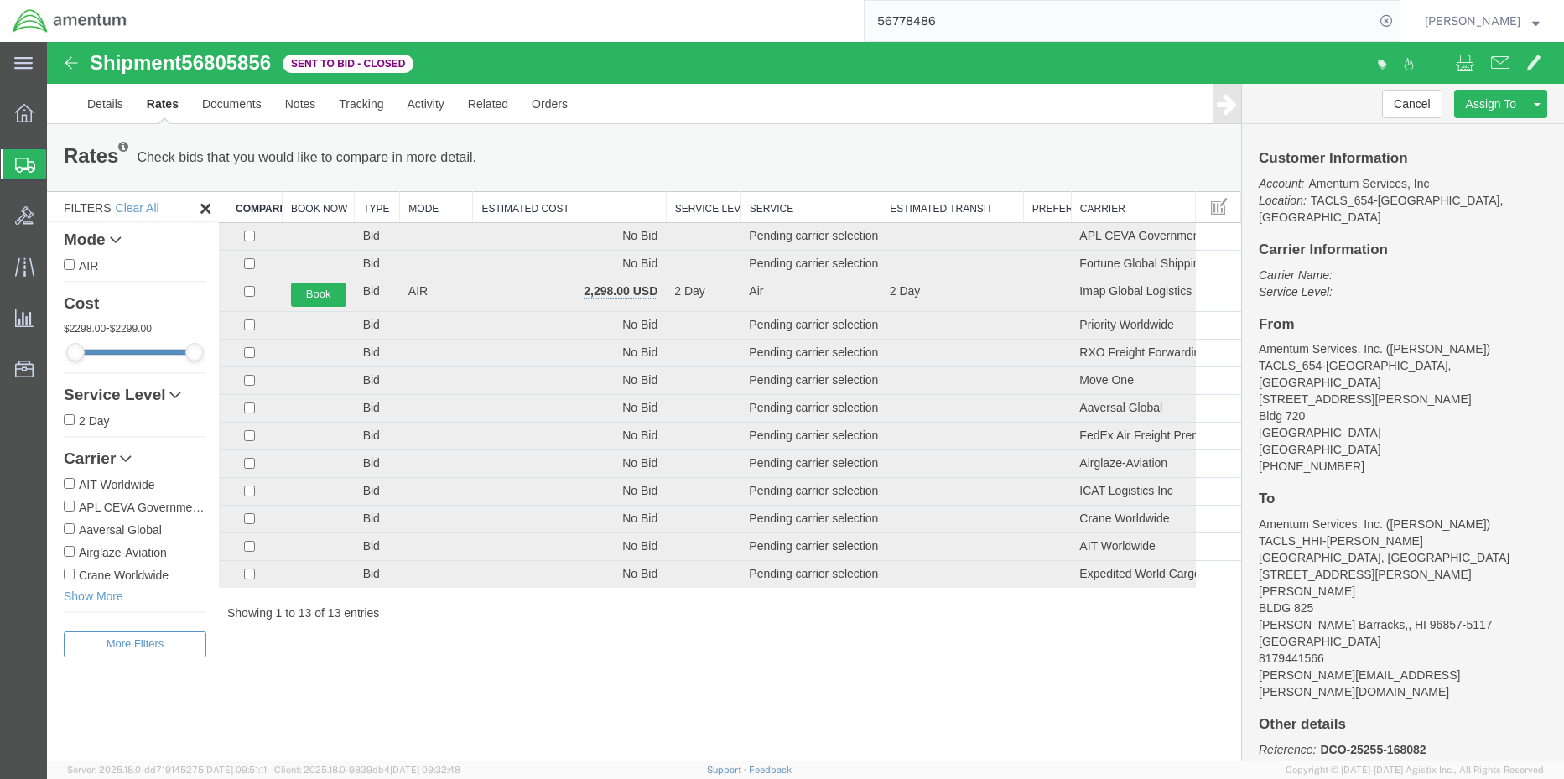
click at [22, 163] on icon at bounding box center [25, 165] width 20 height 15
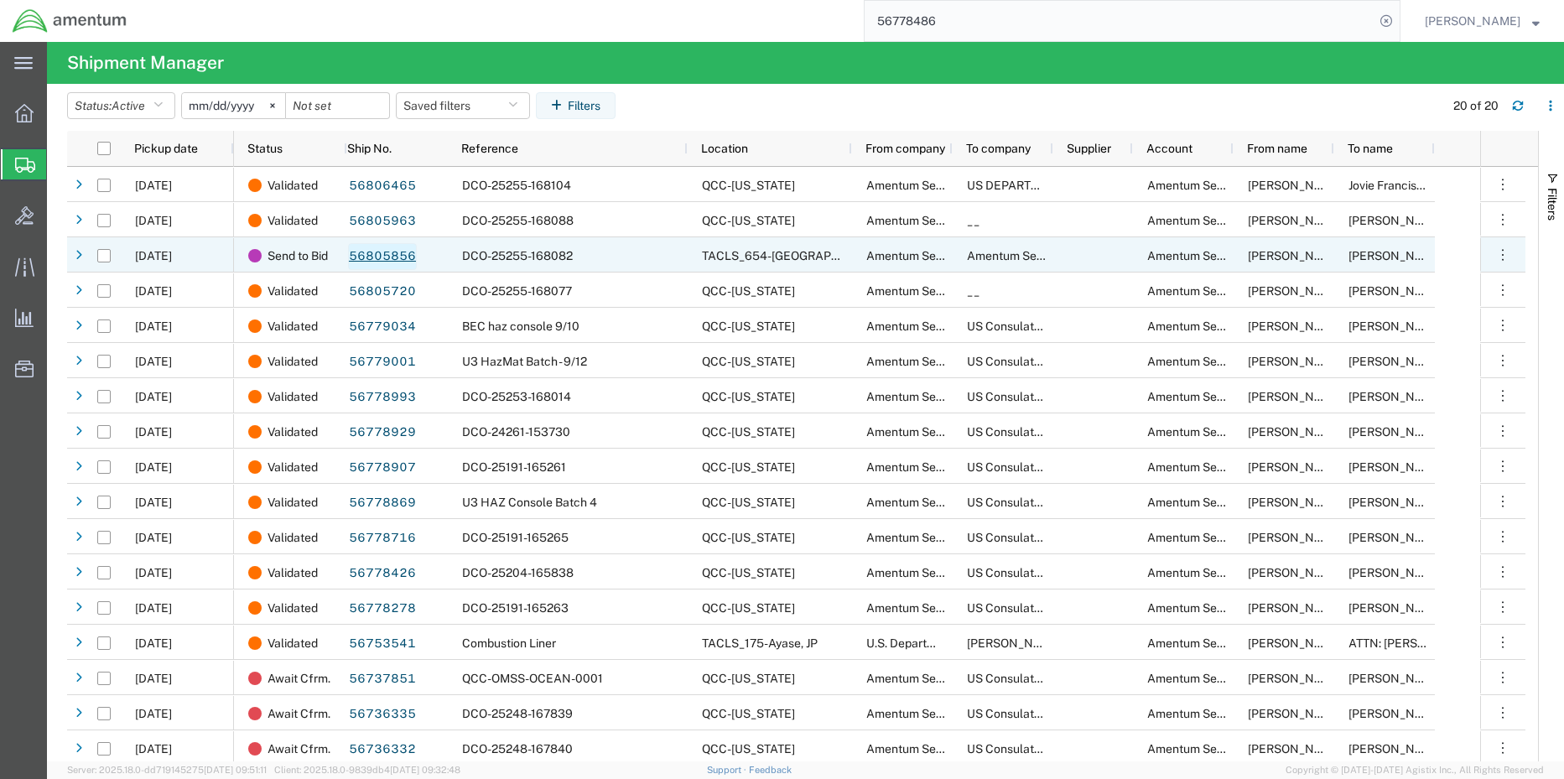
click at [367, 260] on link "56805856" at bounding box center [382, 256] width 69 height 27
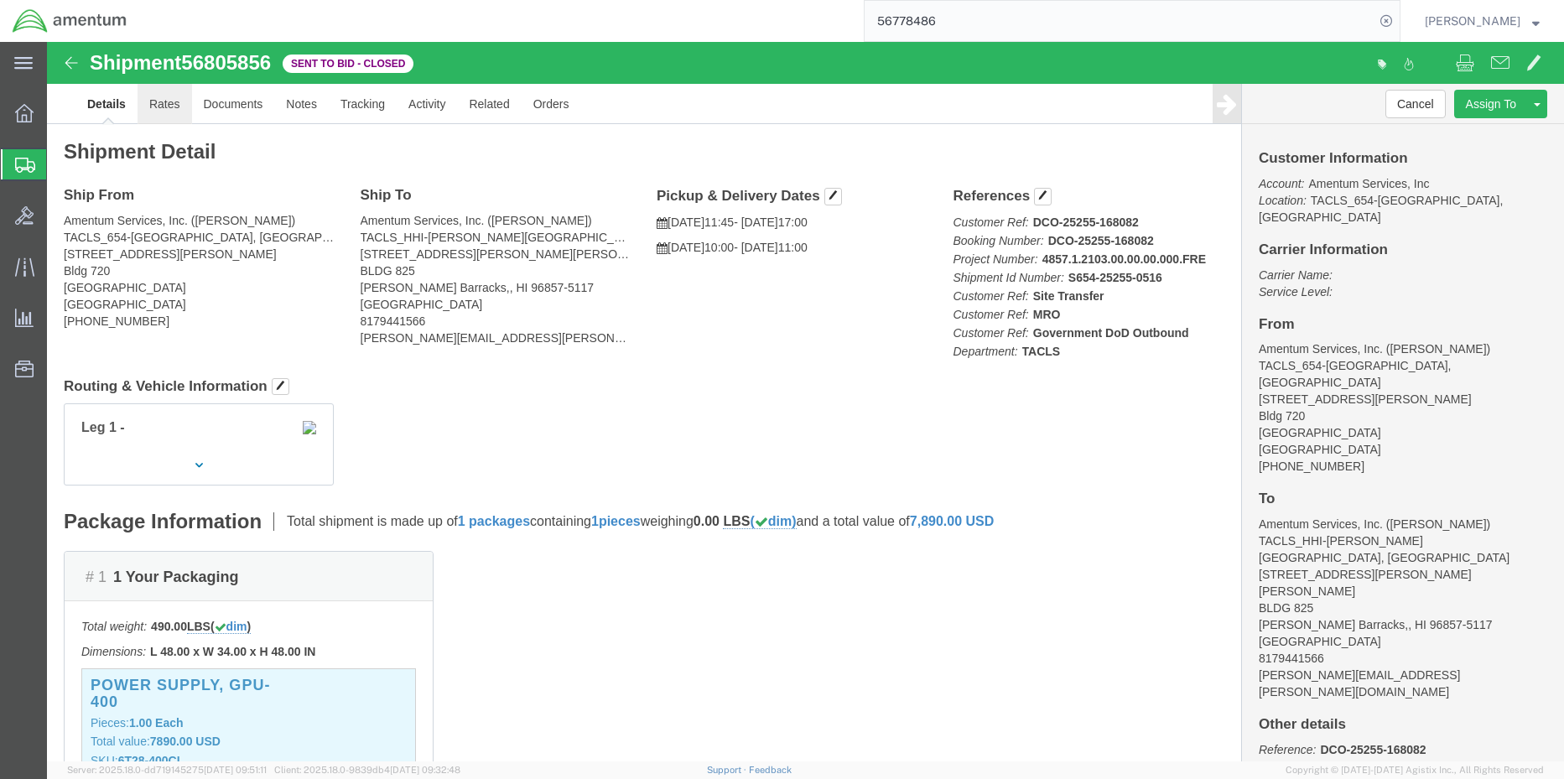
click link "Rates"
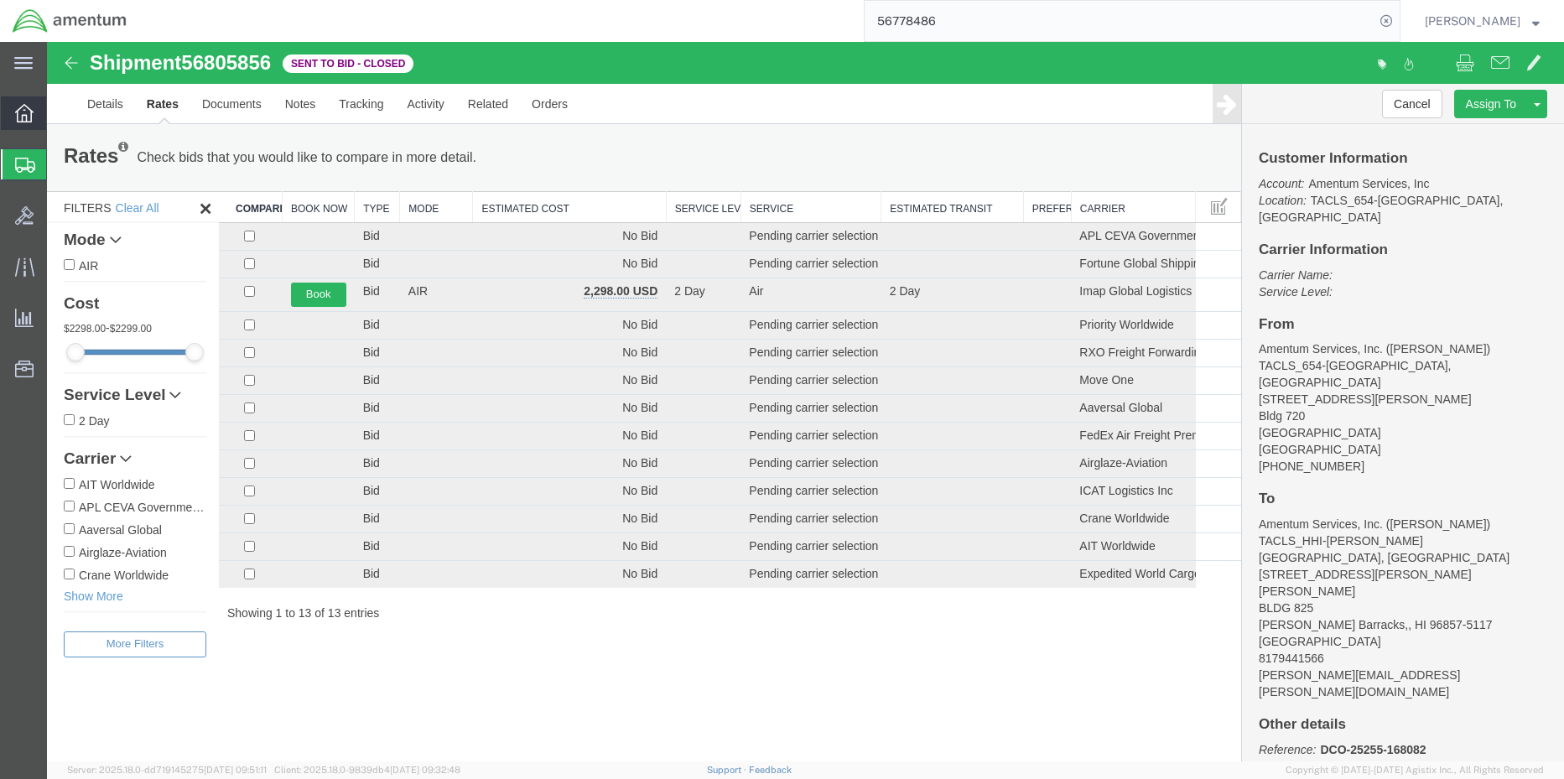
click at [23, 119] on icon at bounding box center [24, 113] width 18 height 18
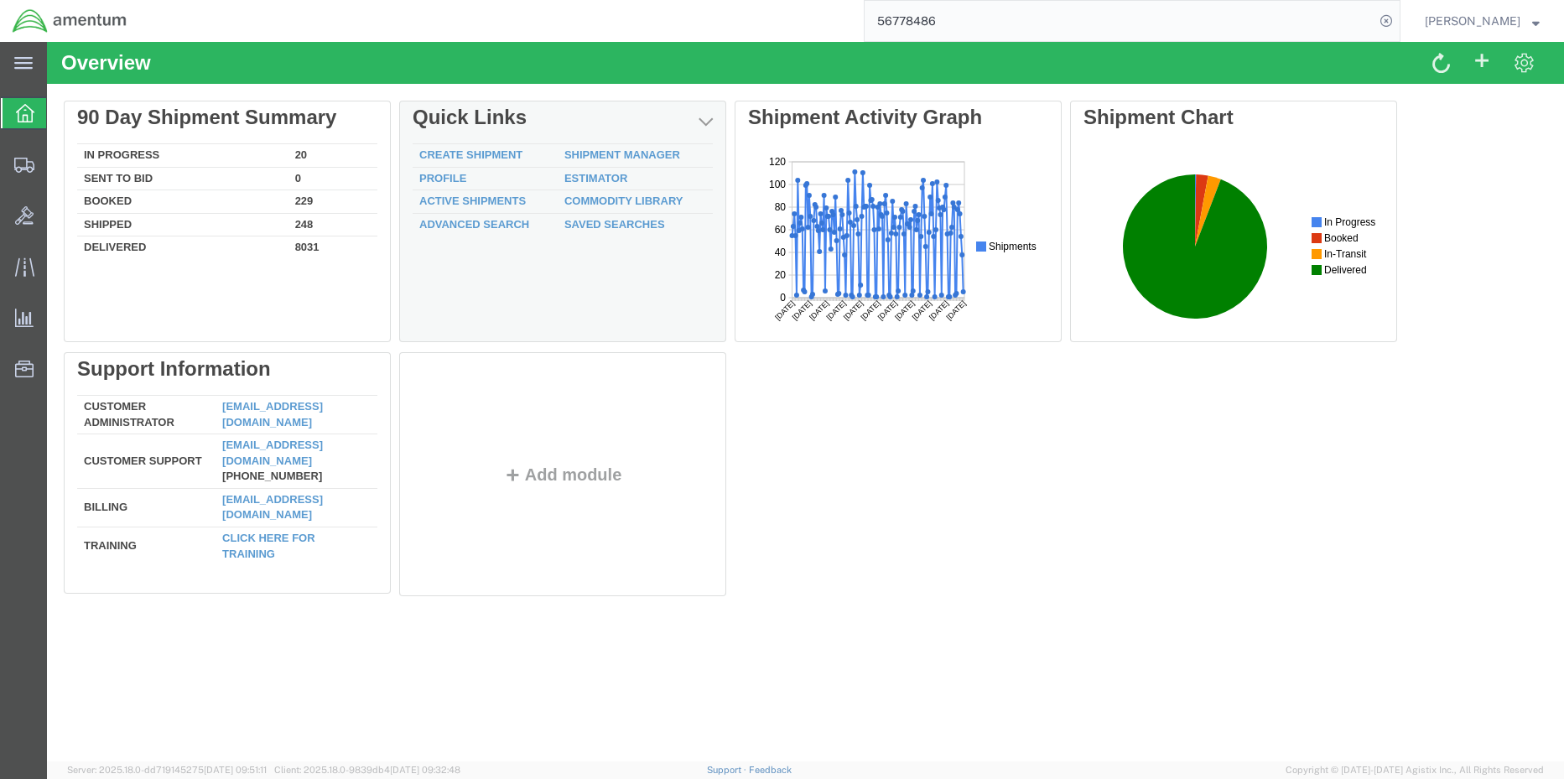
click at [608, 139] on div "Create Shipment Shipment Manager Profile Estimator Active Shipments Commodity L…" at bounding box center [562, 238] width 327 height 207
click at [606, 148] on link "Shipment Manager" at bounding box center [622, 154] width 116 height 13
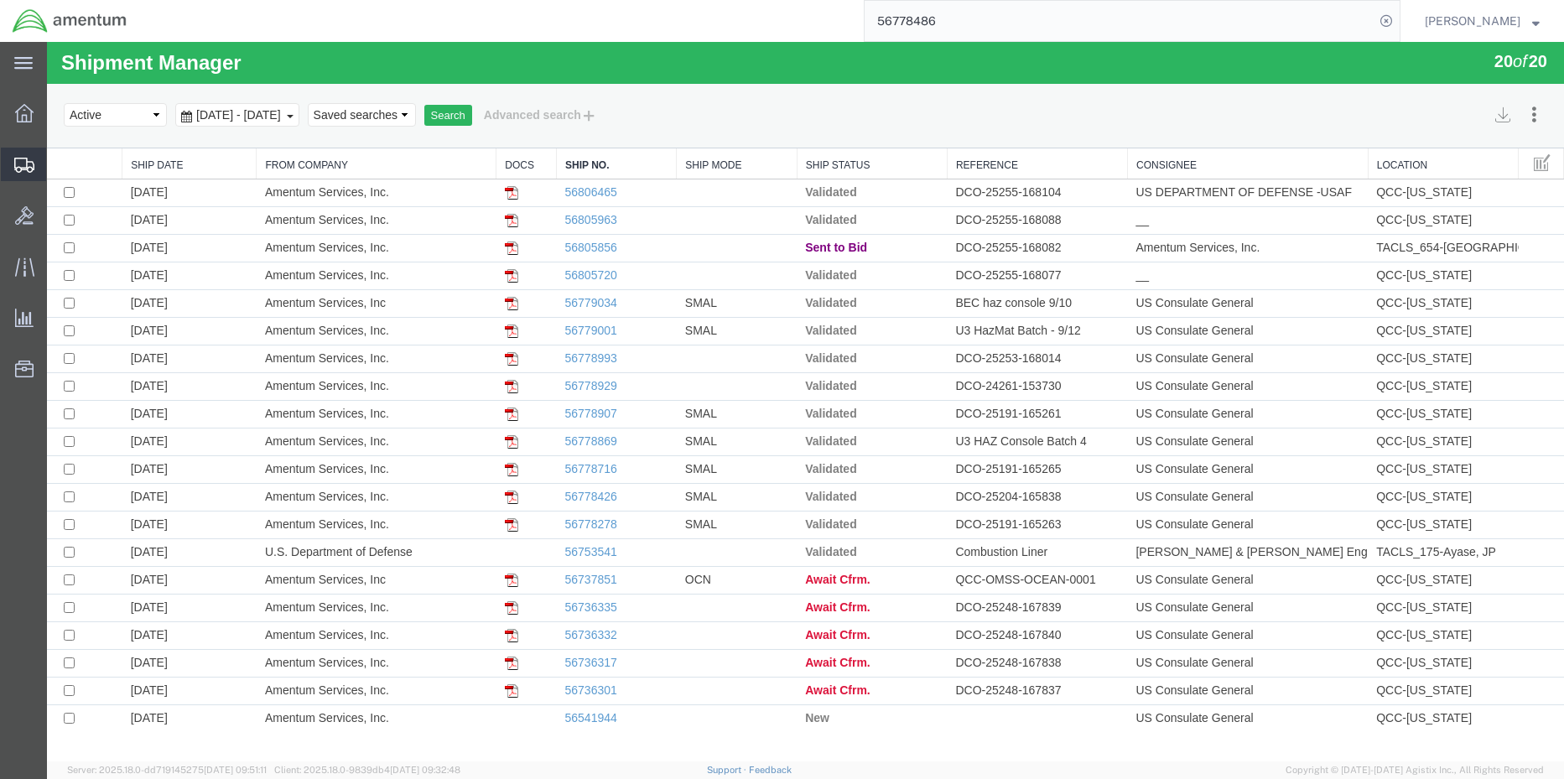
click at [0, 0] on span "Shipment Manager" at bounding box center [0, 0] width 0 height 0
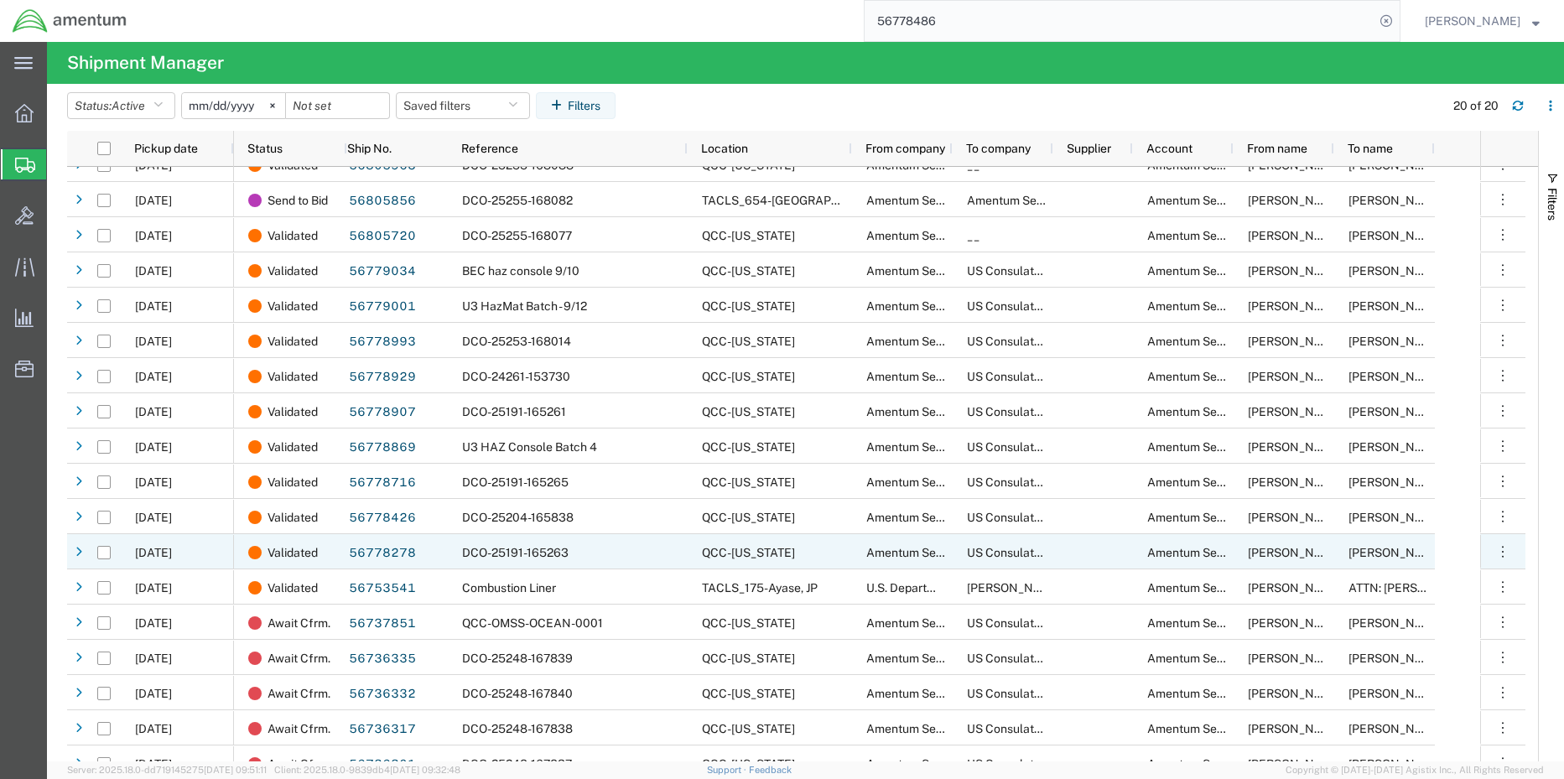
scroll to position [110, 0]
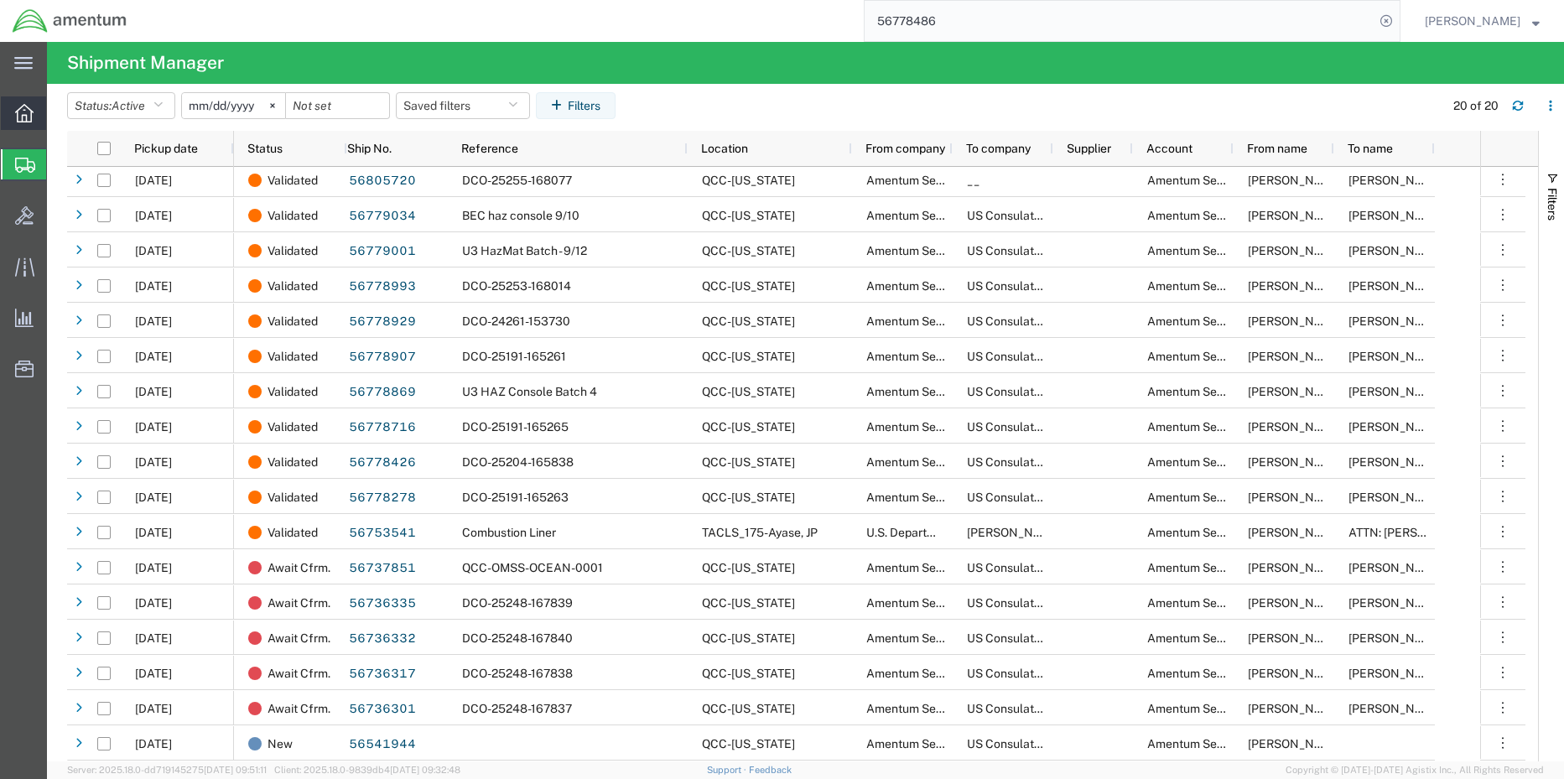
click at [21, 112] on icon at bounding box center [24, 113] width 18 height 18
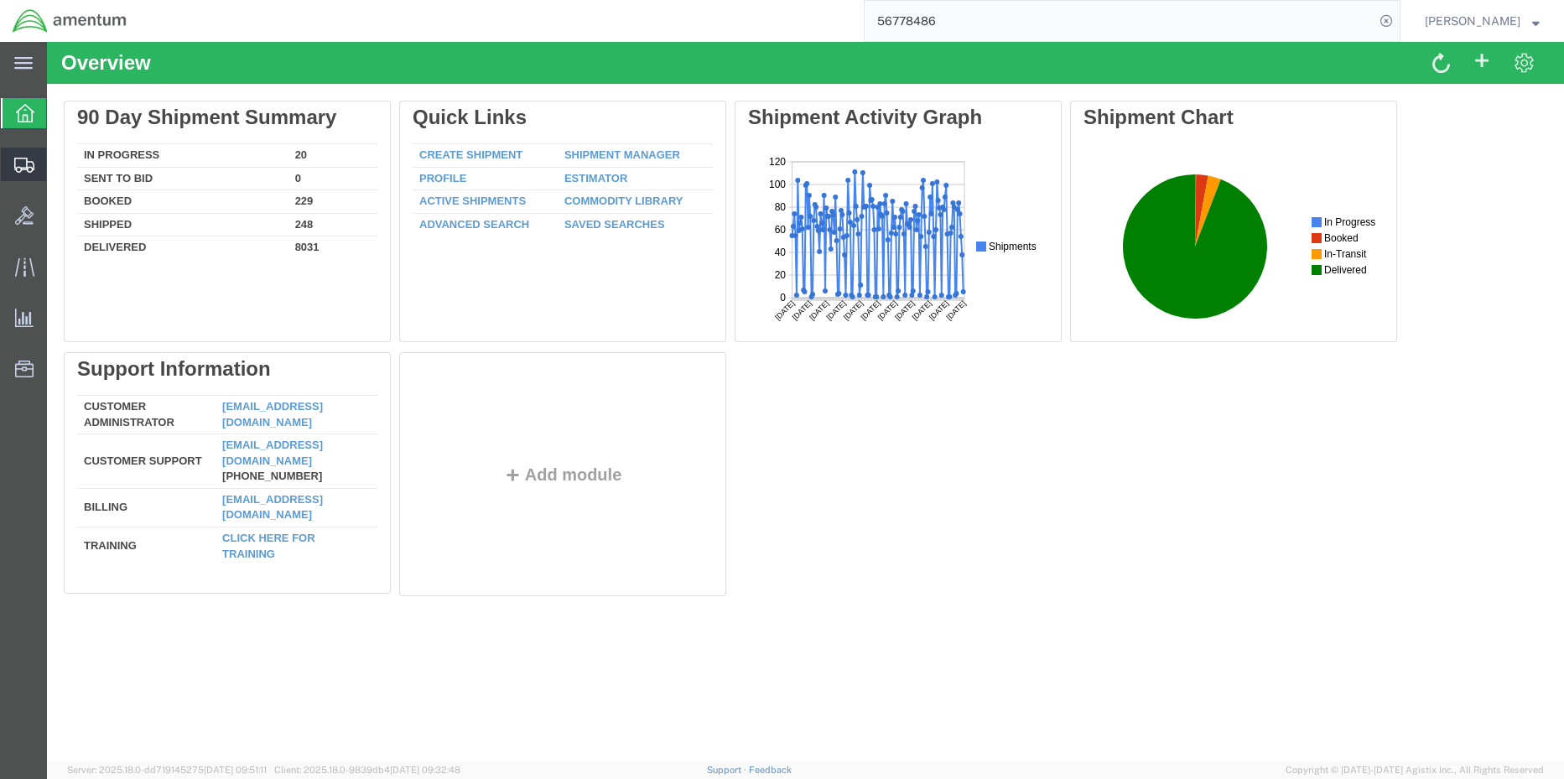
click at [0, 0] on span "Shipment Manager" at bounding box center [0, 0] width 0 height 0
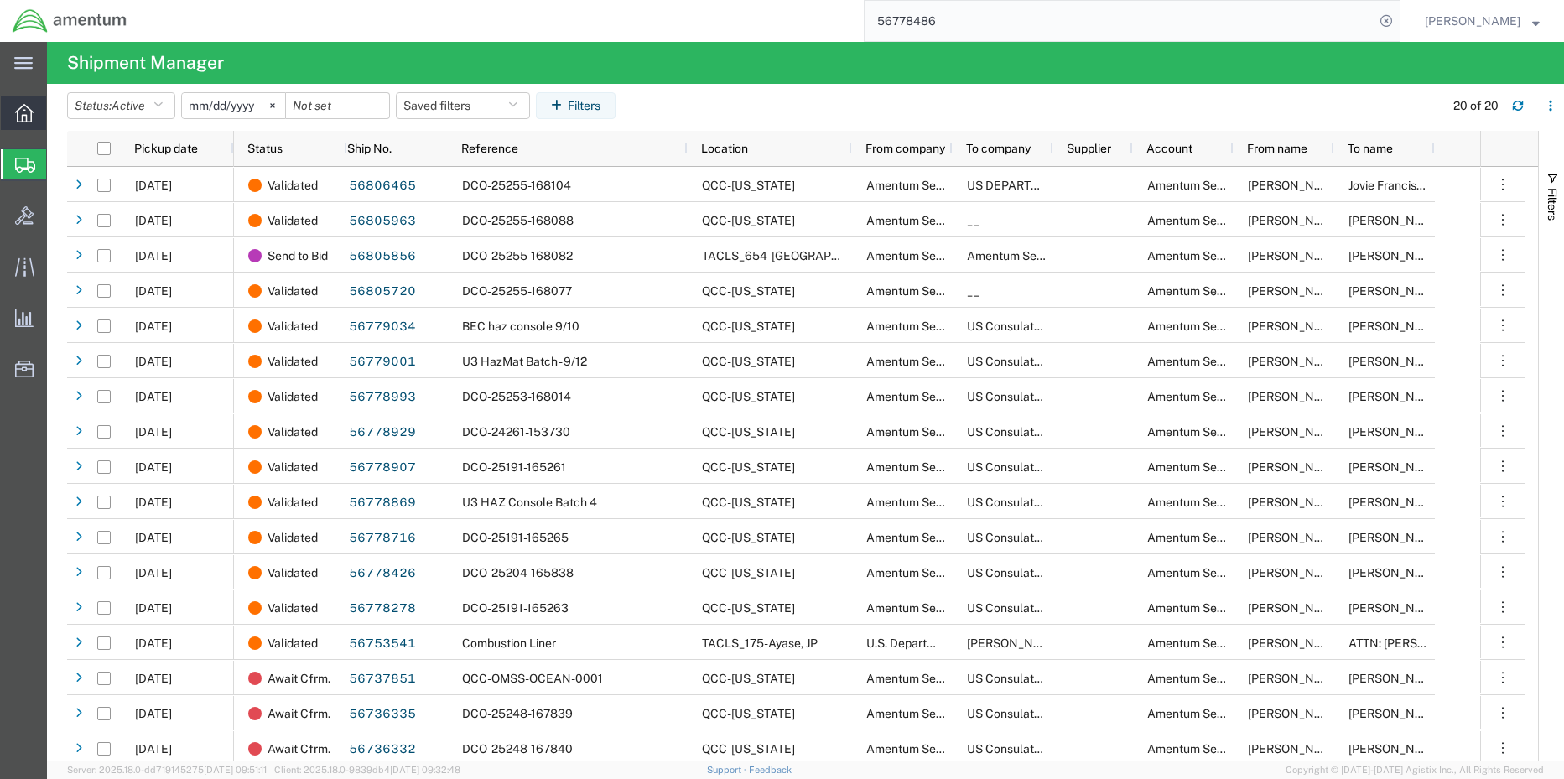
click at [23, 119] on icon at bounding box center [24, 113] width 18 height 18
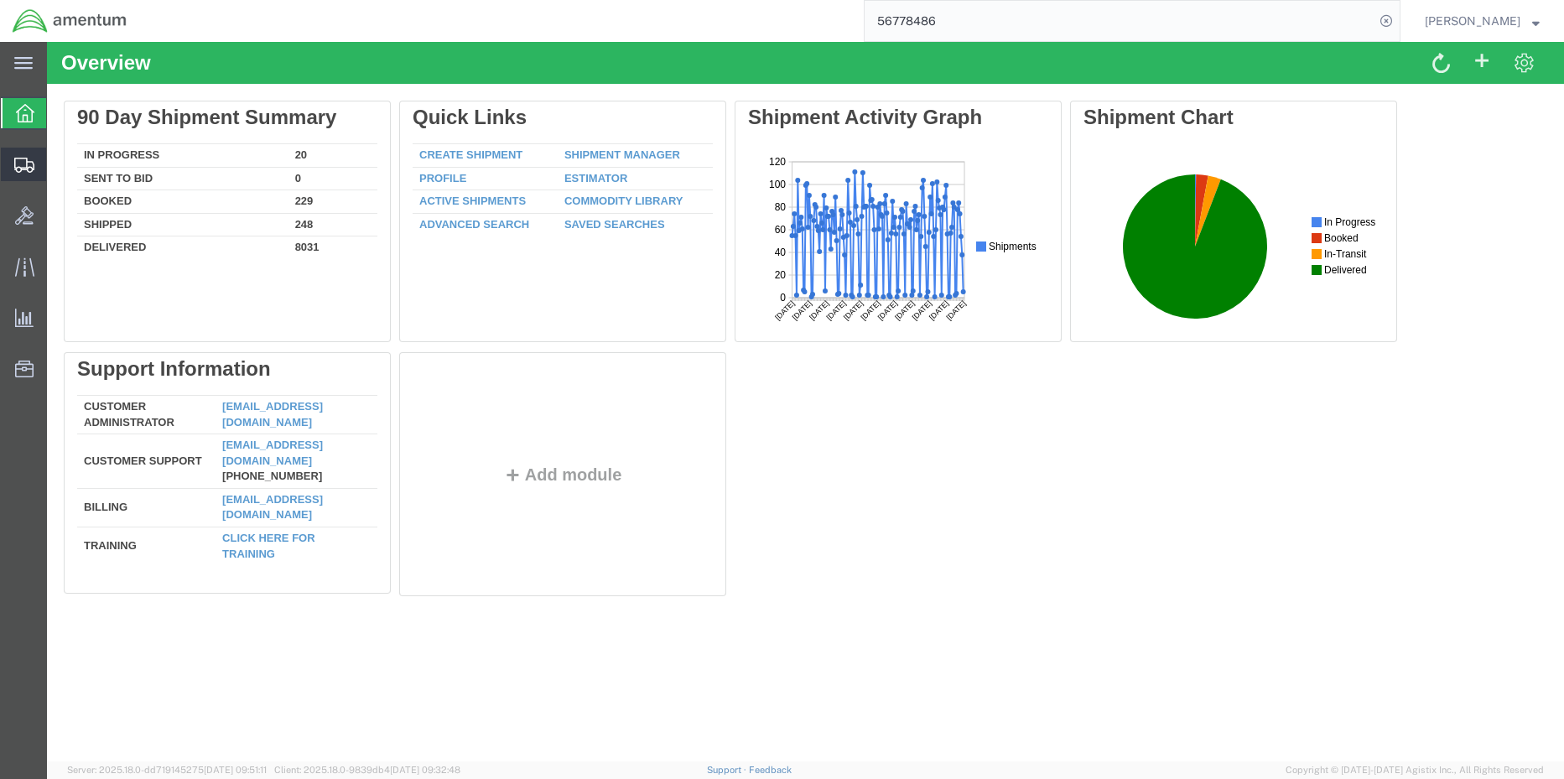
click at [0, 0] on span "Shipment Manager" at bounding box center [0, 0] width 0 height 0
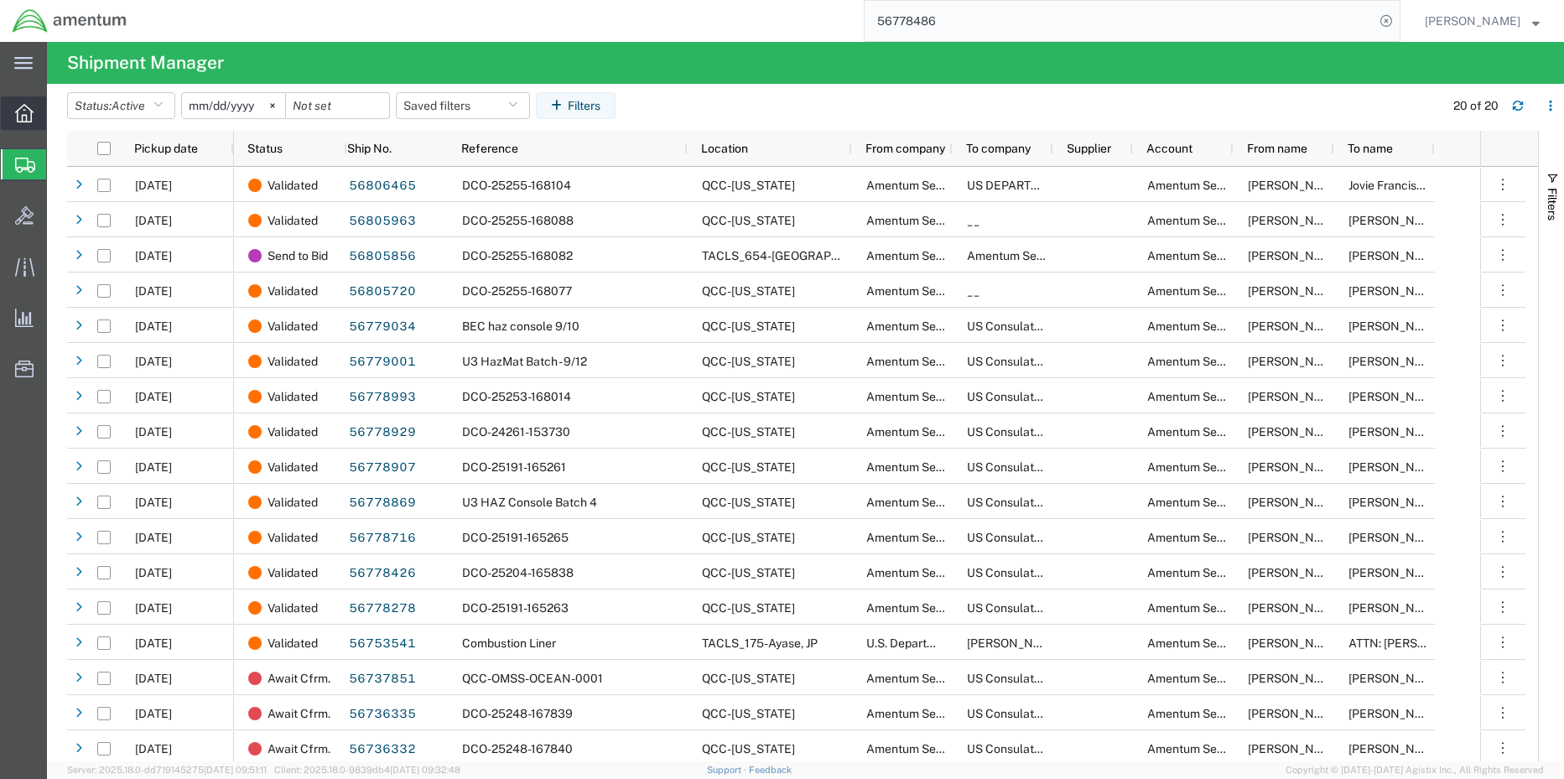
click at [58, 118] on span "Overview" at bounding box center [52, 113] width 12 height 34
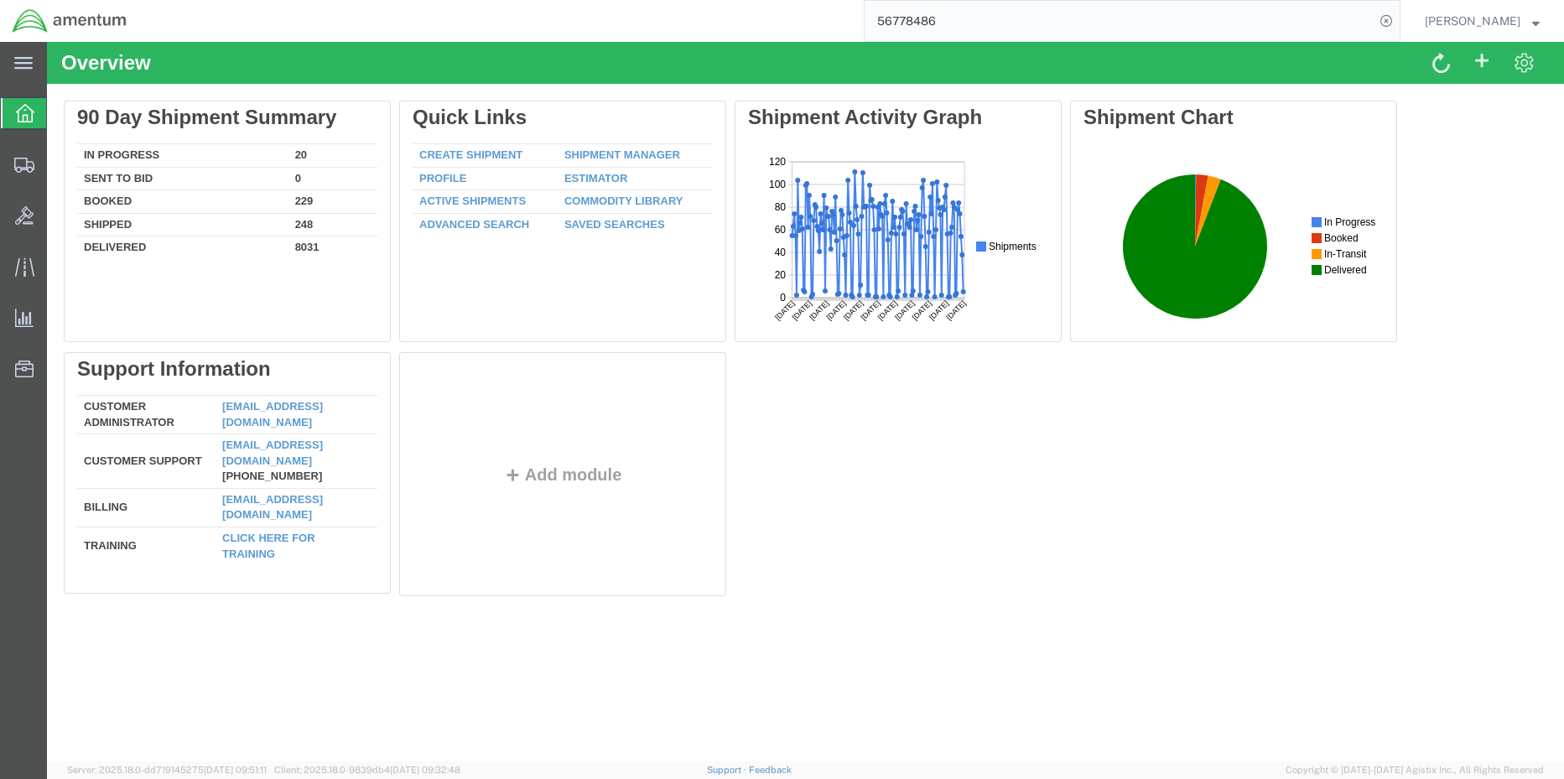
click at [29, 117] on icon at bounding box center [25, 113] width 18 height 18
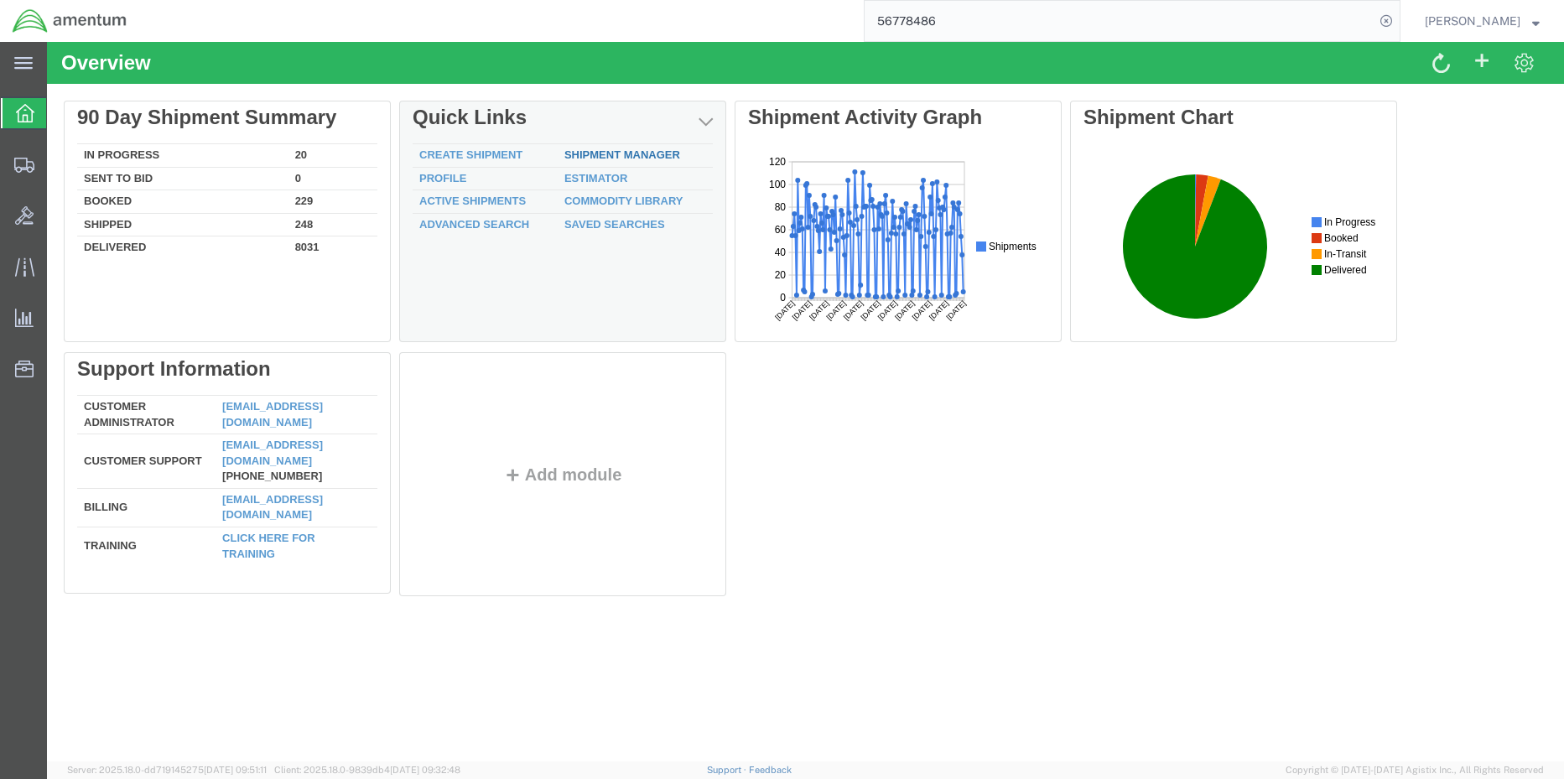
click at [624, 156] on div "Delete 90 Day Shipment Summary In Progress 20 Sent To Bid 0 Booked 229 Shipped …" at bounding box center [806, 352] width 1484 height 503
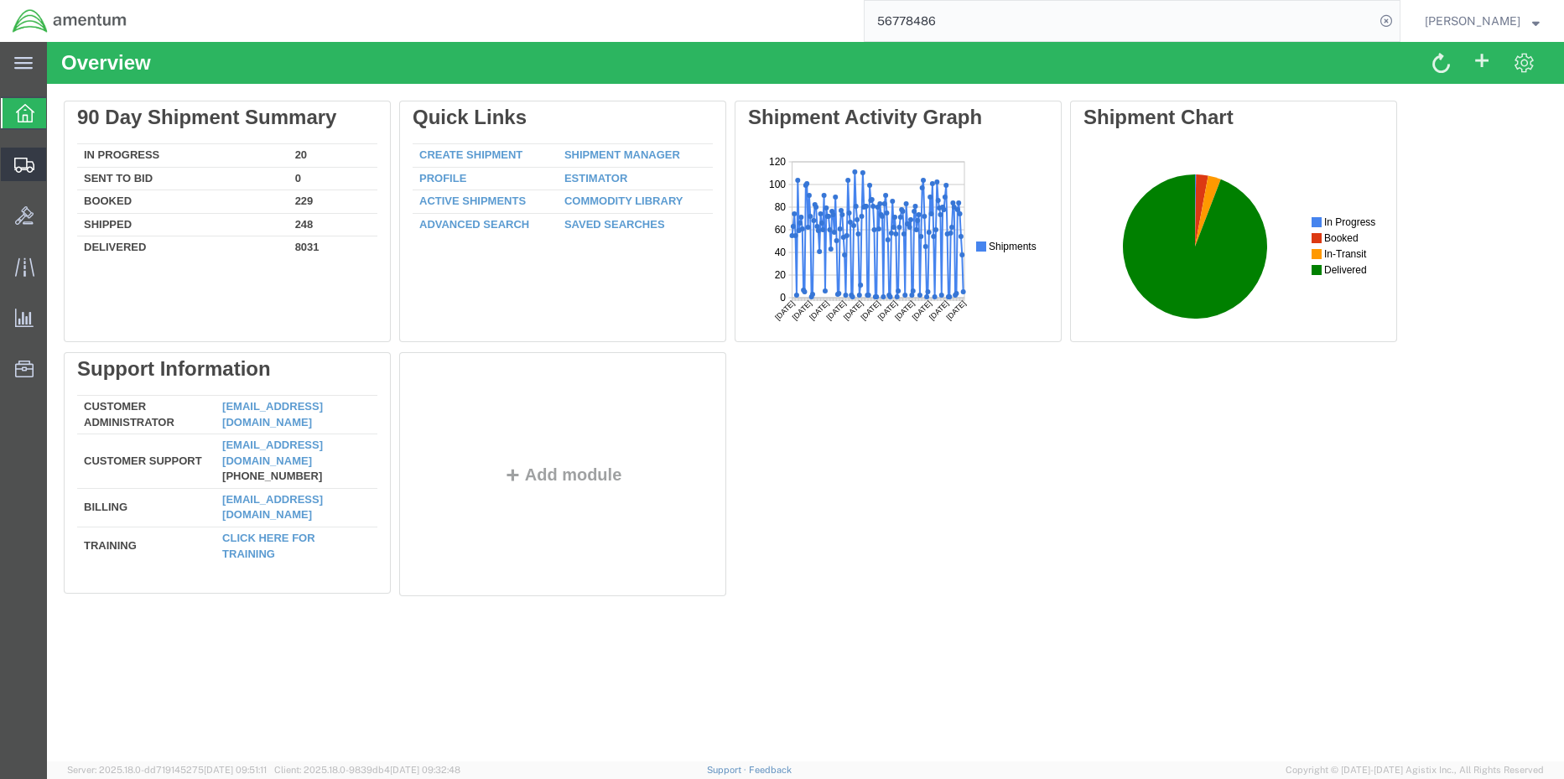
click at [11, 167] on div at bounding box center [24, 165] width 47 height 34
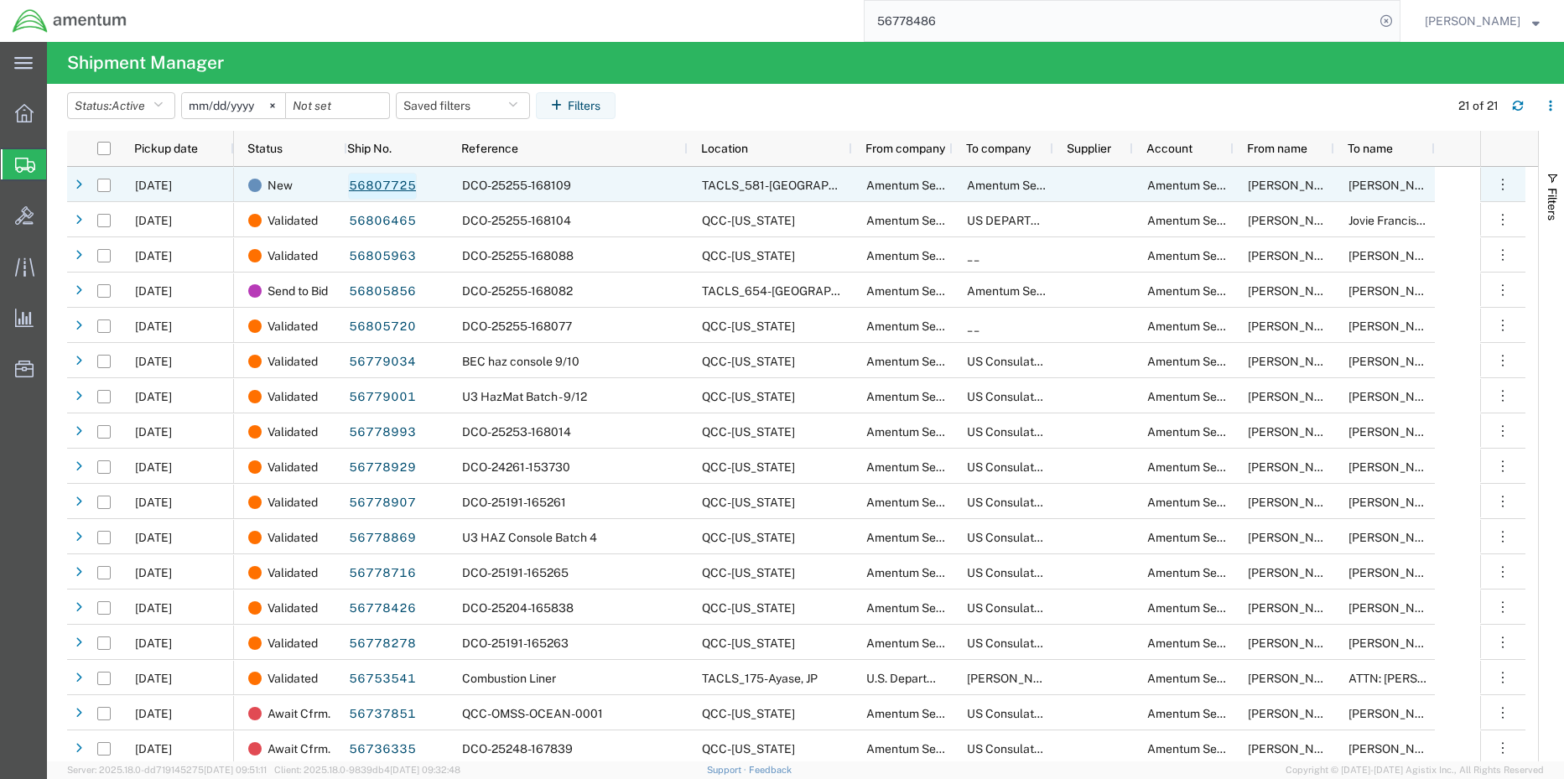
click at [384, 181] on link "56807725" at bounding box center [382, 186] width 69 height 27
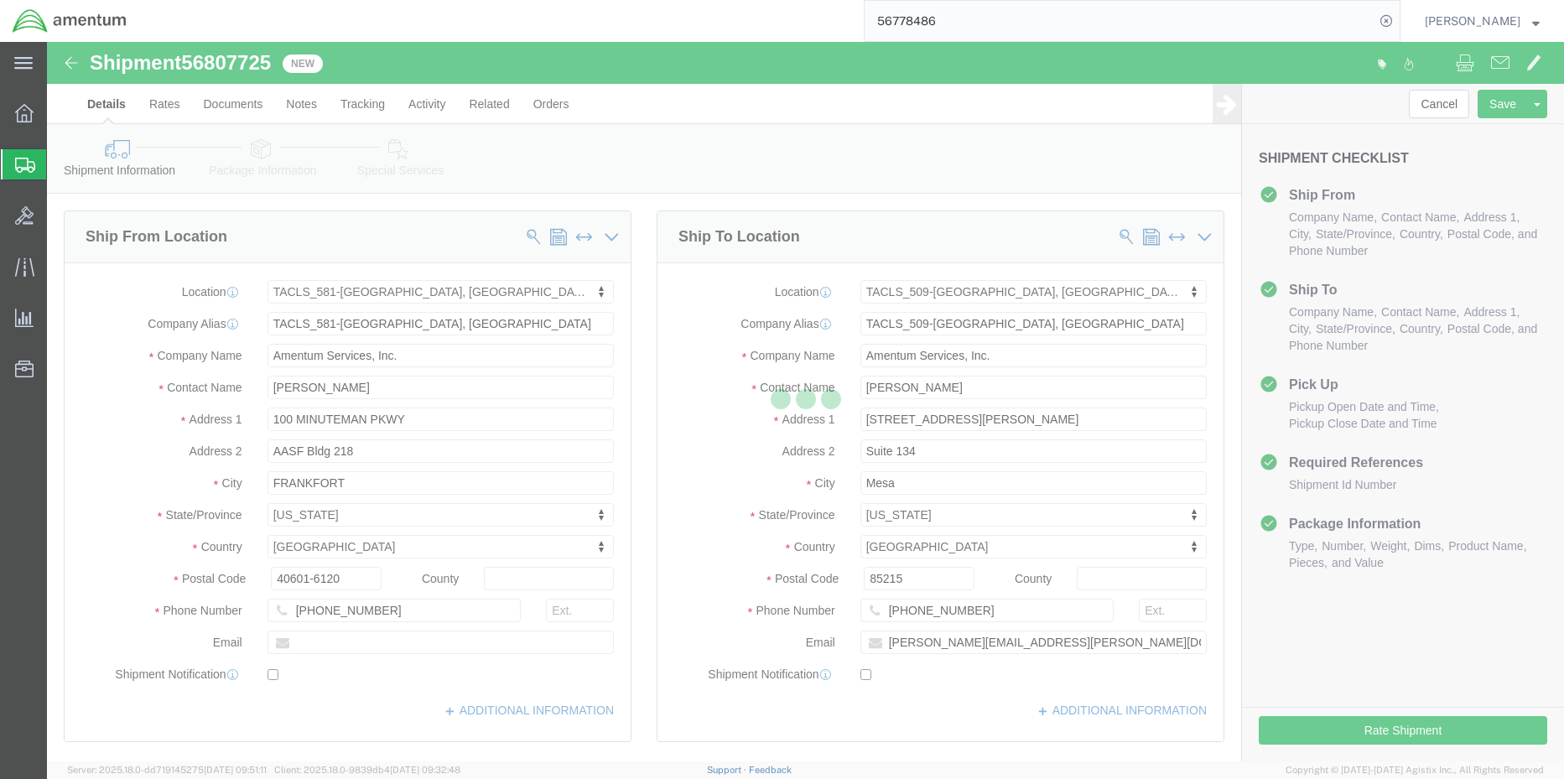
select select "42702"
select select "42689"
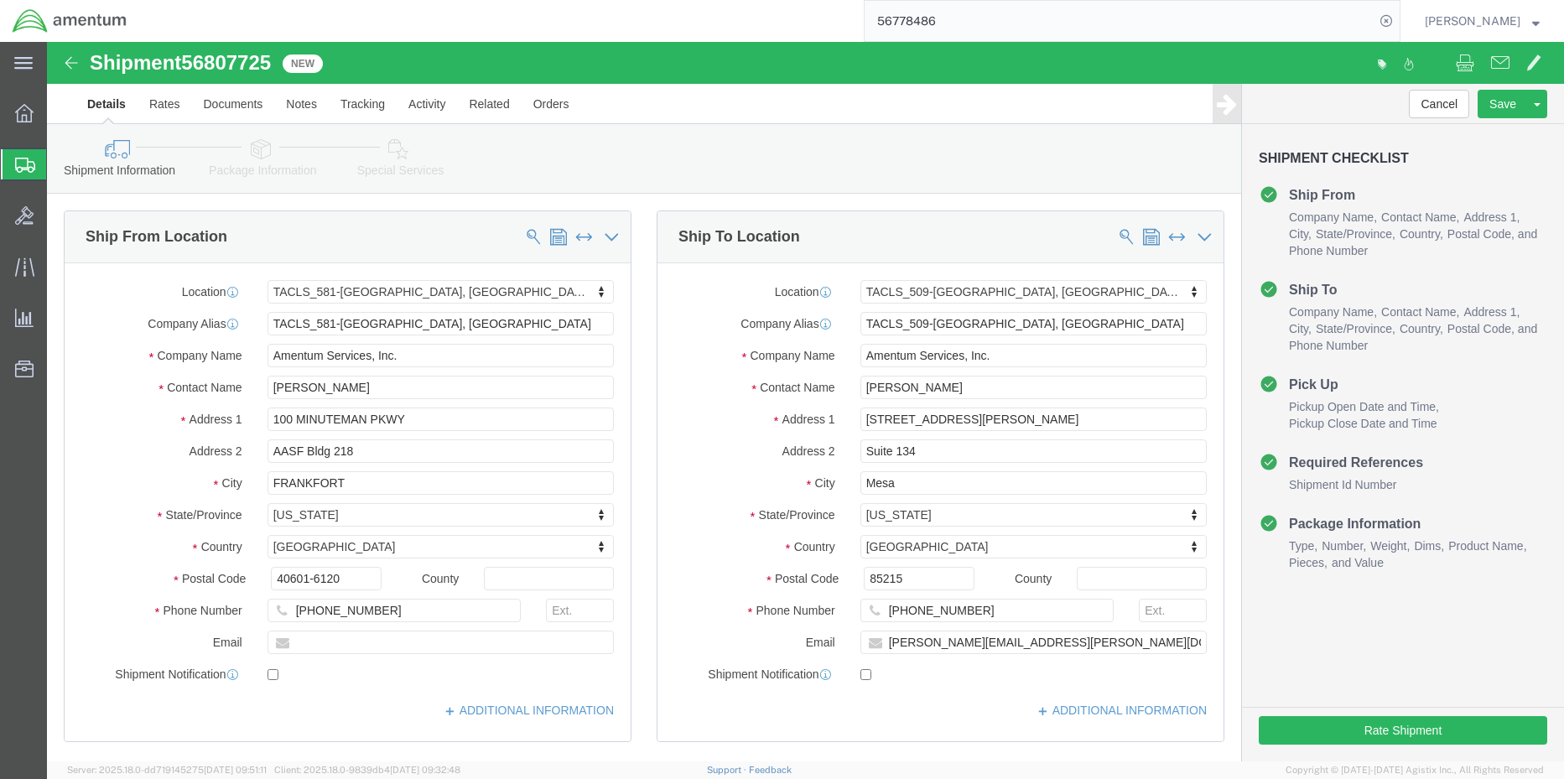
click icon
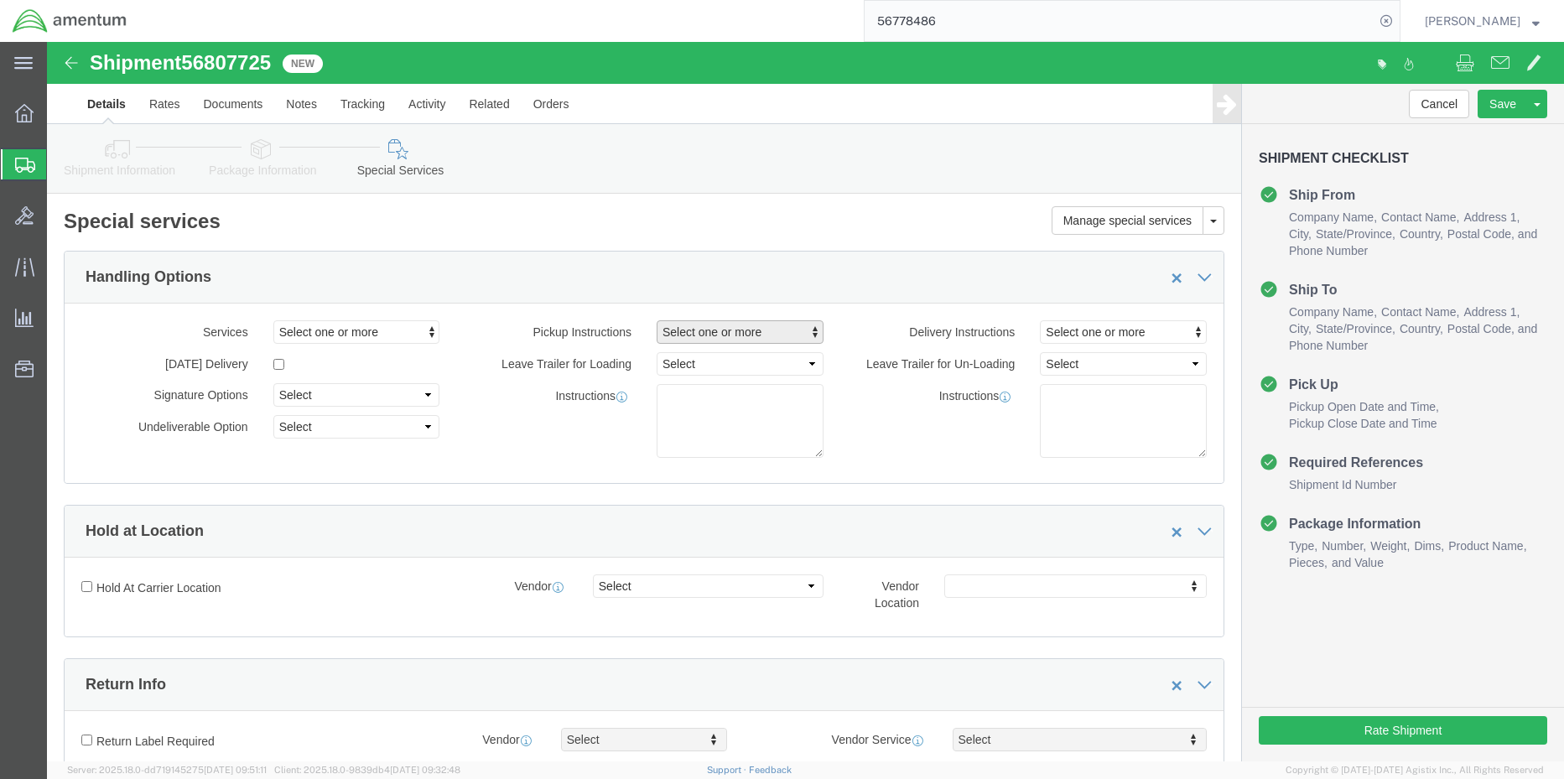
click span "Select one or more"
click link "Forklift"
select select "PICKUP_FORKLIFT"
click span "Select one or more"
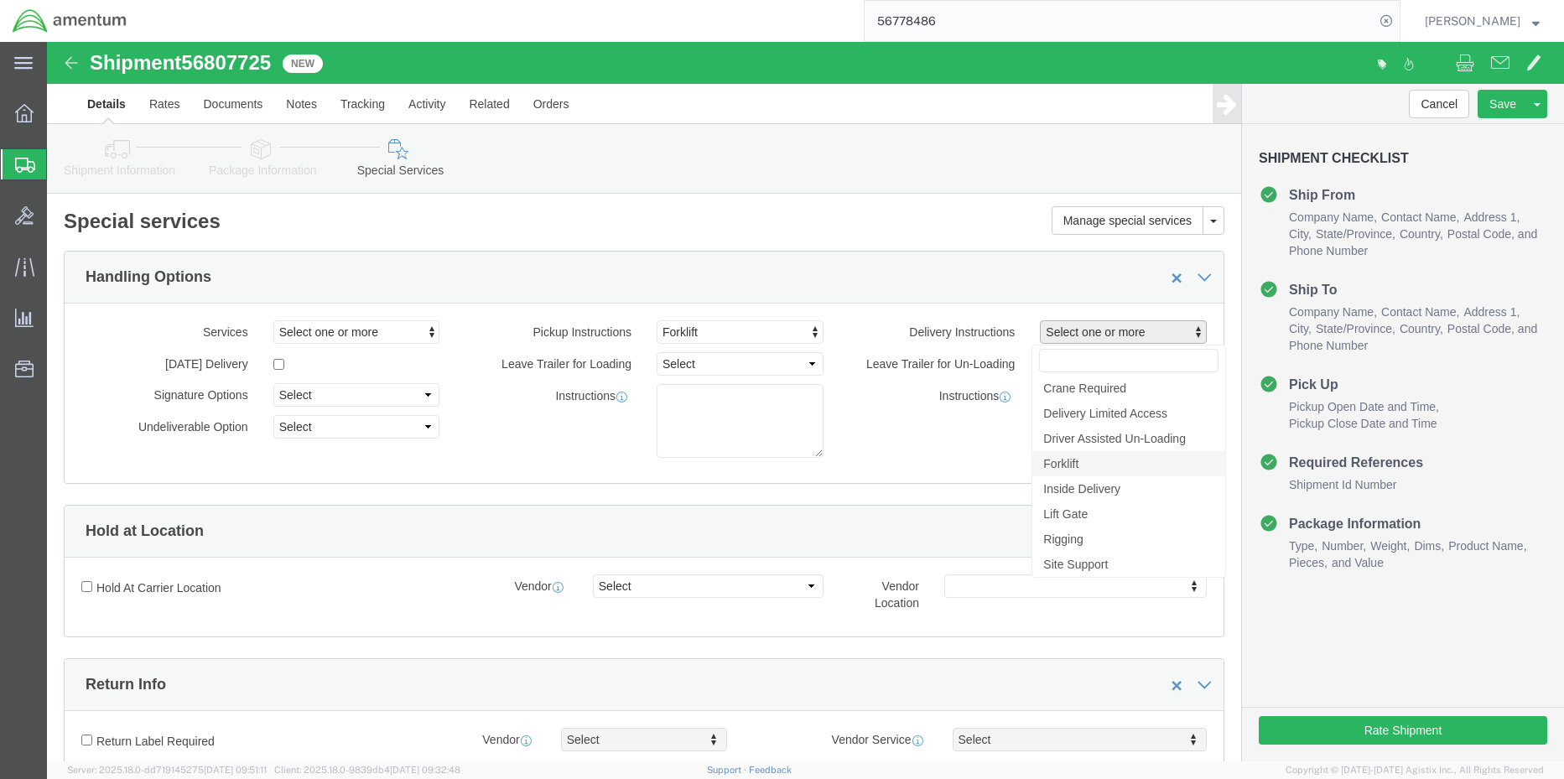
click link "Forklift"
select select "DELIVERY_FORKLIFT"
click button "Rate Shipment"
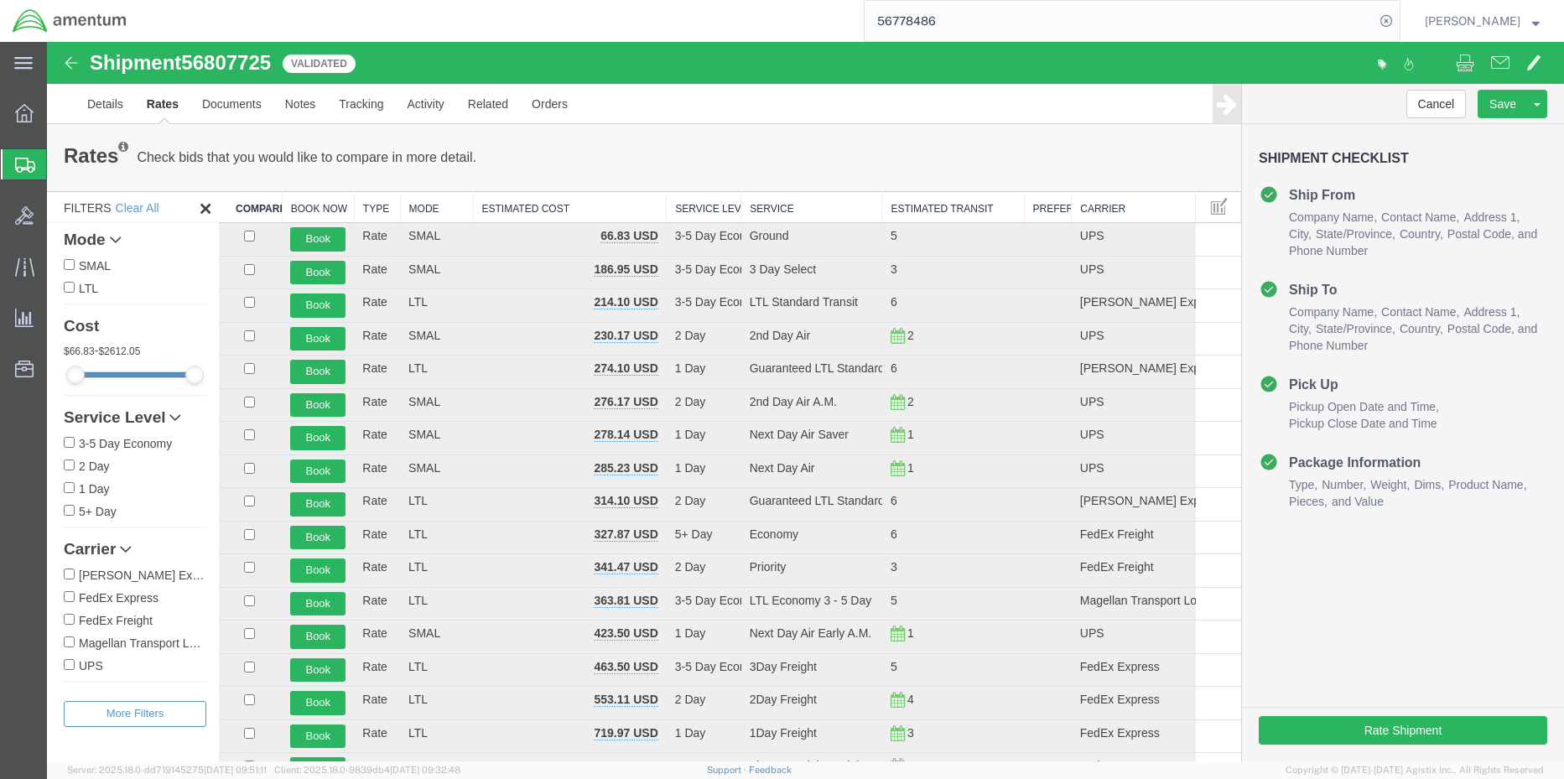
click at [72, 617] on input "FedEx Freight" at bounding box center [69, 619] width 11 height 11
checkbox input "true"
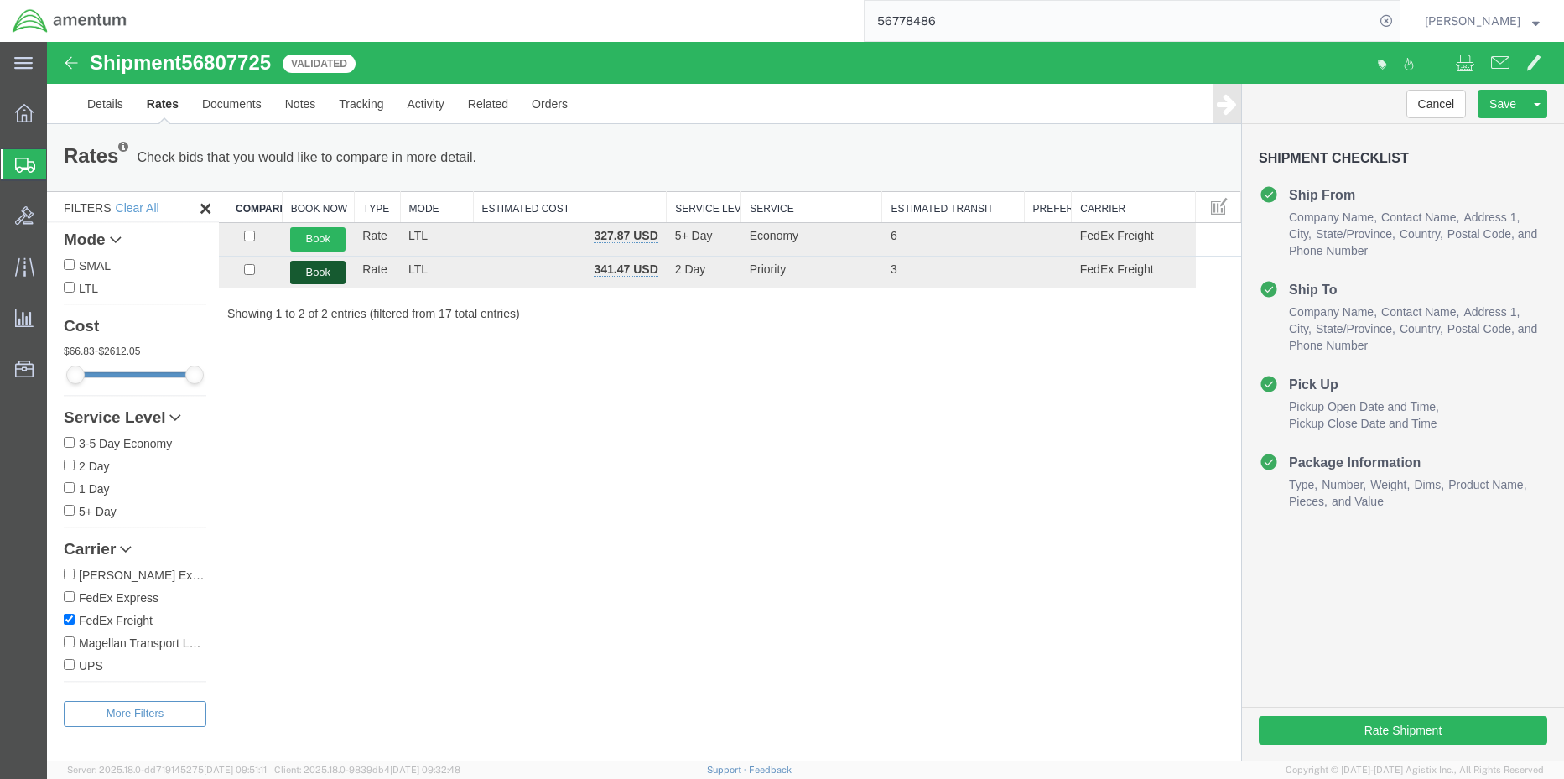
click at [320, 273] on button "Book" at bounding box center [317, 273] width 55 height 24
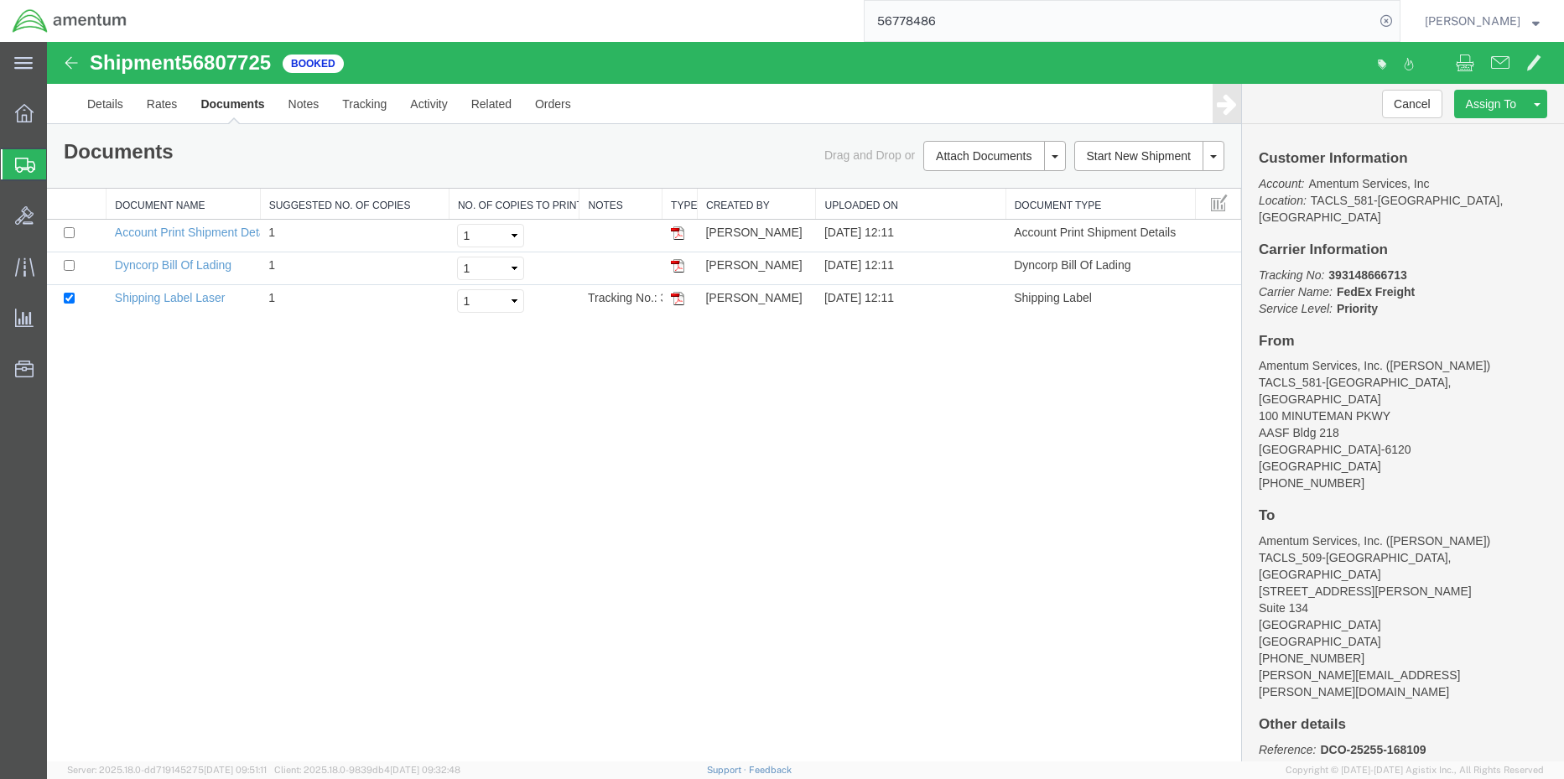
drag, startPoint x: 676, startPoint y: 301, endPoint x: 695, endPoint y: 332, distance: 36.5
click at [676, 301] on img at bounding box center [677, 298] width 13 height 13
click at [676, 263] on img at bounding box center [677, 265] width 13 height 13
click at [27, 116] on icon at bounding box center [24, 113] width 18 height 18
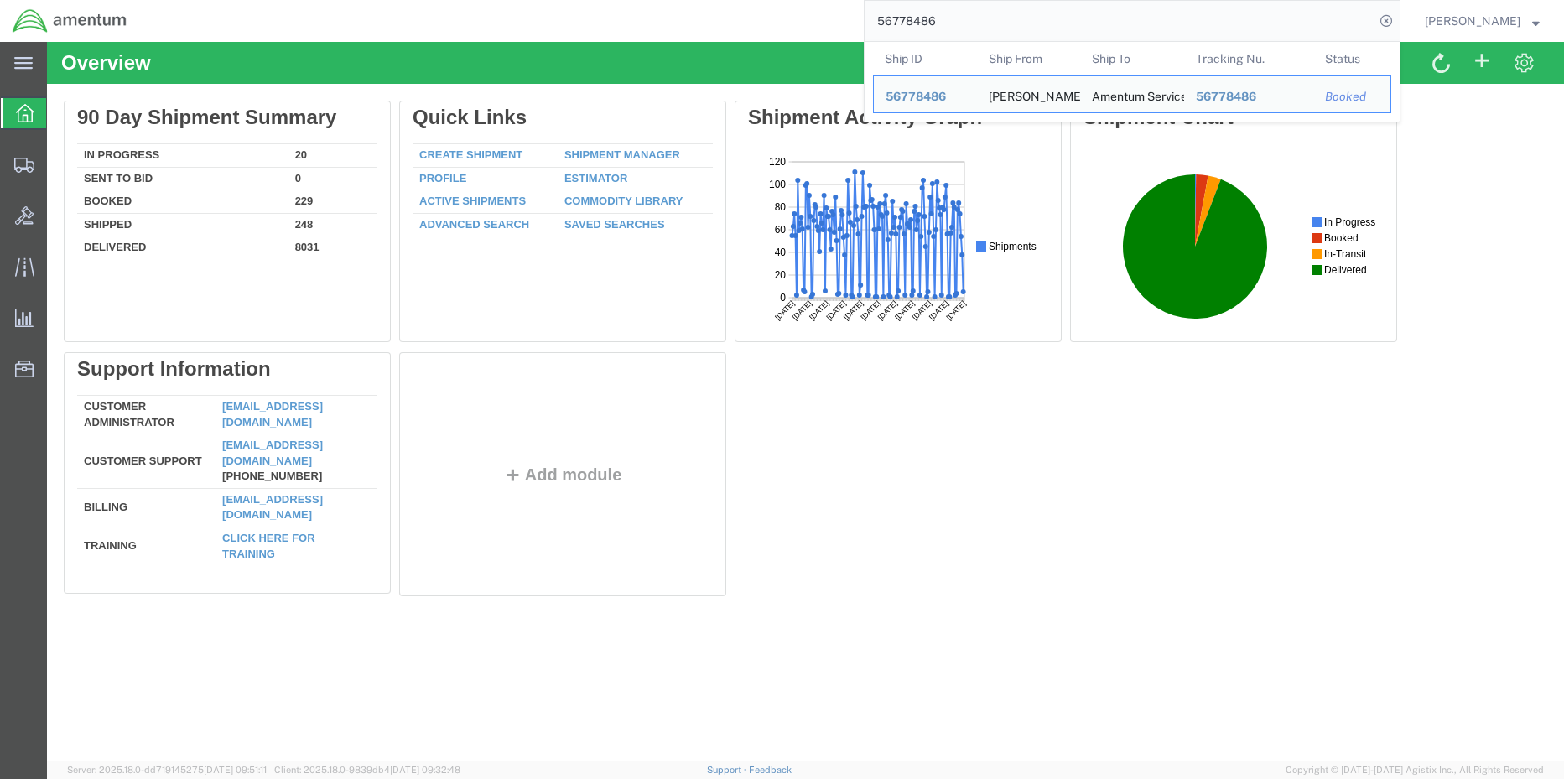
drag, startPoint x: 1235, startPoint y: 22, endPoint x: 884, endPoint y: 8, distance: 351.7
click at [884, 8] on input "56778486" at bounding box center [1120, 21] width 510 height 40
click at [939, 17] on input "56778486" at bounding box center [1120, 21] width 510 height 40
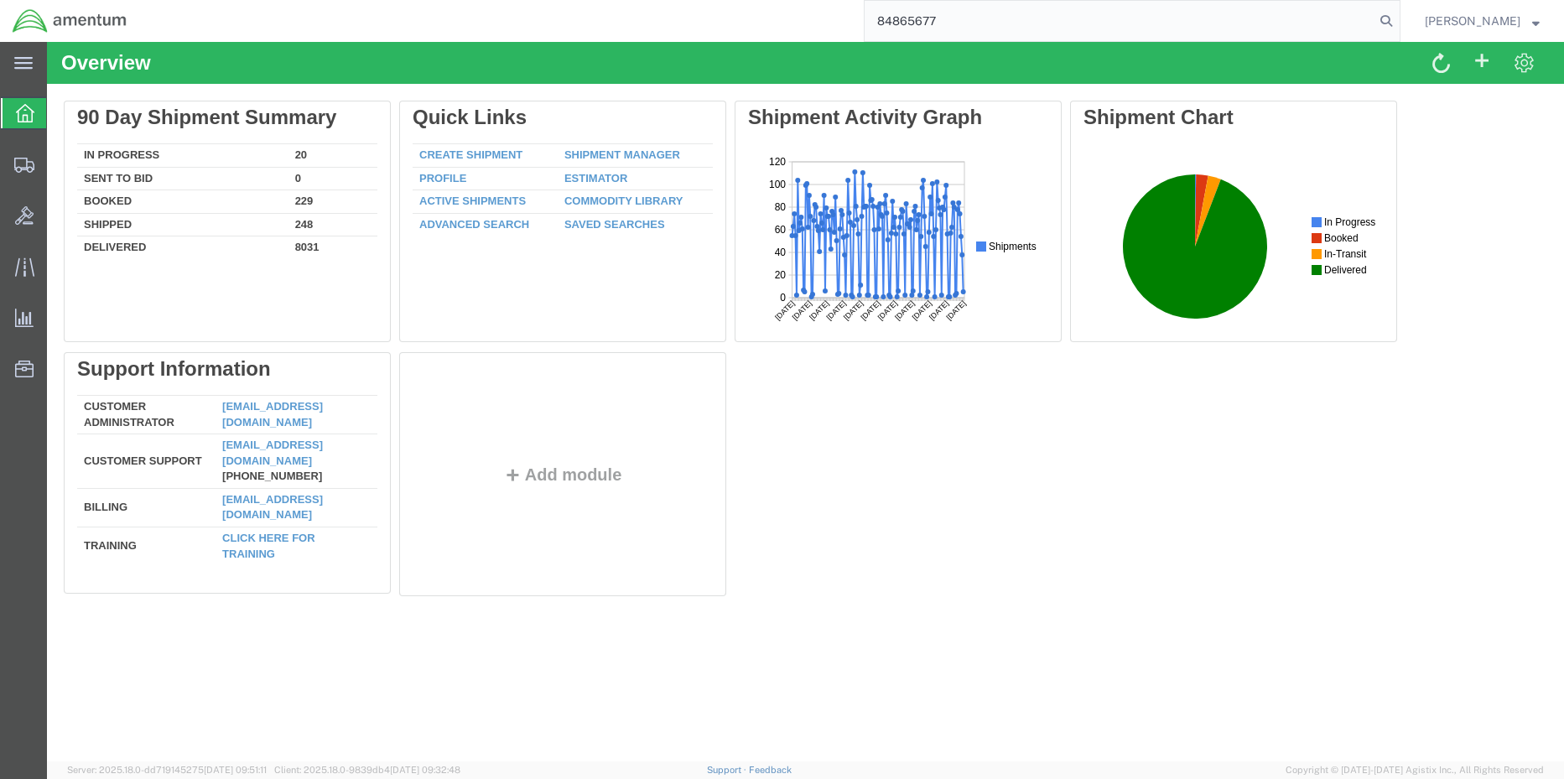
drag, startPoint x: 948, startPoint y: 22, endPoint x: 781, endPoint y: 21, distance: 166.9
click at [782, 21] on div "84865677" at bounding box center [769, 21] width 1261 height 42
paste input "S581-25255-0544"
type input "S581-25255-0544"
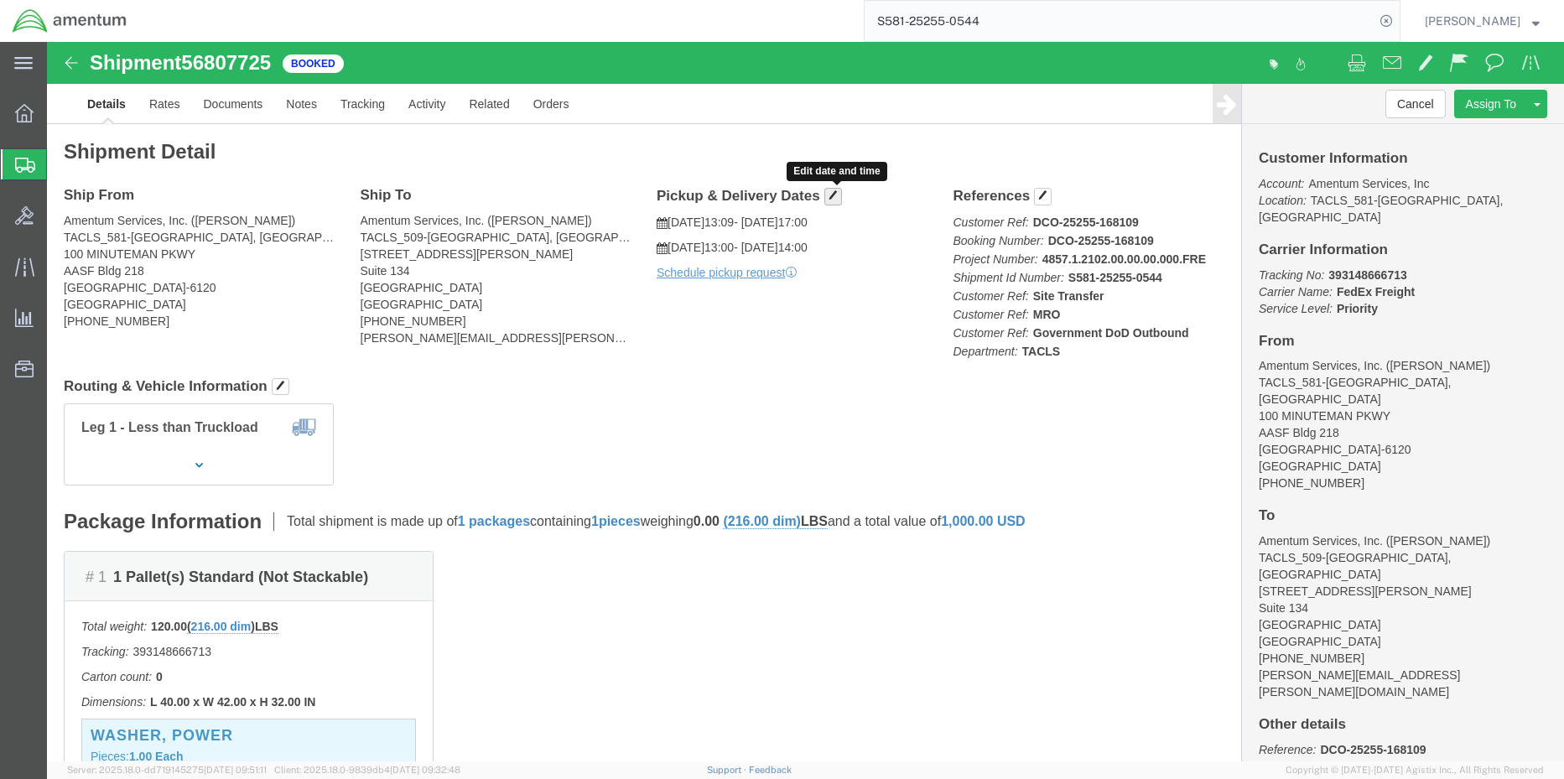
click span "button"
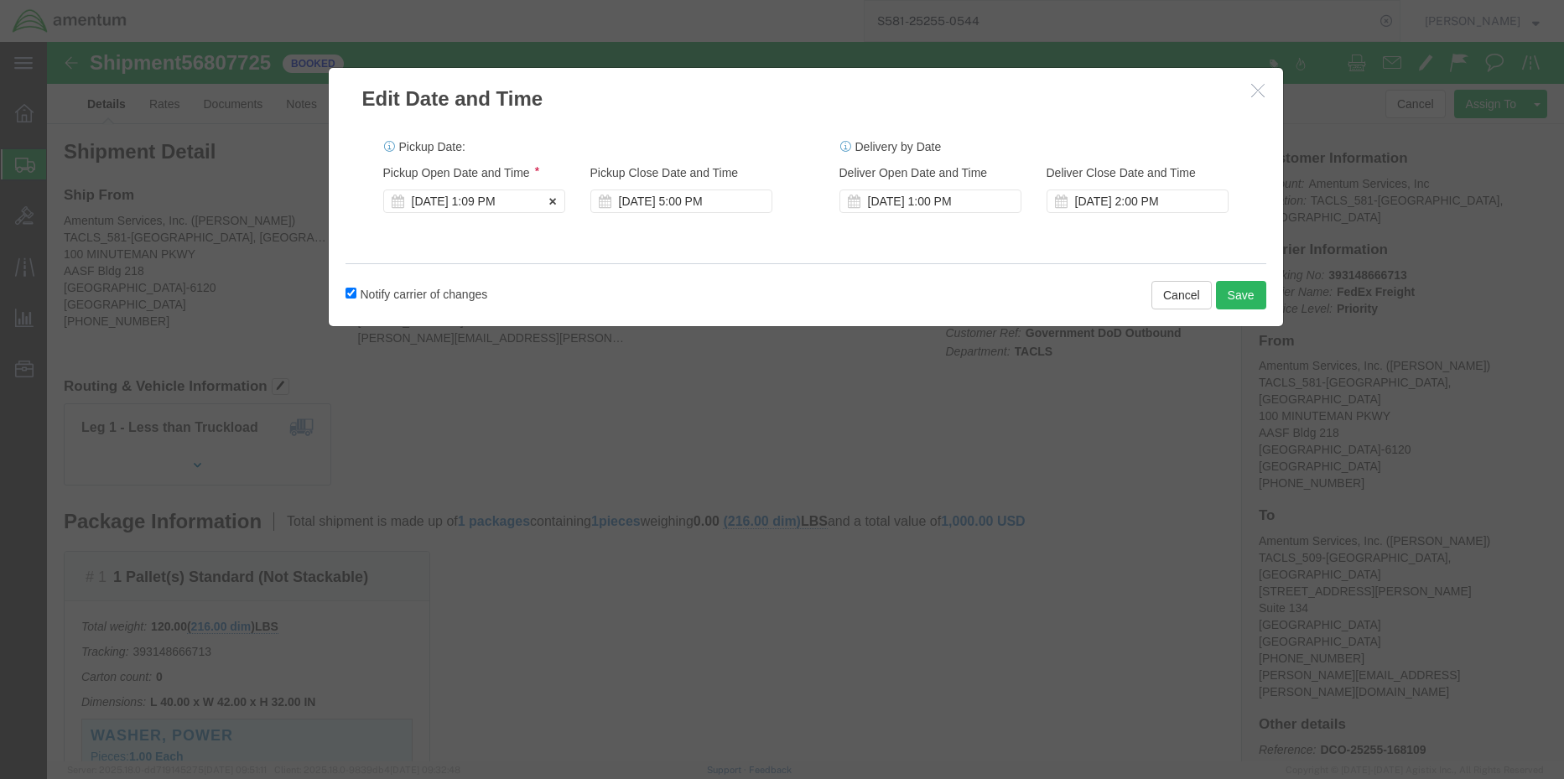
click div "Sep 12 2025 1:09 PM"
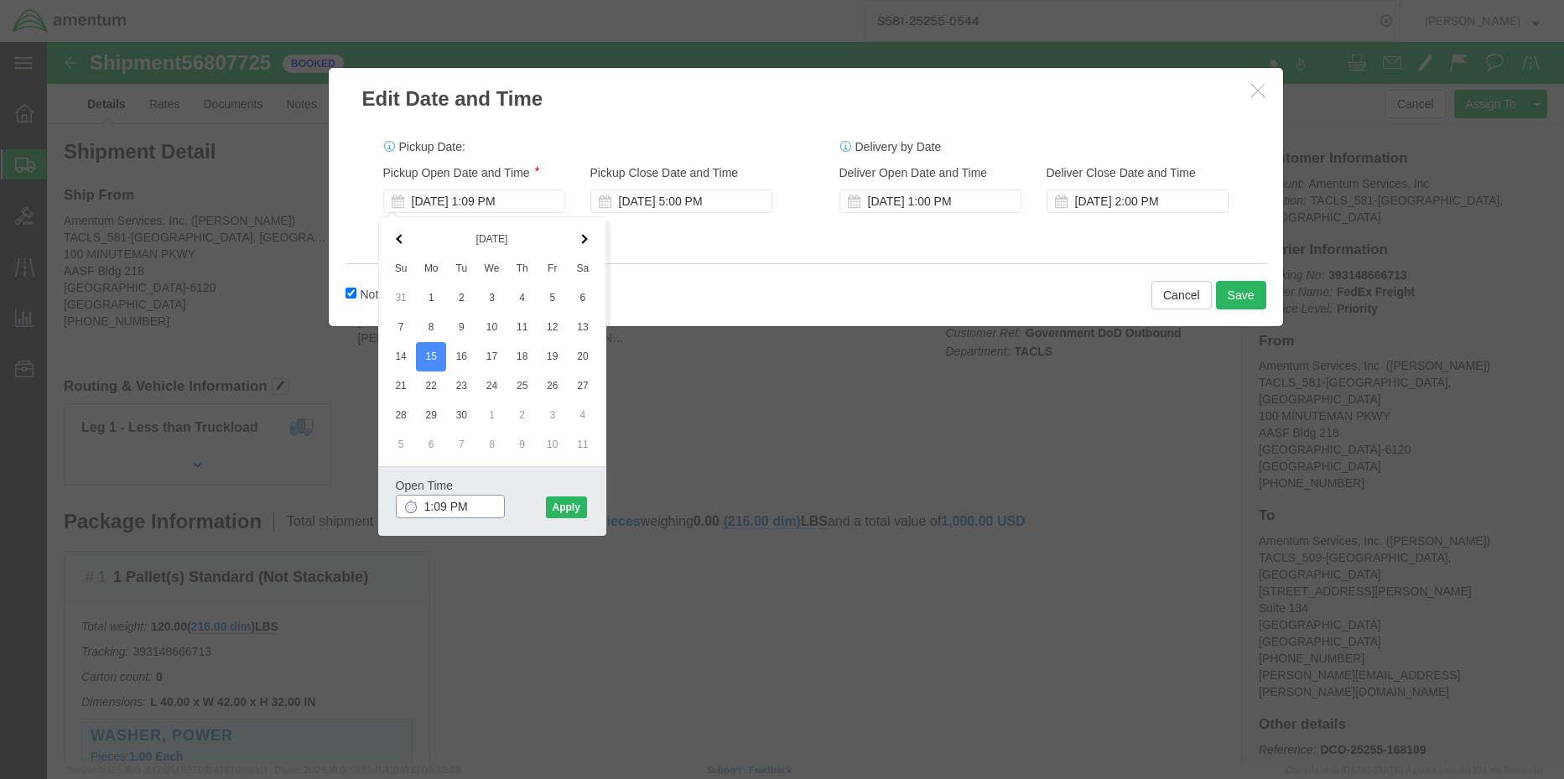
drag, startPoint x: 427, startPoint y: 469, endPoint x: 367, endPoint y: 458, distance: 60.5
click div "1:09 PM"
type input "M"
type input "10:00 AM"
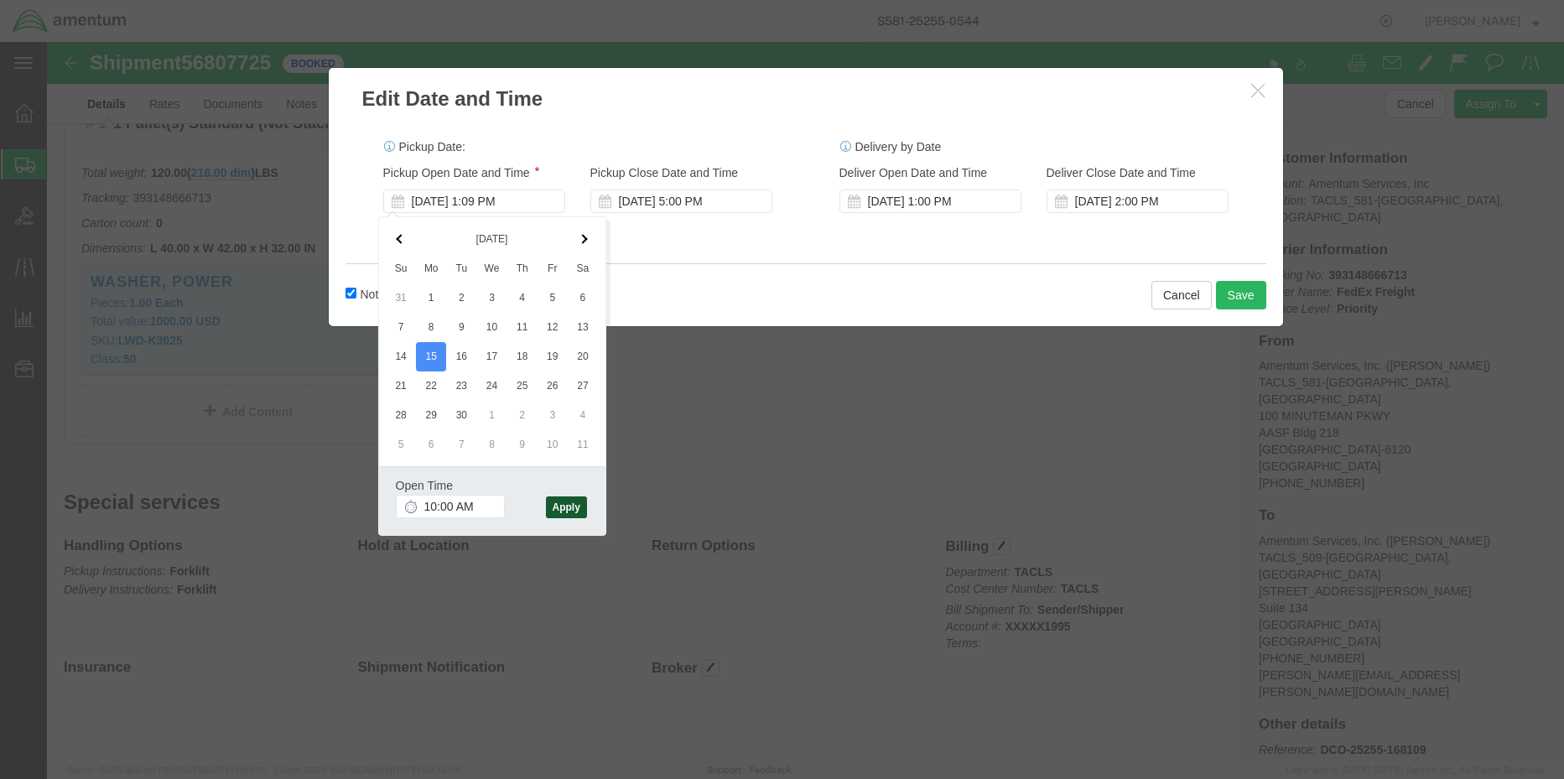
click button "Apply"
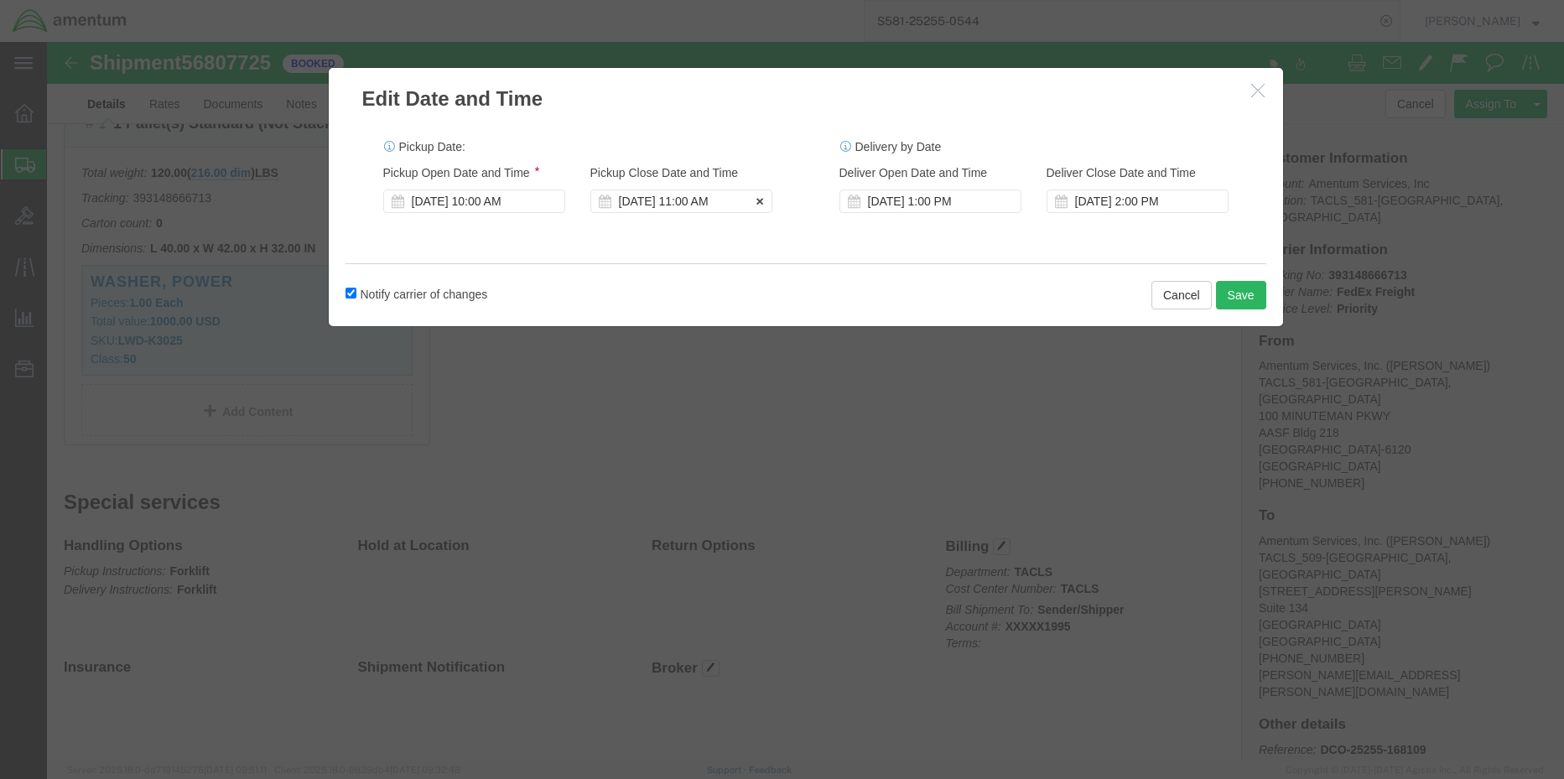
click div "[DATE] 11:00 AM"
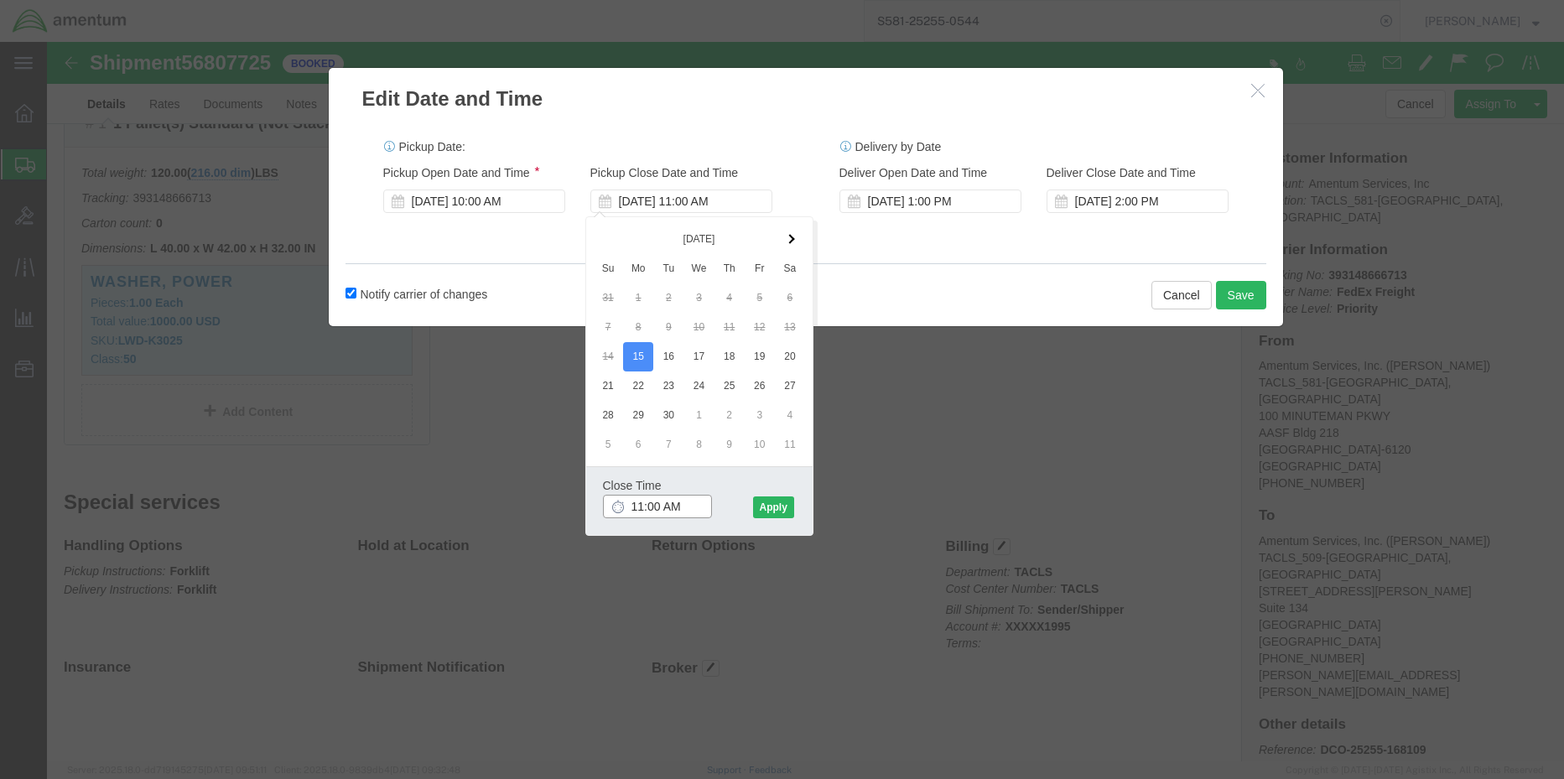
drag, startPoint x: 642, startPoint y: 471, endPoint x: 559, endPoint y: 468, distance: 83.9
click input "11:00 AM"
type input "3:00 PM"
click button "Apply"
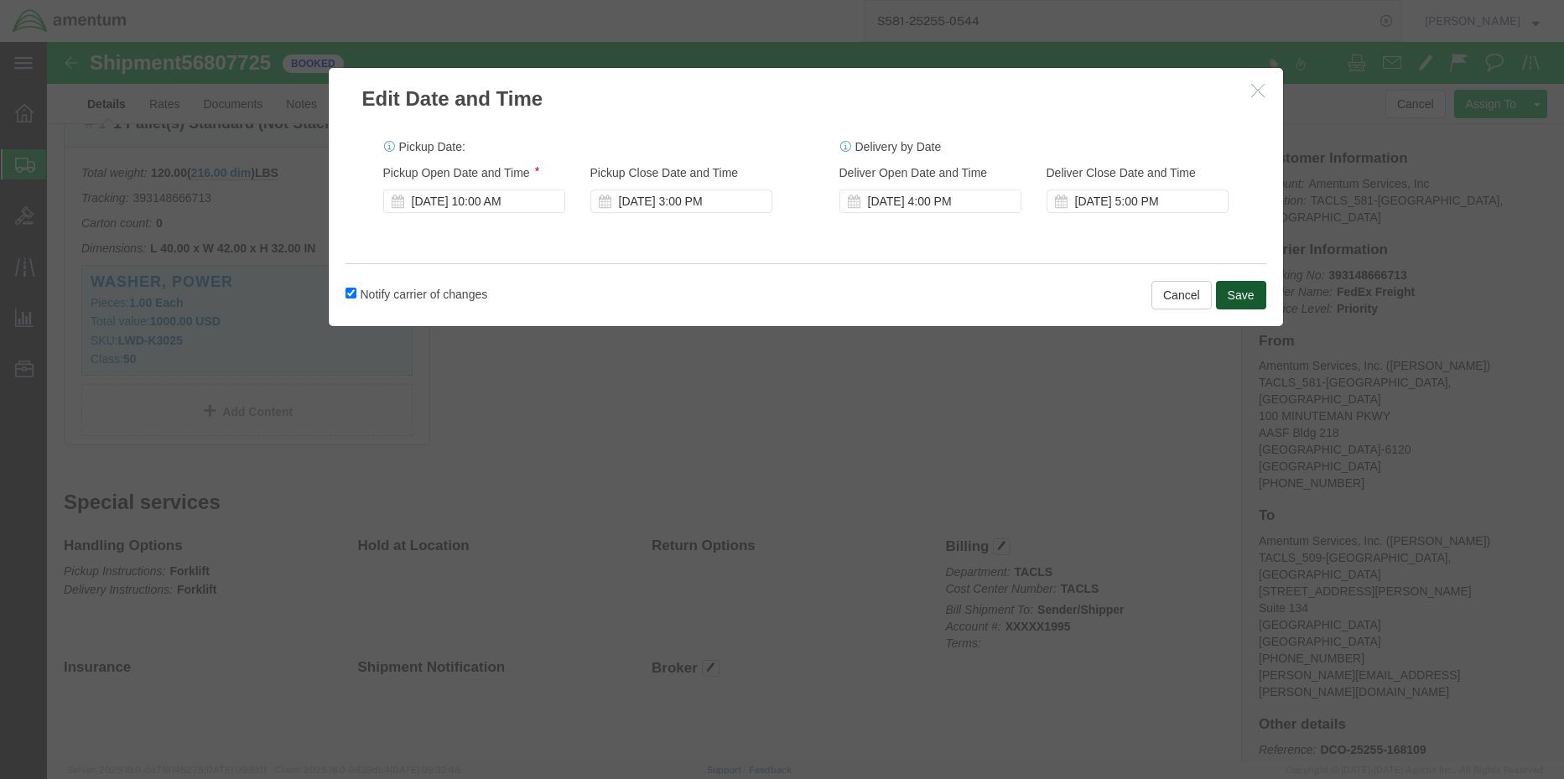
click button "Save"
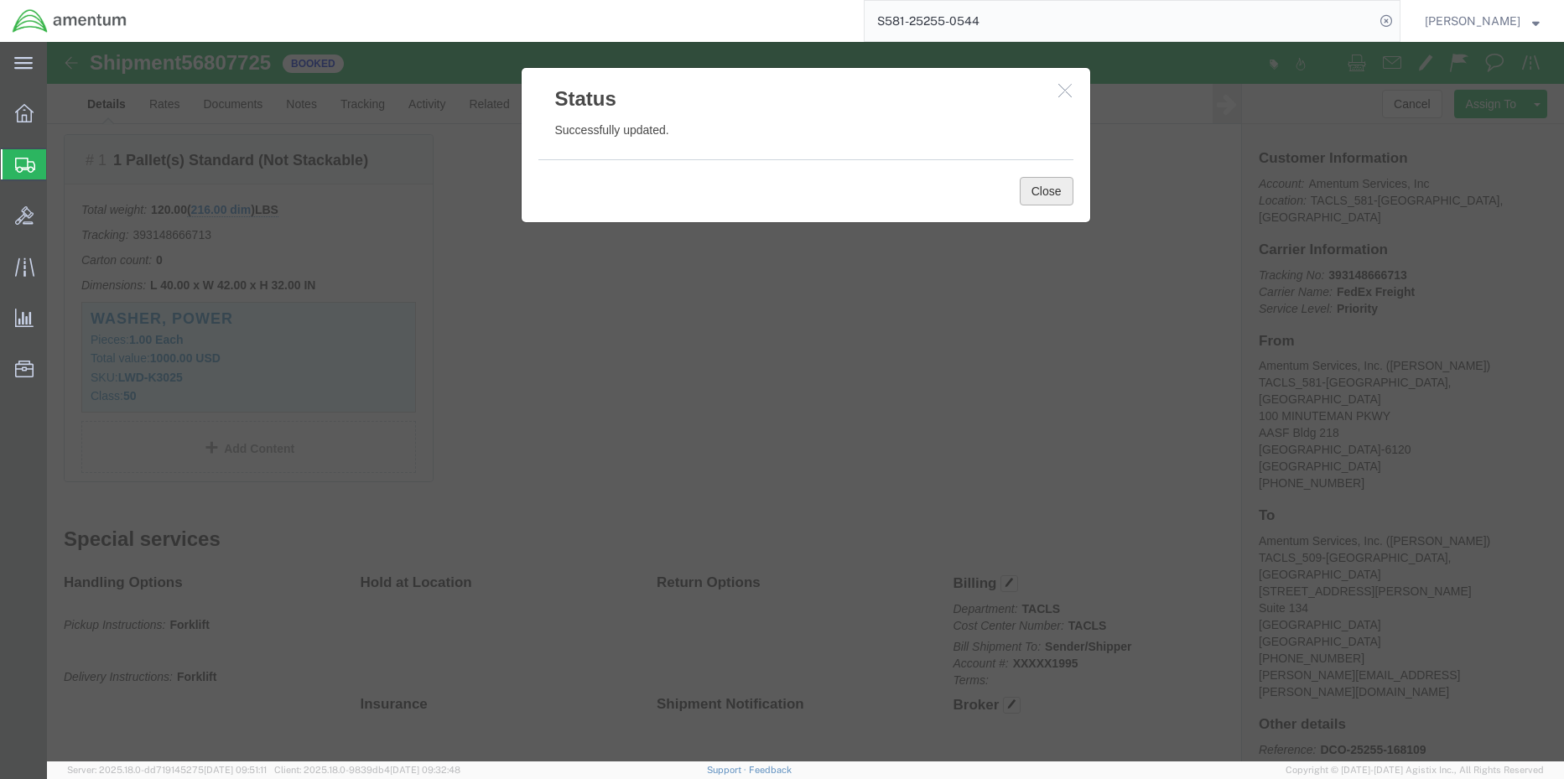
click button "Close"
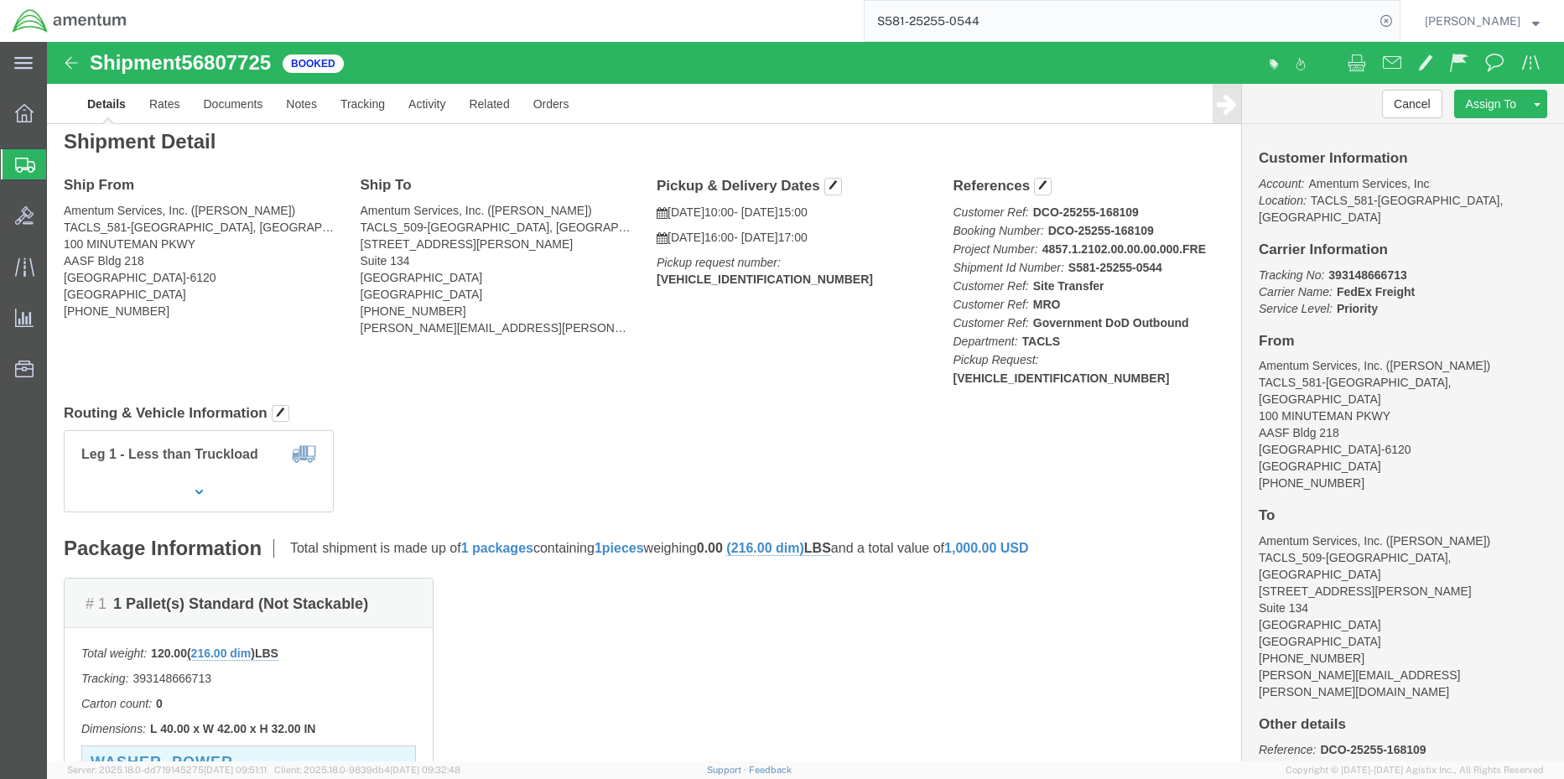
scroll to position [0, 0]
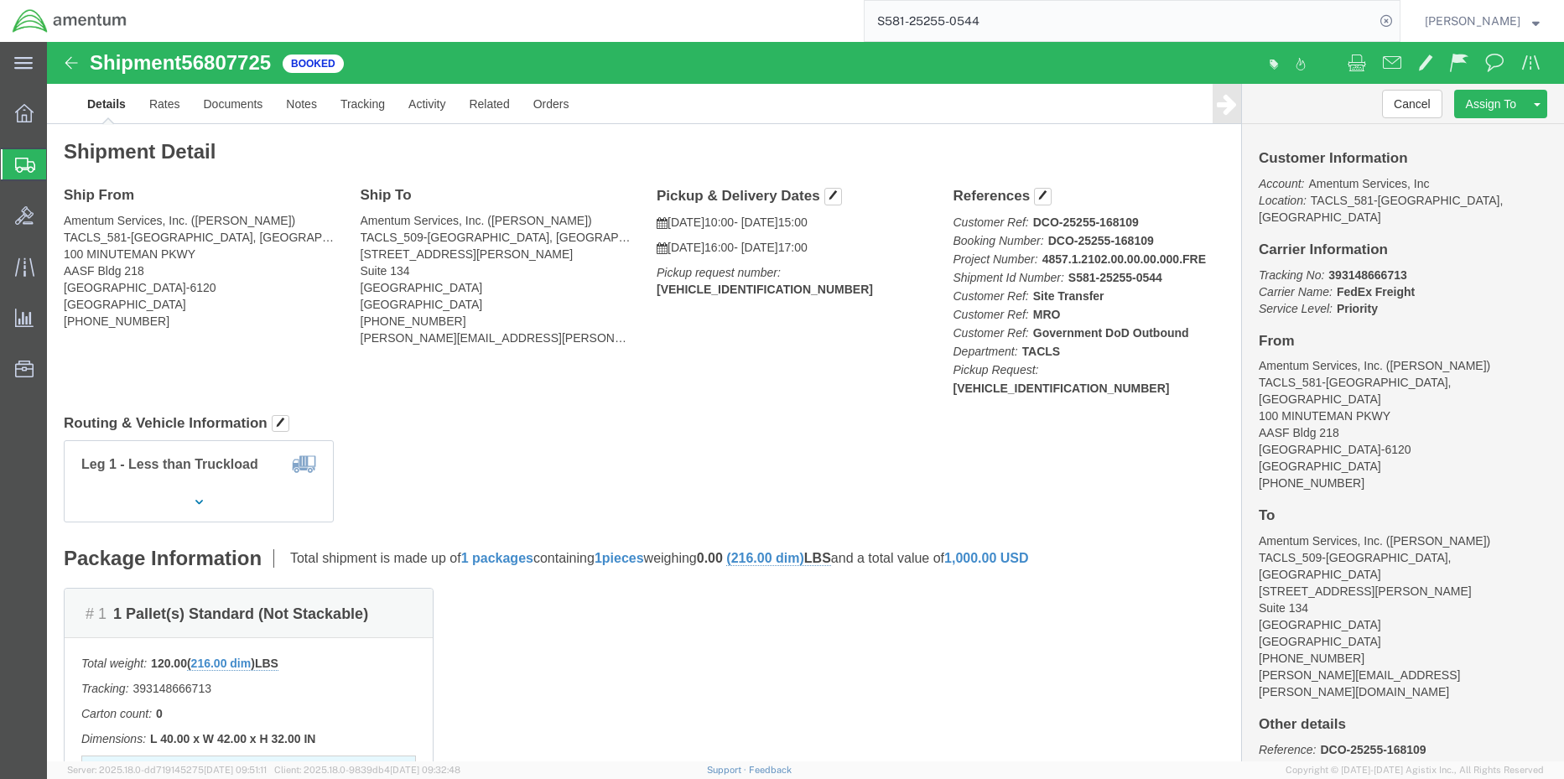
click b "20250912LEX132469"
copy b "20250912LEX132469"
click at [29, 117] on icon at bounding box center [24, 113] width 18 height 18
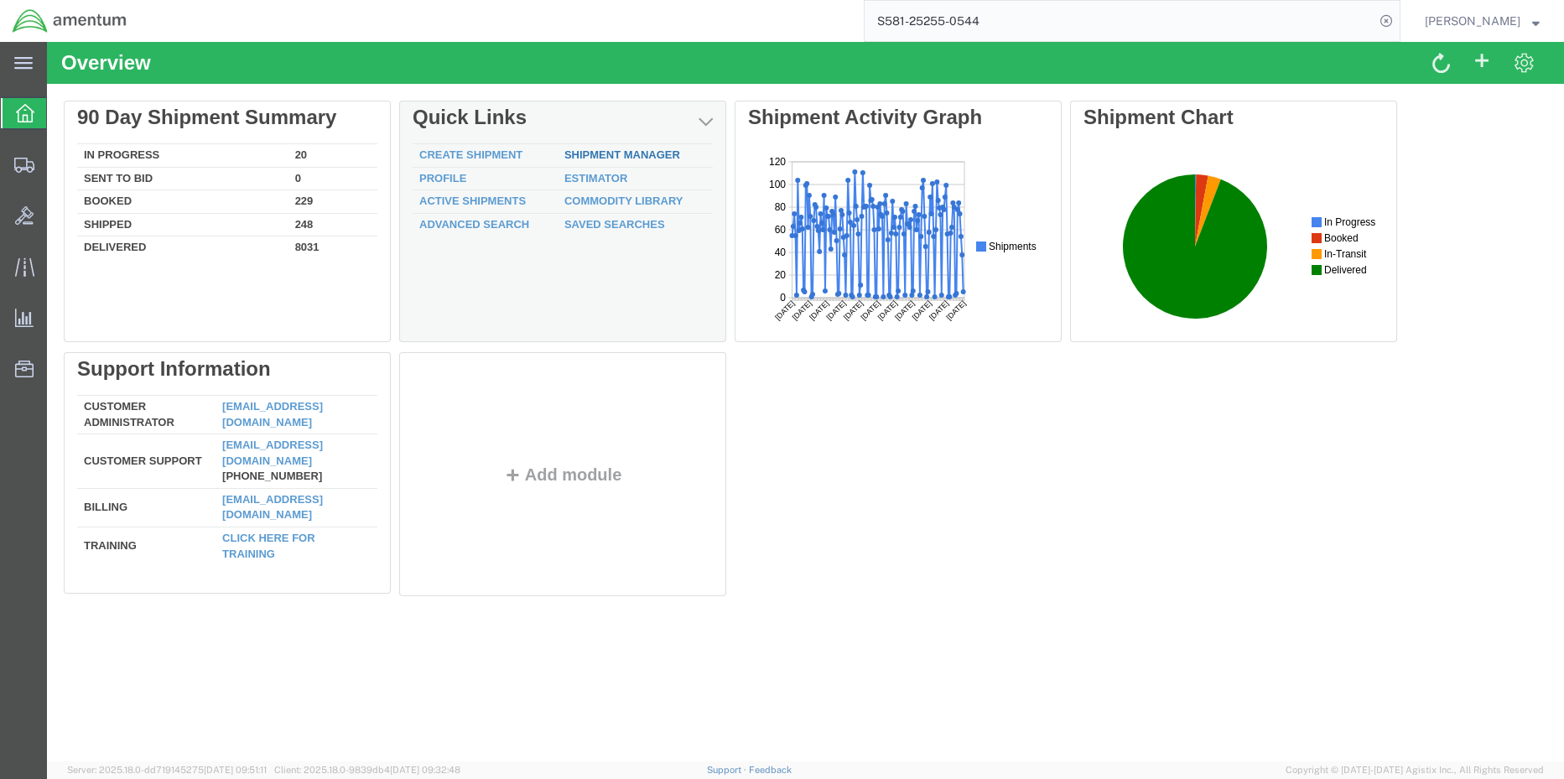
click at [589, 157] on link "Shipment Manager" at bounding box center [622, 154] width 116 height 13
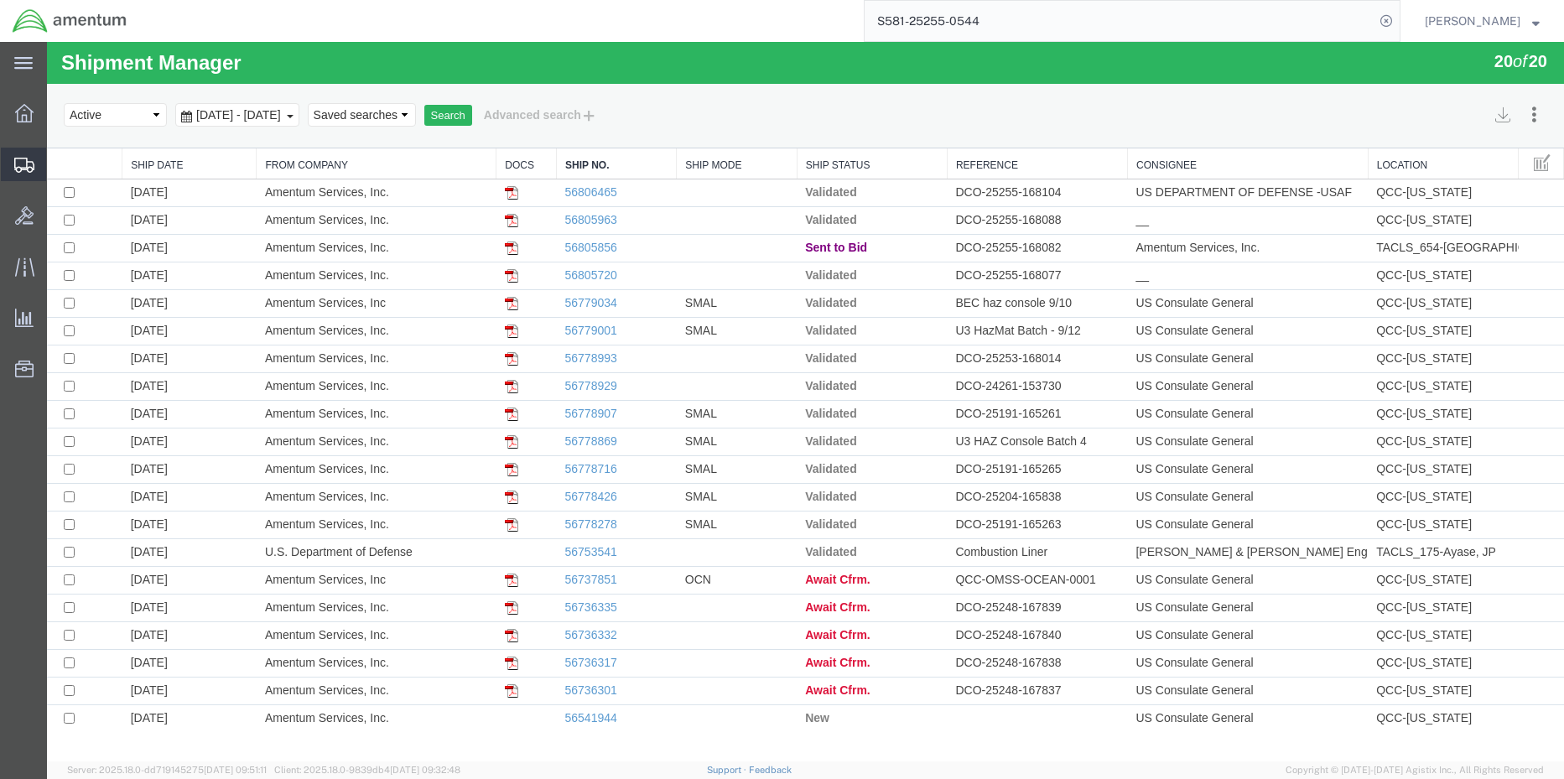
click at [0, 0] on span "Shipment Manager" at bounding box center [0, 0] width 0 height 0
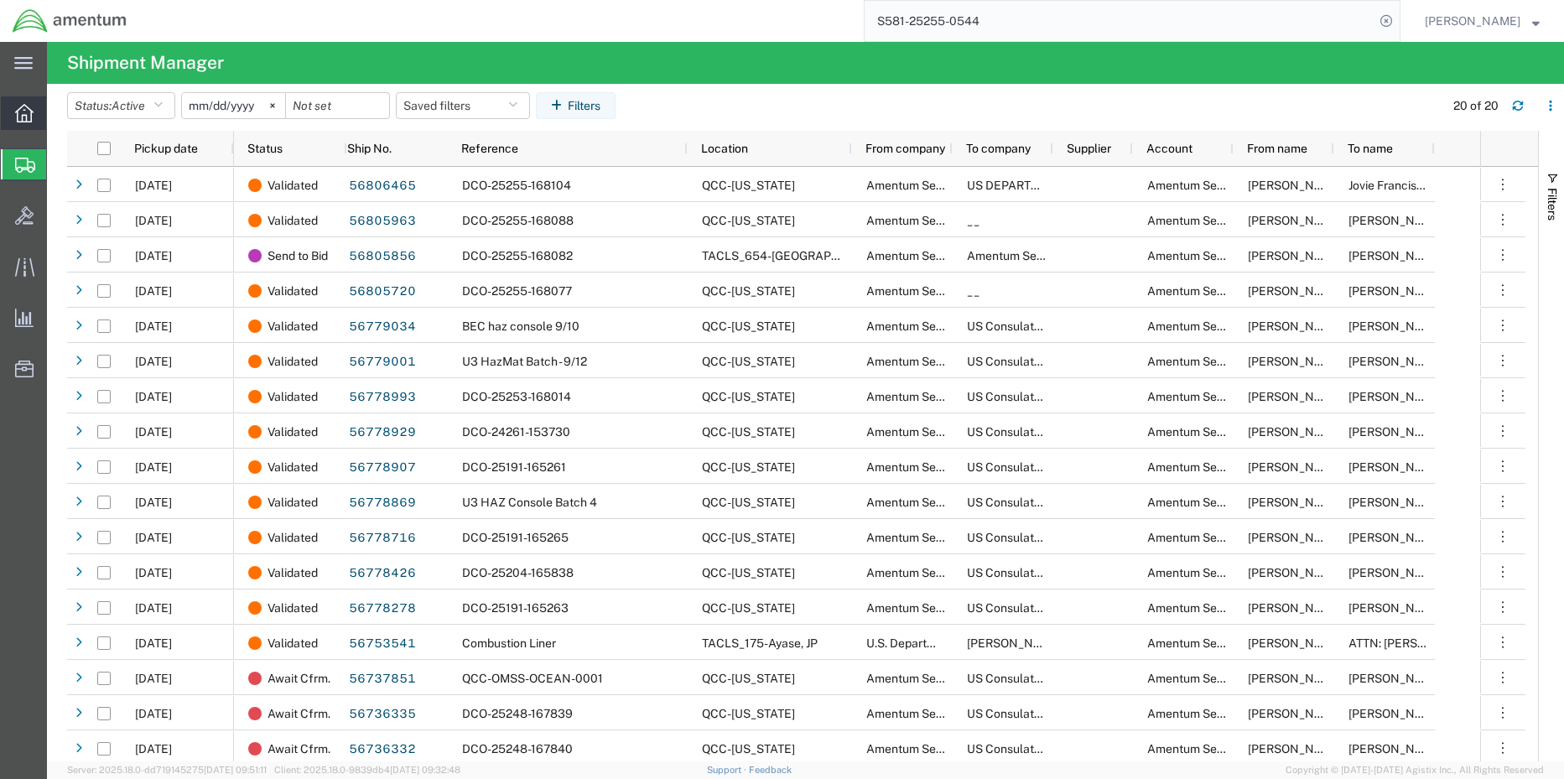
click at [32, 122] on icon at bounding box center [24, 113] width 18 height 18
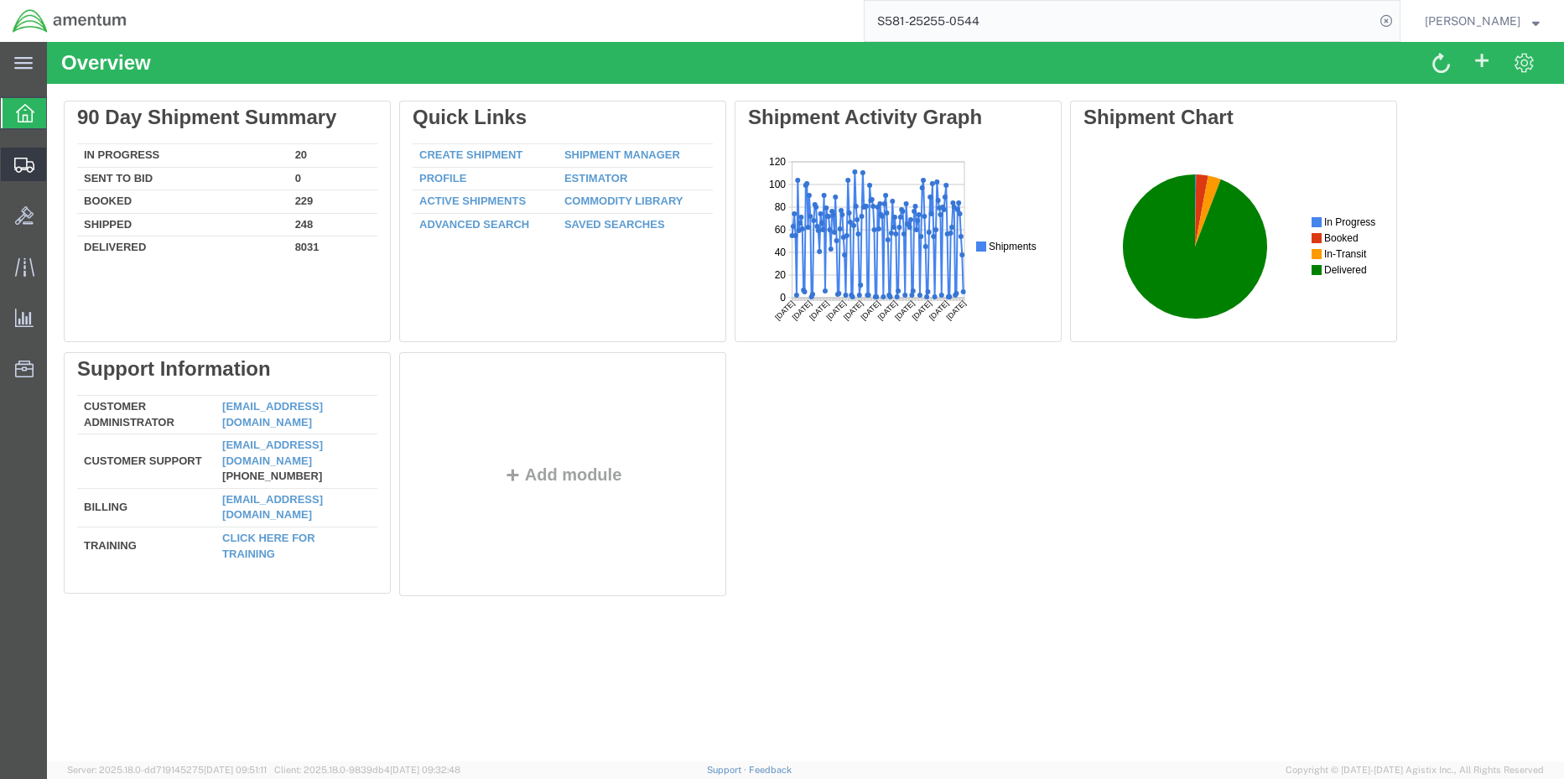
click at [0, 0] on span "Shipment Manager" at bounding box center [0, 0] width 0 height 0
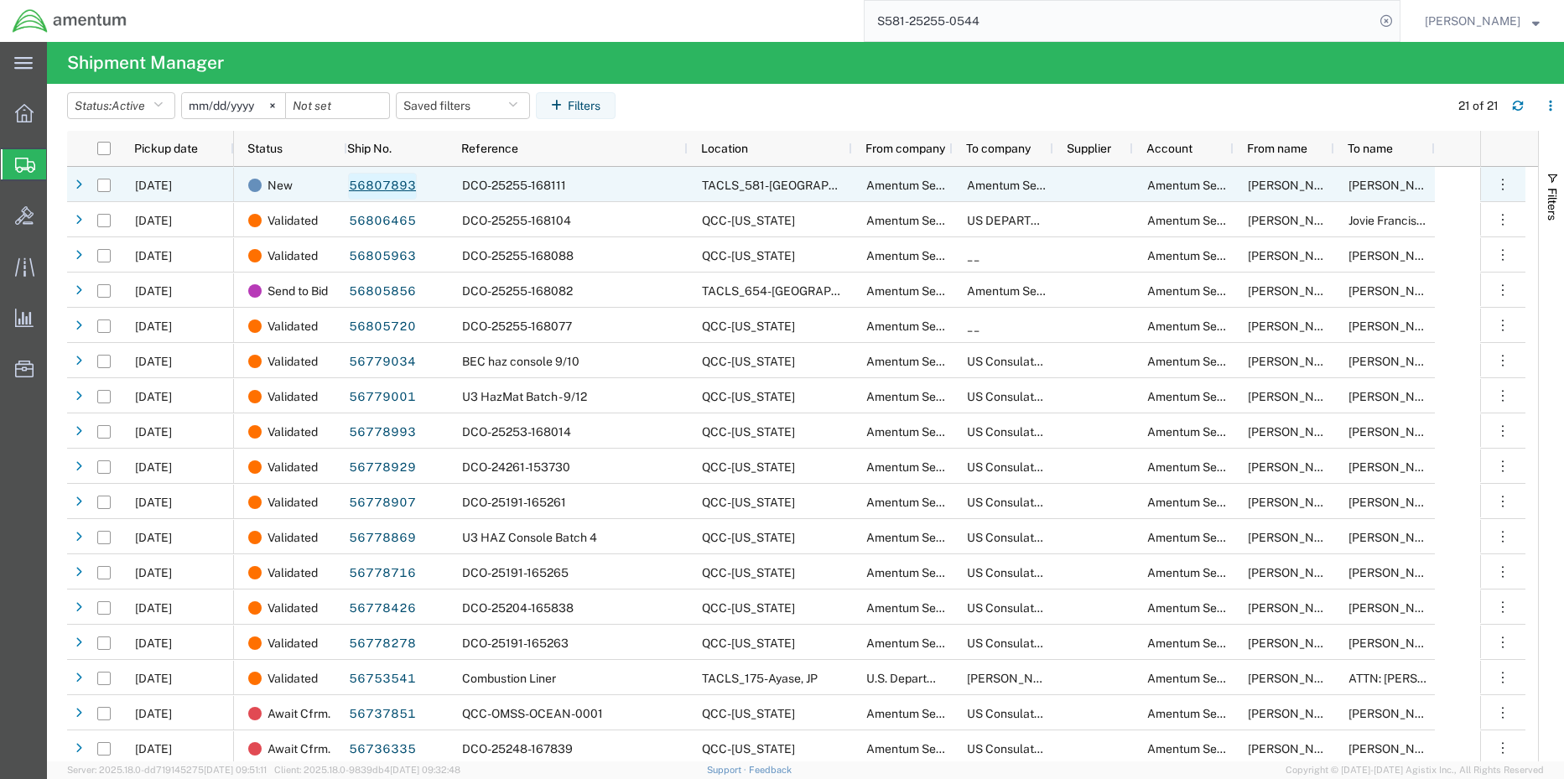
click at [396, 185] on link "56807893" at bounding box center [382, 186] width 69 height 27
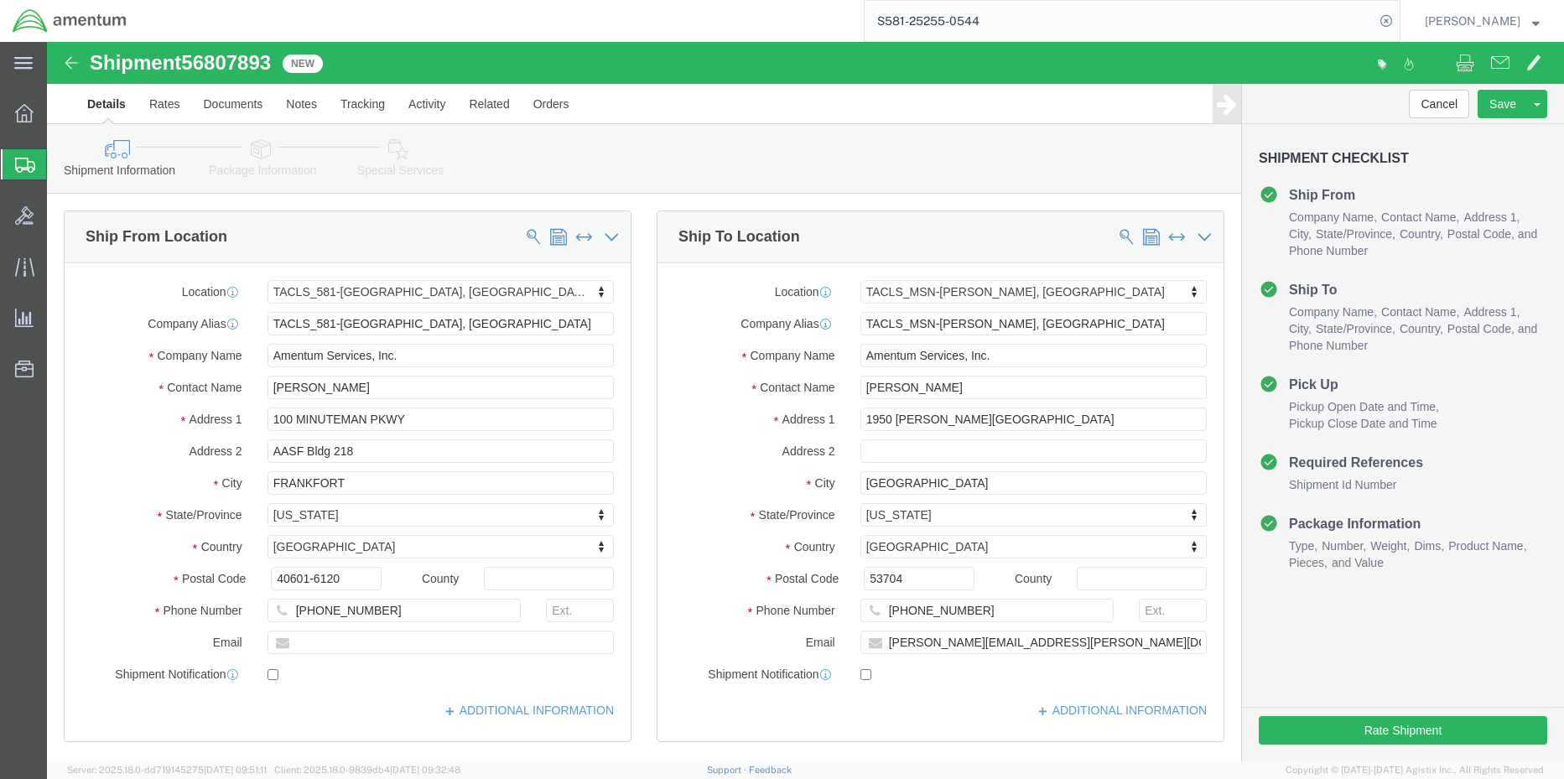
select select "42702"
select select "42749"
click button "Rate Shipment"
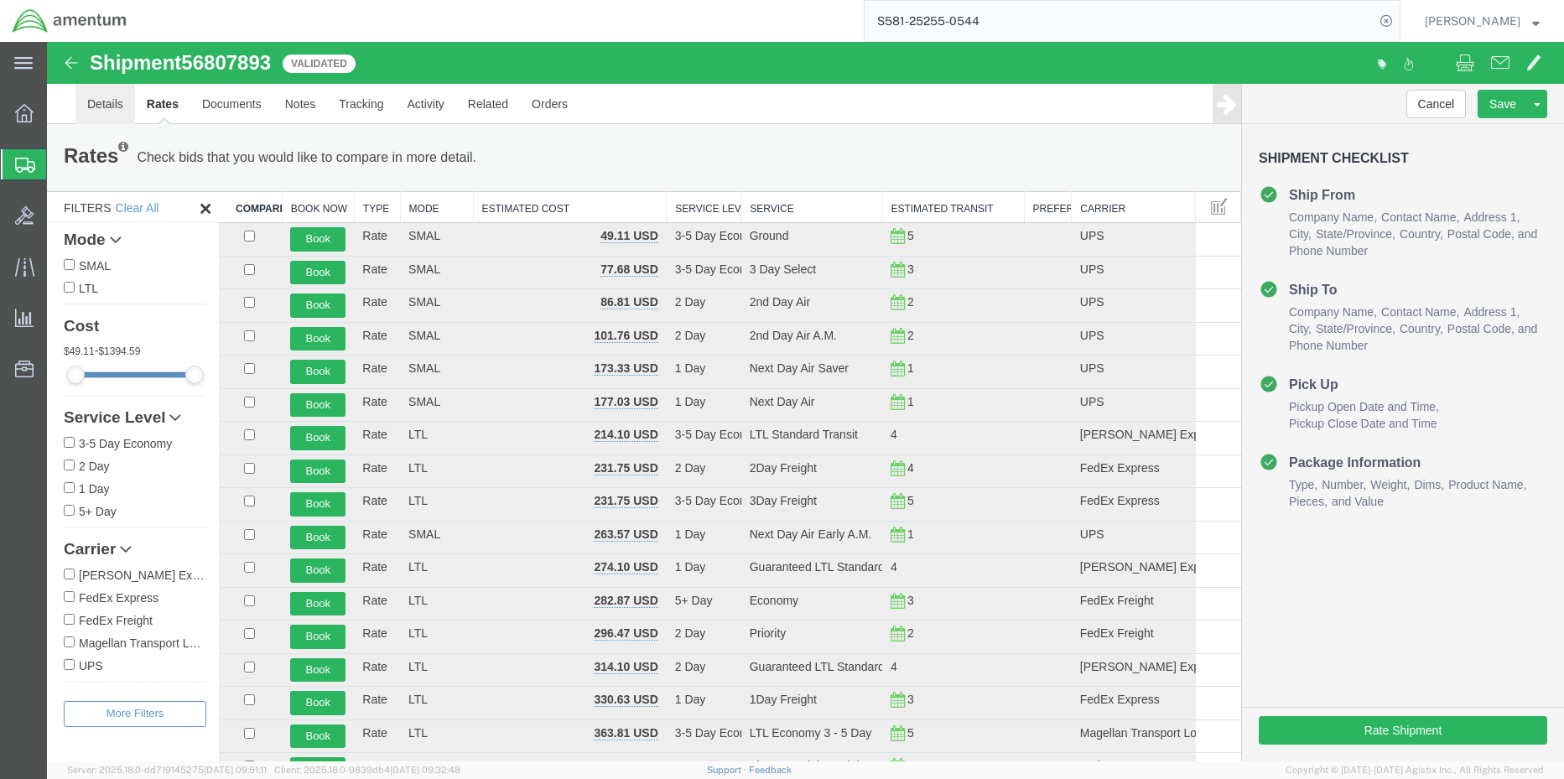
click at [110, 102] on link "Details" at bounding box center [105, 104] width 60 height 40
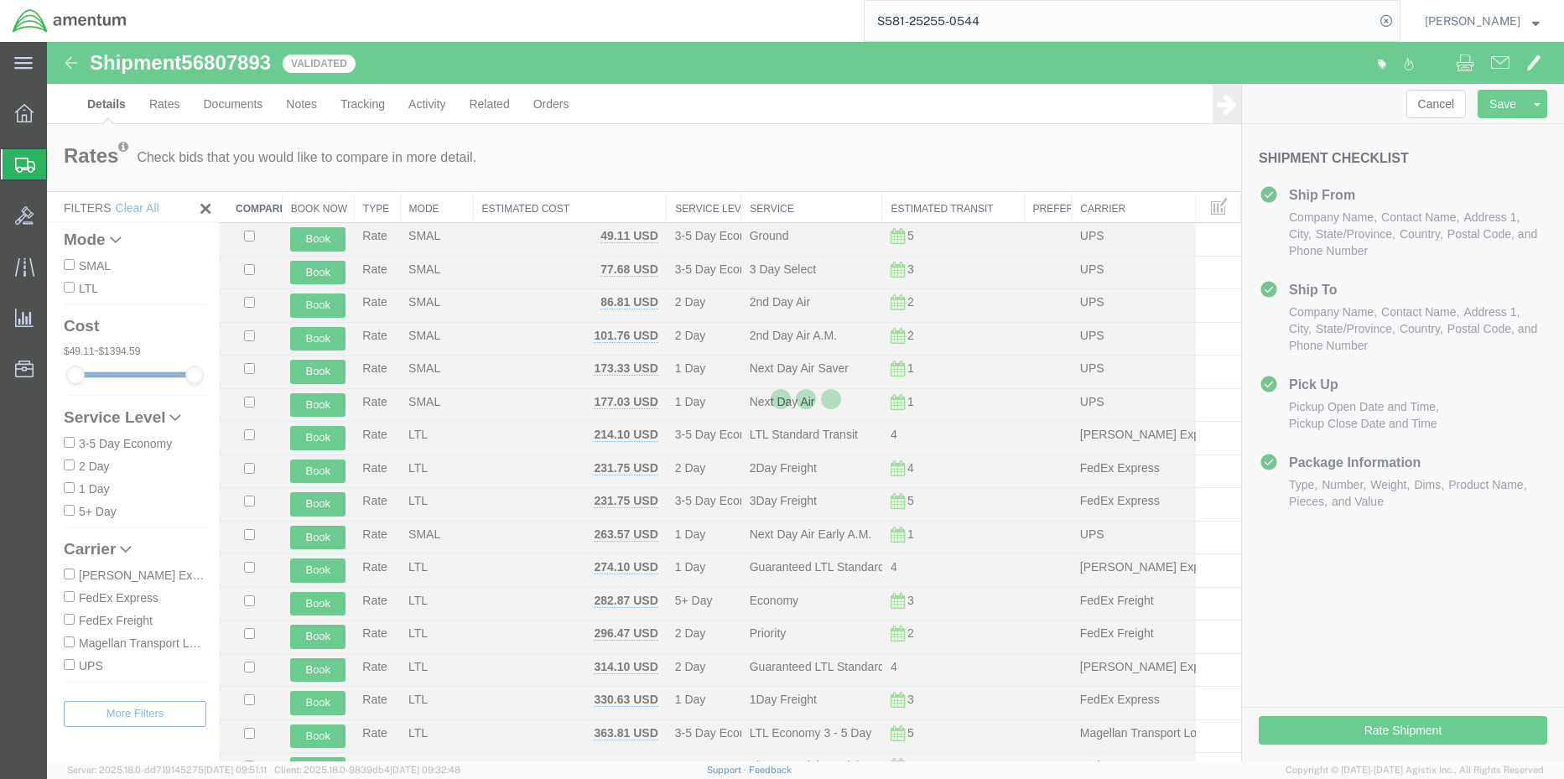
select select "42702"
select select "42749"
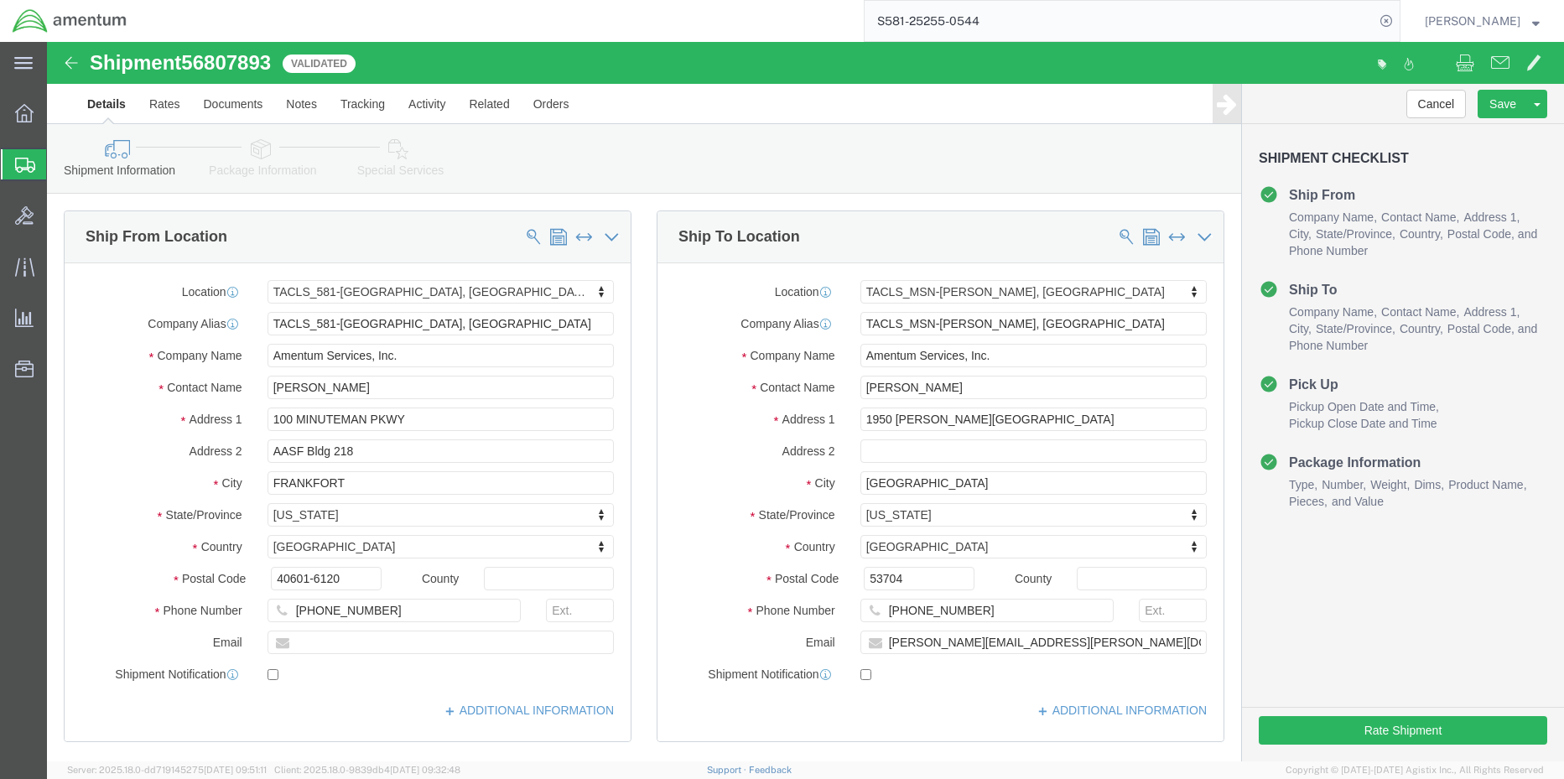
click icon
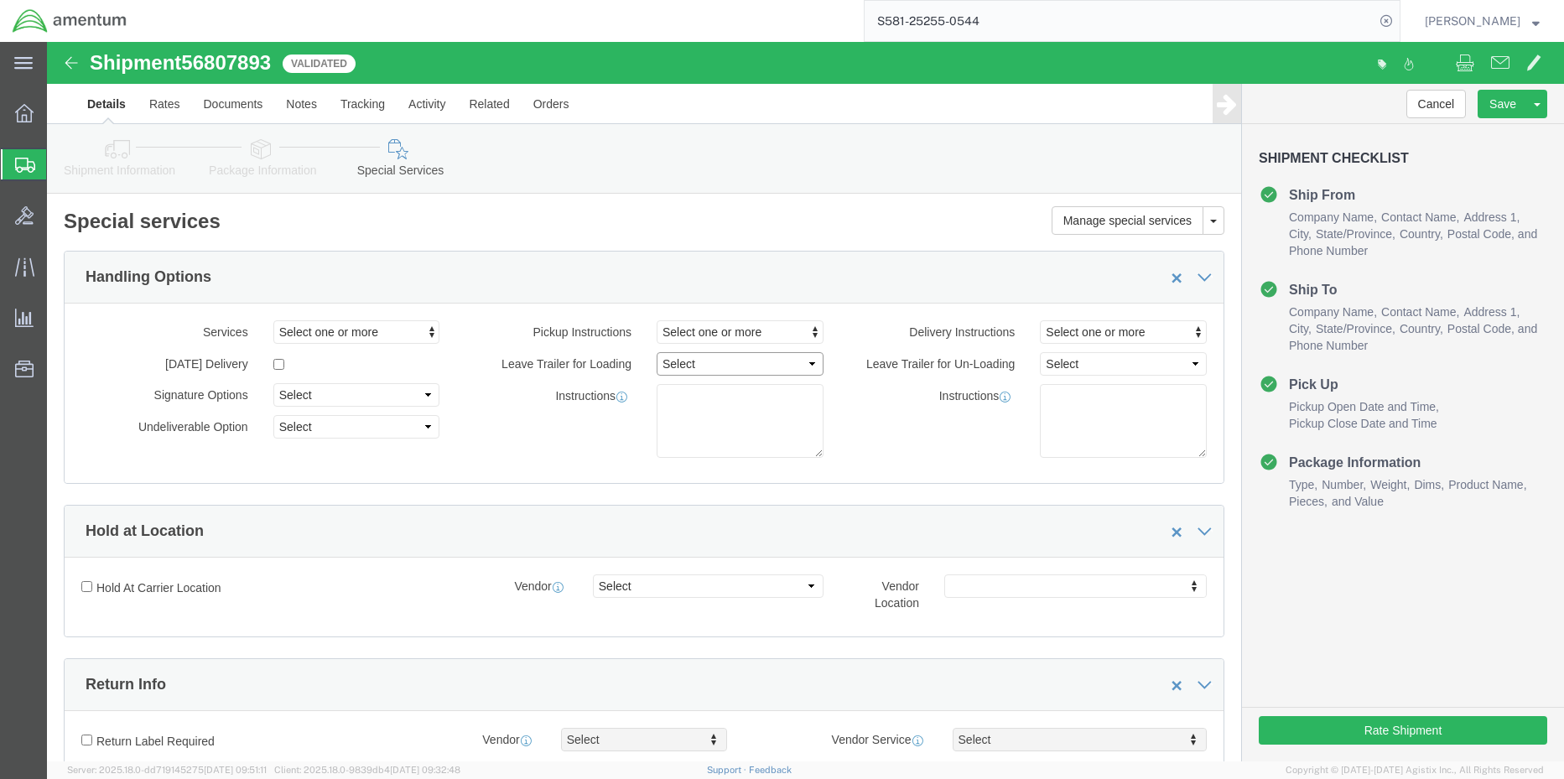
click select "Select 1 Hour 2 Hour 3 Hour 4 Hour 5 Hour 6 Hour 7 Hour 8 Hour 1 Day 2 Days 3 D…"
click button "Select one or more"
click link "Lift Gate"
select select "PICKUP_LIFT_GATE"
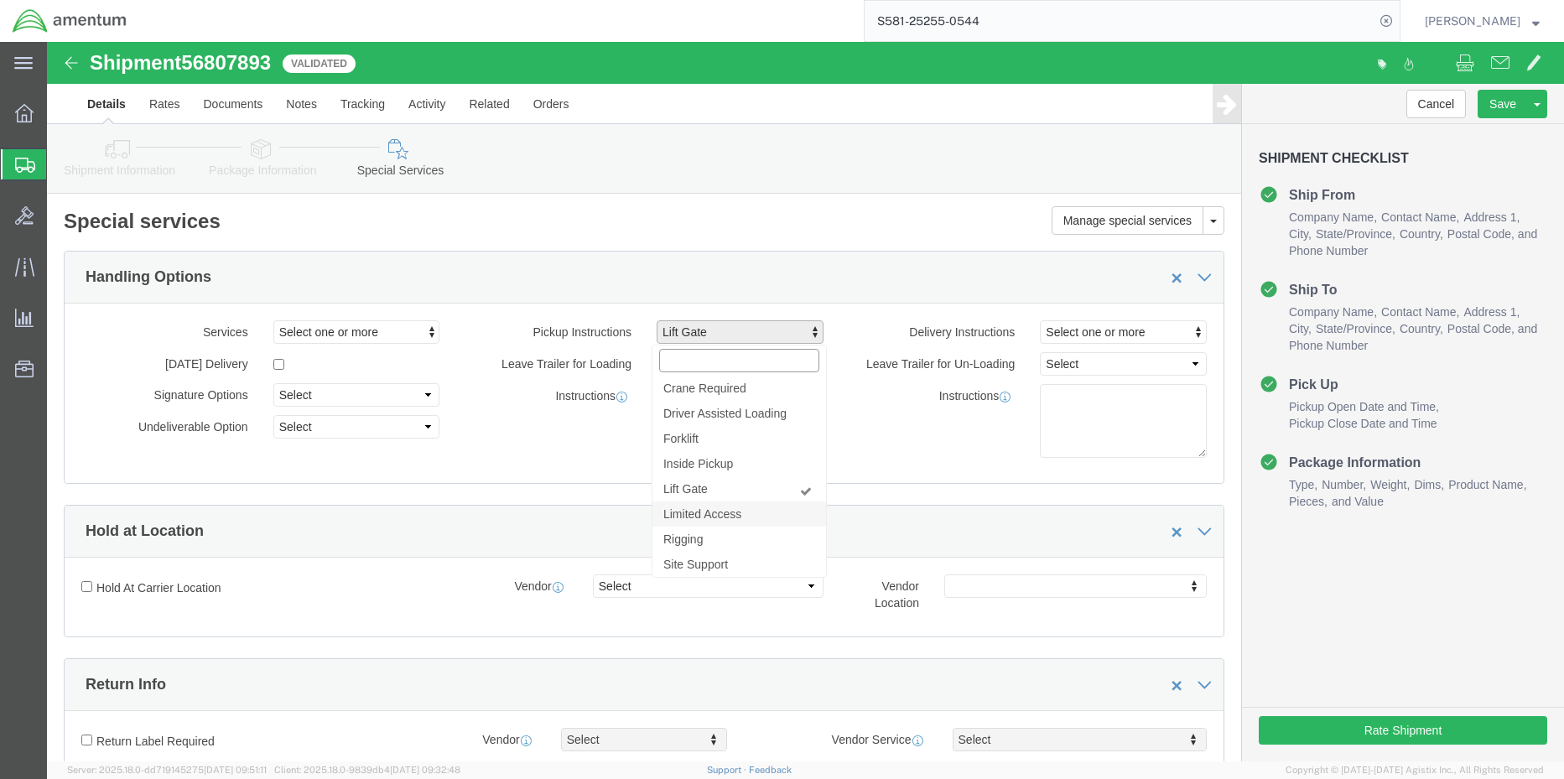
scroll to position [48, 0]
click span "Select one or more"
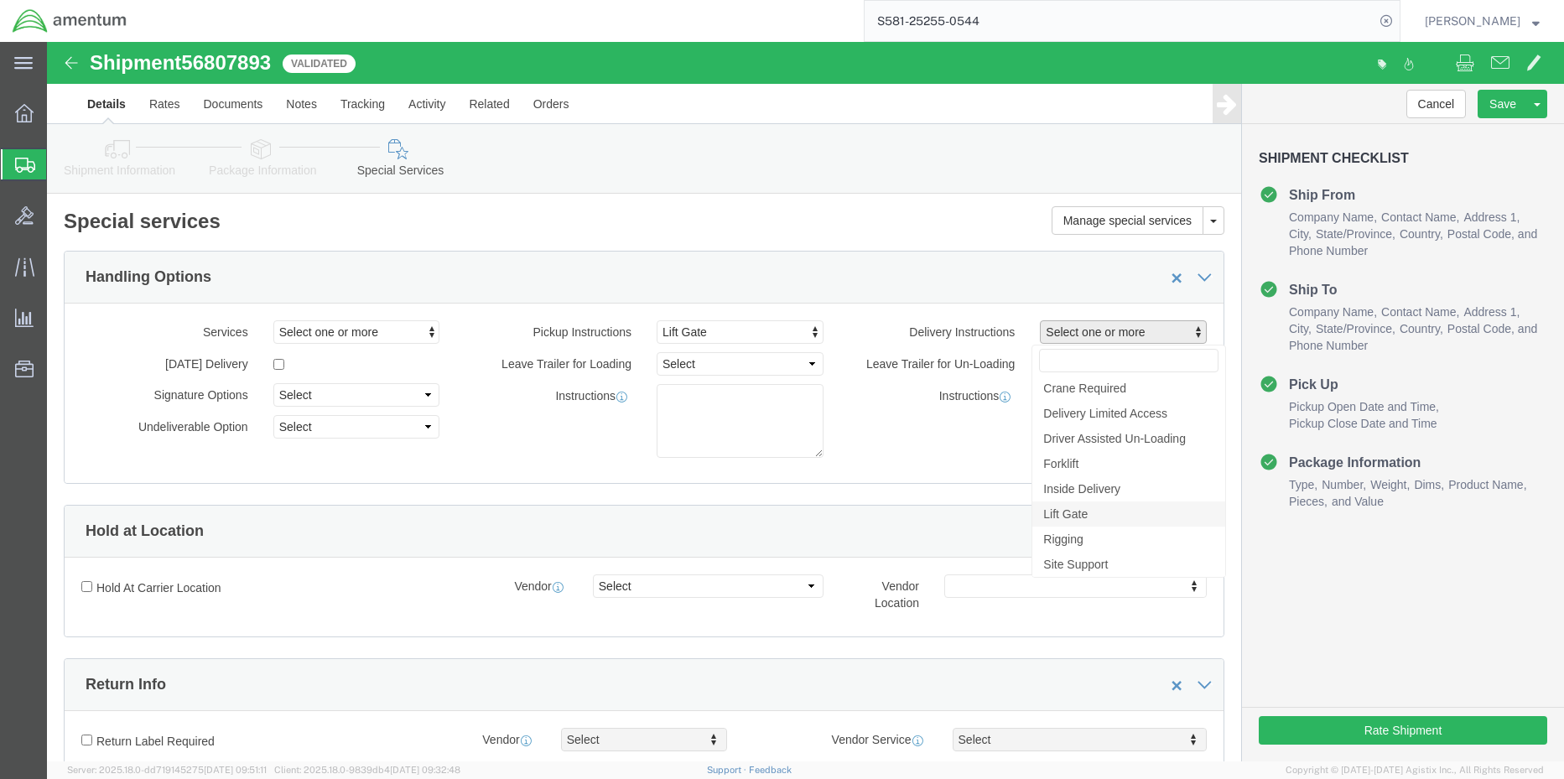
click link "Lift Gate"
select select "DELIVERY_LIFT_GATE"
click button "Rate Shipment"
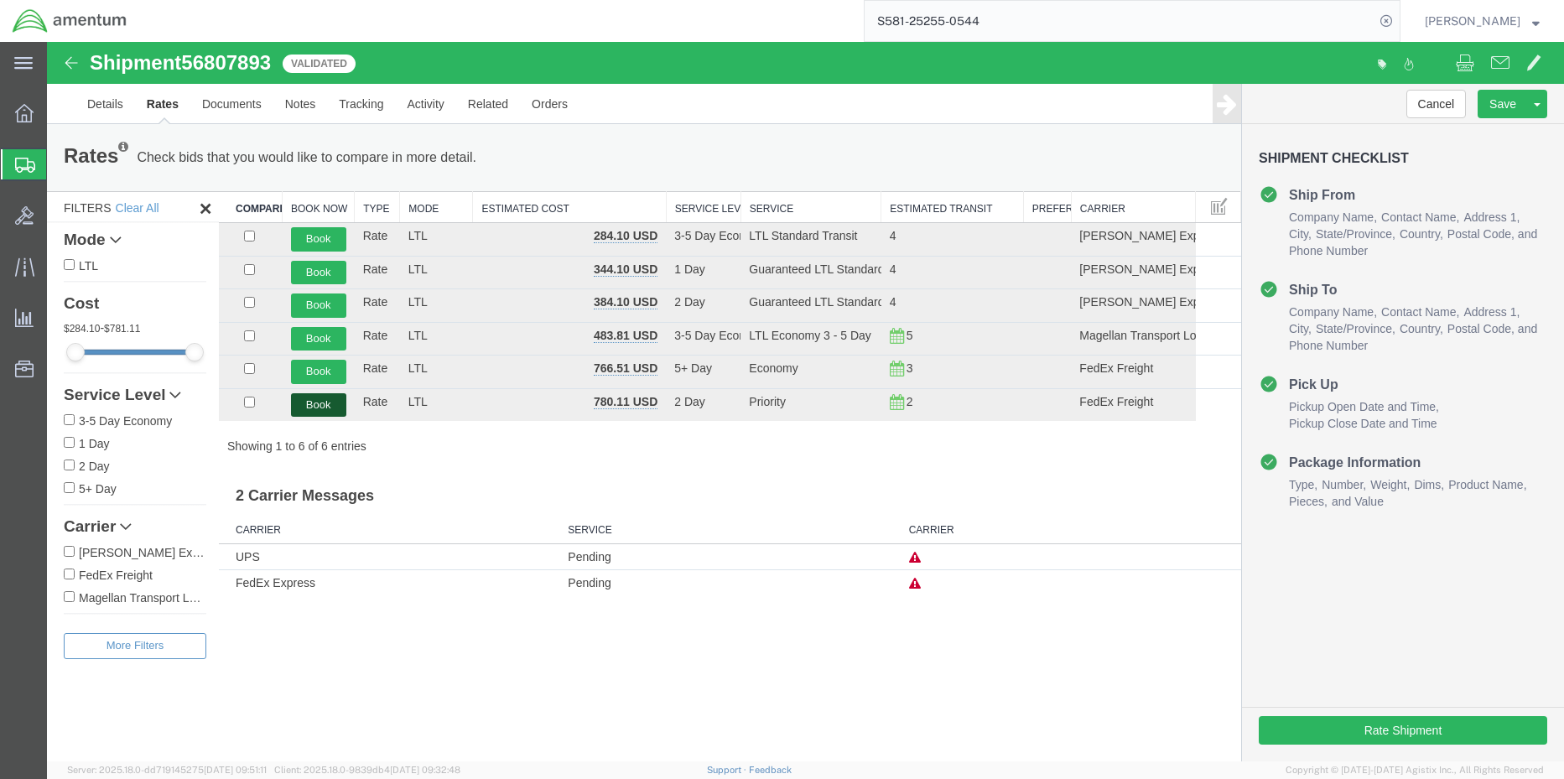
click at [316, 394] on button "Book" at bounding box center [318, 405] width 55 height 24
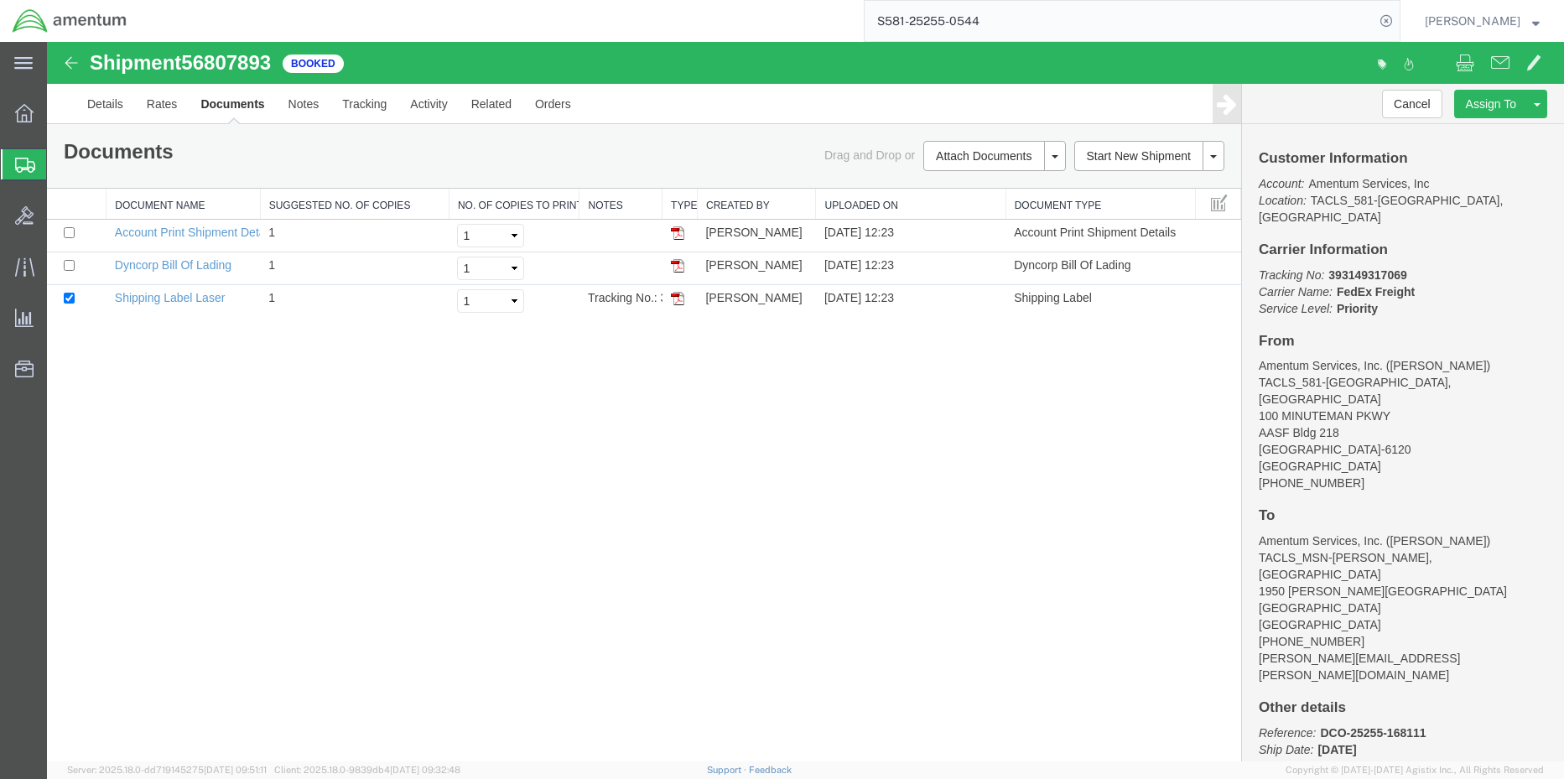
drag, startPoint x: 679, startPoint y: 299, endPoint x: 845, endPoint y: 340, distance: 171.1
click at [678, 299] on img at bounding box center [677, 298] width 13 height 13
drag, startPoint x: 677, startPoint y: 263, endPoint x: 717, endPoint y: 291, distance: 48.9
click at [678, 263] on img at bounding box center [677, 265] width 13 height 13
click at [115, 93] on link "Details" at bounding box center [105, 104] width 60 height 40
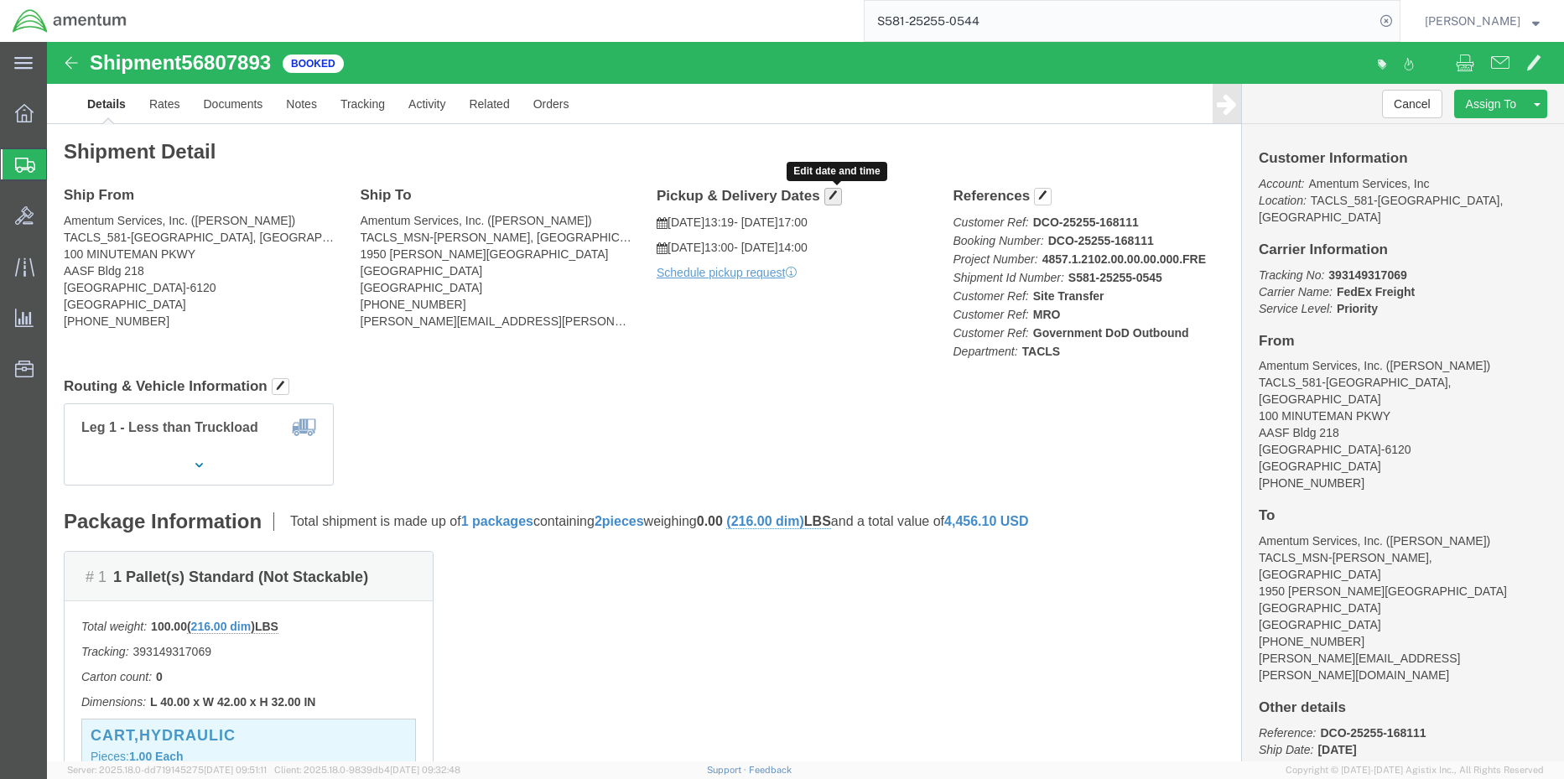
click span "button"
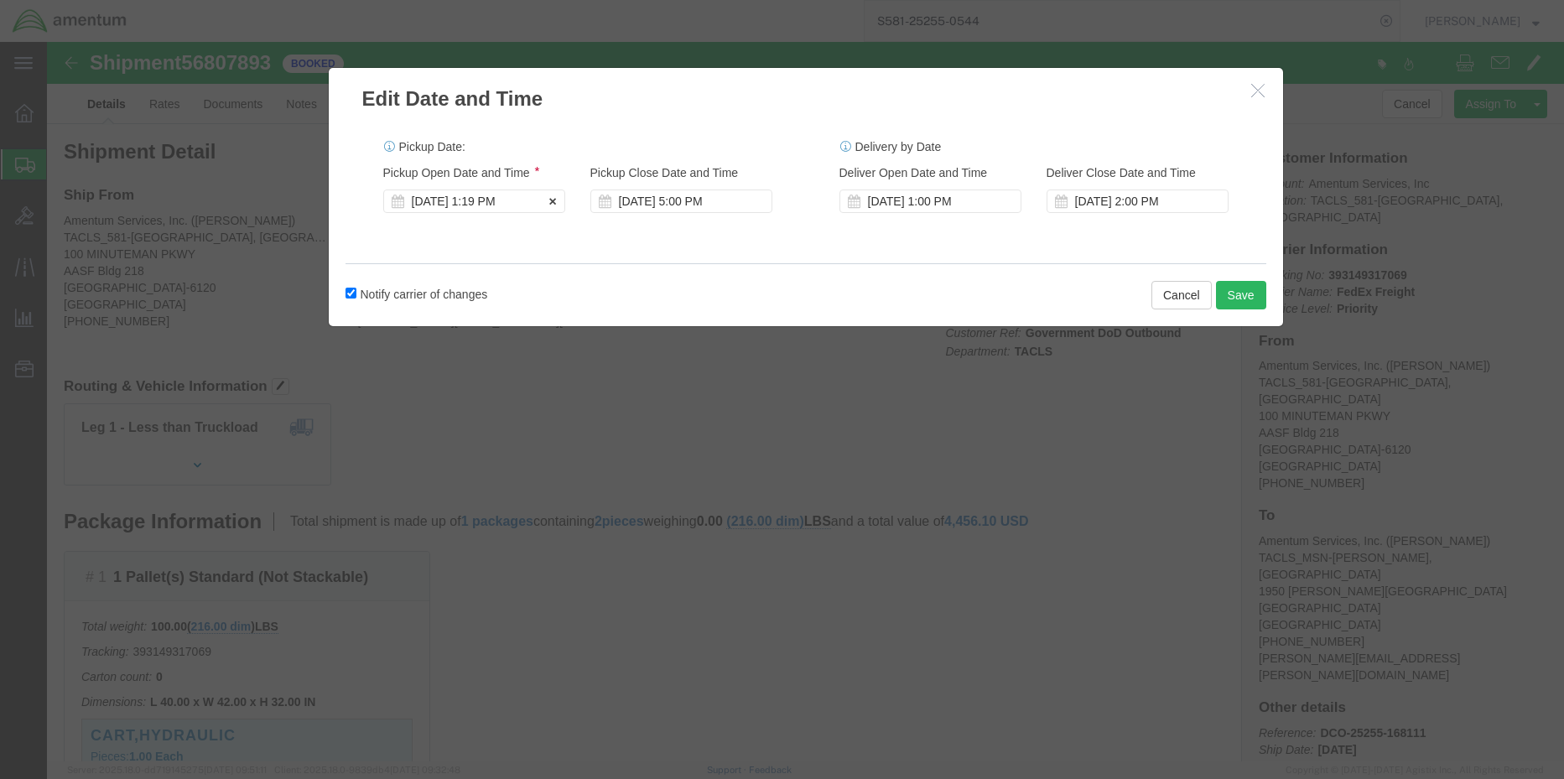
click div "Sep 12 2025 1:19 PM"
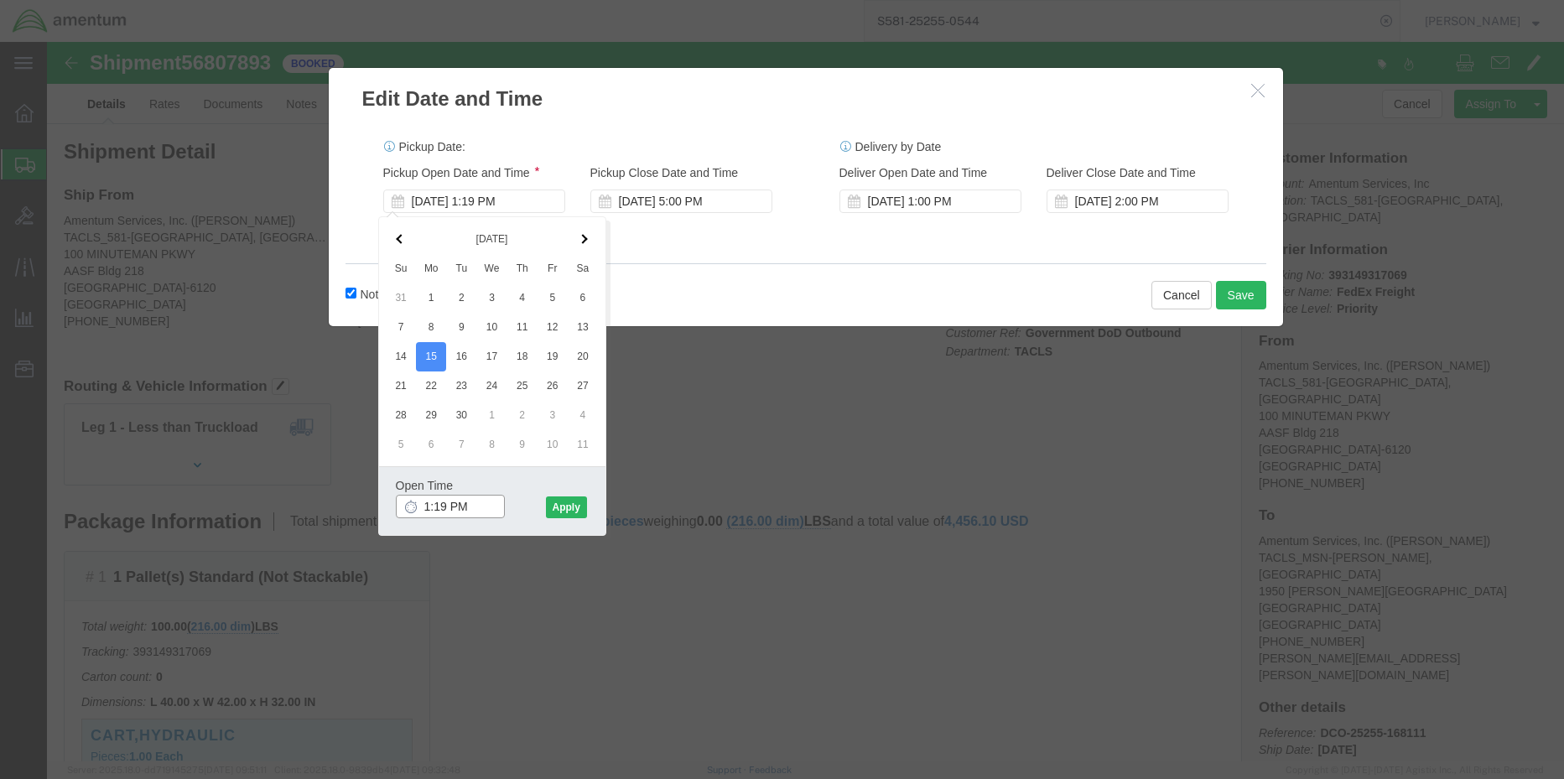
drag, startPoint x: 438, startPoint y: 465, endPoint x: 325, endPoint y: 460, distance: 113.3
click div "Edit Date and Time Pickup Date: Pickup Start Date Pickup Start Time Pickup Open…"
type input "M"
type input "10:00 AM"
click button "Apply"
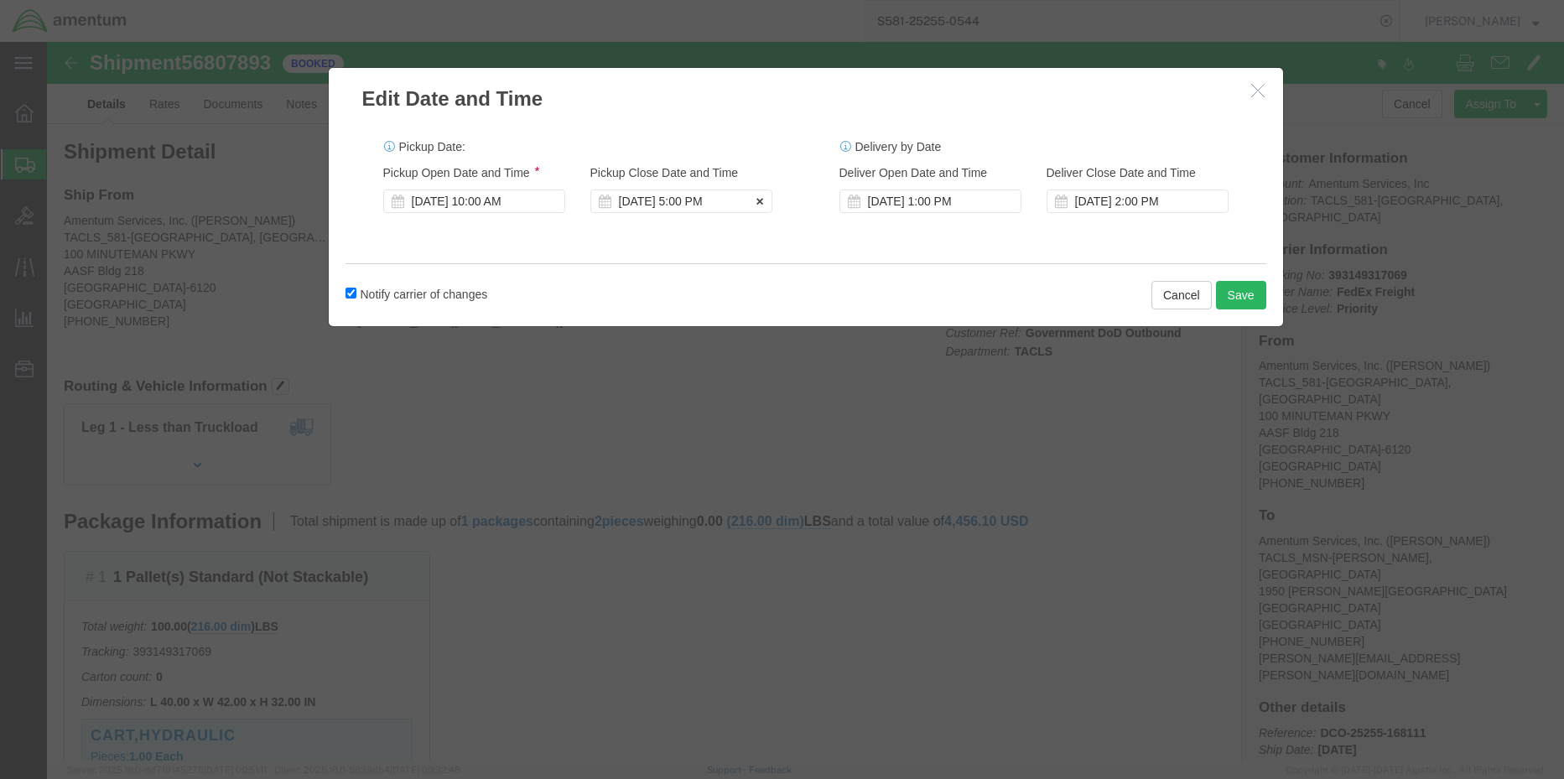
click div "Sep 15 2025 5:00 PM"
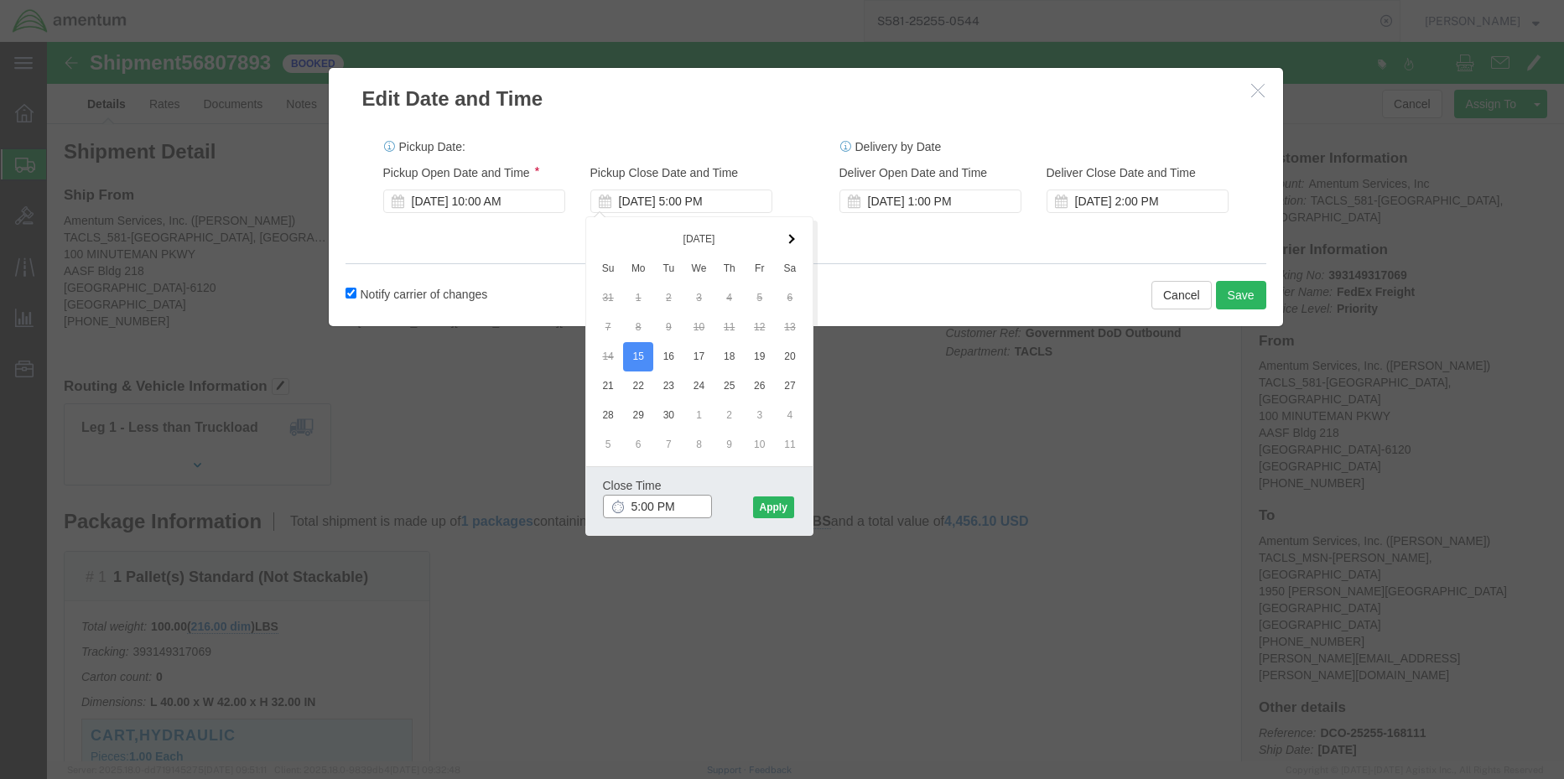
drag, startPoint x: 641, startPoint y: 469, endPoint x: 558, endPoint y: 465, distance: 83.1
click input "5:00 PM"
type input "3:00 PM"
click button "Apply"
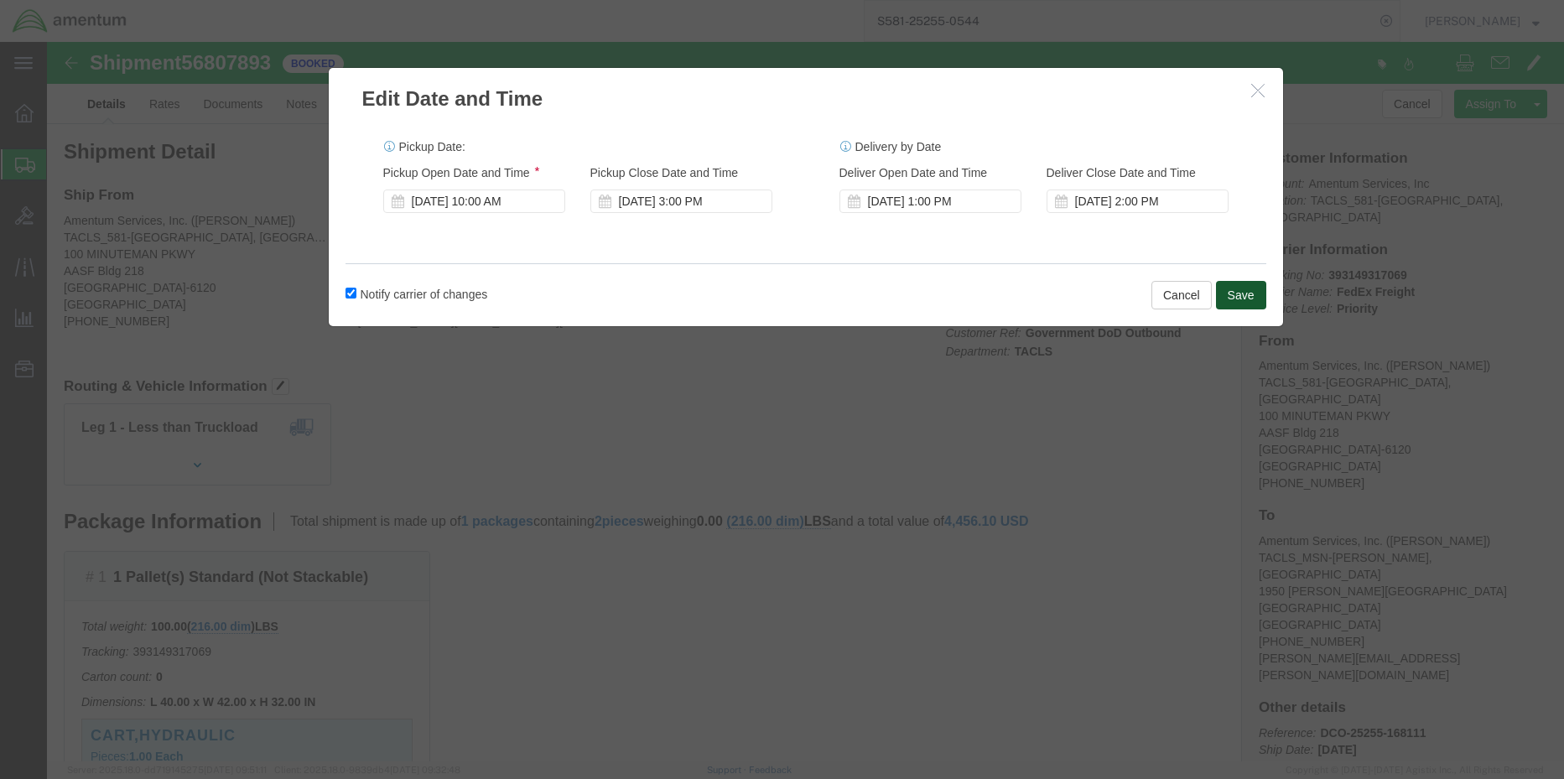
click button "Save"
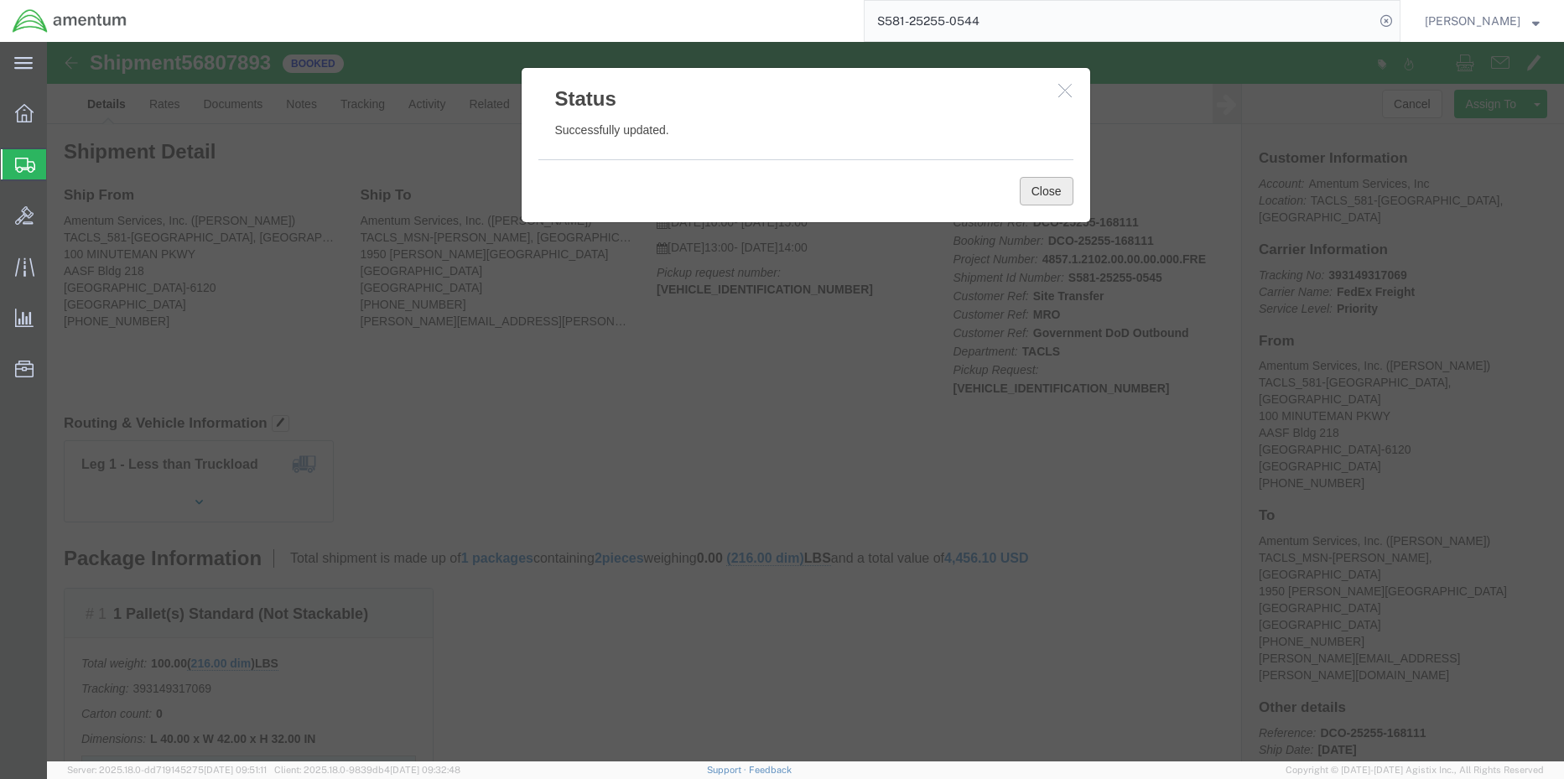
click button "Close"
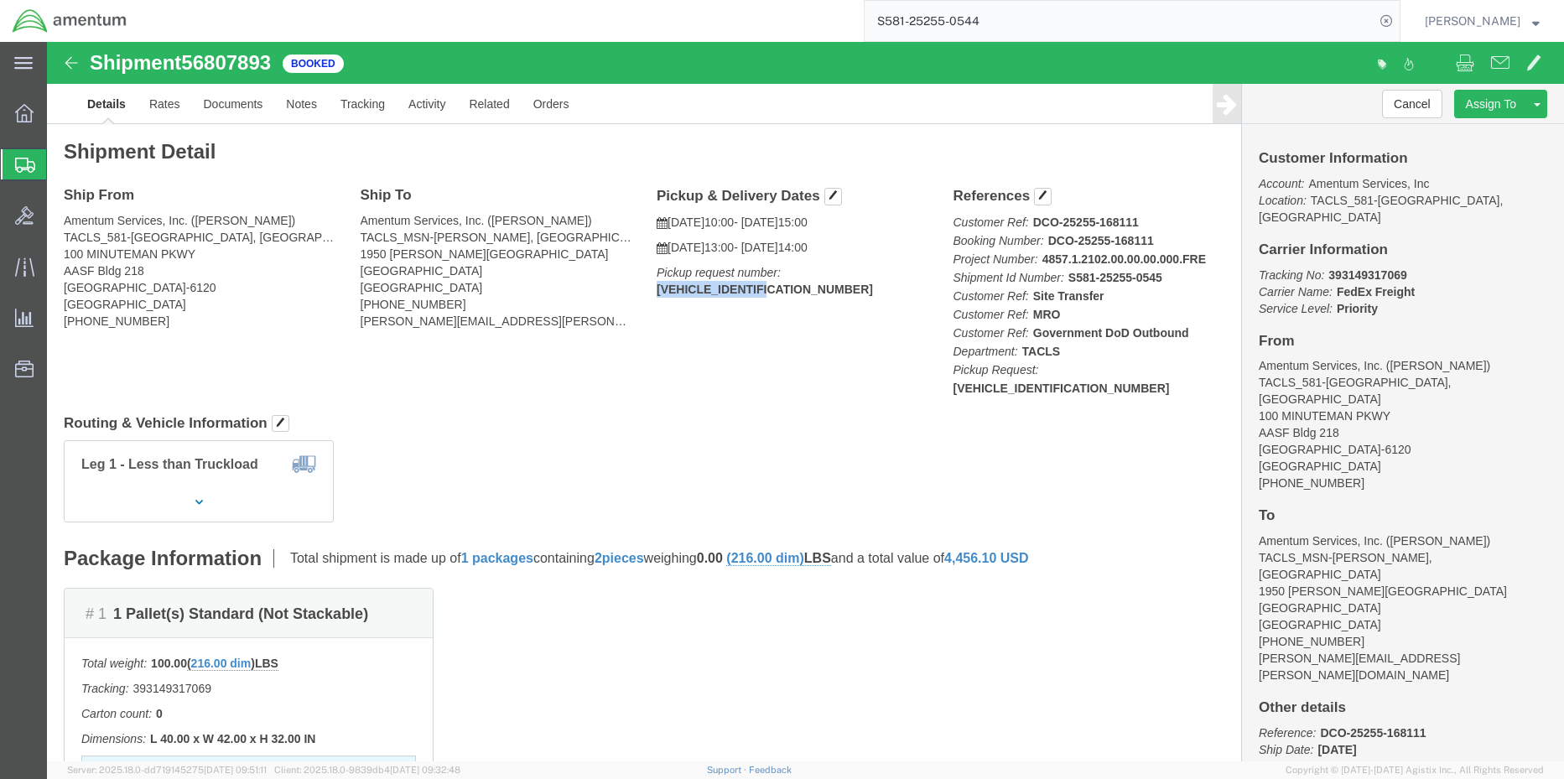
drag, startPoint x: 857, startPoint y: 227, endPoint x: 734, endPoint y: 235, distance: 123.5
click p "Pickup request number: 20250912LEX132489"
copy b "20250912LEX132489"
click at [10, 112] on div at bounding box center [24, 113] width 47 height 34
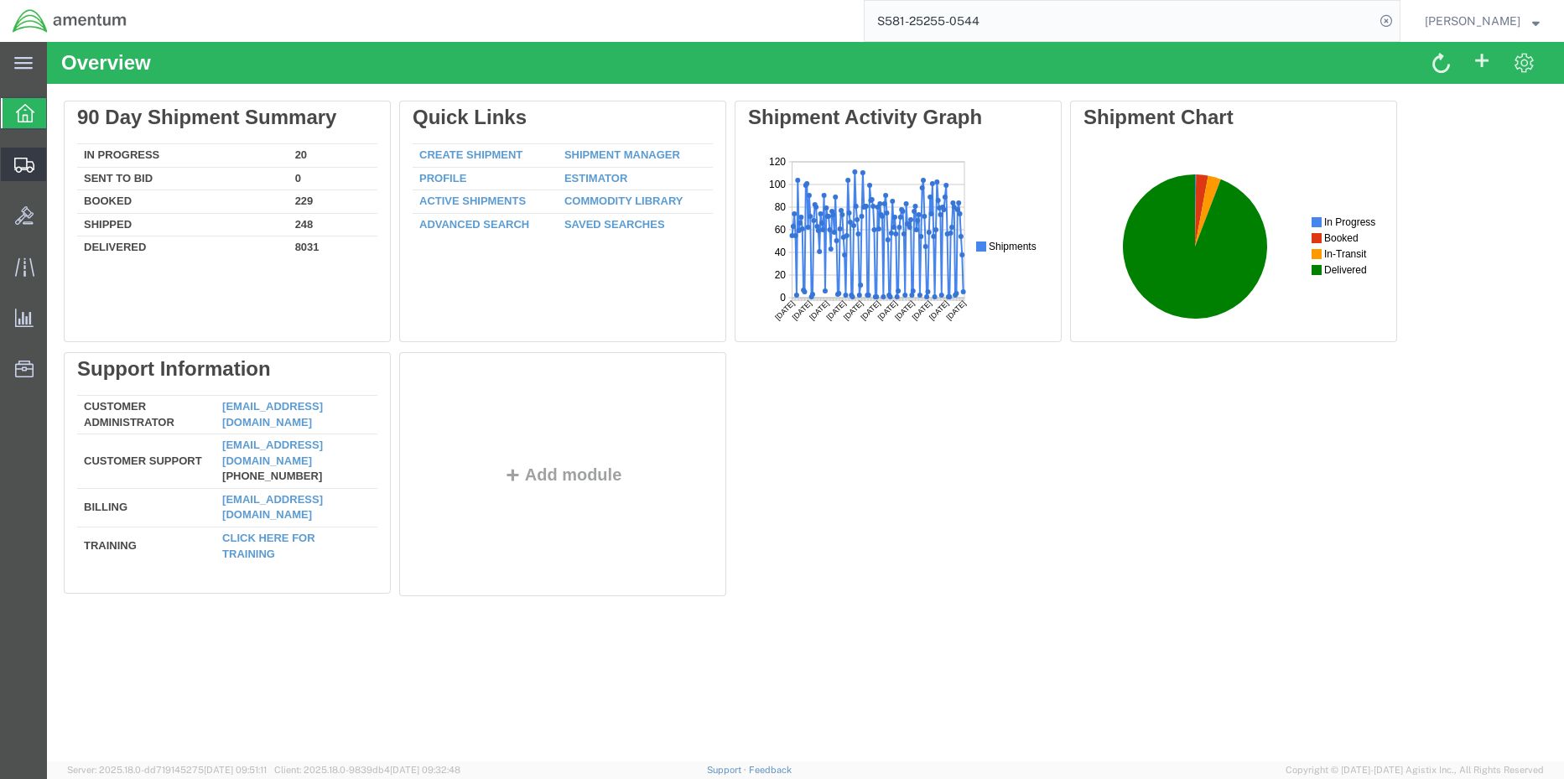
click at [21, 170] on icon at bounding box center [24, 165] width 20 height 15
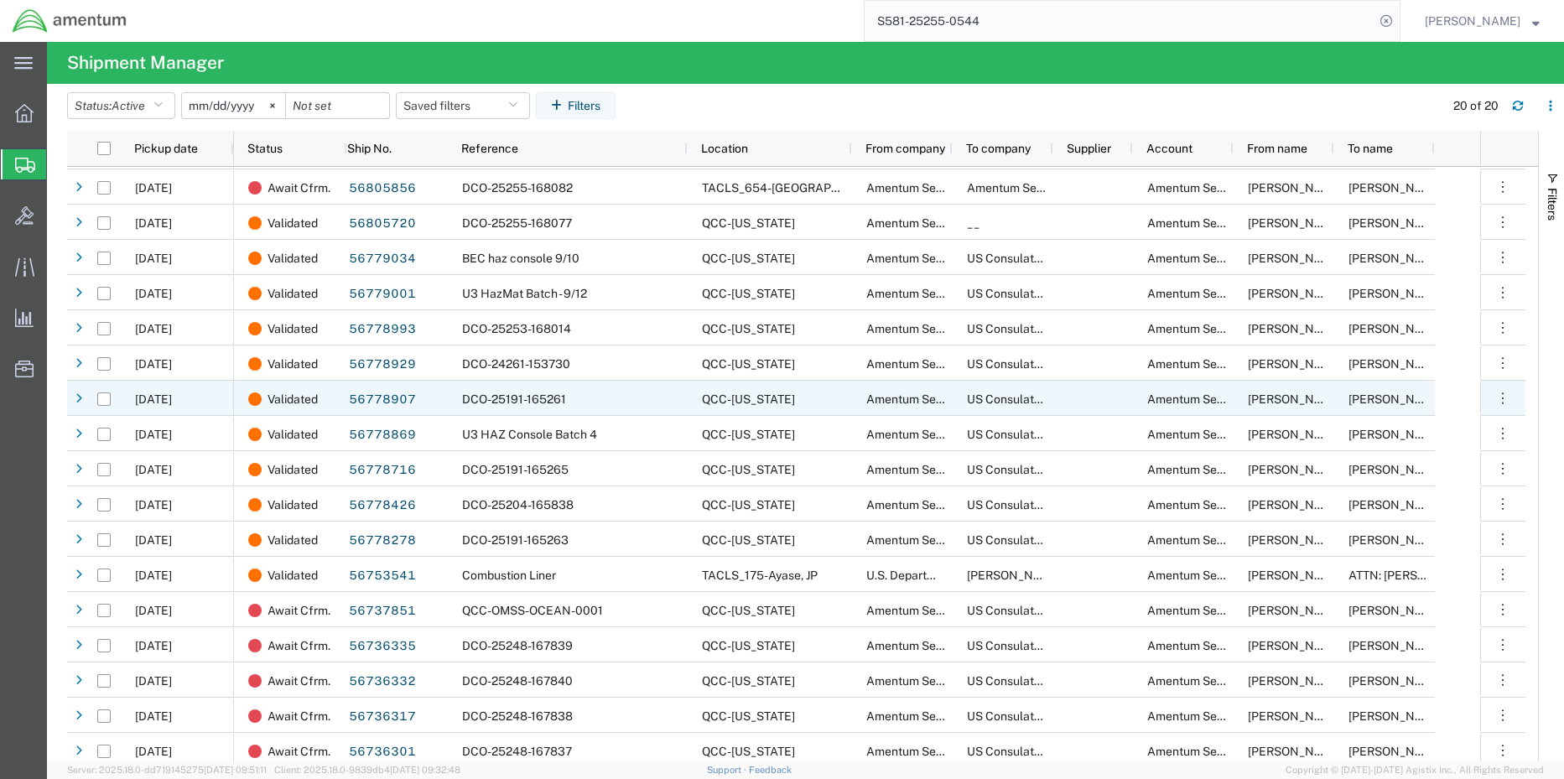
scroll to position [110, 0]
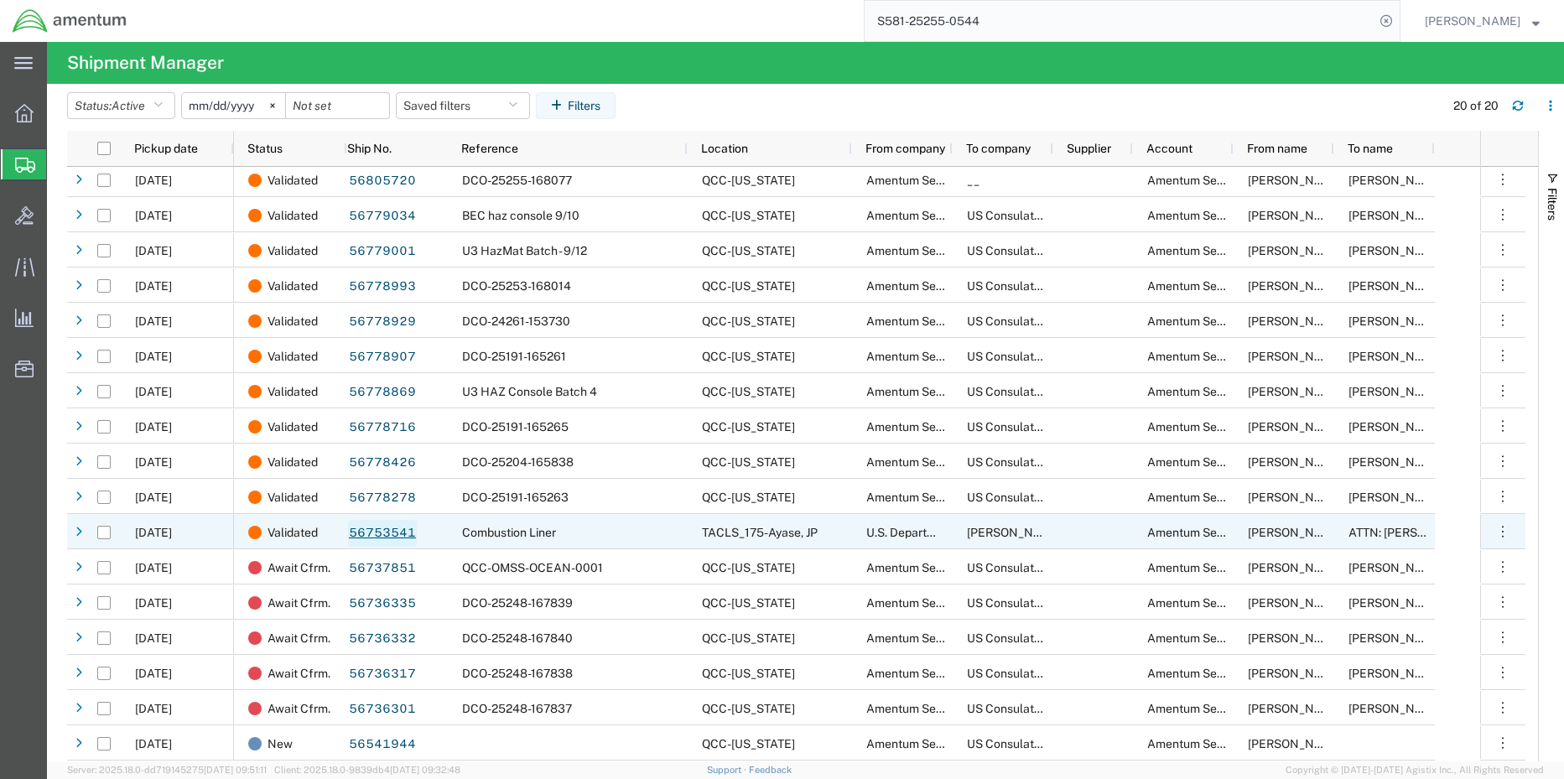
click at [397, 527] on link "56753541" at bounding box center [382, 533] width 69 height 27
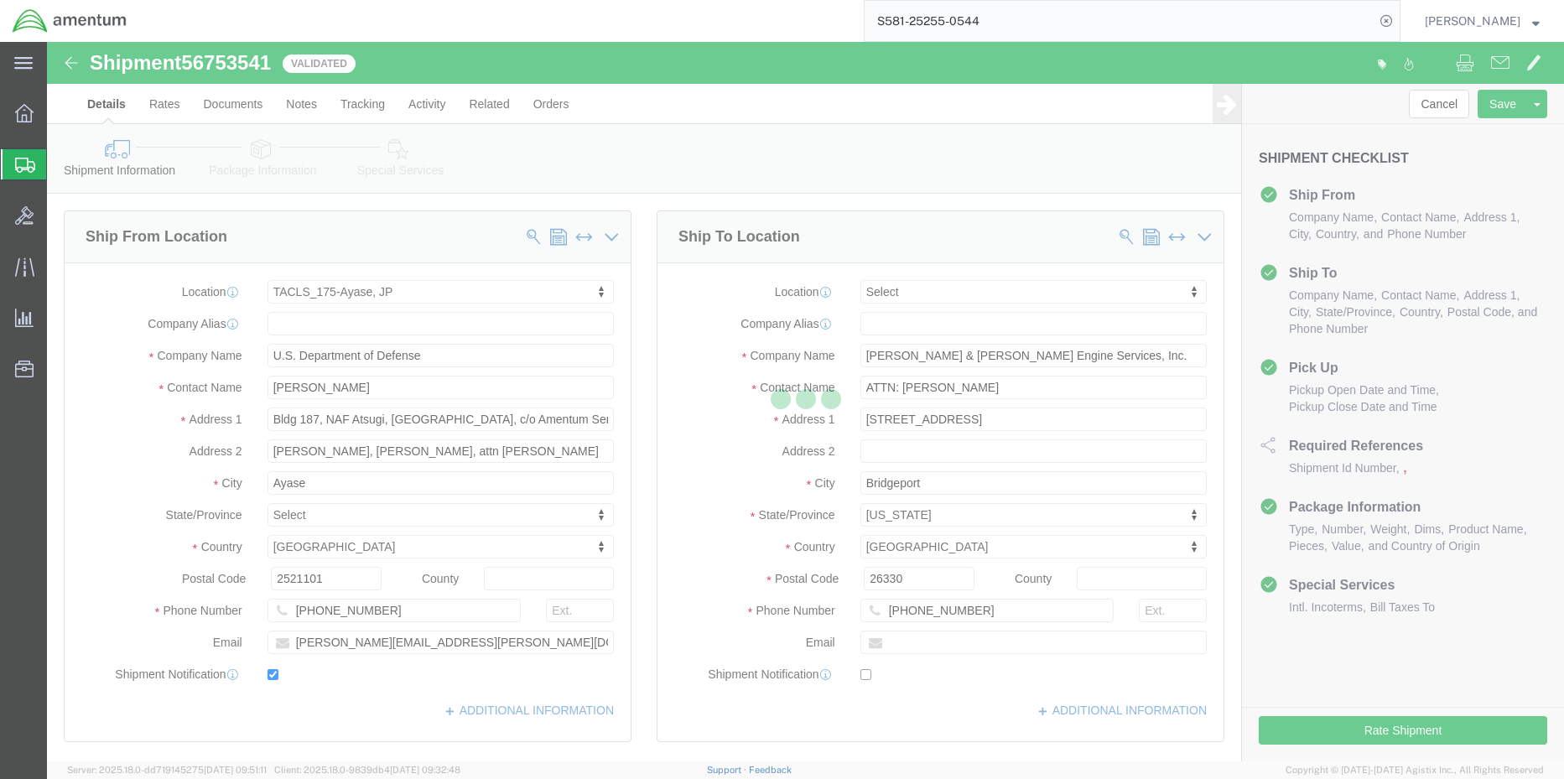
select select "60371"
select select
